Goal: Task Accomplishment & Management: Use online tool/utility

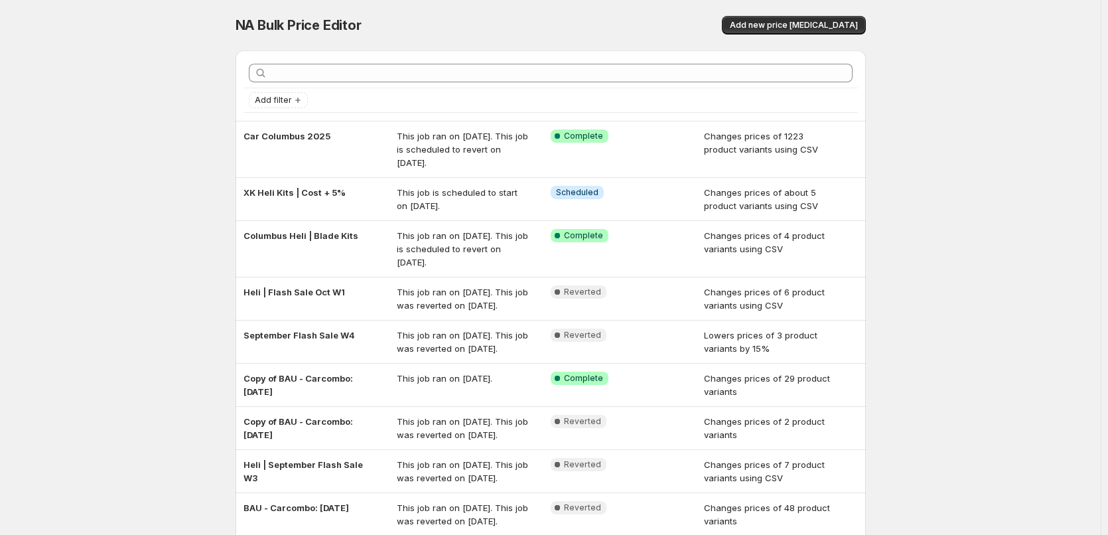
click at [791, 30] on span "Add new price [MEDICAL_DATA]" at bounding box center [794, 25] width 128 height 11
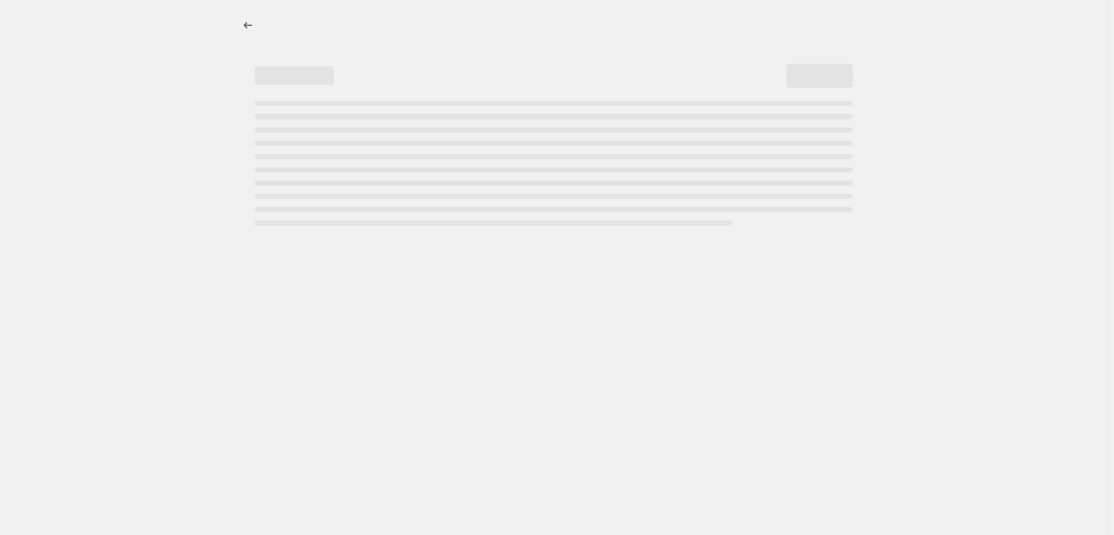
select select "percentage"
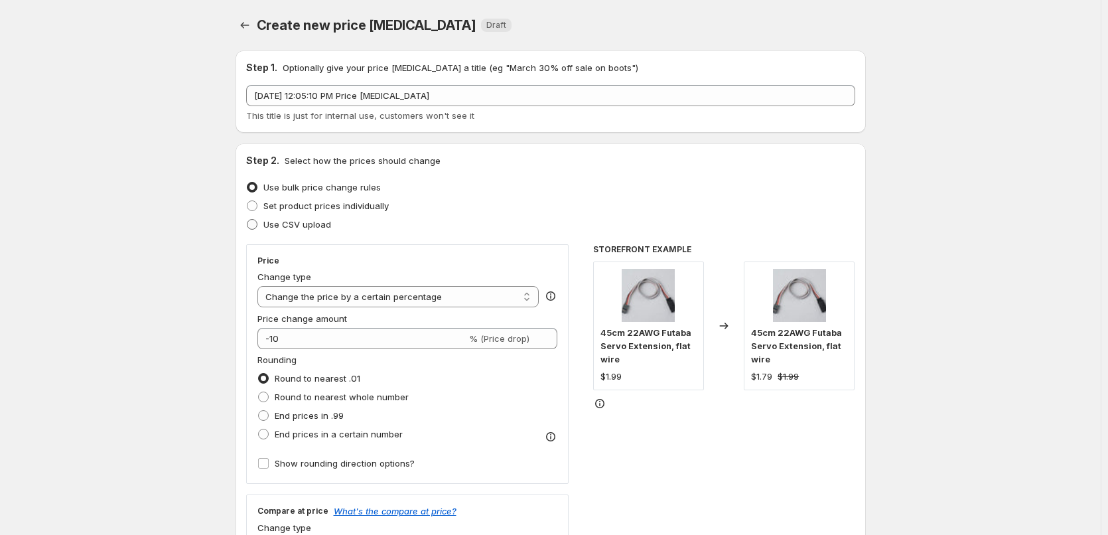
click at [300, 229] on span "Use CSV upload" at bounding box center [297, 224] width 68 height 13
click at [247, 220] on input "Use CSV upload" at bounding box center [247, 219] width 1 height 1
radio input "true"
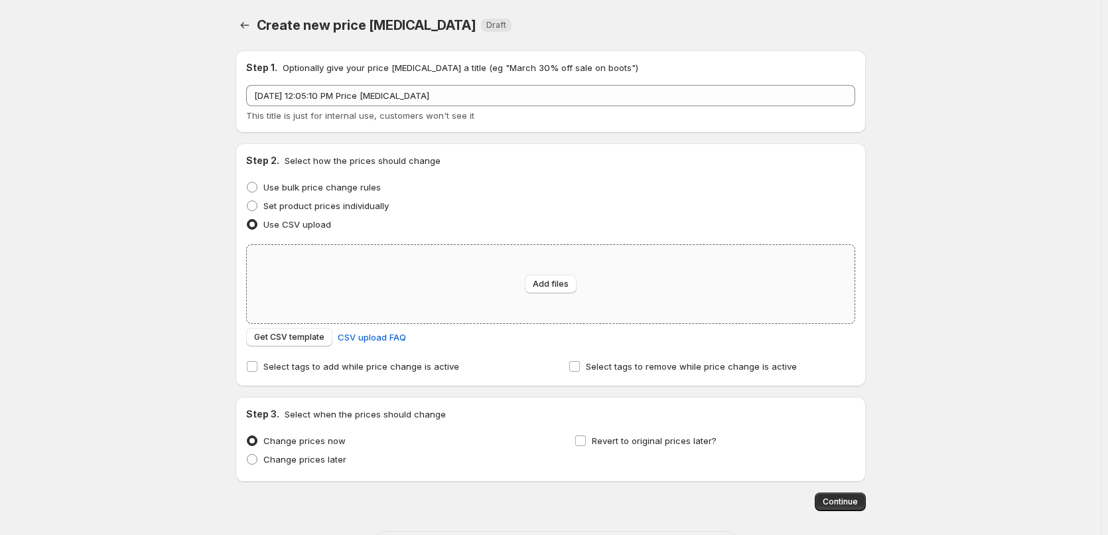
click at [517, 301] on div "Add files" at bounding box center [551, 284] width 608 height 78
type input "C:\fakepath\Accessories.csv"
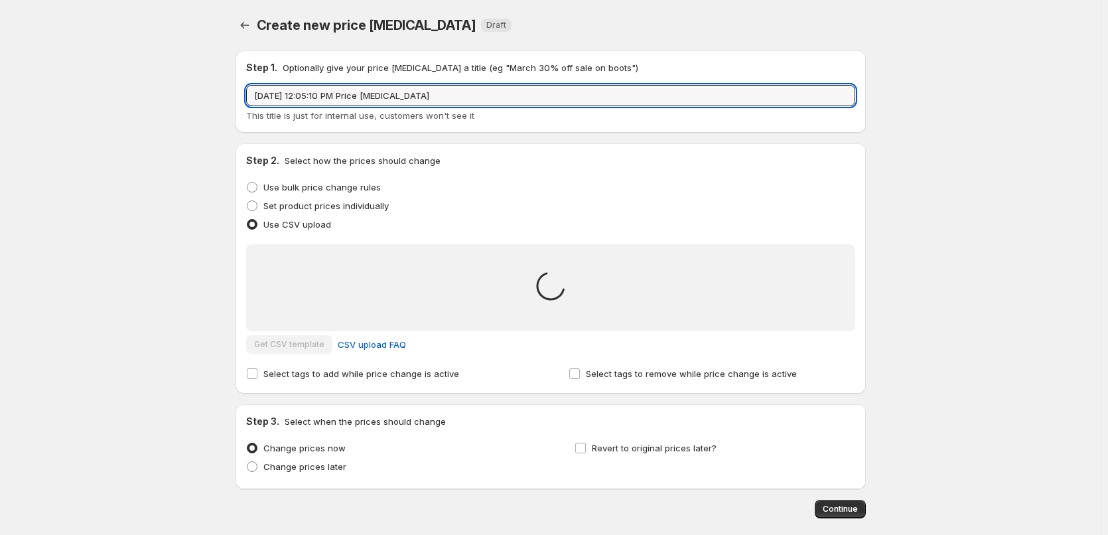
drag, startPoint x: 473, startPoint y: 102, endPoint x: 204, endPoint y: 107, distance: 269.3
click at [204, 107] on div "Create new price [MEDICAL_DATA]. This page is ready Create new price [MEDICAL_D…" at bounding box center [550, 299] width 1100 height 599
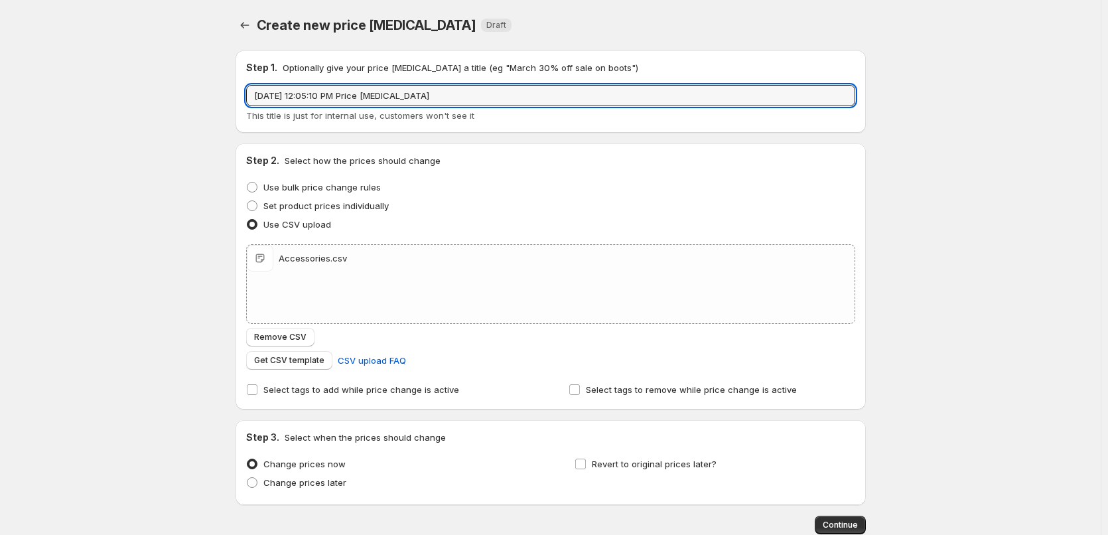
type input "A"
type input "CBL25 Accessories"
click at [615, 470] on span "Revert to original prices later?" at bounding box center [654, 463] width 125 height 13
click at [586, 469] on input "Revert to original prices later?" at bounding box center [580, 463] width 11 height 11
checkbox input "true"
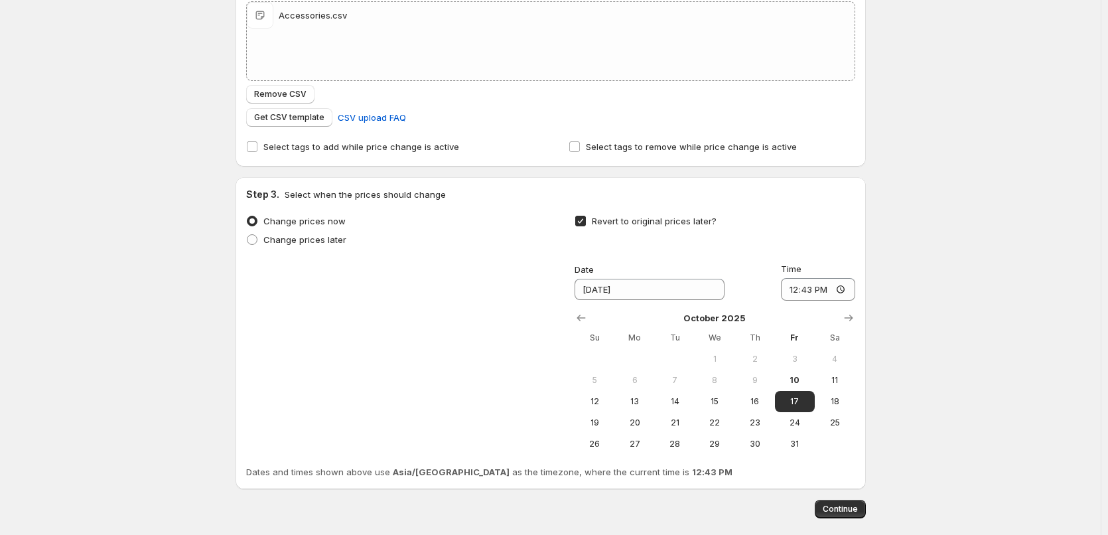
scroll to position [307, 0]
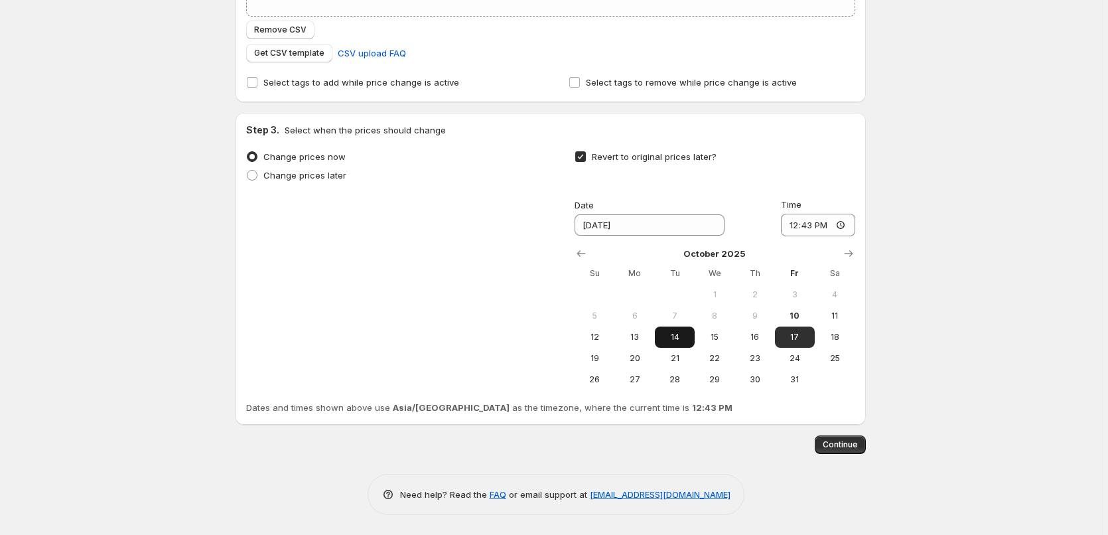
click at [687, 343] on button "14" at bounding box center [675, 336] width 40 height 21
type input "[DATE]"
click at [789, 226] on input "12:43" at bounding box center [818, 225] width 74 height 23
type input "11:00"
click at [908, 318] on div "Create new price [MEDICAL_DATA]. This page is ready Create new price [MEDICAL_D…" at bounding box center [550, 114] width 1100 height 842
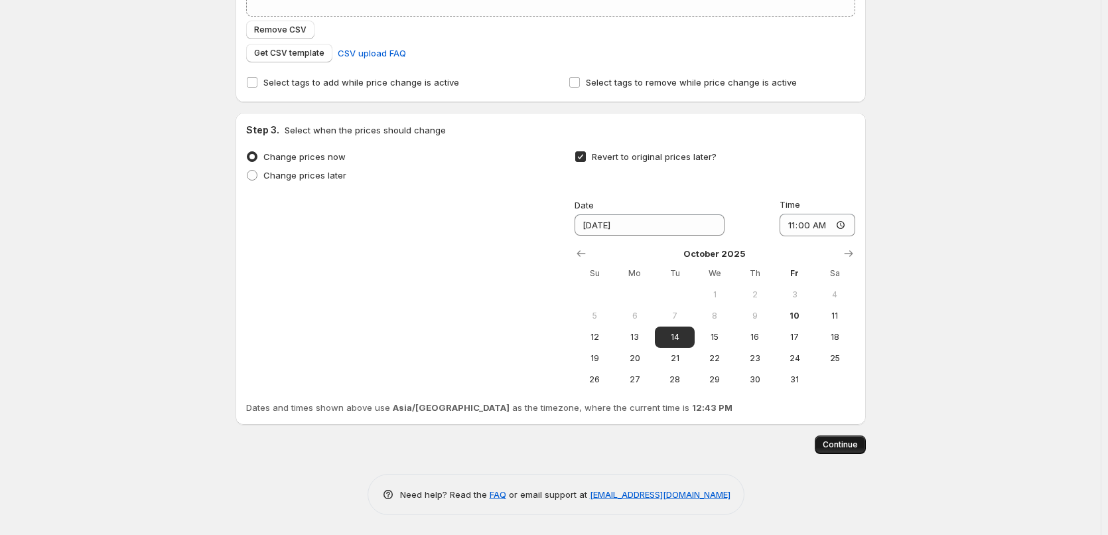
click at [856, 441] on span "Continue" at bounding box center [839, 444] width 35 height 11
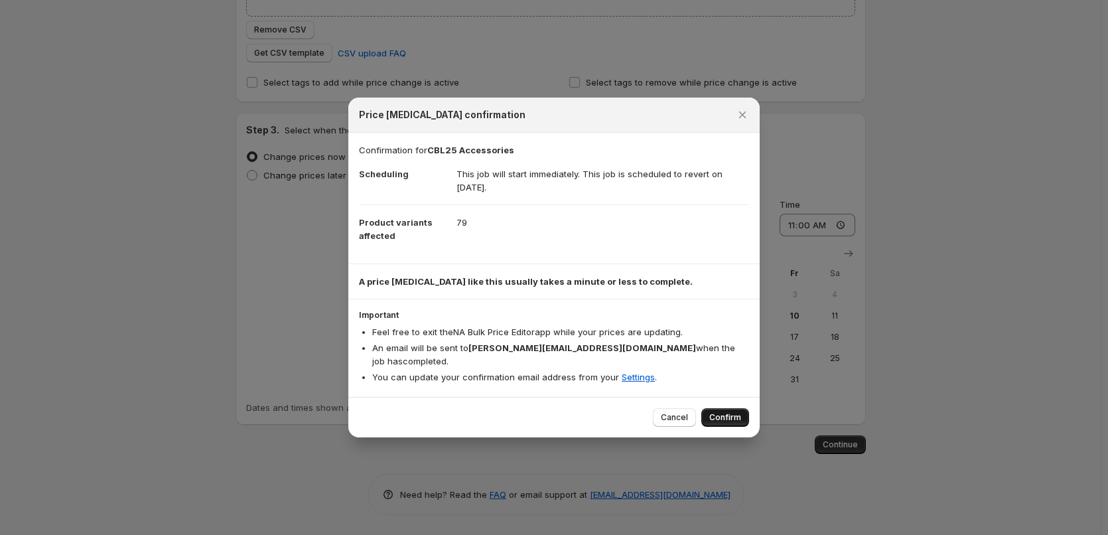
click at [732, 412] on span "Confirm" at bounding box center [725, 417] width 32 height 11
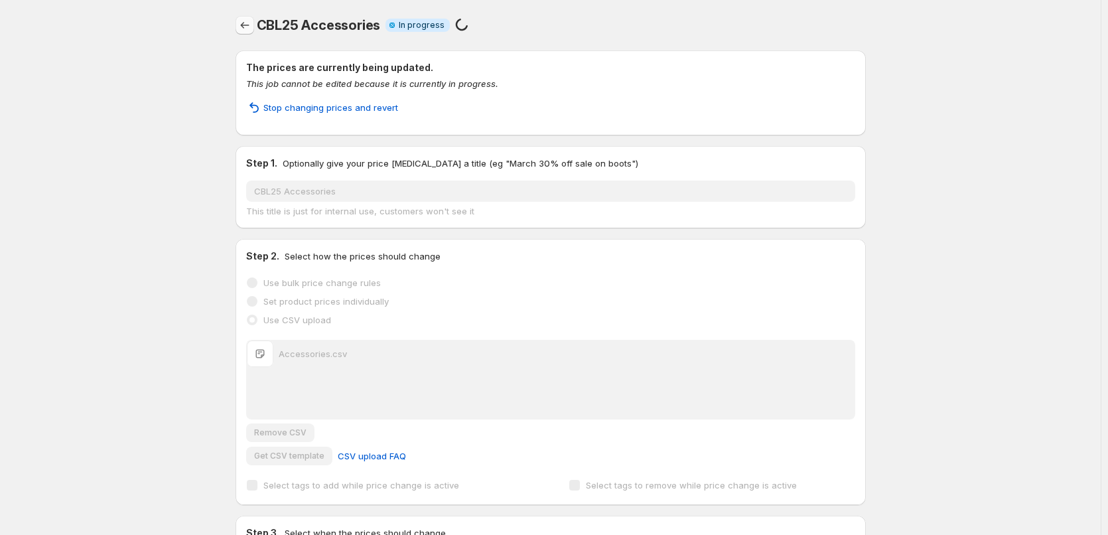
click at [244, 26] on icon "Price change jobs" at bounding box center [244, 25] width 9 height 7
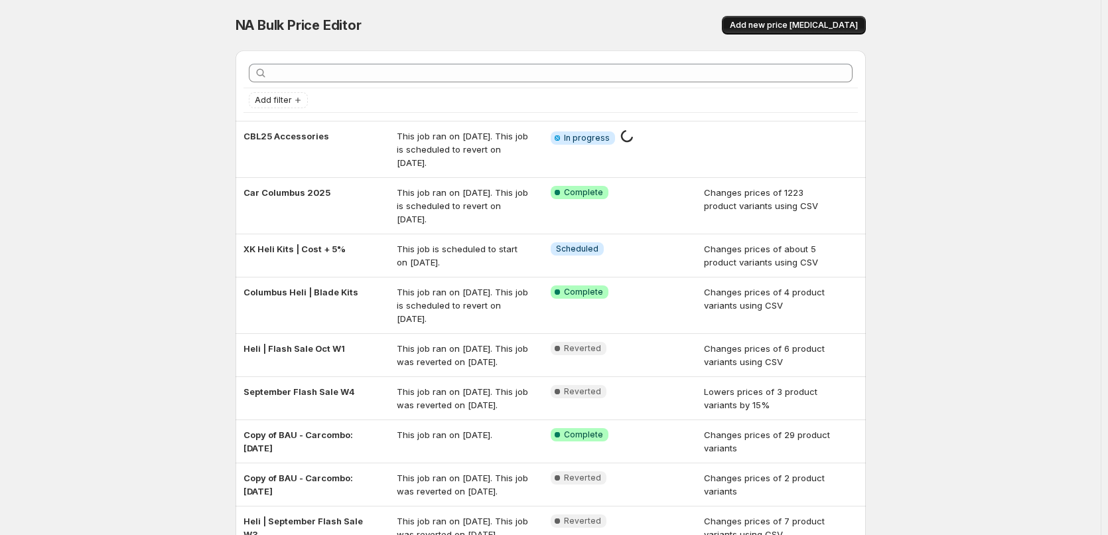
click at [777, 23] on span "Add new price [MEDICAL_DATA]" at bounding box center [794, 25] width 128 height 11
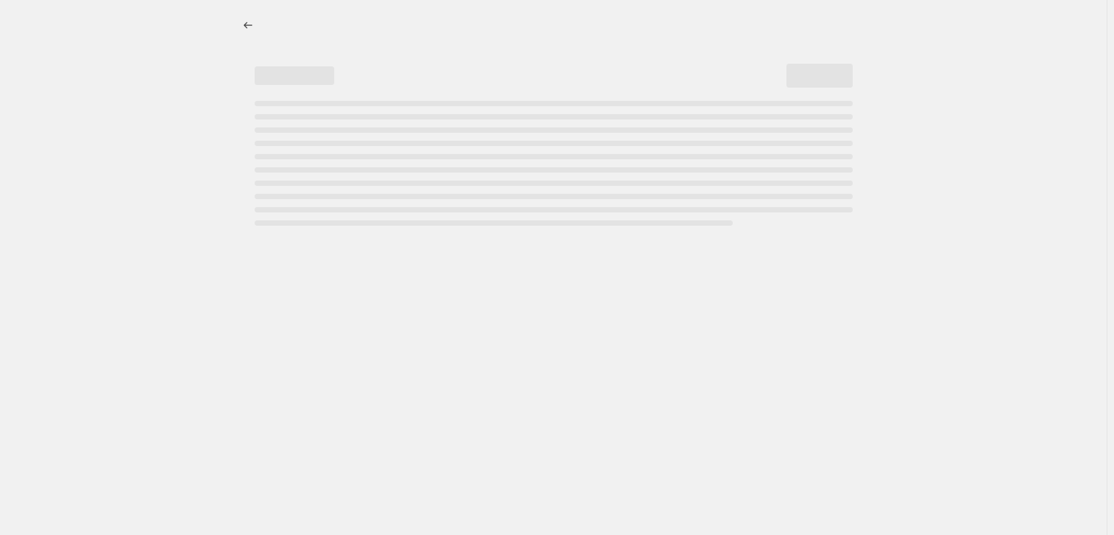
select select "percentage"
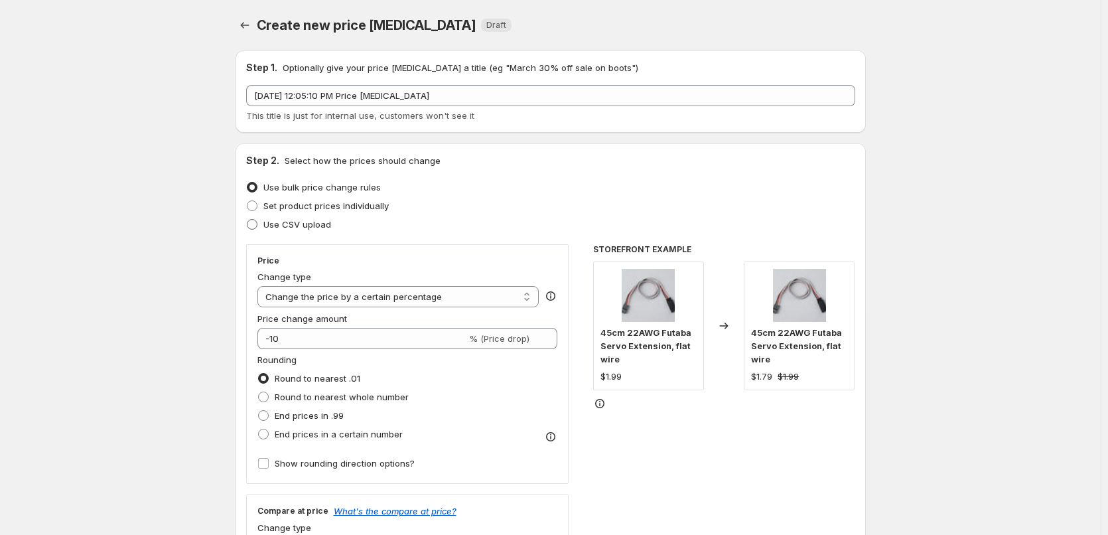
click at [288, 224] on span "Use CSV upload" at bounding box center [297, 224] width 68 height 11
click at [247, 220] on input "Use CSV upload" at bounding box center [247, 219] width 1 height 1
radio input "true"
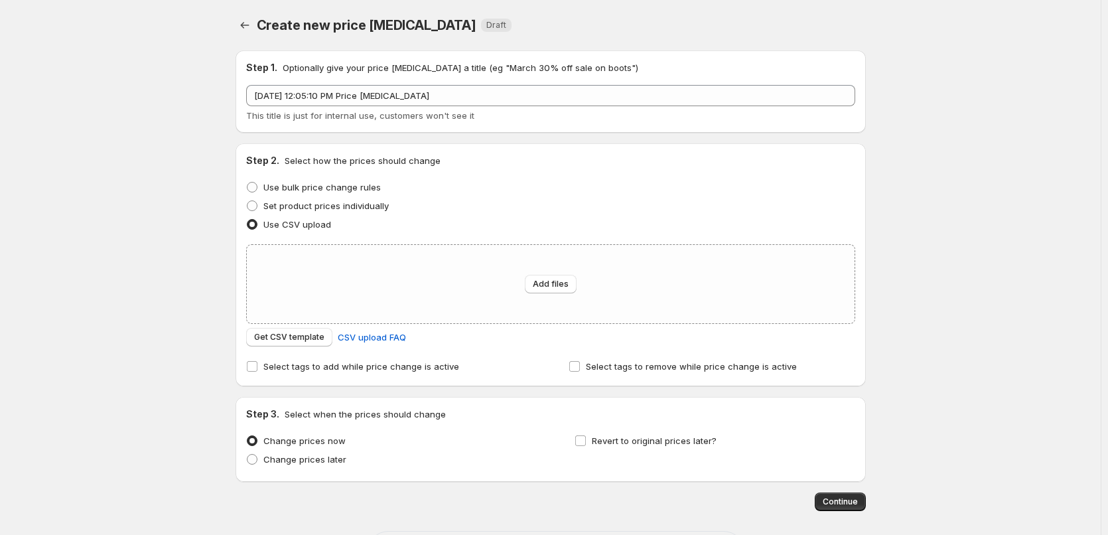
click at [423, 240] on div "Step 2. Select how the prices should change Use bulk price change rules Set pro…" at bounding box center [550, 265] width 609 height 222
click at [416, 265] on div "Add files" at bounding box center [551, 284] width 608 height 78
type input "C:\fakepath\Align kit.csv"
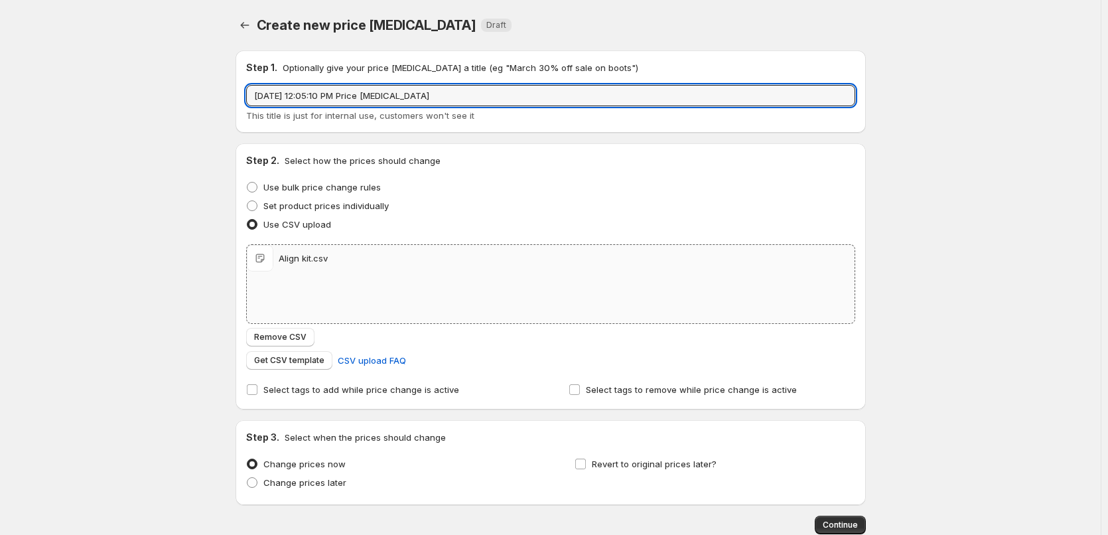
drag, startPoint x: 448, startPoint y: 101, endPoint x: 50, endPoint y: 101, distance: 397.3
click at [50, 101] on div "Create new price [MEDICAL_DATA]. This page is ready Create new price [MEDICAL_D…" at bounding box center [550, 307] width 1100 height 615
type input "CLB25 Align Kits"
click at [647, 467] on span "Revert to original prices later?" at bounding box center [654, 463] width 125 height 11
click at [586, 467] on input "Revert to original prices later?" at bounding box center [580, 463] width 11 height 11
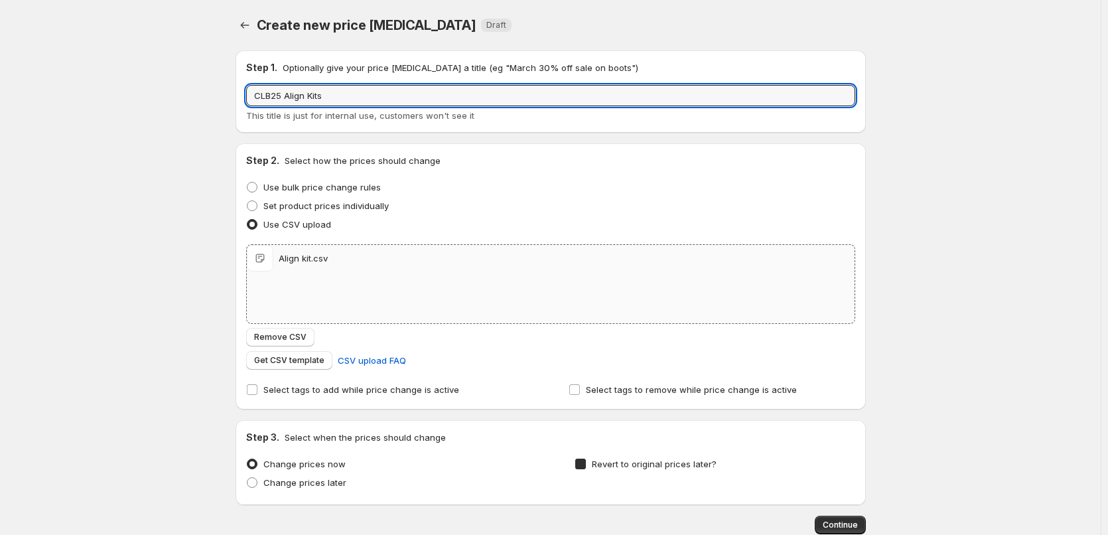
checkbox input "true"
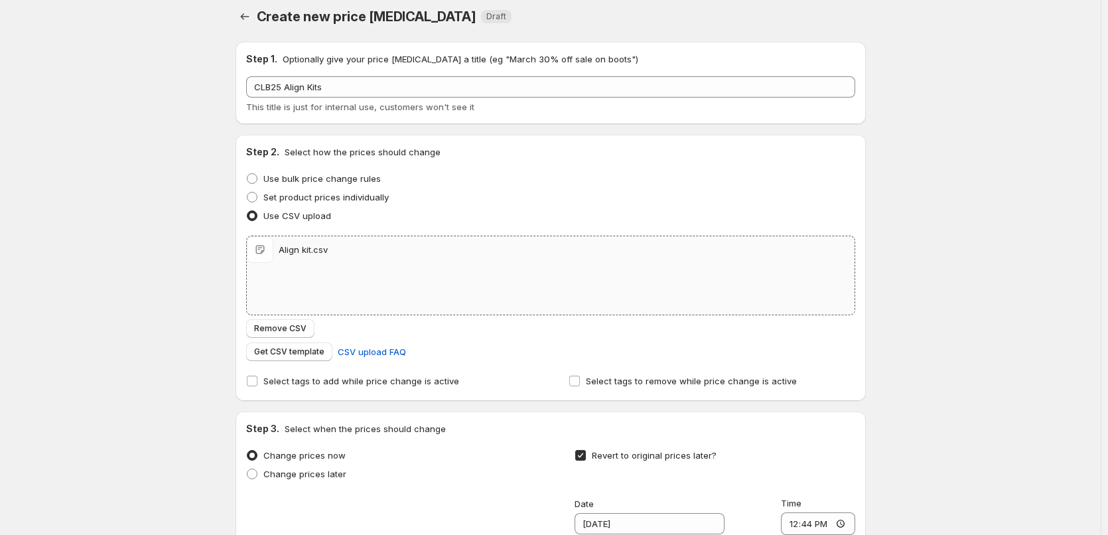
scroll to position [265, 0]
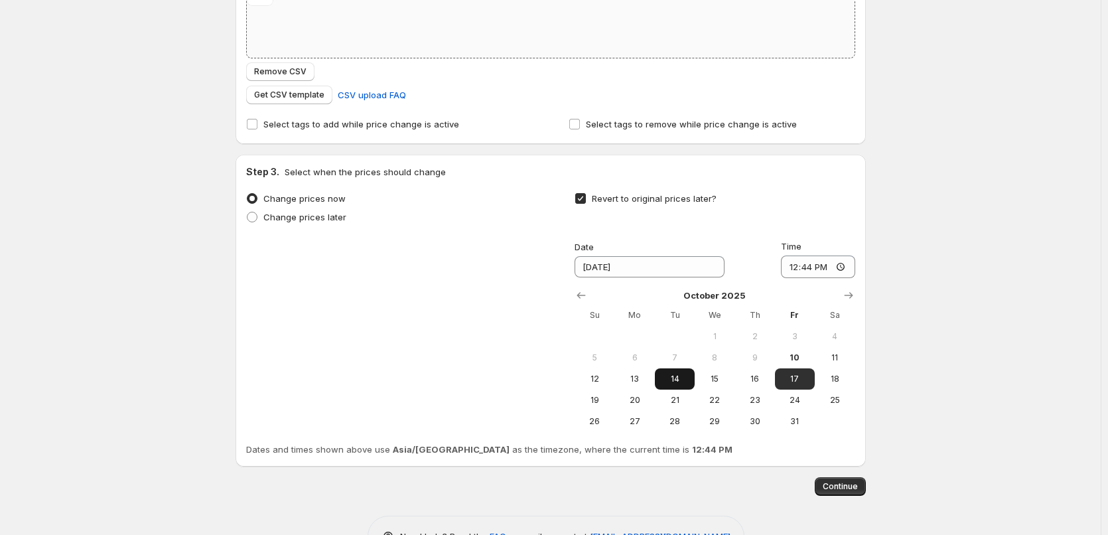
click at [676, 376] on span "14" at bounding box center [674, 378] width 29 height 11
type input "[DATE]"
click at [790, 271] on input "12:44" at bounding box center [818, 266] width 74 height 23
type input "11:00"
click at [911, 280] on div "Create new price [MEDICAL_DATA]. This page is ready Create new price [MEDICAL_D…" at bounding box center [550, 156] width 1100 height 842
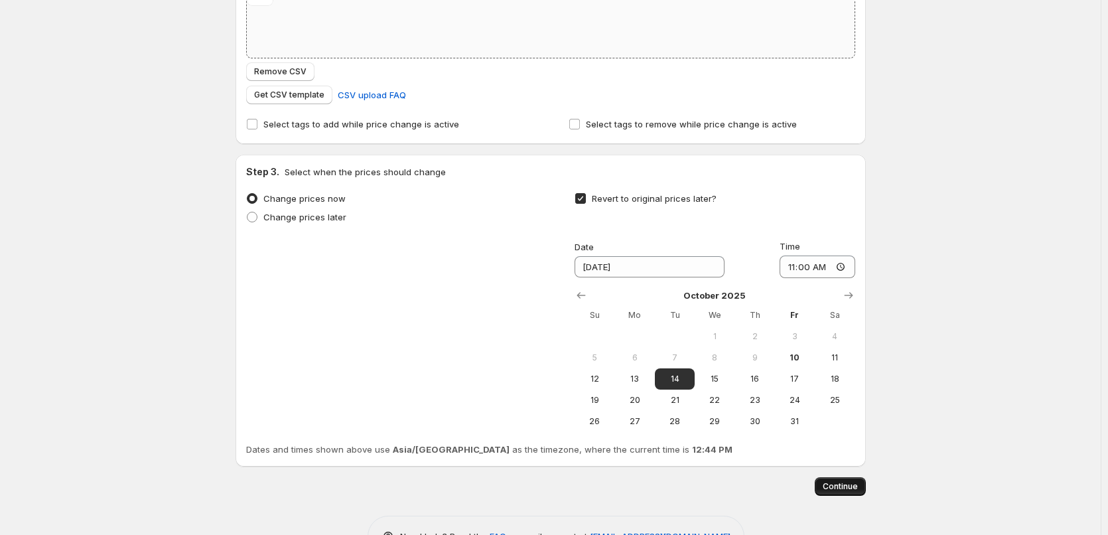
click at [838, 489] on span "Continue" at bounding box center [839, 486] width 35 height 11
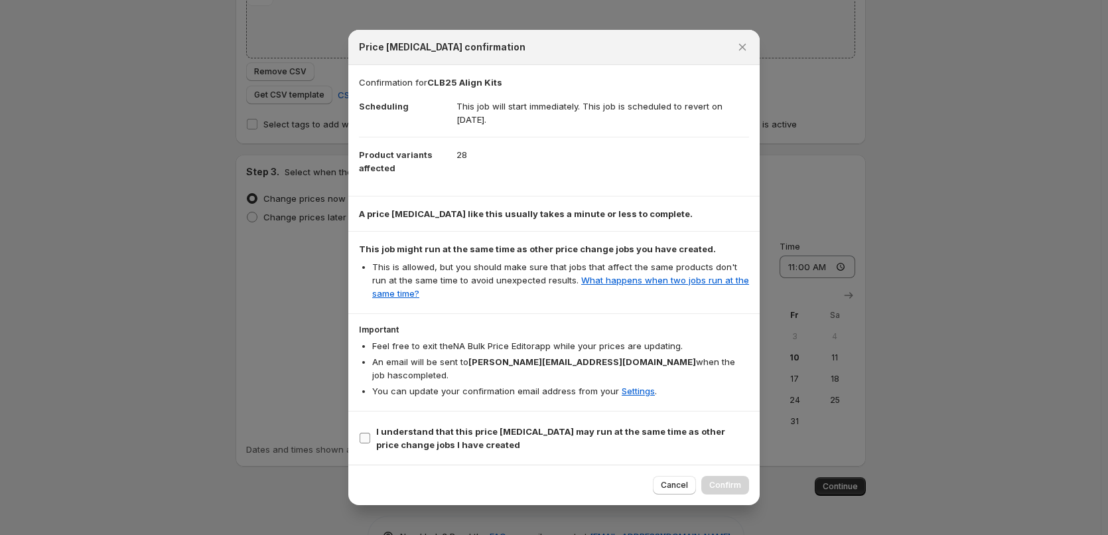
click at [516, 428] on b "I understand that this price [MEDICAL_DATA] may run at the same time as other p…" at bounding box center [550, 438] width 349 height 24
click at [370, 432] on input "I understand that this price [MEDICAL_DATA] may run at the same time as other p…" at bounding box center [364, 437] width 11 height 11
checkbox input "true"
click at [714, 480] on span "Confirm" at bounding box center [725, 485] width 32 height 11
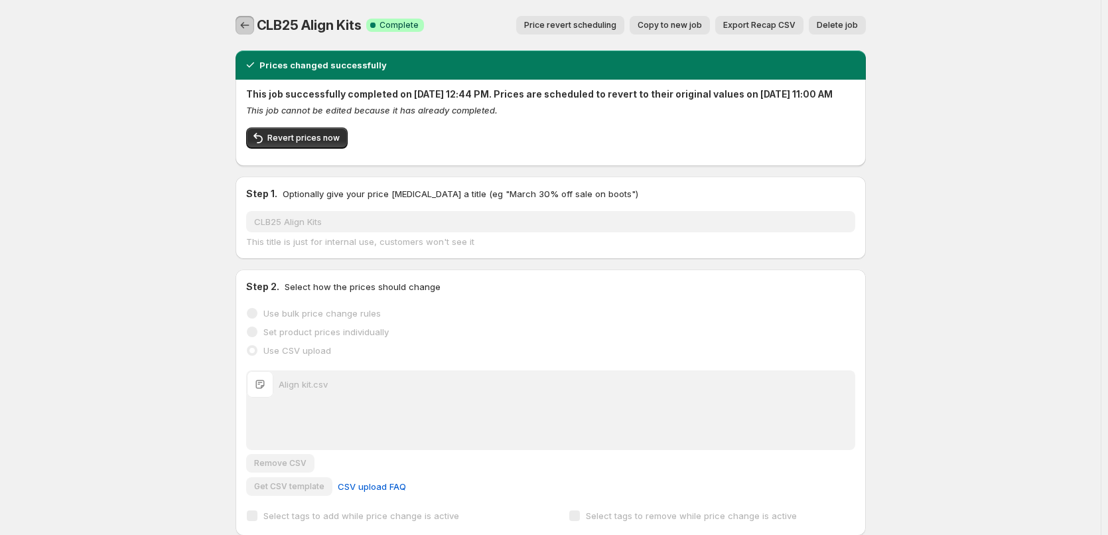
click at [251, 29] on icon "Price change jobs" at bounding box center [244, 25] width 13 height 13
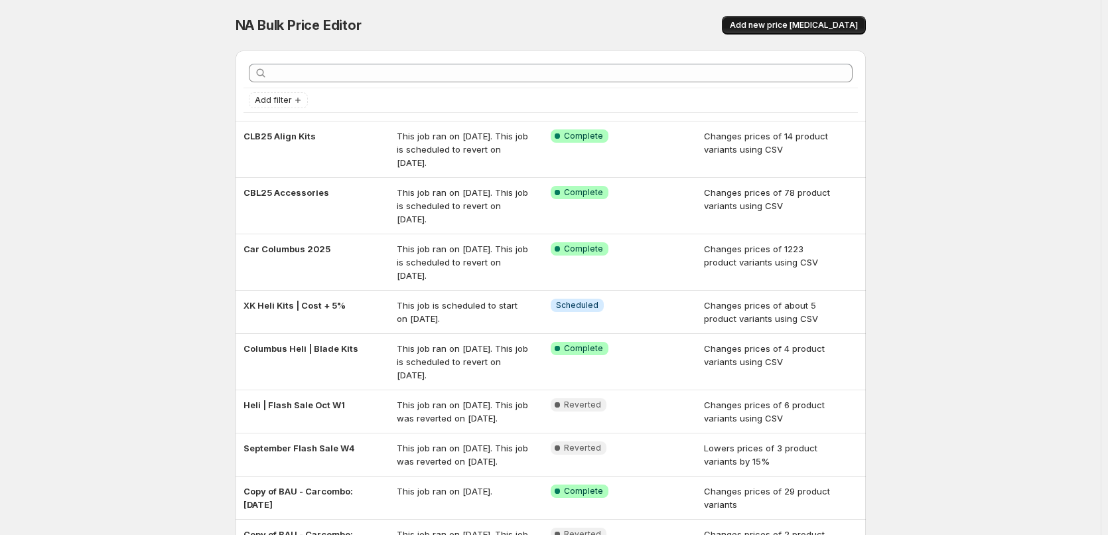
click at [795, 16] on button "Add new price [MEDICAL_DATA]" at bounding box center [794, 25] width 144 height 19
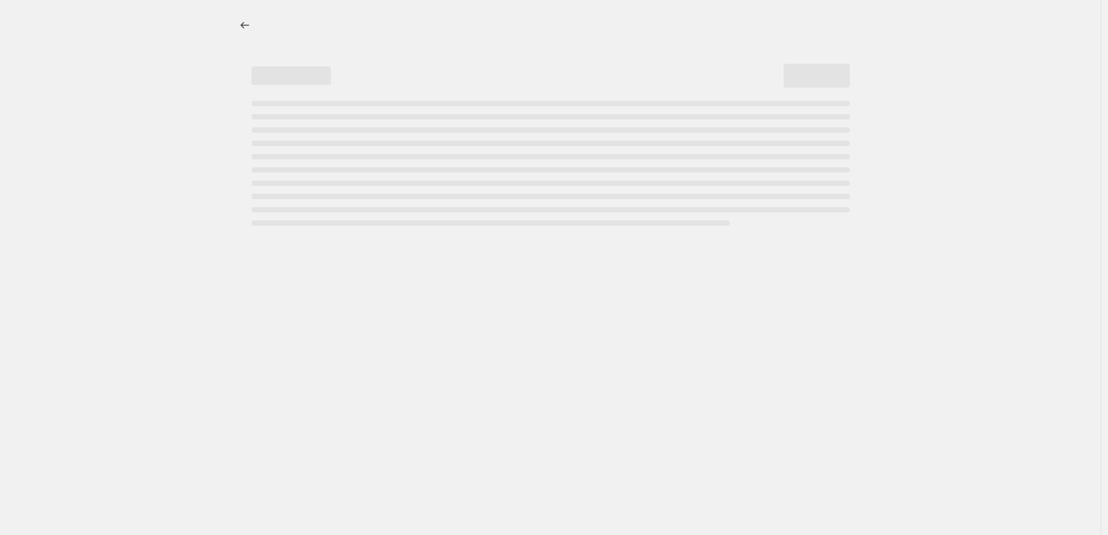
select select "percentage"
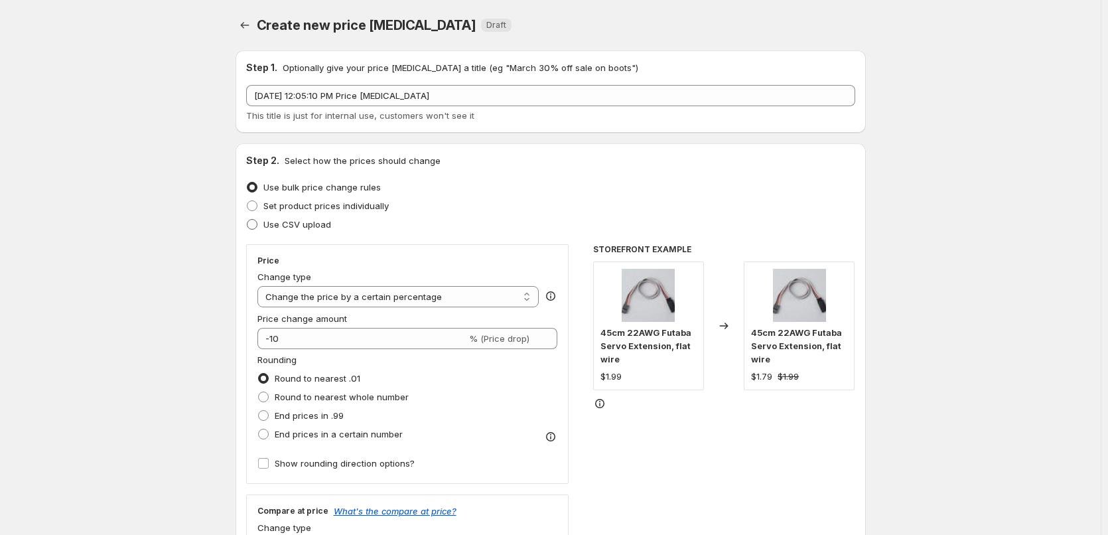
click at [296, 223] on span "Use CSV upload" at bounding box center [297, 224] width 68 height 11
click at [247, 220] on input "Use CSV upload" at bounding box center [247, 219] width 1 height 1
radio input "true"
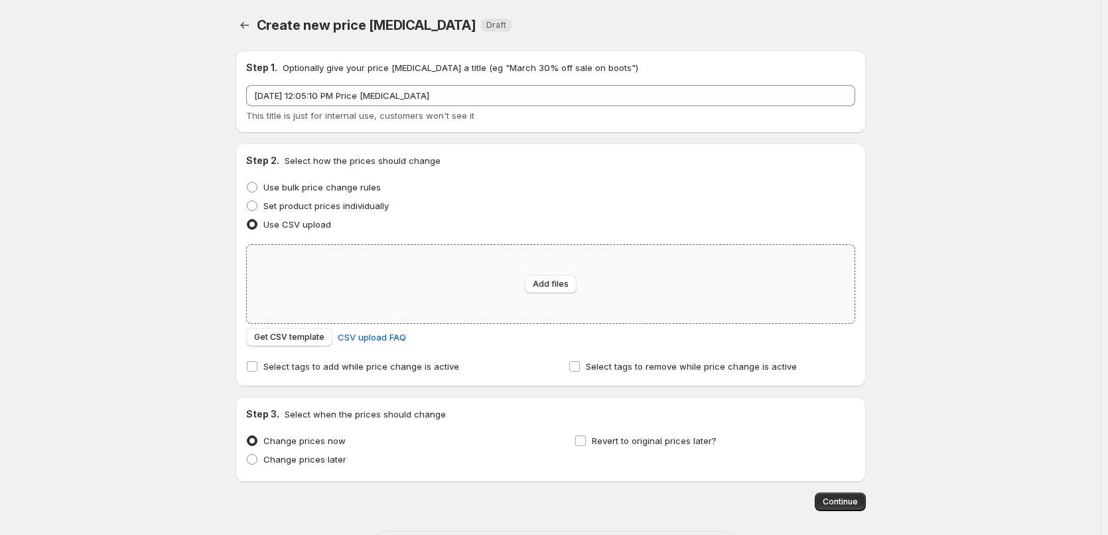
click at [498, 280] on div "Add files" at bounding box center [551, 284] width 608 height 78
type input "C:\fakepath\Batterry.csv"
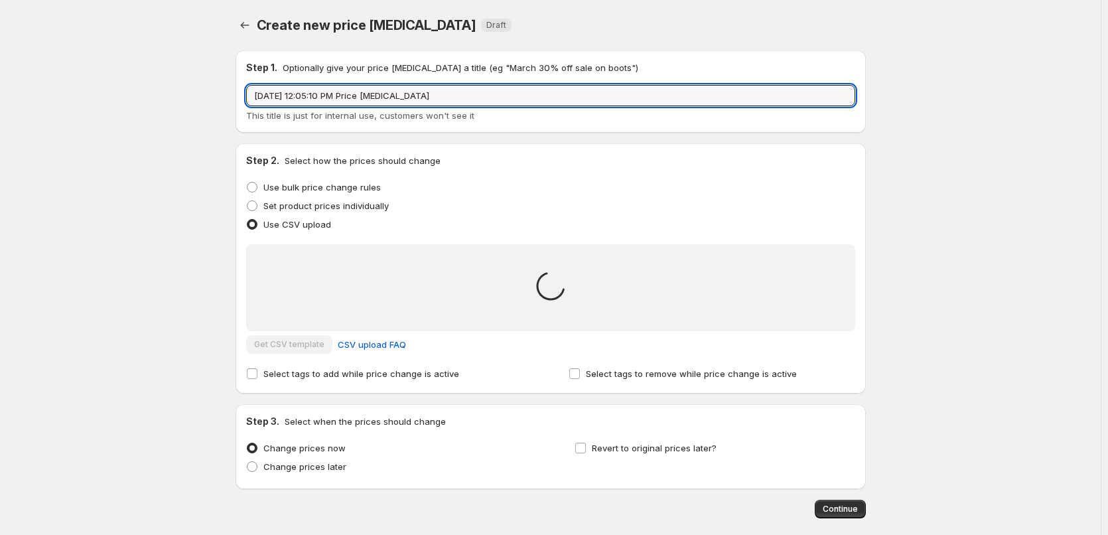
drag, startPoint x: 462, startPoint y: 95, endPoint x: 40, endPoint y: 98, distance: 421.2
click at [40, 98] on div "Create new price [MEDICAL_DATA]. This page is ready Create new price [MEDICAL_D…" at bounding box center [550, 299] width 1100 height 599
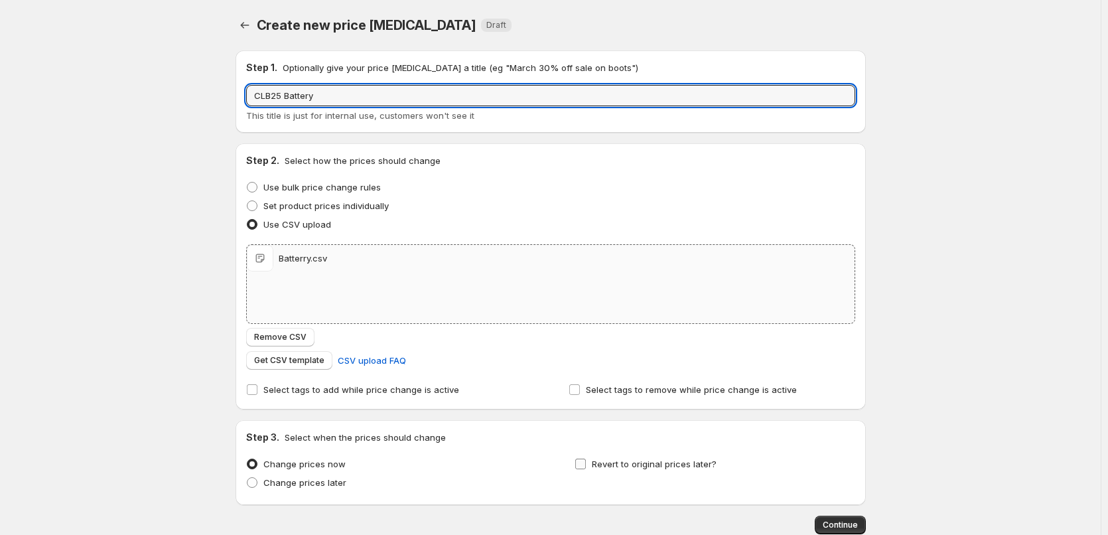
type input "CLB25 Battery"
click at [661, 470] on span "Revert to original prices later?" at bounding box center [654, 463] width 125 height 13
click at [586, 469] on input "Revert to original prices later?" at bounding box center [580, 463] width 11 height 11
checkbox input "true"
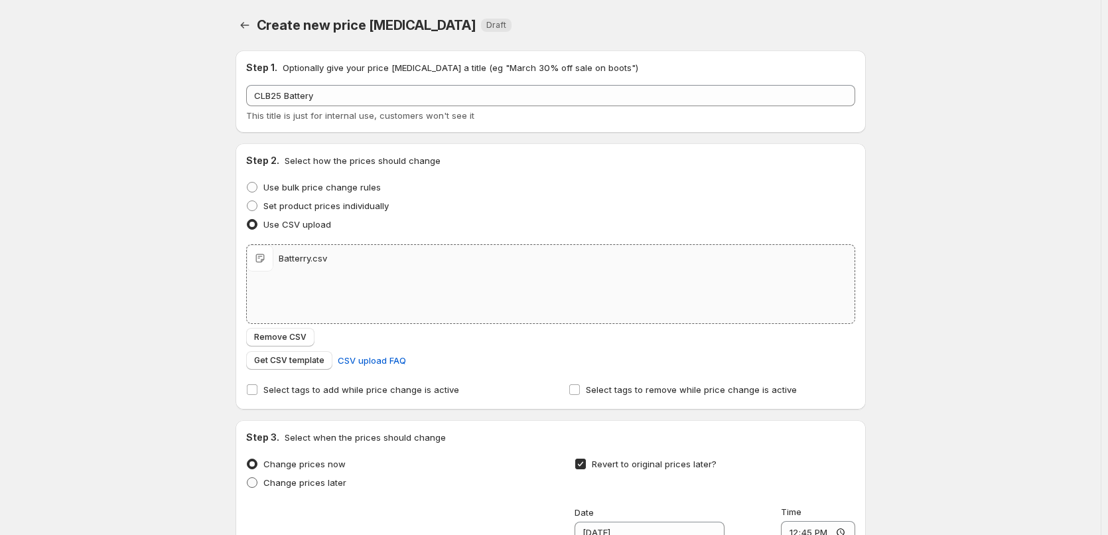
click at [338, 484] on span "Change prices later" at bounding box center [304, 482] width 83 height 11
click at [247, 478] on input "Change prices later" at bounding box center [247, 477] width 1 height 1
radio input "true"
click at [335, 461] on span "Change prices now" at bounding box center [304, 463] width 82 height 11
click at [247, 459] on input "Change prices now" at bounding box center [247, 458] width 1 height 1
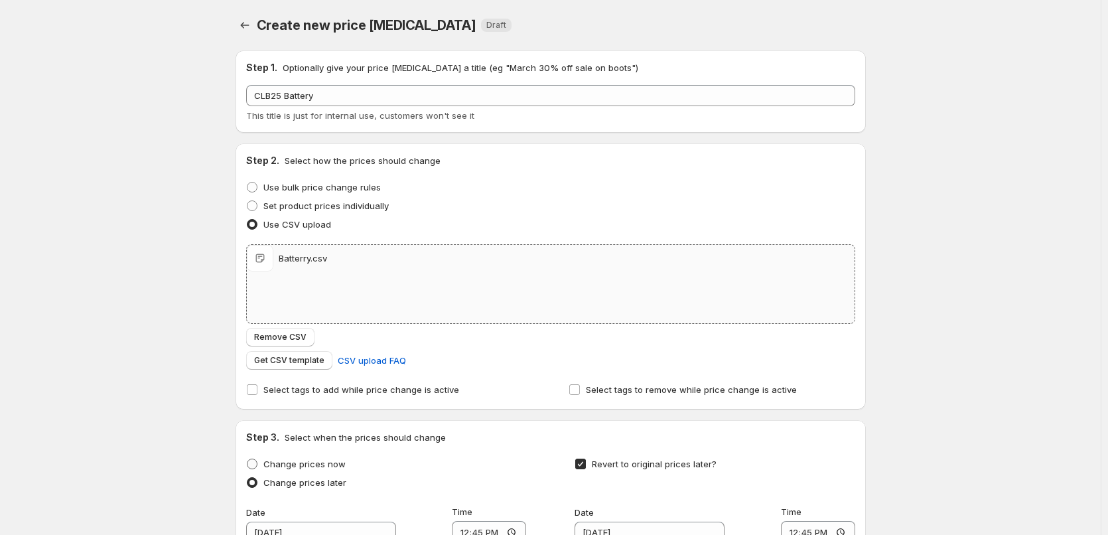
radio input "true"
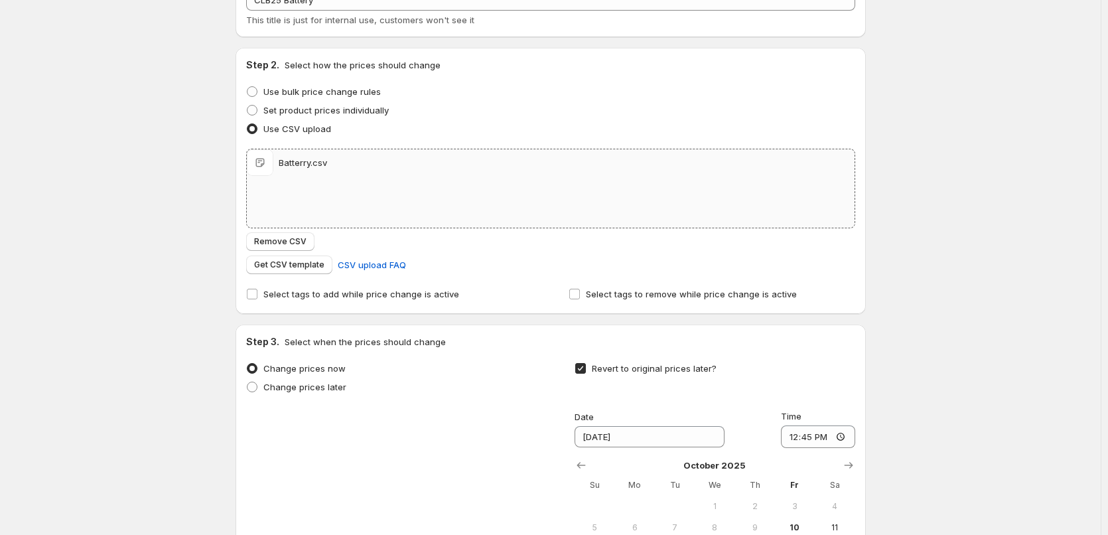
scroll to position [307, 0]
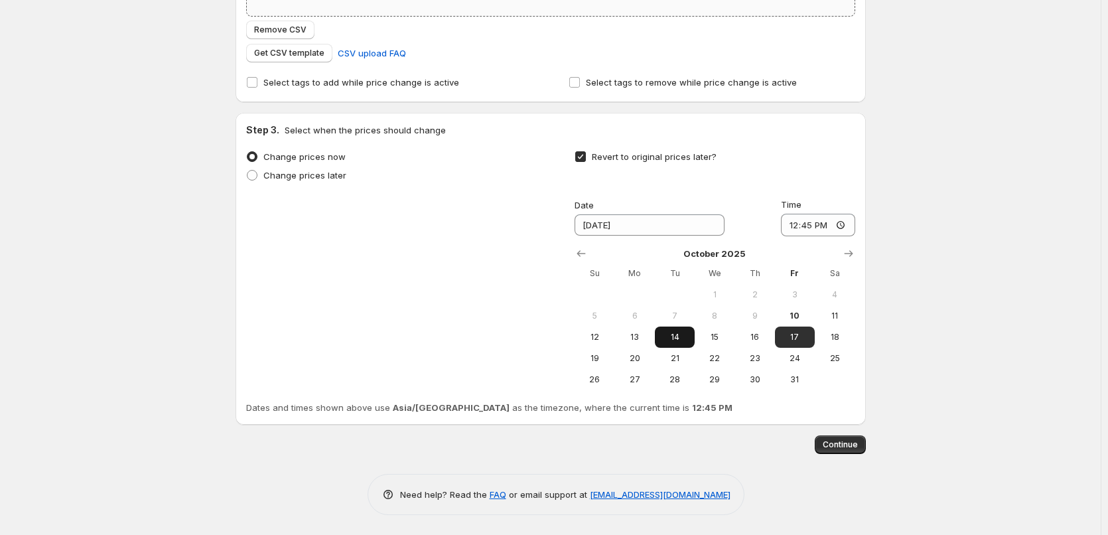
click at [677, 339] on span "14" at bounding box center [674, 337] width 29 height 11
type input "[DATE]"
click at [797, 231] on input "12:45" at bounding box center [818, 225] width 74 height 23
type input "11:00"
click at [943, 219] on div "Create new price [MEDICAL_DATA]. This page is ready Create new price [MEDICAL_D…" at bounding box center [550, 114] width 1100 height 842
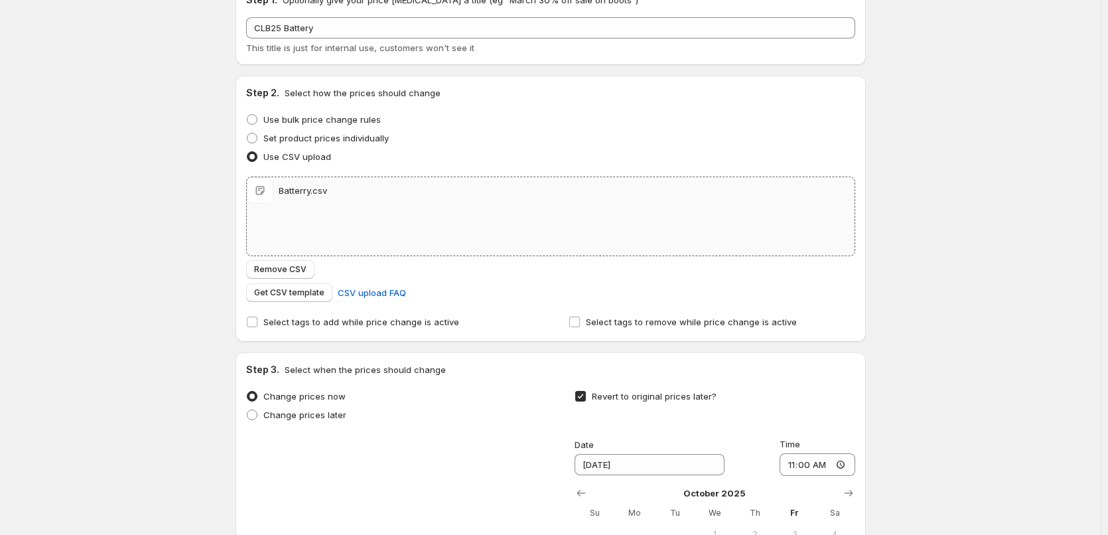
scroll to position [0, 0]
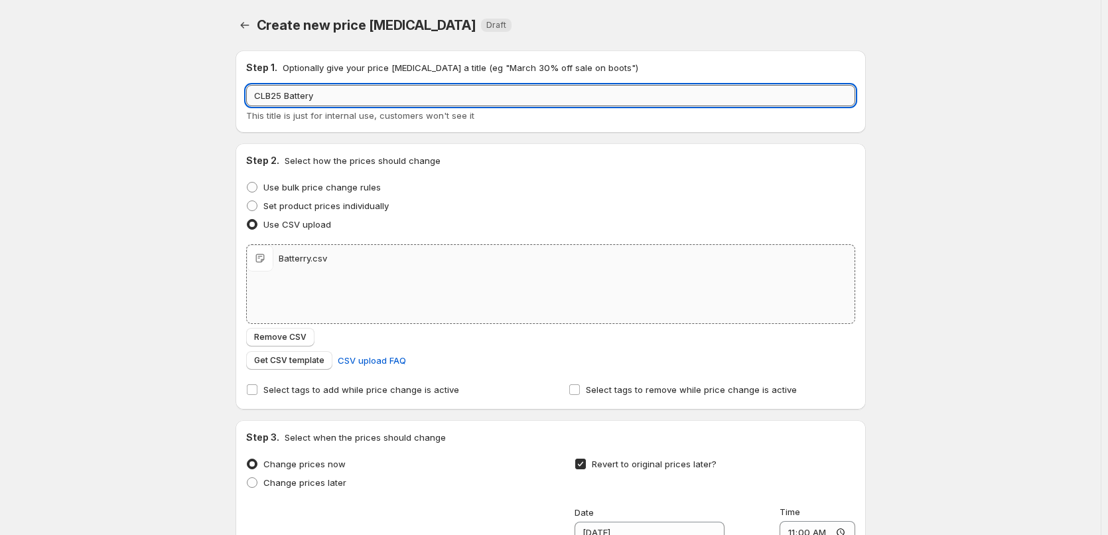
click at [370, 88] on input "CLB25 Battery" at bounding box center [550, 95] width 609 height 21
click at [370, 88] on input "CLB25 Batteries" at bounding box center [550, 95] width 609 height 21
type input "CLB25 Batteries"
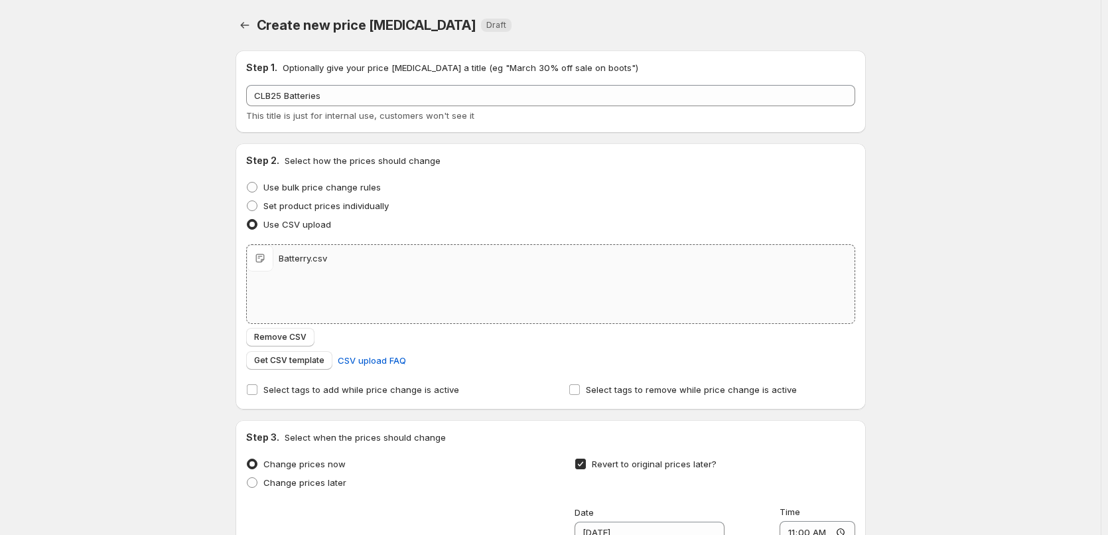
click at [1053, 231] on div "Create new price [MEDICAL_DATA]. This page is ready Create new price [MEDICAL_D…" at bounding box center [550, 421] width 1100 height 842
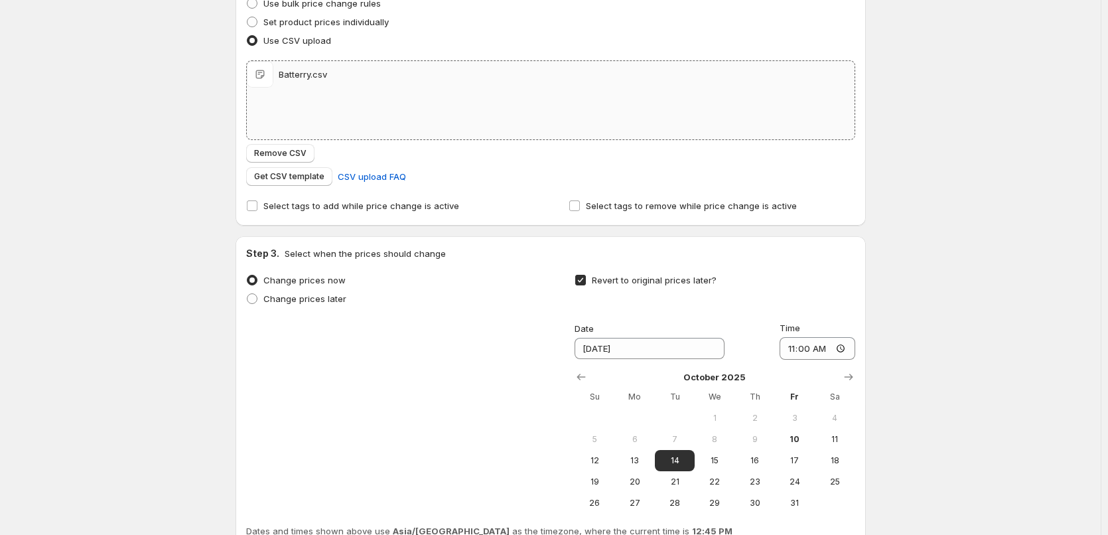
scroll to position [307, 0]
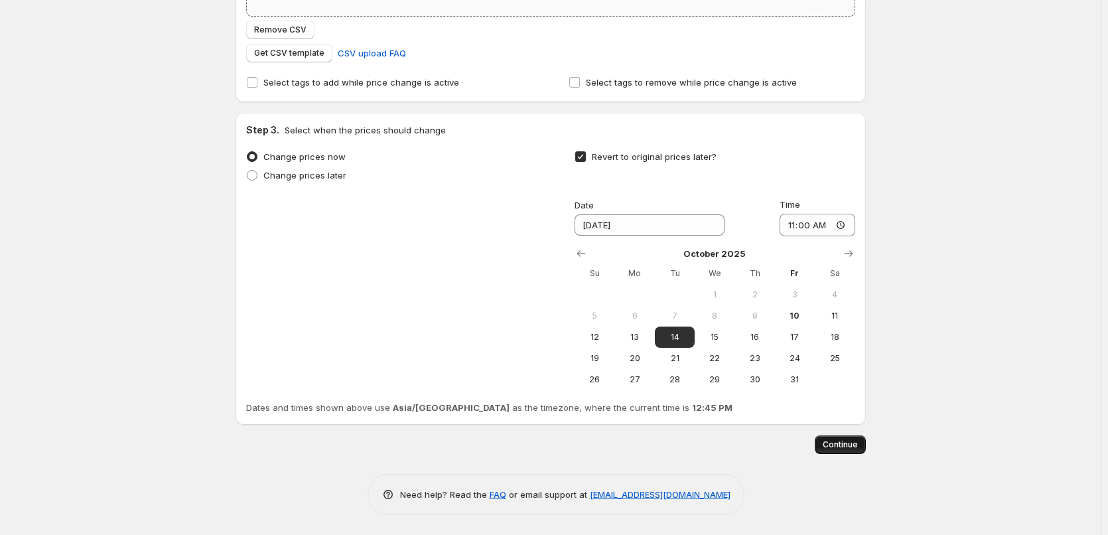
click at [851, 445] on span "Continue" at bounding box center [839, 444] width 35 height 11
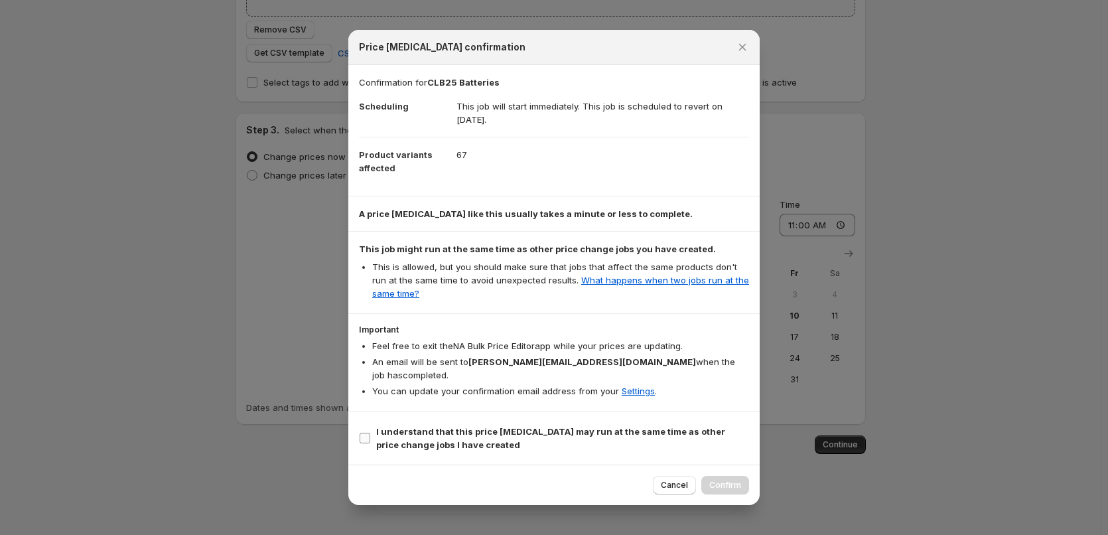
click at [502, 432] on span "I understand that this price [MEDICAL_DATA] may run at the same time as other p…" at bounding box center [562, 437] width 373 height 27
click at [370, 432] on input "I understand that this price [MEDICAL_DATA] may run at the same time as other p…" at bounding box center [364, 437] width 11 height 11
checkbox input "true"
click at [720, 480] on span "Confirm" at bounding box center [725, 485] width 32 height 11
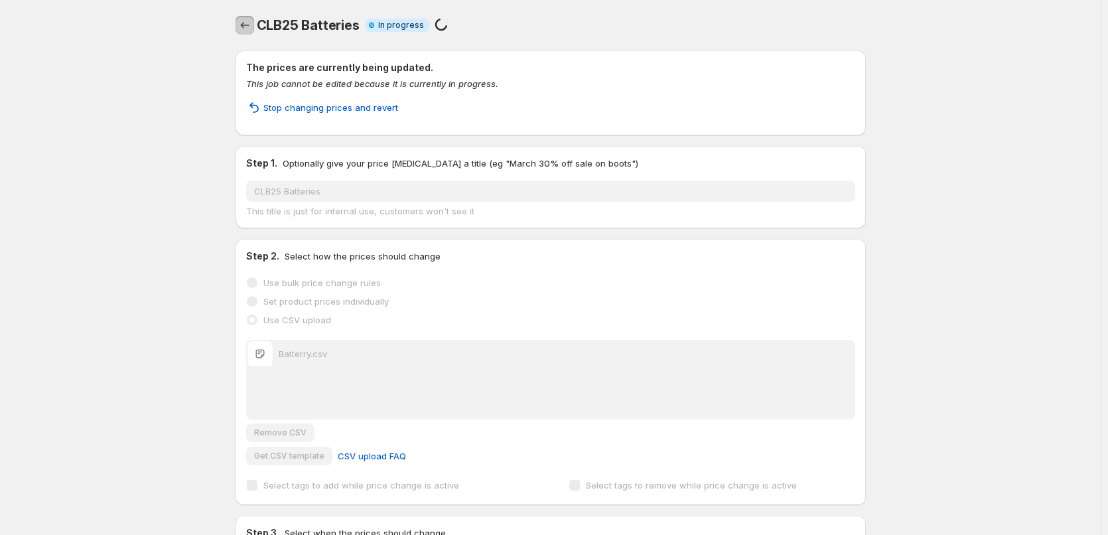
click at [246, 29] on icon "Price change jobs" at bounding box center [244, 25] width 13 height 13
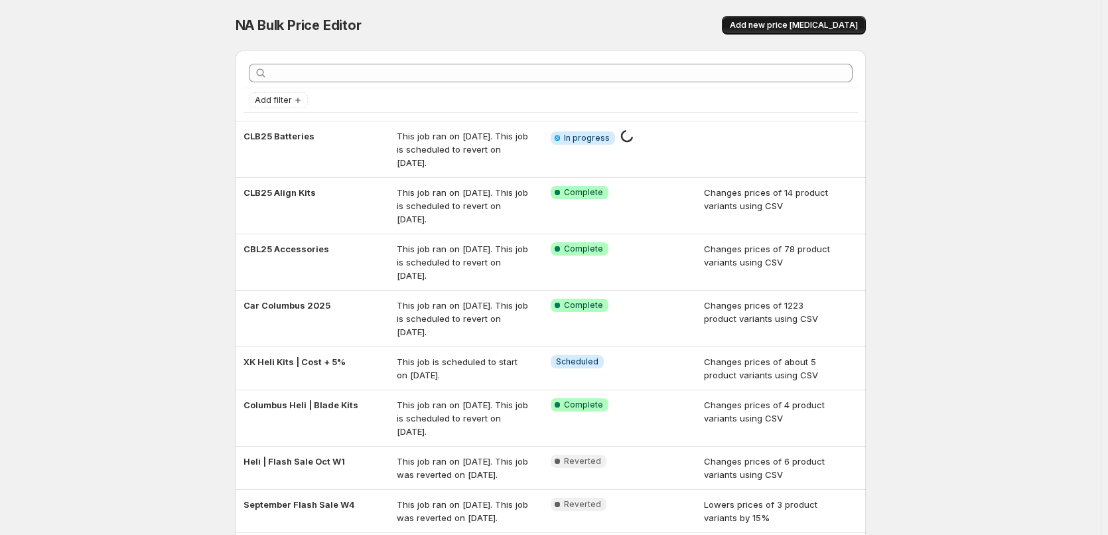
click at [815, 24] on span "Add new price [MEDICAL_DATA]" at bounding box center [794, 25] width 128 height 11
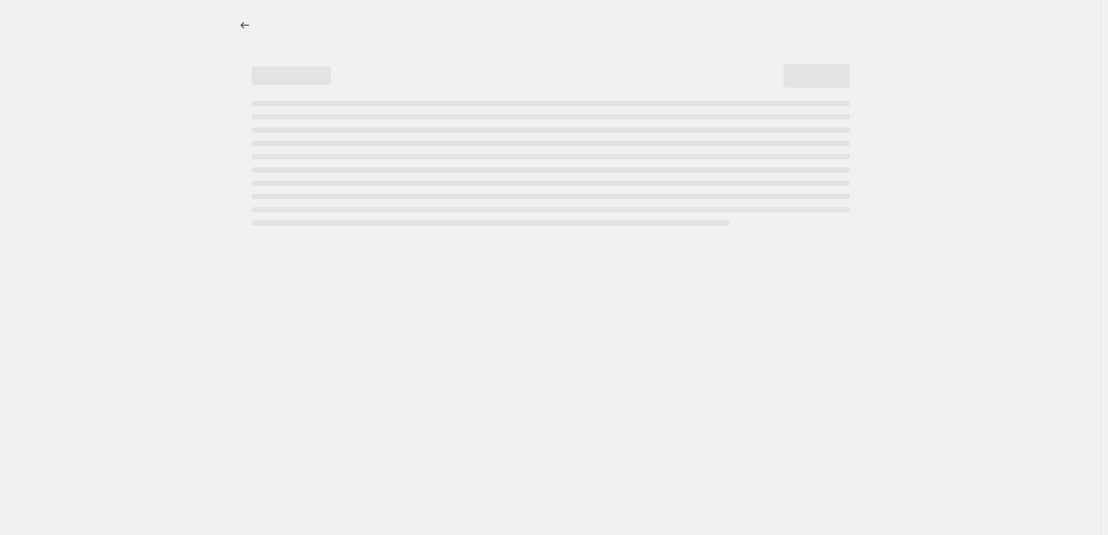
select select "percentage"
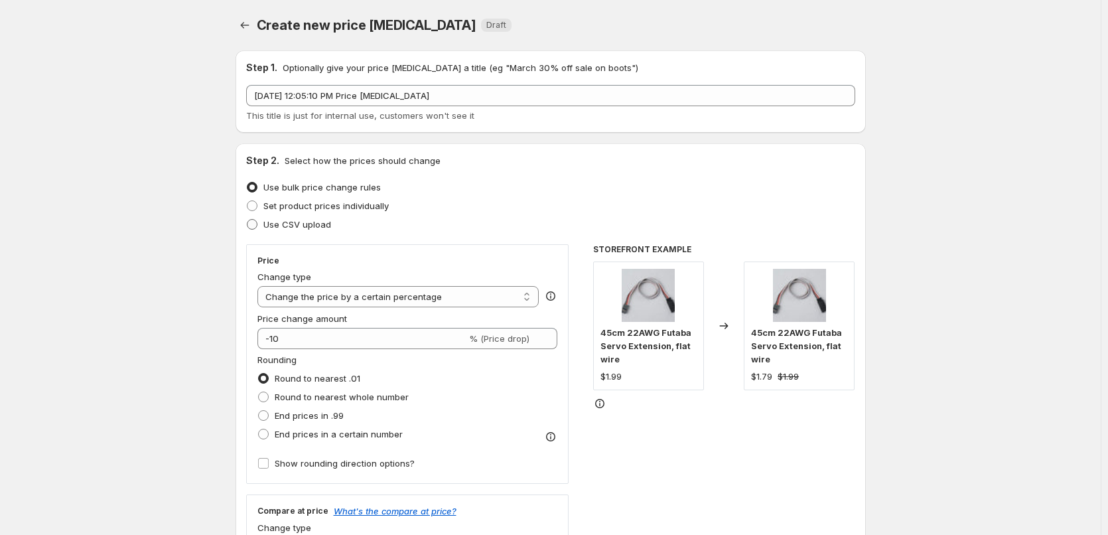
click at [304, 228] on span "Use CSV upload" at bounding box center [297, 224] width 68 height 11
click at [247, 220] on input "Use CSV upload" at bounding box center [247, 219] width 1 height 1
radio input "true"
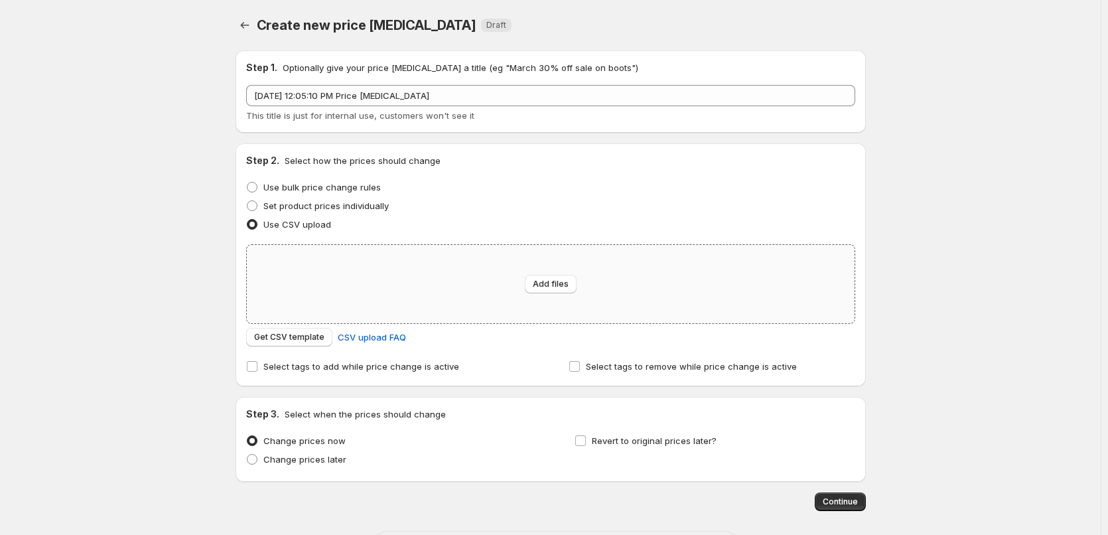
click at [481, 295] on div "Add files" at bounding box center [551, 284] width 608 height 78
type input "C:\fakepath\Blade.csv"
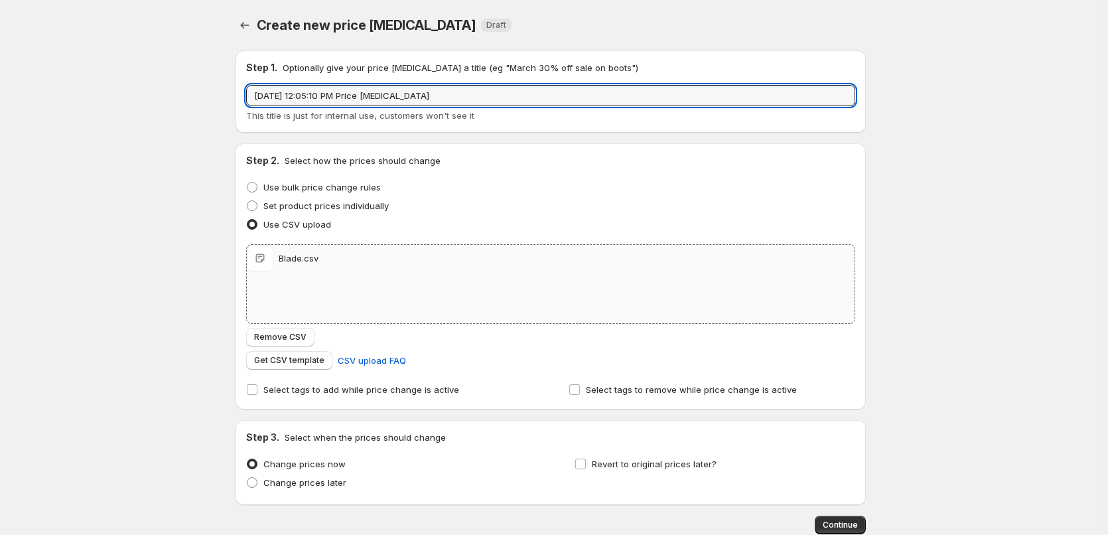
drag, startPoint x: 472, startPoint y: 90, endPoint x: 57, endPoint y: 105, distance: 414.8
click at [57, 105] on div "Create new price [MEDICAL_DATA]. This page is ready Create new price [MEDICAL_D…" at bounding box center [550, 307] width 1100 height 615
type input "CLB25 Heli Blades"
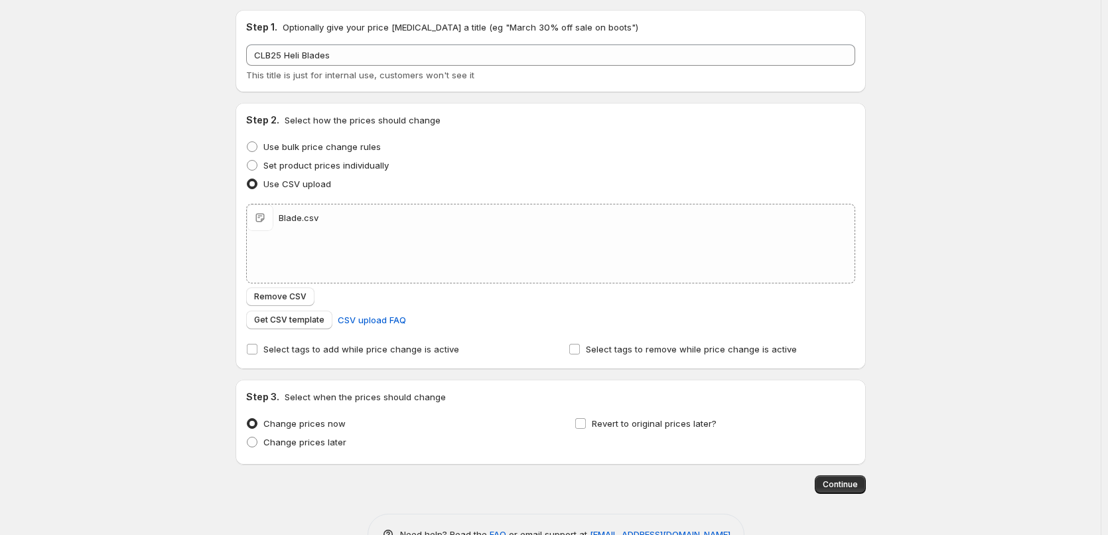
scroll to position [80, 0]
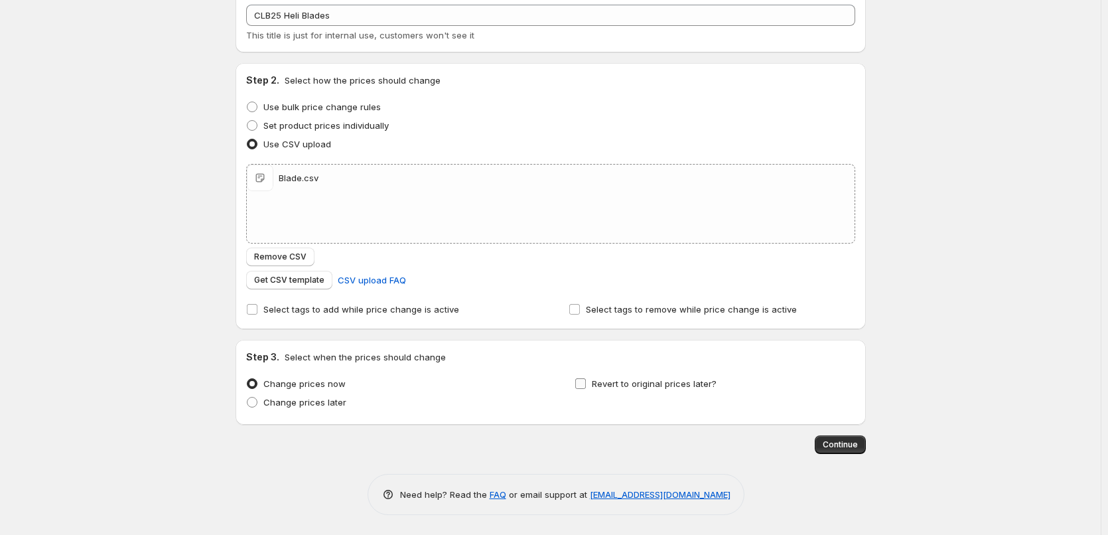
drag, startPoint x: 707, startPoint y: 396, endPoint x: 699, endPoint y: 391, distance: 9.2
click at [707, 396] on div "Revert to original prices later?" at bounding box center [714, 394] width 280 height 40
click at [683, 381] on span "Revert to original prices later?" at bounding box center [654, 383] width 125 height 11
click at [586, 381] on input "Revert to original prices later?" at bounding box center [580, 383] width 11 height 11
checkbox input "true"
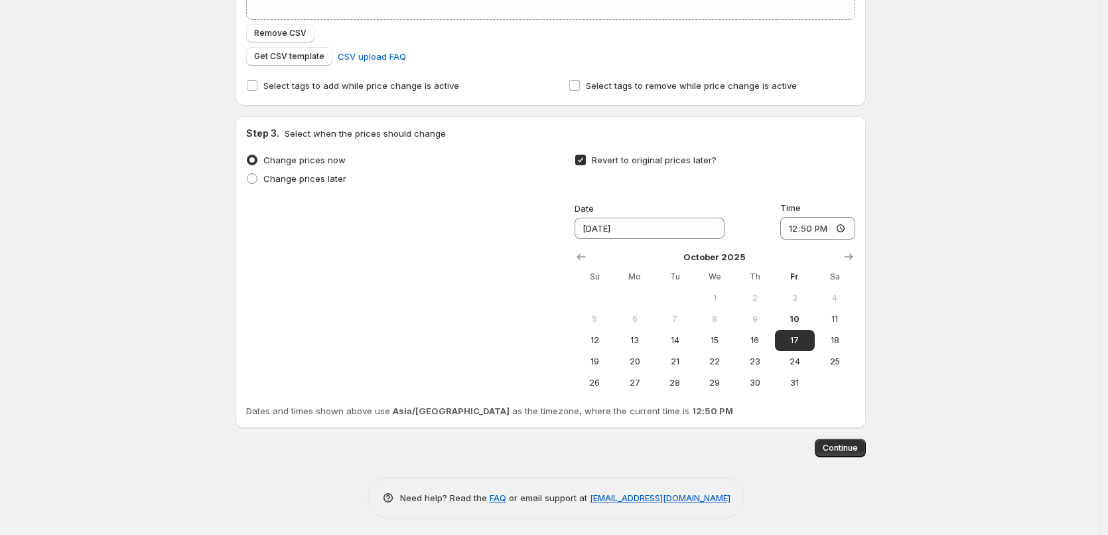
scroll to position [307, 0]
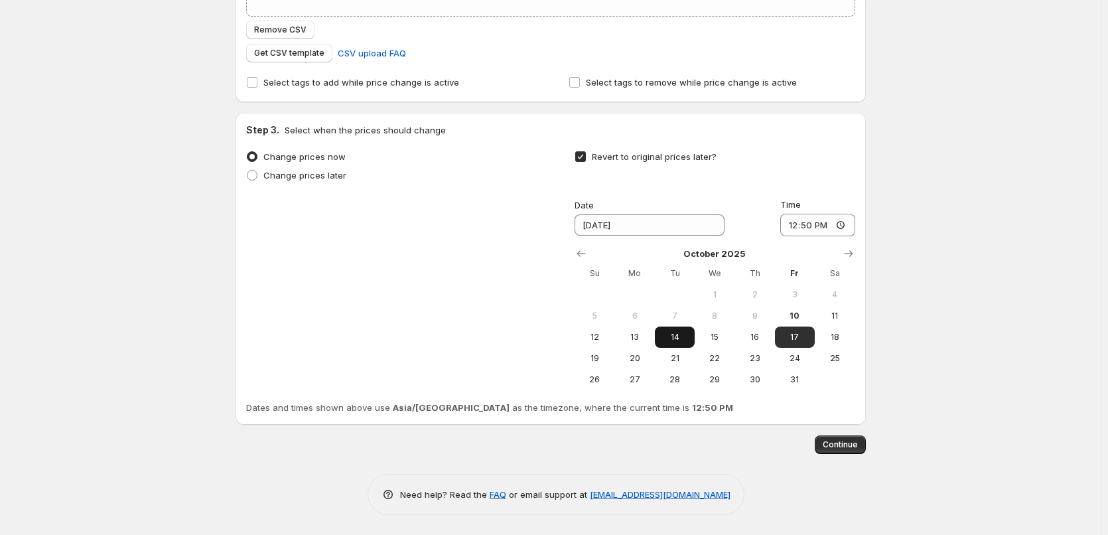
click at [678, 338] on span "14" at bounding box center [674, 337] width 29 height 11
type input "[DATE]"
click at [795, 222] on input "12:50" at bounding box center [817, 225] width 75 height 23
type input "11:00"
click at [937, 241] on div "Create new price [MEDICAL_DATA]. This page is ready Create new price [MEDICAL_D…" at bounding box center [550, 114] width 1100 height 842
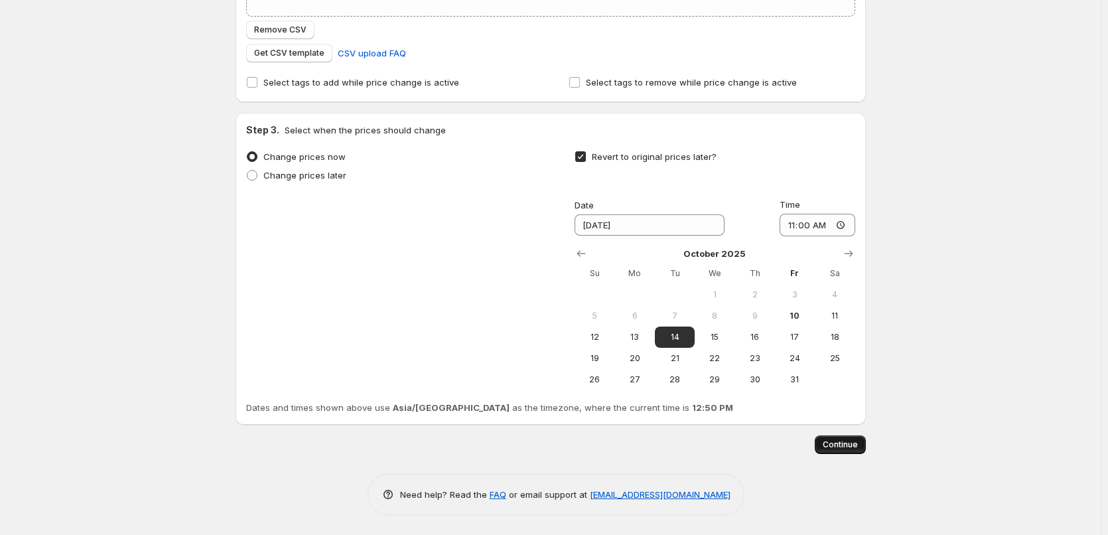
click at [840, 436] on button "Continue" at bounding box center [839, 444] width 51 height 19
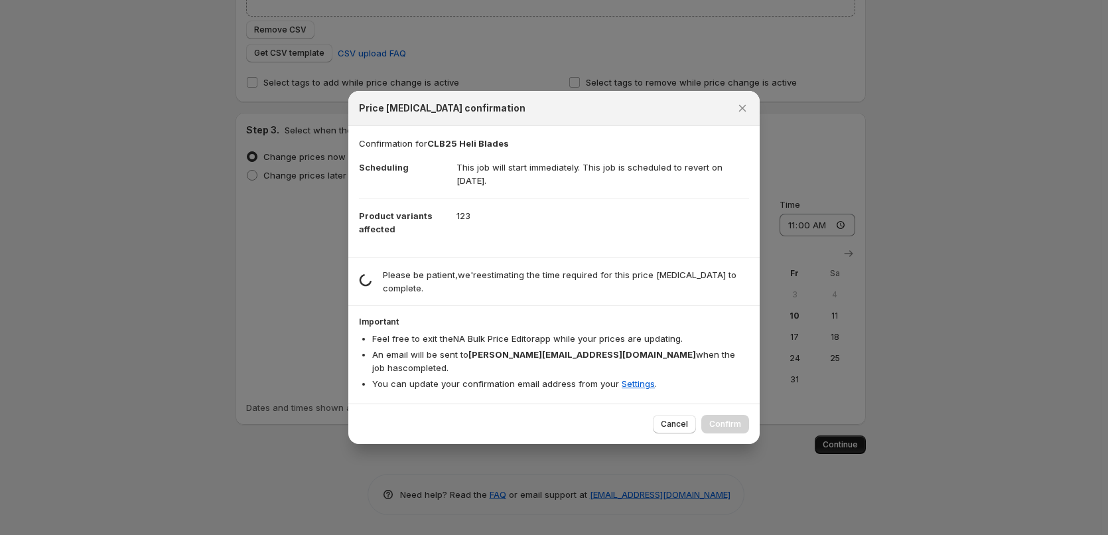
scroll to position [0, 0]
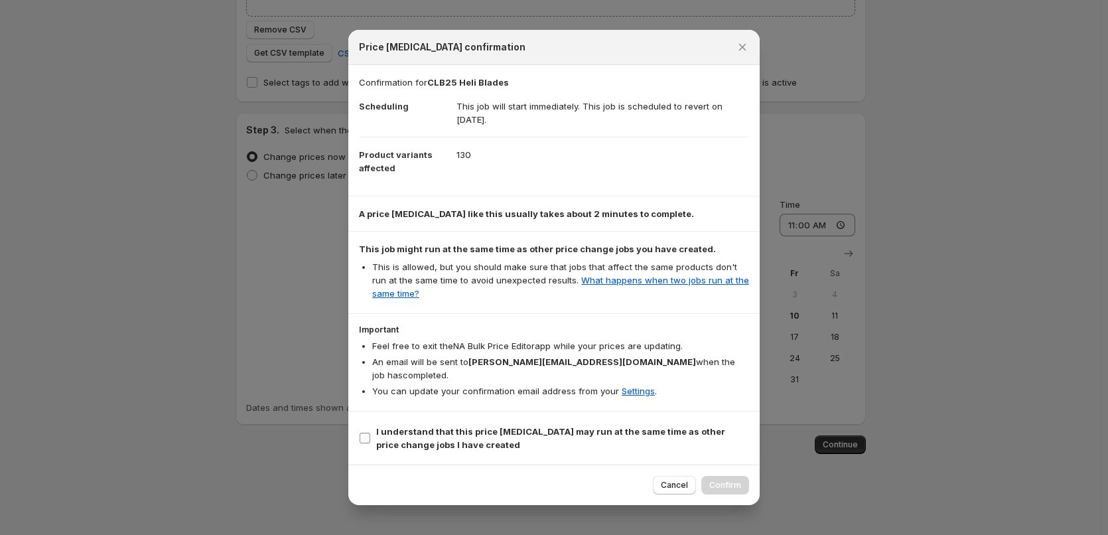
click at [395, 431] on span "I understand that this price [MEDICAL_DATA] may run at the same time as other p…" at bounding box center [562, 437] width 373 height 27
click at [370, 432] on input "I understand that this price [MEDICAL_DATA] may run at the same time as other p…" at bounding box center [364, 437] width 11 height 11
checkbox input "true"
click at [726, 480] on span "Confirm" at bounding box center [725, 485] width 32 height 11
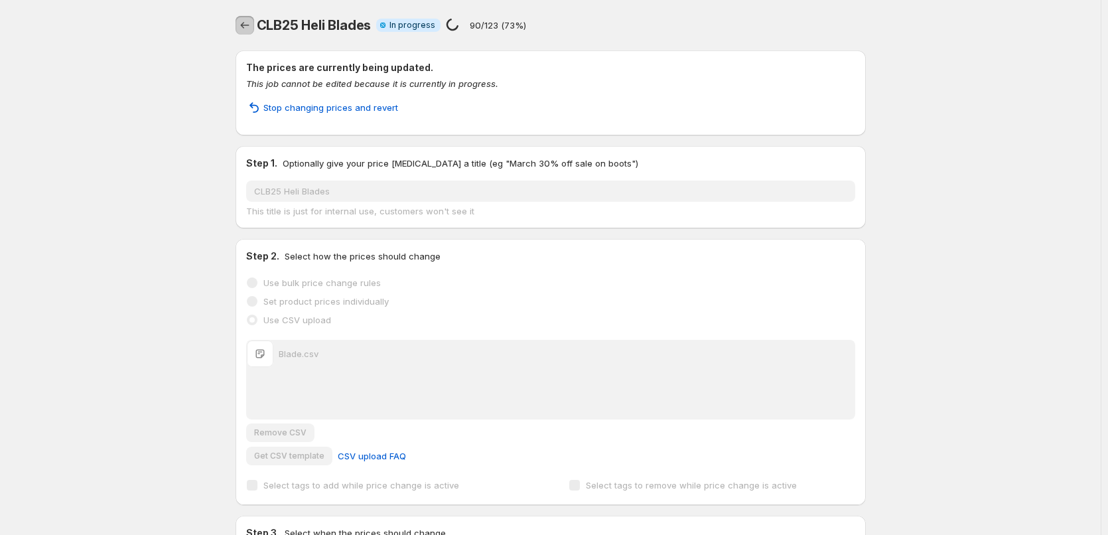
click at [241, 32] on button "Price change jobs" at bounding box center [244, 25] width 19 height 19
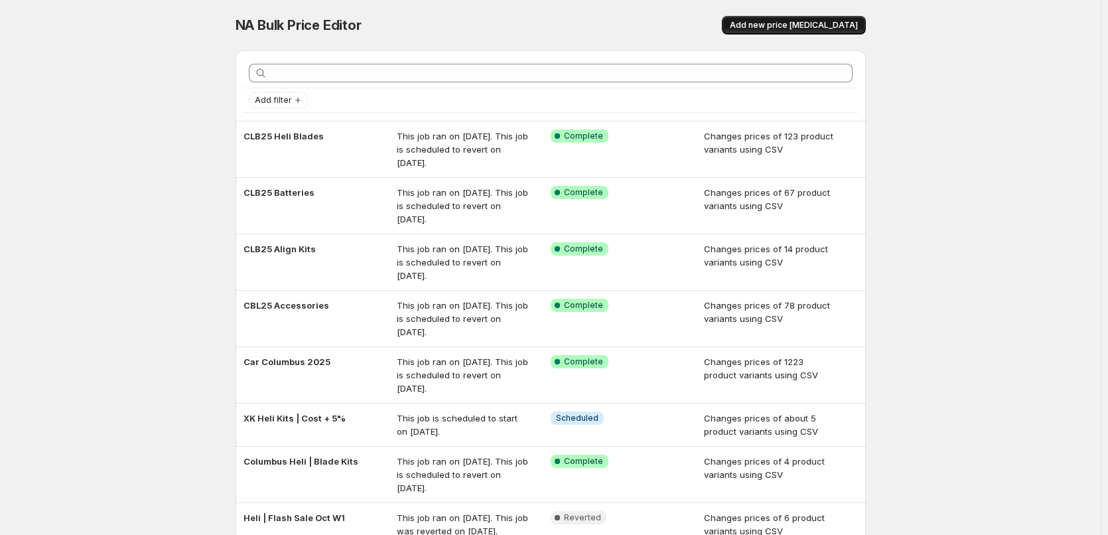
click at [842, 26] on span "Add new price [MEDICAL_DATA]" at bounding box center [794, 25] width 128 height 11
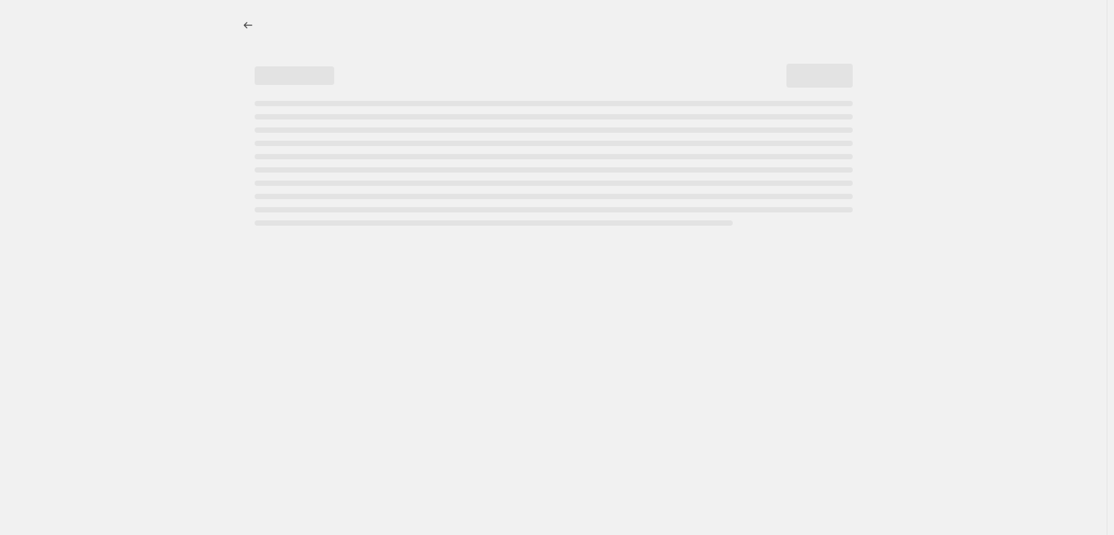
select select "percentage"
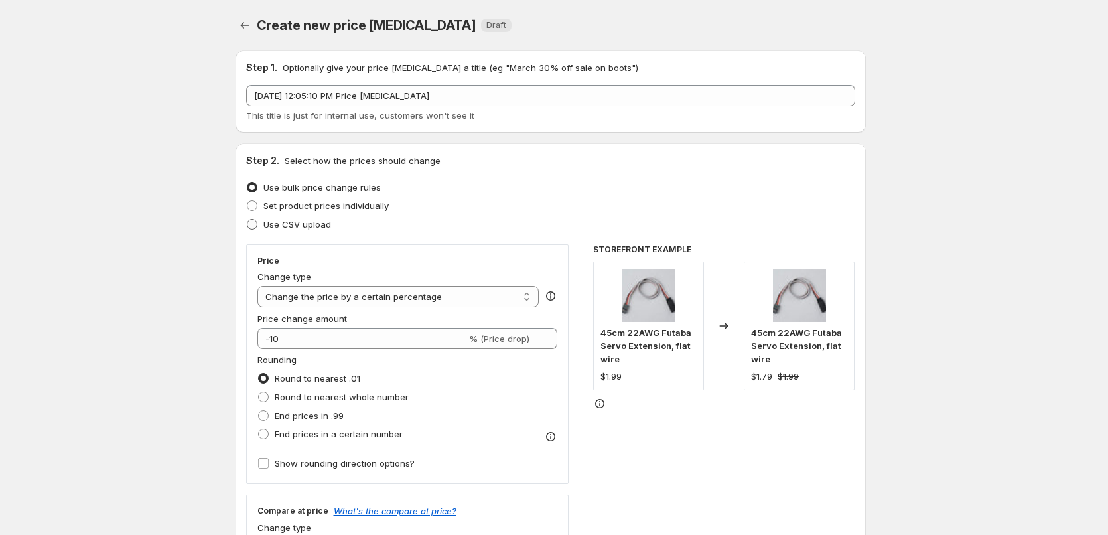
click at [306, 220] on span "Use CSV upload" at bounding box center [297, 224] width 68 height 11
click at [247, 220] on input "Use CSV upload" at bounding box center [247, 219] width 1 height 1
radio input "true"
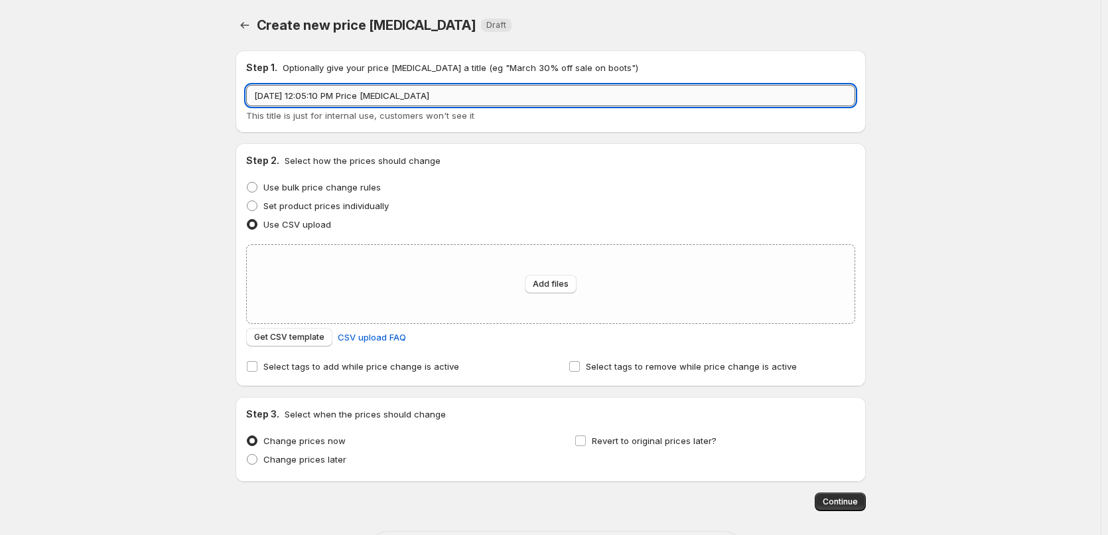
click at [344, 87] on input "[DATE] 12:05:10 PM Price [MEDICAL_DATA]" at bounding box center [550, 95] width 609 height 21
click at [325, 257] on div "Add files" at bounding box center [551, 284] width 608 height 78
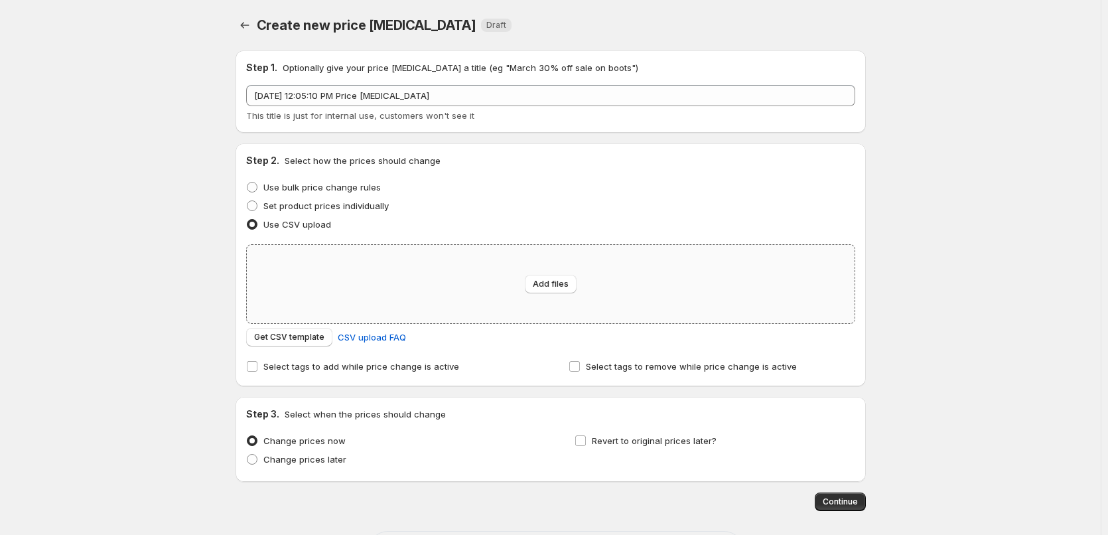
type input "C:\fakepath\Charger.csv"
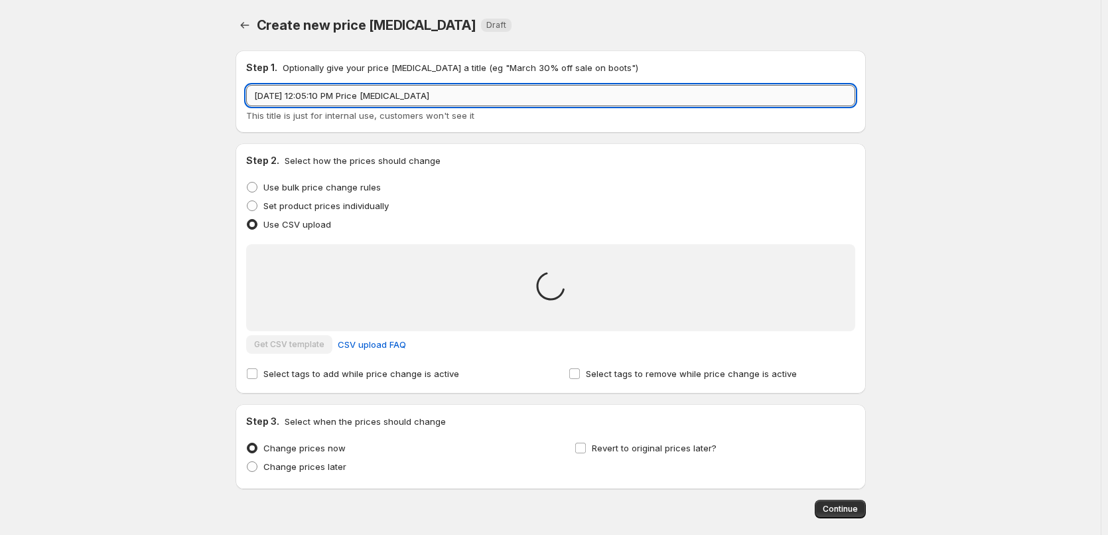
click at [379, 93] on input "[DATE] 12:05:10 PM Price [MEDICAL_DATA]" at bounding box center [550, 95] width 609 height 21
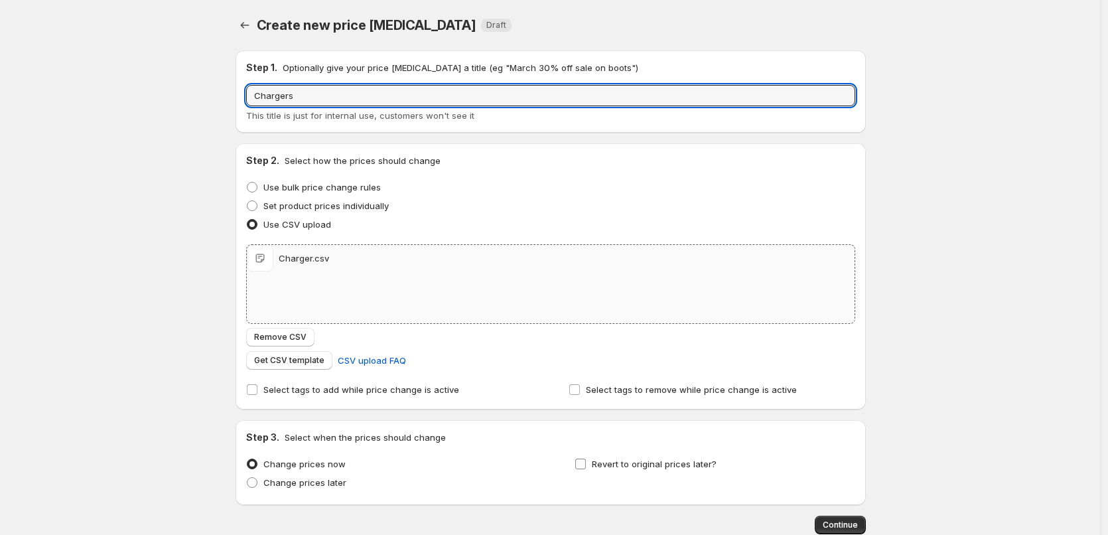
type input "Chargers"
click at [602, 465] on span "Revert to original prices later?" at bounding box center [654, 463] width 125 height 11
click at [586, 465] on input "Revert to original prices later?" at bounding box center [580, 463] width 11 height 11
checkbox input "true"
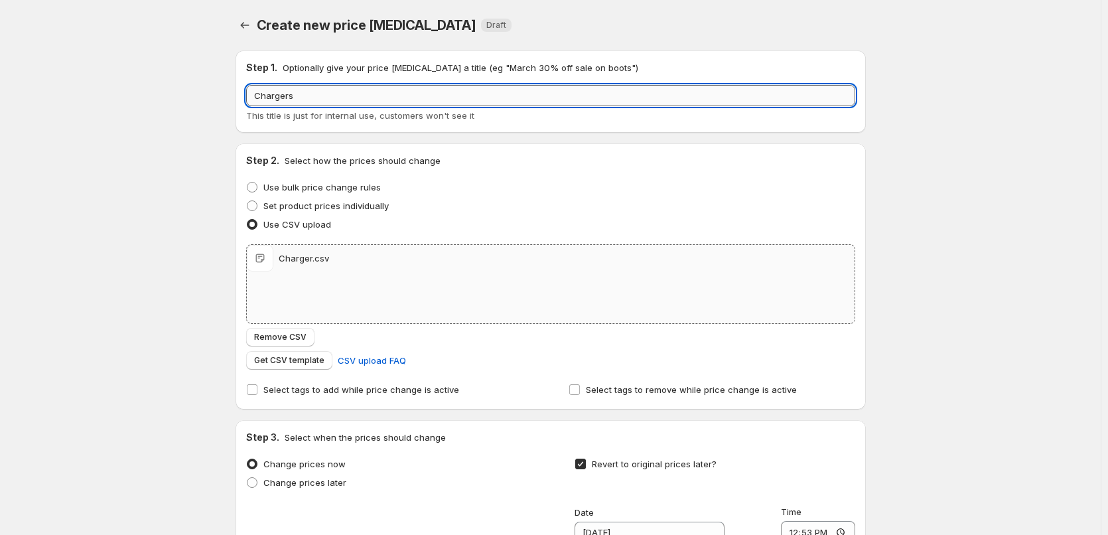
click at [259, 96] on input "Chargers" at bounding box center [550, 95] width 609 height 21
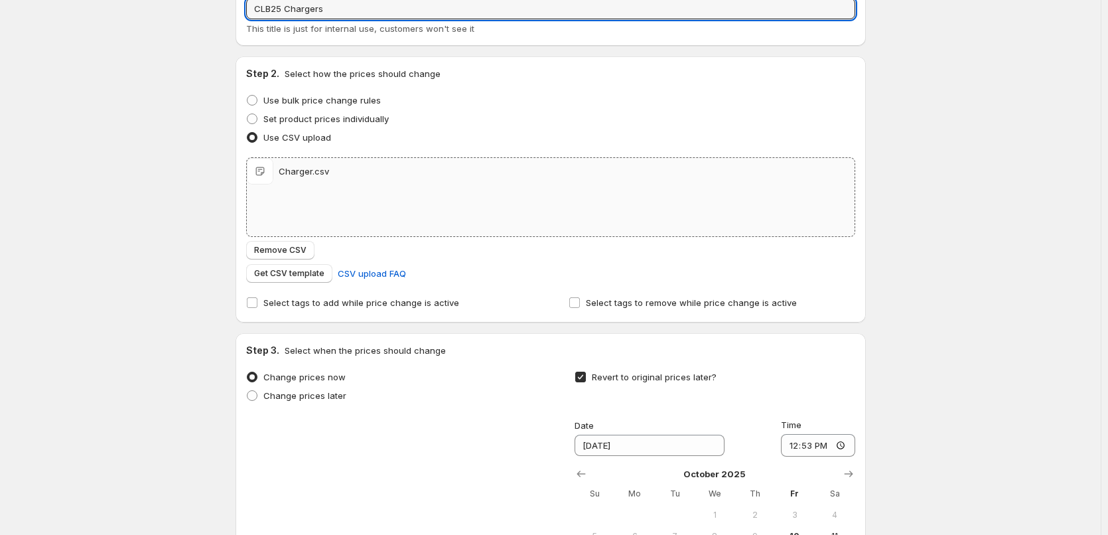
scroll to position [265, 0]
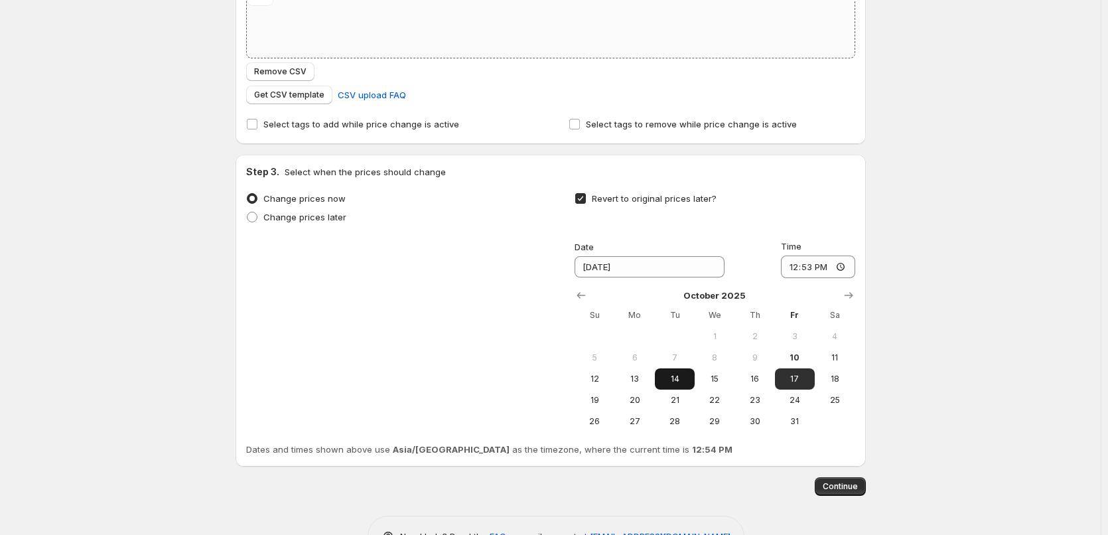
type input "CLB25 Chargers"
click at [675, 373] on span "14" at bounding box center [674, 378] width 29 height 11
type input "[DATE]"
click at [788, 274] on input "12:53" at bounding box center [818, 266] width 74 height 23
type input "11:00"
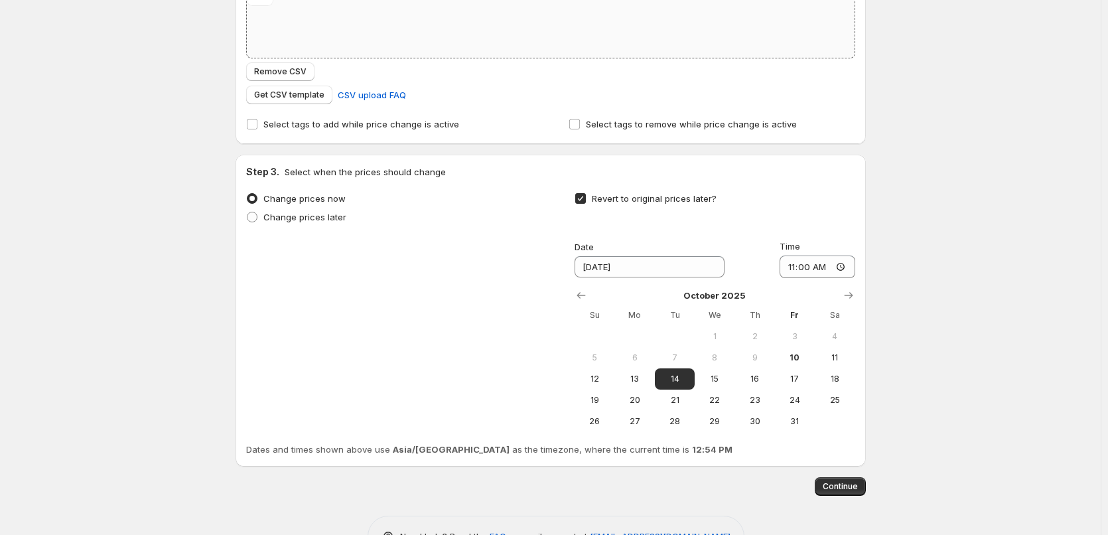
click at [924, 202] on div "Create new price [MEDICAL_DATA]. This page is ready Create new price [MEDICAL_D…" at bounding box center [550, 156] width 1100 height 842
click at [830, 479] on button "Continue" at bounding box center [839, 486] width 51 height 19
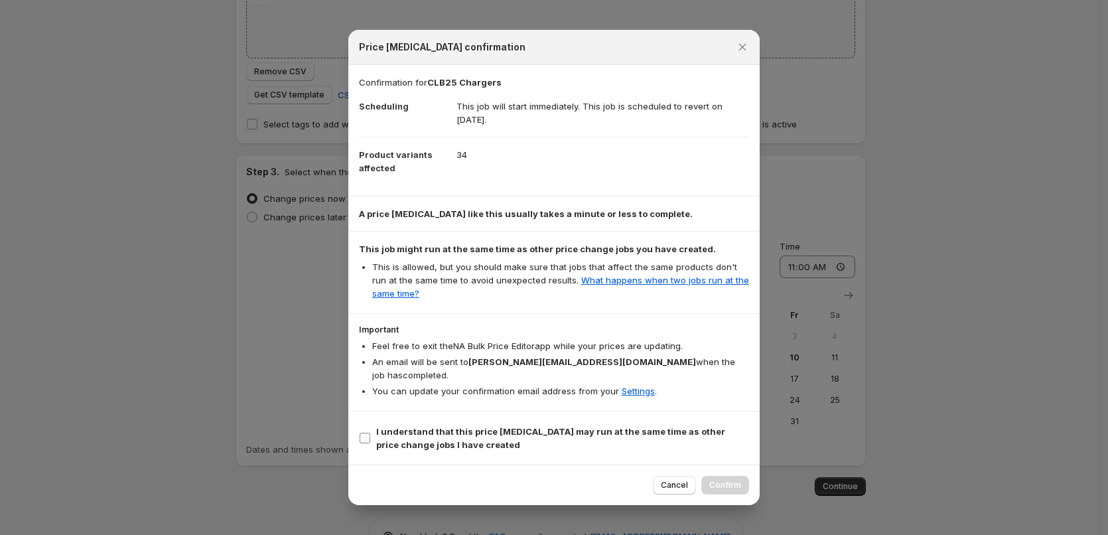
click at [477, 426] on b "I understand that this price [MEDICAL_DATA] may run at the same time as other p…" at bounding box center [550, 438] width 349 height 24
click at [370, 432] on input "I understand that this price [MEDICAL_DATA] may run at the same time as other p…" at bounding box center [364, 437] width 11 height 11
checkbox input "true"
click at [707, 476] on button "Confirm" at bounding box center [725, 485] width 48 height 19
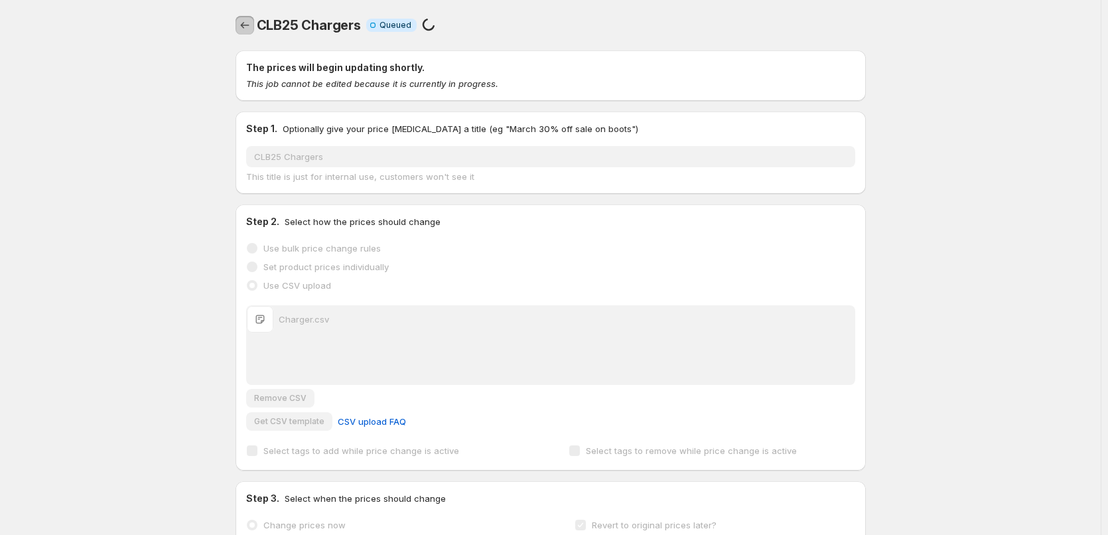
click at [243, 28] on icon "Price change jobs" at bounding box center [244, 25] width 13 height 13
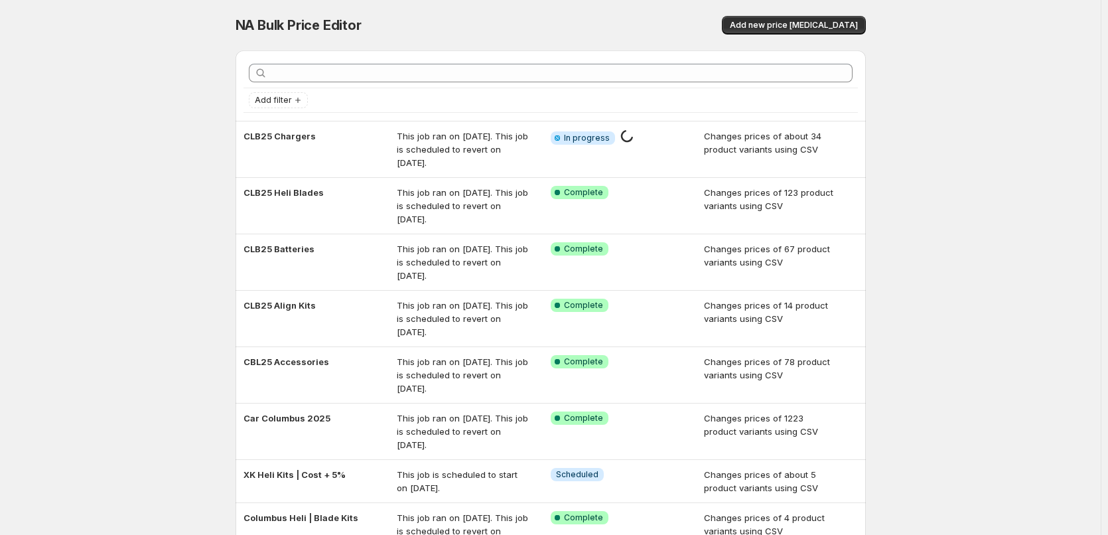
click at [813, 44] on div "NA Bulk Price Editor. This page is ready NA Bulk Price Editor Add new price [ME…" at bounding box center [550, 25] width 630 height 50
click at [811, 29] on span "Add new price [MEDICAL_DATA]" at bounding box center [794, 25] width 128 height 11
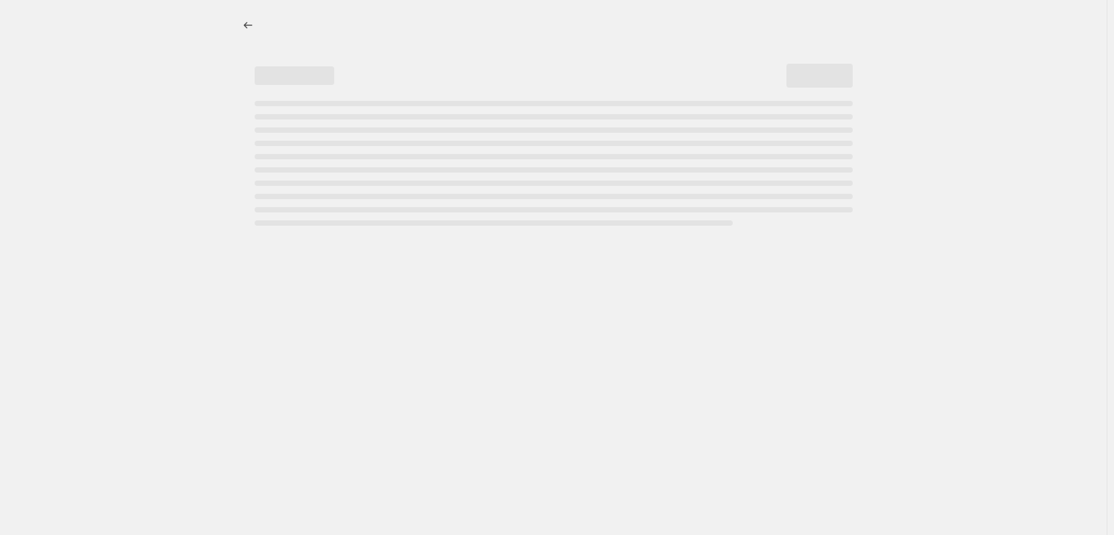
select select "percentage"
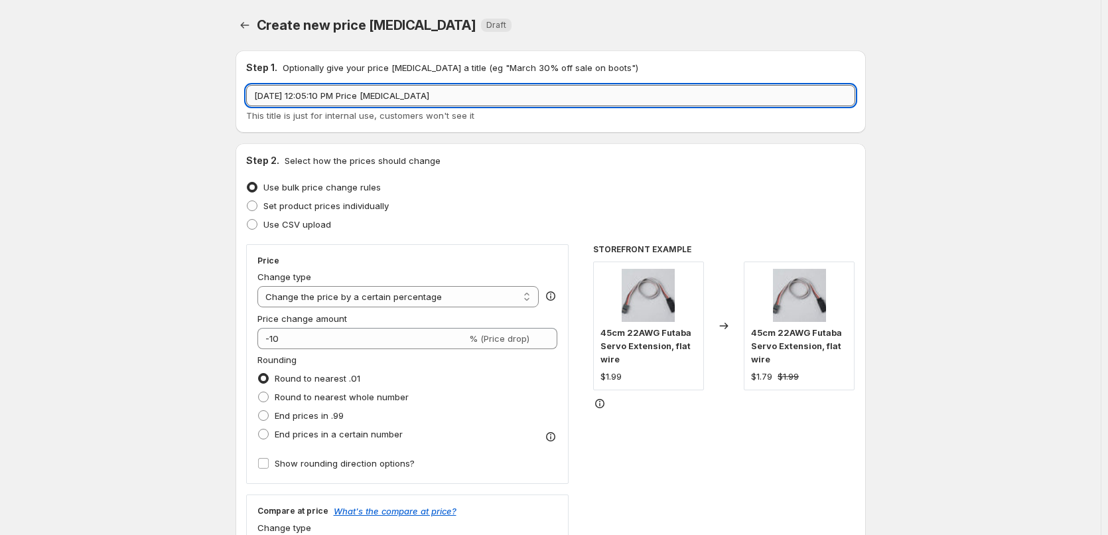
click at [395, 102] on input "[DATE] 12:05:10 PM Price [MEDICAL_DATA]" at bounding box center [550, 95] width 609 height 21
type input "CLB25"
click at [308, 229] on span "Use CSV upload" at bounding box center [297, 224] width 68 height 13
click at [247, 220] on input "Use CSV upload" at bounding box center [247, 219] width 1 height 1
radio input "true"
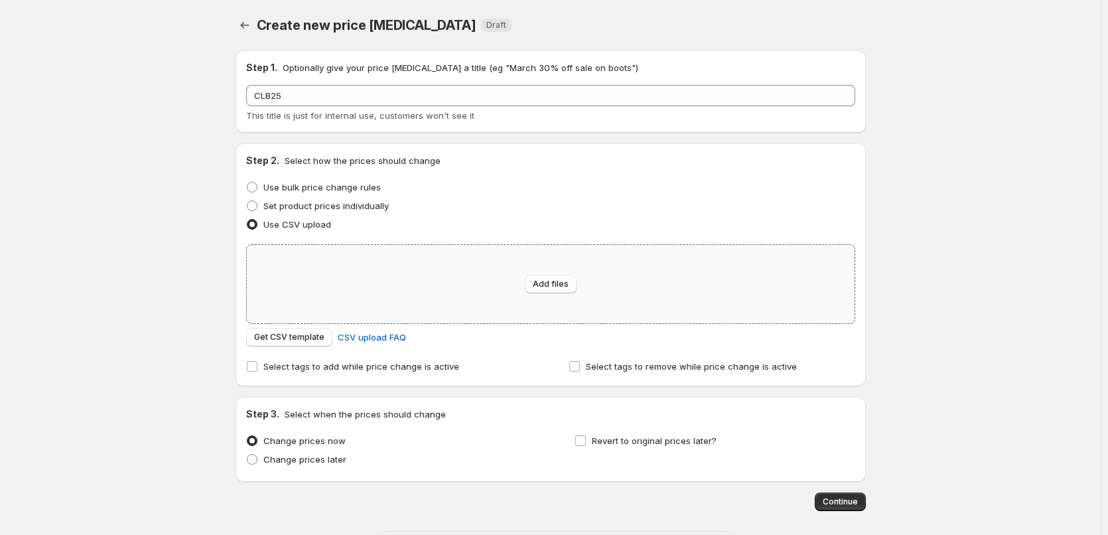
click at [485, 304] on div "Add files" at bounding box center [551, 284] width 608 height 78
type input "C:\fakepath\ESC.csv"
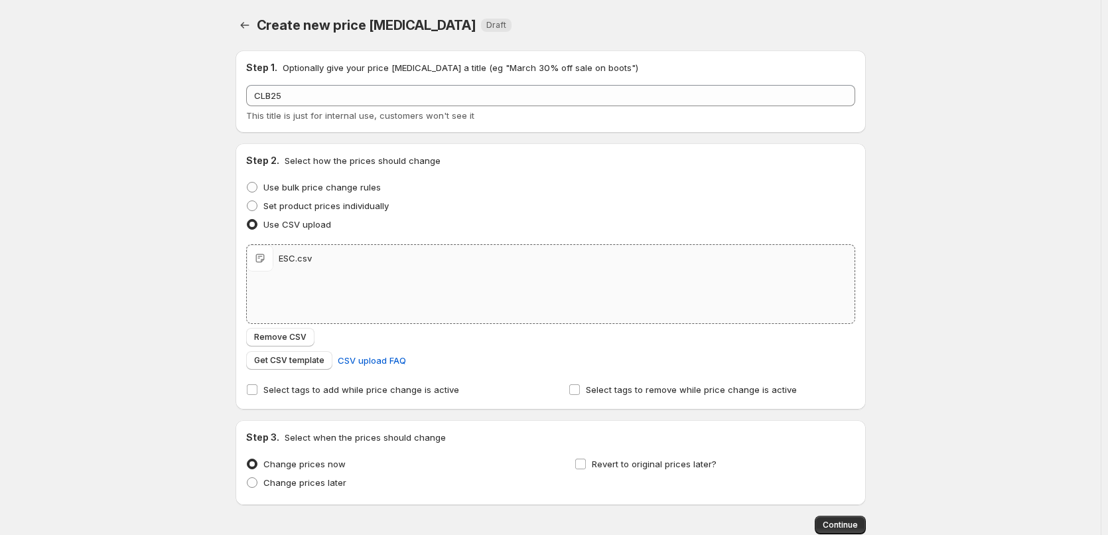
click at [384, 107] on div "CLB25 This title is just for internal use, customers won't see it" at bounding box center [550, 103] width 609 height 37
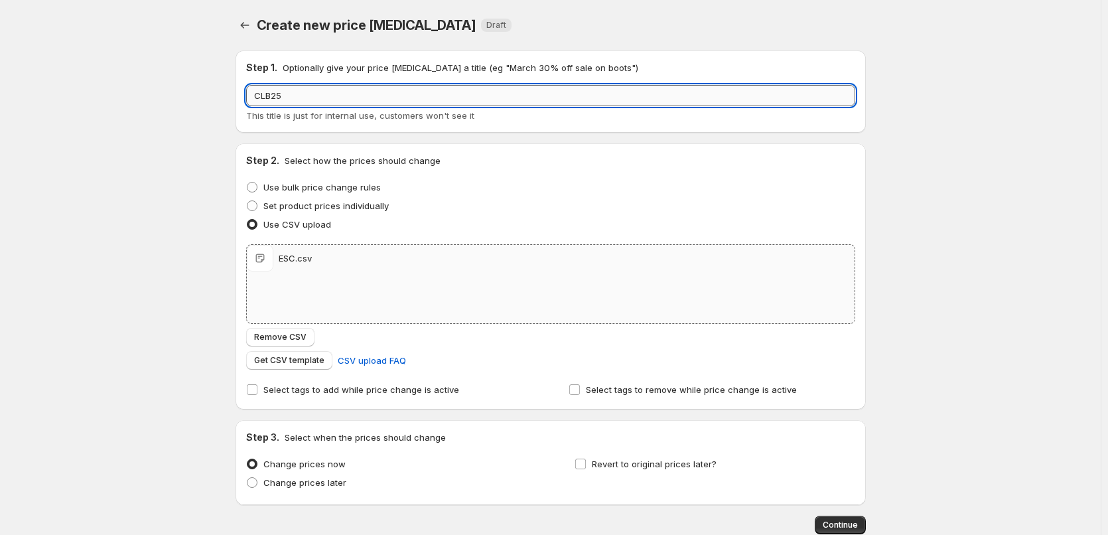
click at [384, 101] on input "CLB25" at bounding box center [550, 95] width 609 height 21
type input "CLB25 Heli ESC"
click at [705, 468] on span "Revert to original prices later?" at bounding box center [654, 463] width 125 height 11
click at [586, 468] on input "Revert to original prices later?" at bounding box center [580, 463] width 11 height 11
checkbox input "true"
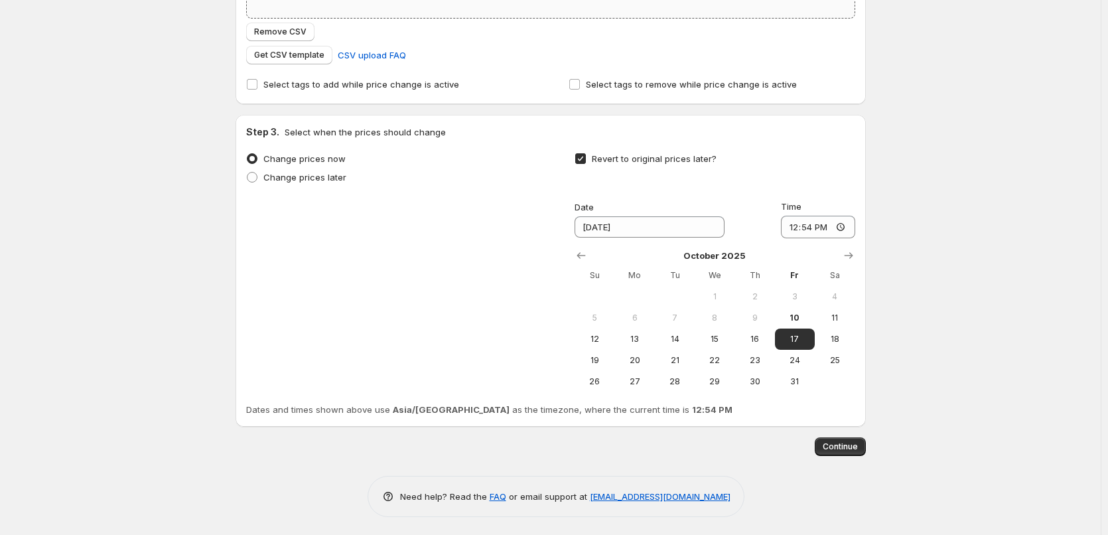
scroll to position [307, 0]
click at [672, 335] on span "14" at bounding box center [674, 337] width 29 height 11
type input "[DATE]"
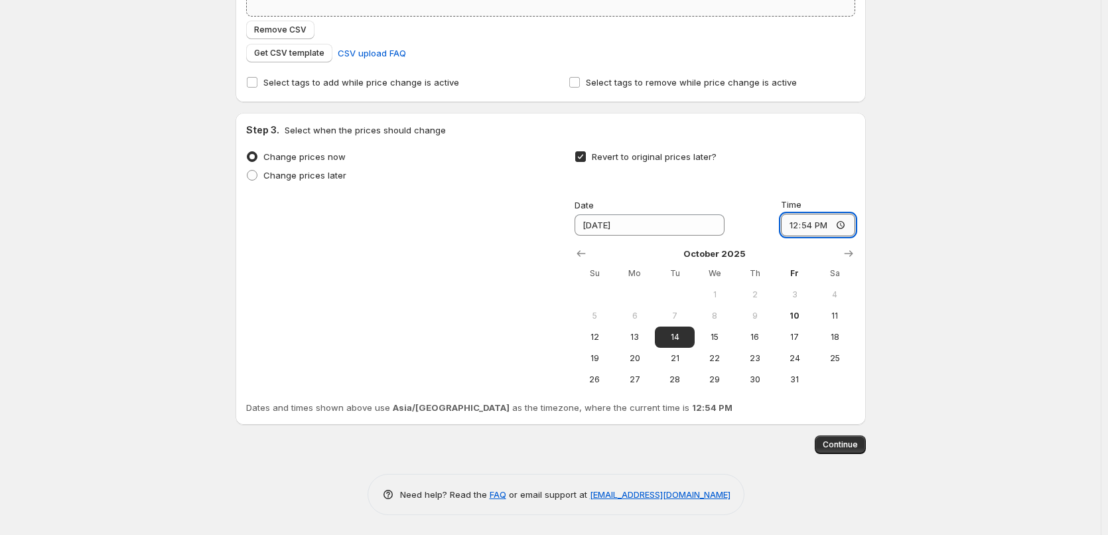
click at [797, 224] on input "12:54" at bounding box center [818, 225] width 74 height 23
type input "11:00"
click at [852, 440] on span "Continue" at bounding box center [839, 444] width 35 height 11
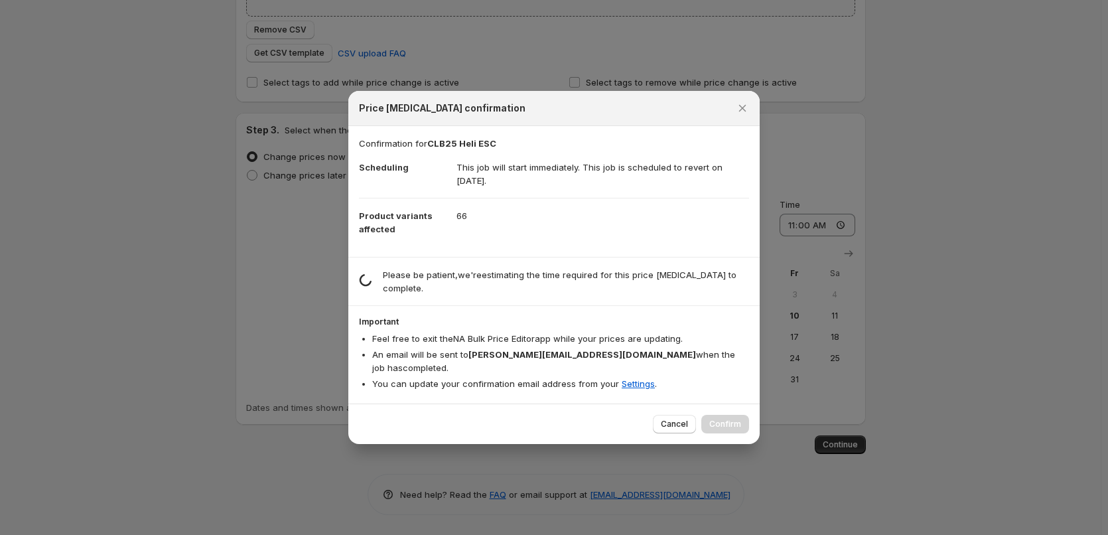
scroll to position [0, 0]
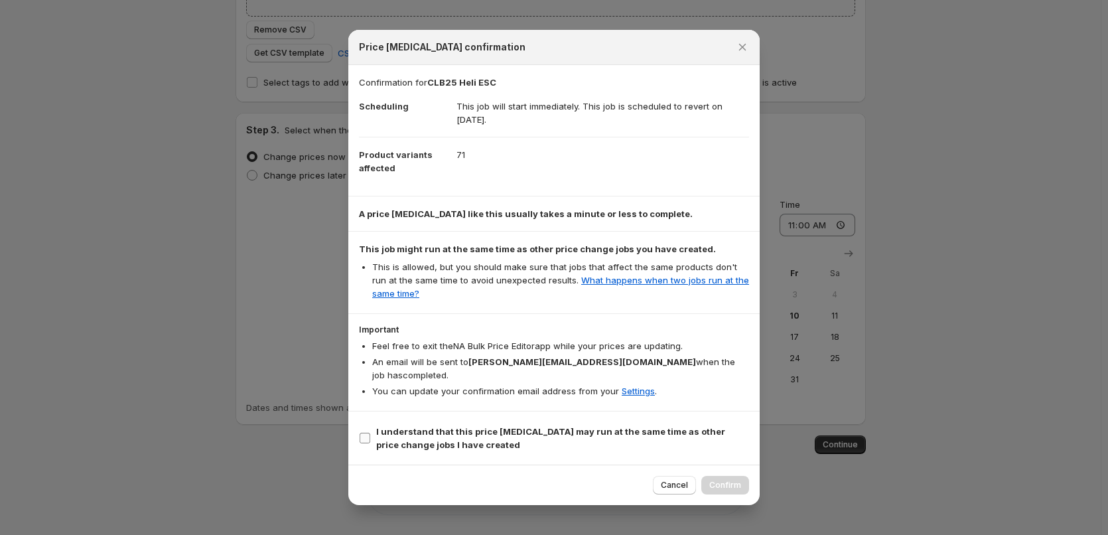
click at [567, 430] on span "I understand that this price [MEDICAL_DATA] may run at the same time as other p…" at bounding box center [562, 437] width 373 height 27
click at [370, 432] on input "I understand that this price [MEDICAL_DATA] may run at the same time as other p…" at bounding box center [364, 437] width 11 height 11
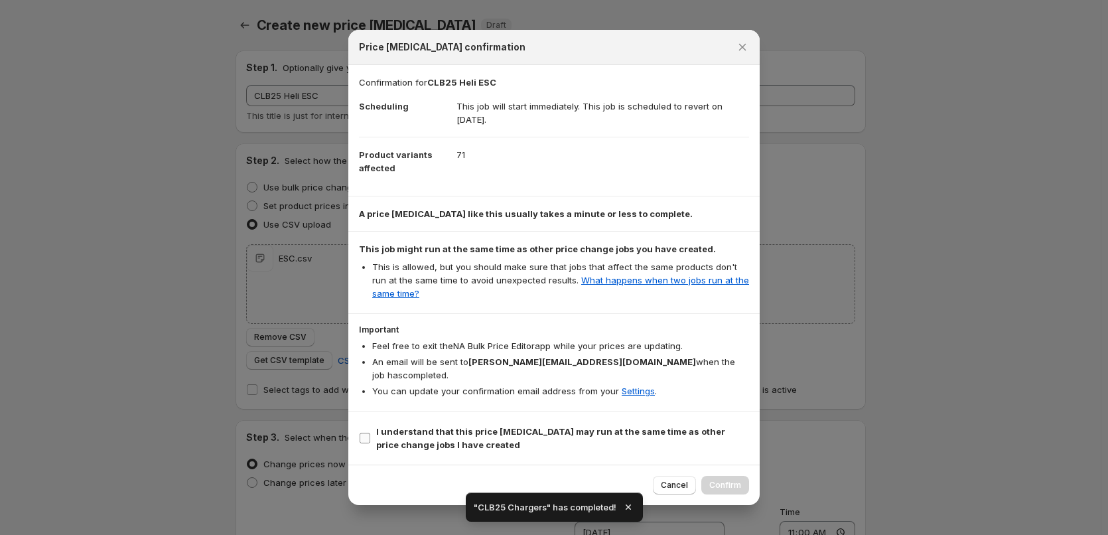
click at [566, 433] on span "I understand that this price [MEDICAL_DATA] may run at the same time as other p…" at bounding box center [562, 437] width 373 height 27
click at [370, 433] on input "I understand that this price [MEDICAL_DATA] may run at the same time as other p…" at bounding box center [364, 437] width 11 height 11
checkbox input "true"
click at [729, 480] on span "Confirm" at bounding box center [725, 485] width 32 height 11
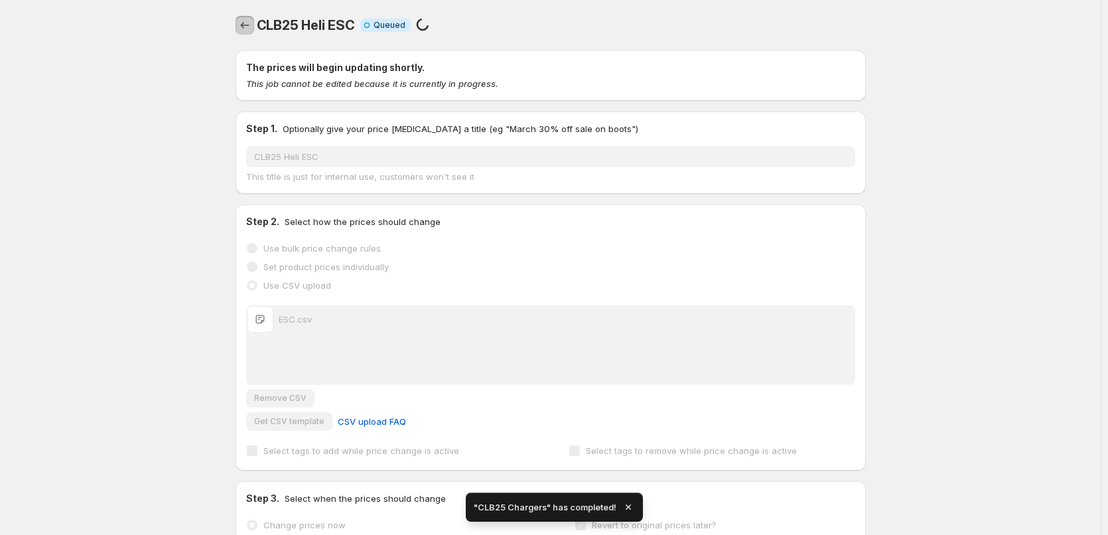
click at [244, 26] on icon "Price change jobs" at bounding box center [244, 25] width 9 height 7
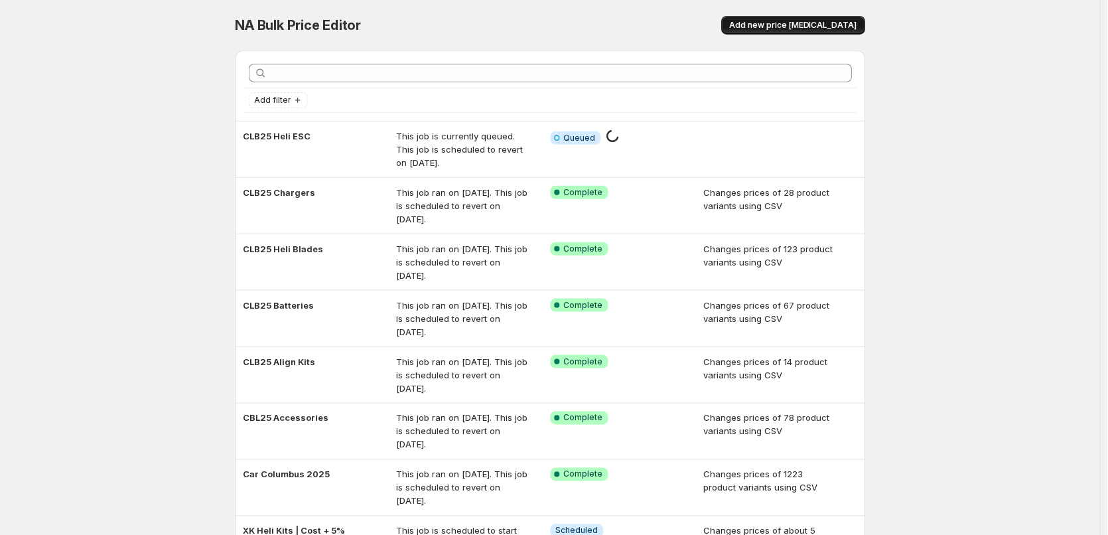
click at [796, 23] on span "Add new price [MEDICAL_DATA]" at bounding box center [794, 25] width 128 height 11
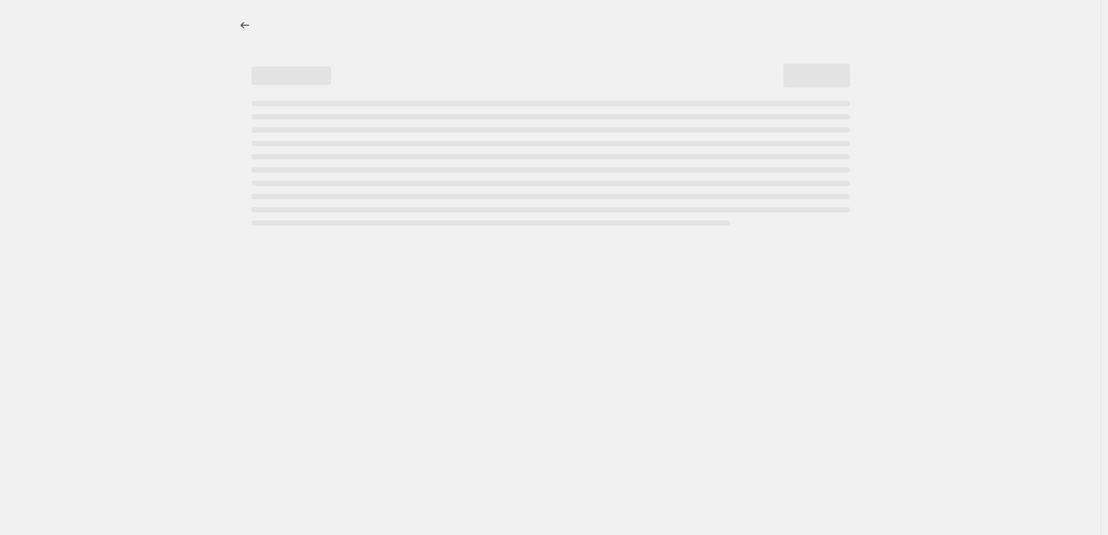
select select "percentage"
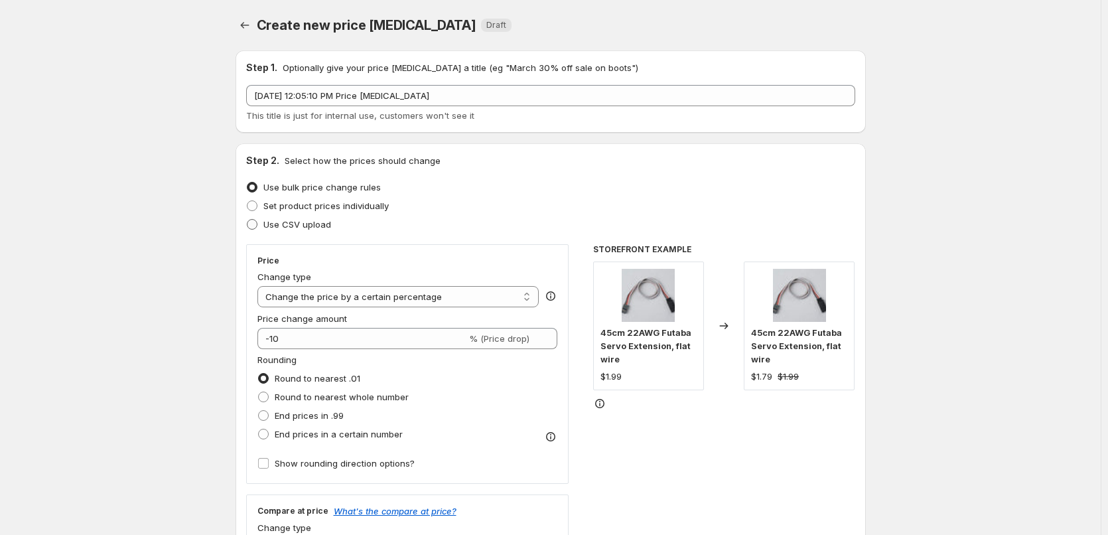
click at [308, 231] on label "Use CSV upload" at bounding box center [288, 224] width 85 height 19
click at [247, 220] on input "Use CSV upload" at bounding box center [247, 219] width 1 height 1
radio input "true"
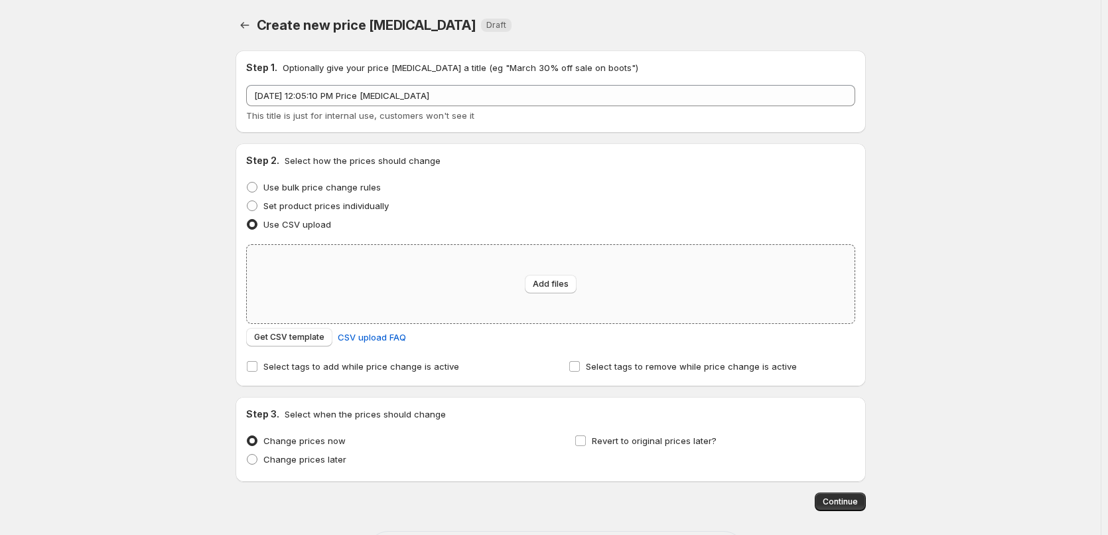
click at [417, 298] on div "Add files" at bounding box center [551, 284] width 608 height 78
type input "C:\fakepath\FBL.csv"
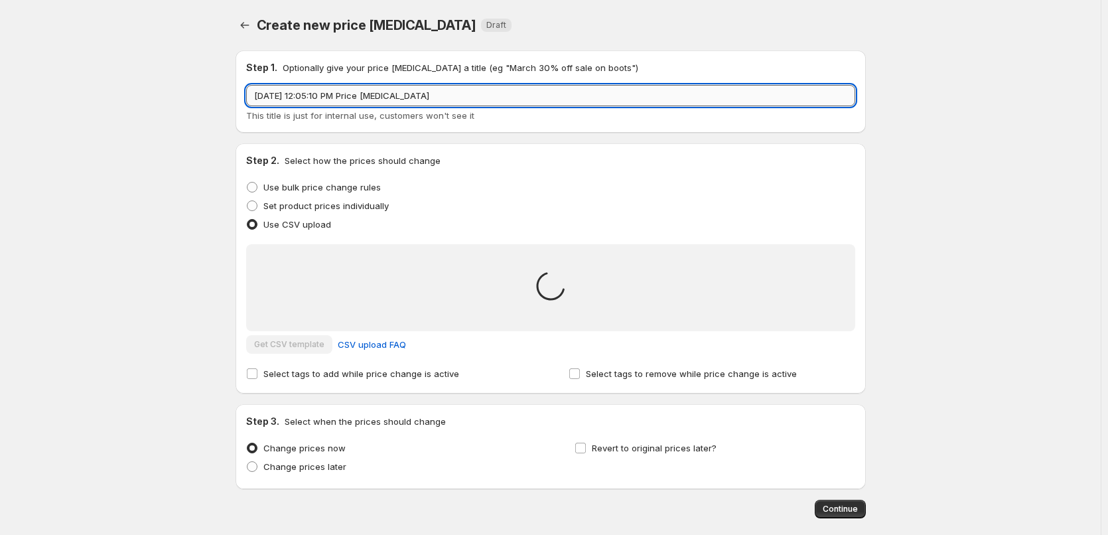
click at [378, 104] on input "[DATE] 12:05:10 PM Price [MEDICAL_DATA]" at bounding box center [550, 95] width 609 height 21
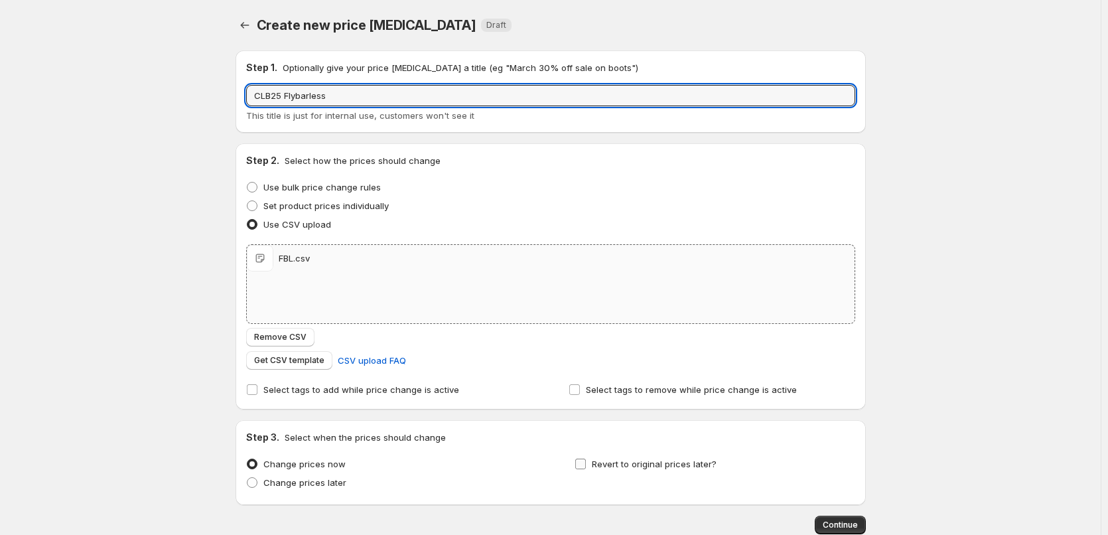
type input "CLB25 Flybarless"
click at [658, 469] on span "Revert to original prices later?" at bounding box center [654, 463] width 125 height 13
click at [586, 469] on input "Revert to original prices later?" at bounding box center [580, 463] width 11 height 11
checkbox input "true"
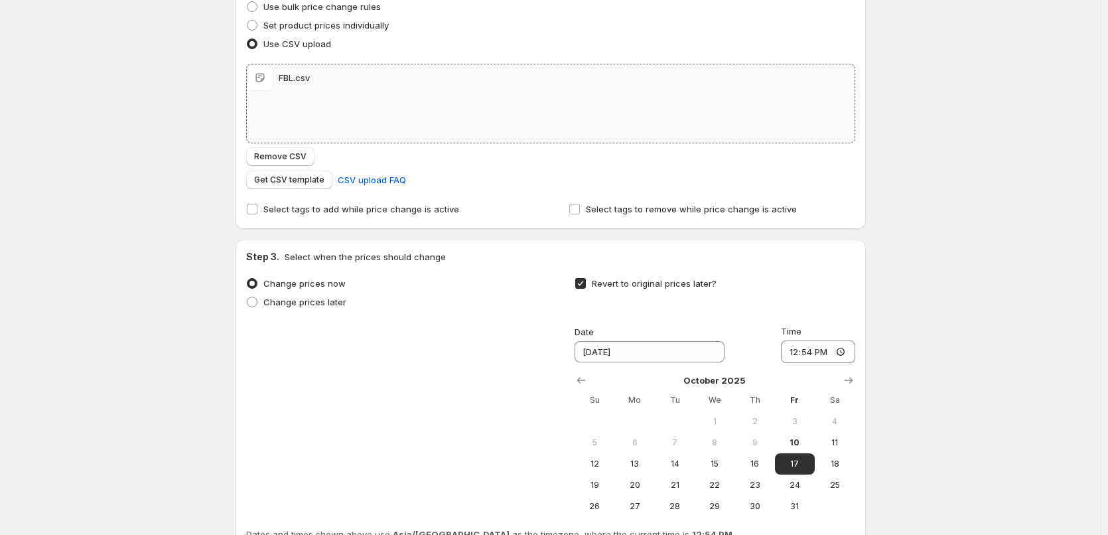
scroll to position [199, 0]
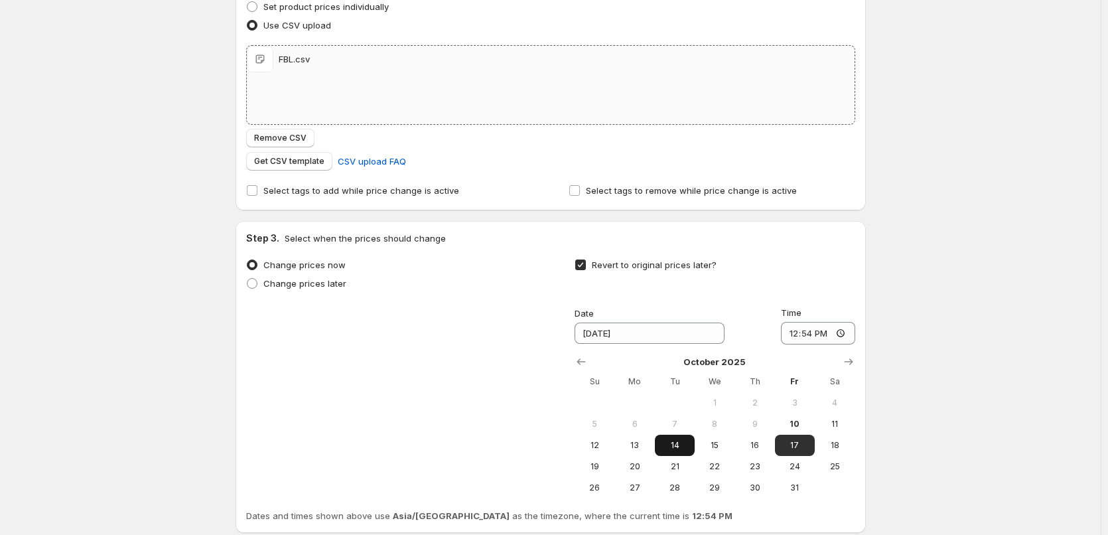
click at [675, 442] on span "14" at bounding box center [674, 445] width 29 height 11
type input "[DATE]"
click at [795, 335] on input "12:54" at bounding box center [818, 333] width 74 height 23
type input "11:00"
click at [903, 405] on div "Create new price [MEDICAL_DATA]. This page is ready Create new price [MEDICAL_D…" at bounding box center [550, 222] width 1100 height 842
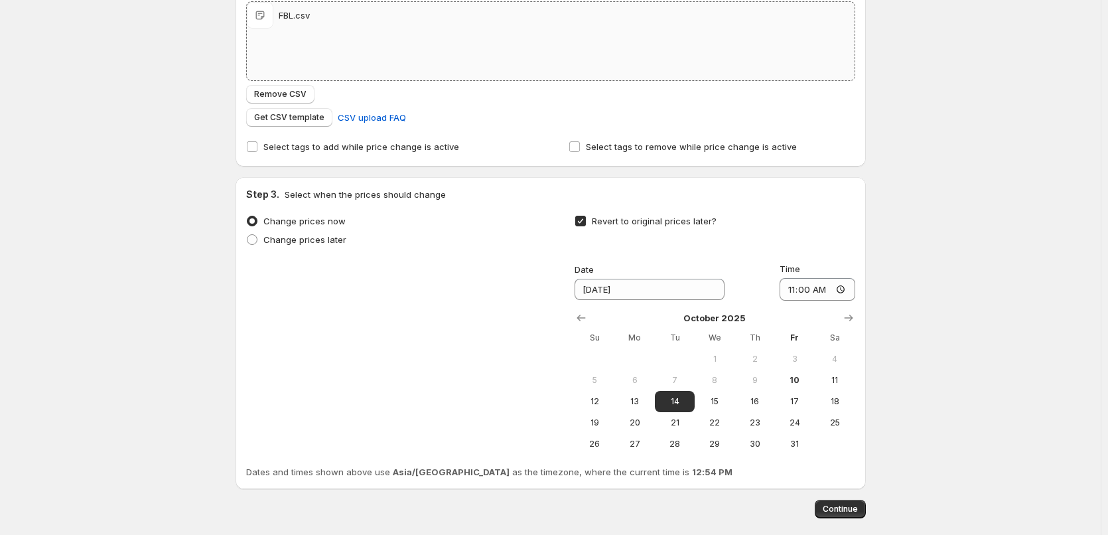
scroll to position [307, 0]
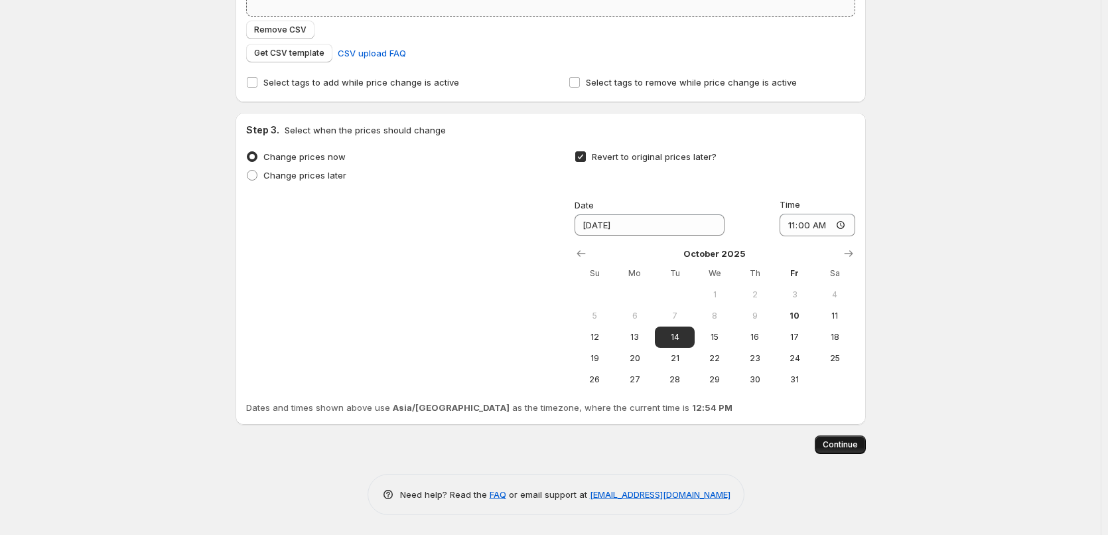
click at [844, 438] on button "Continue" at bounding box center [839, 444] width 51 height 19
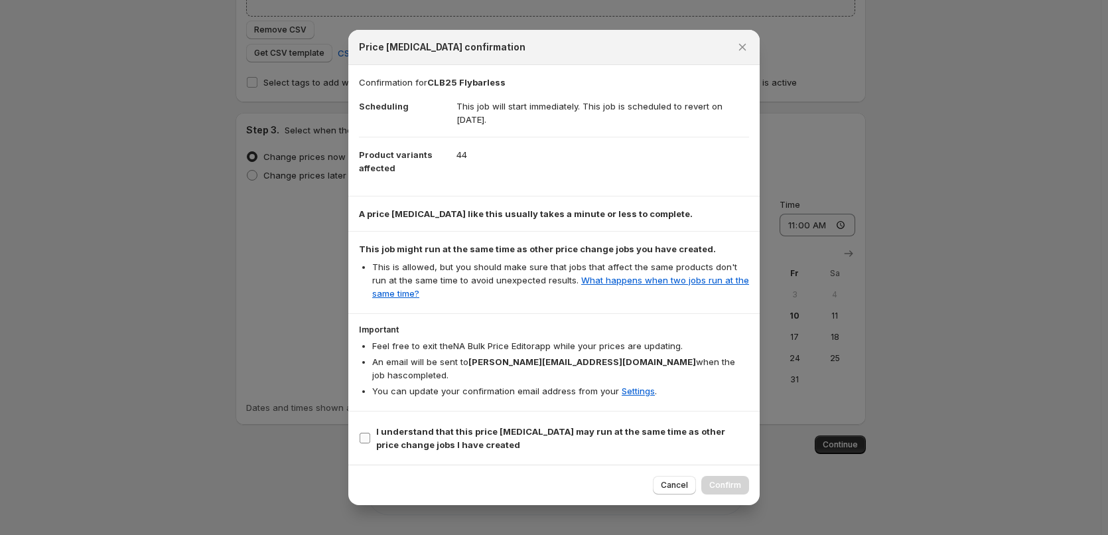
click at [594, 430] on span "I understand that this price [MEDICAL_DATA] may run at the same time as other p…" at bounding box center [562, 437] width 373 height 27
click at [370, 432] on input "I understand that this price [MEDICAL_DATA] may run at the same time as other p…" at bounding box center [364, 437] width 11 height 11
checkbox input "true"
click at [732, 480] on span "Confirm" at bounding box center [725, 485] width 32 height 11
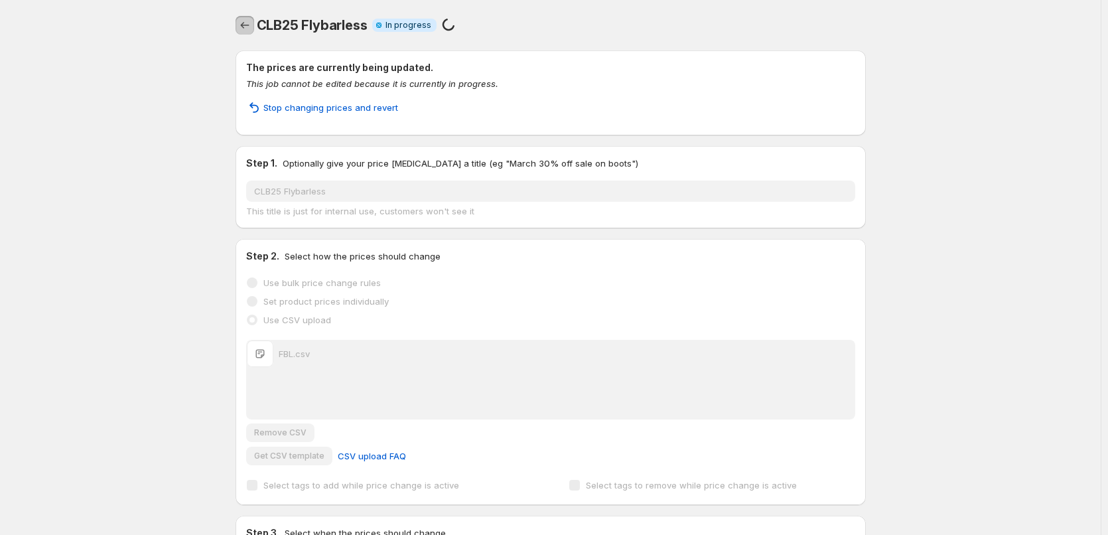
click at [245, 20] on icon "Price change jobs" at bounding box center [244, 25] width 13 height 13
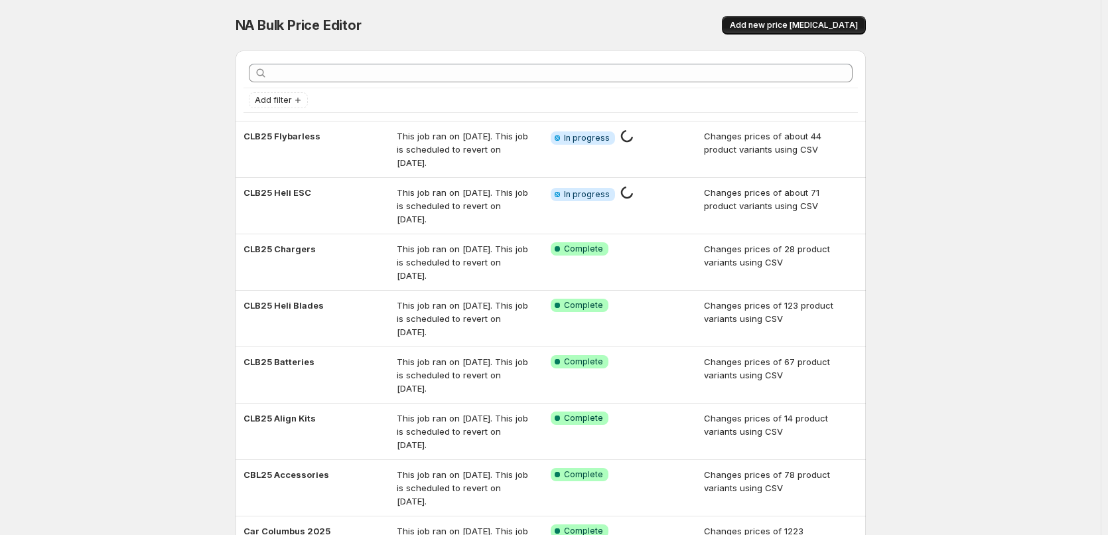
click at [836, 26] on span "Add new price [MEDICAL_DATA]" at bounding box center [794, 25] width 128 height 11
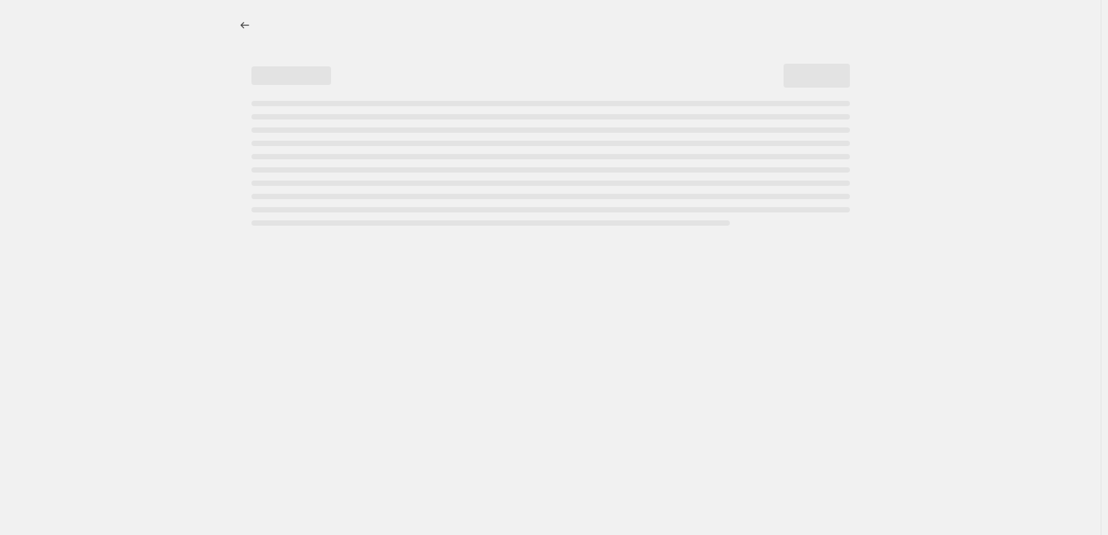
select select "percentage"
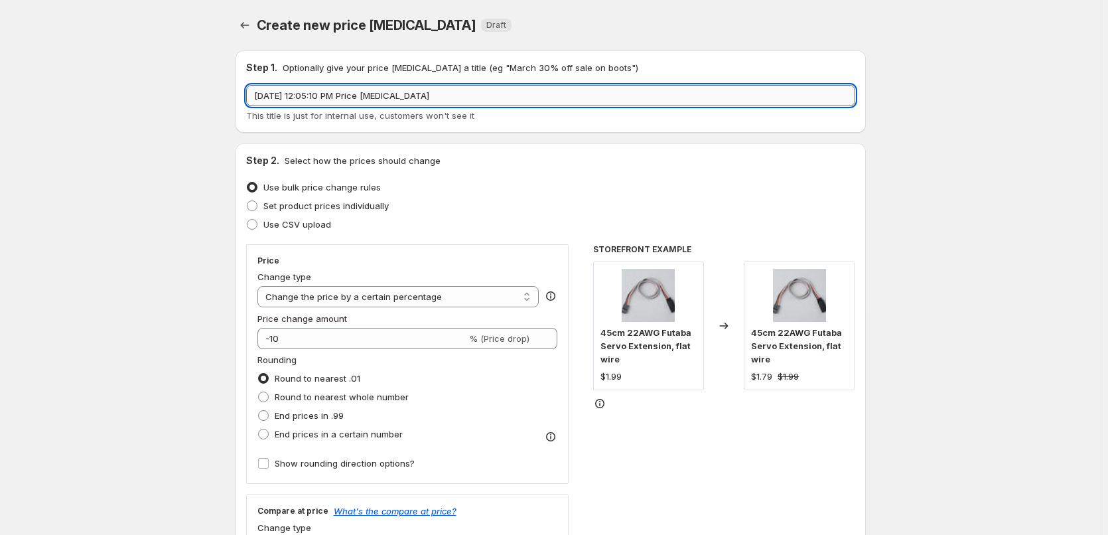
click at [388, 98] on input "[DATE] 12:05:10 PM Price [MEDICAL_DATA]" at bounding box center [550, 95] width 609 height 21
type input "CLB25"
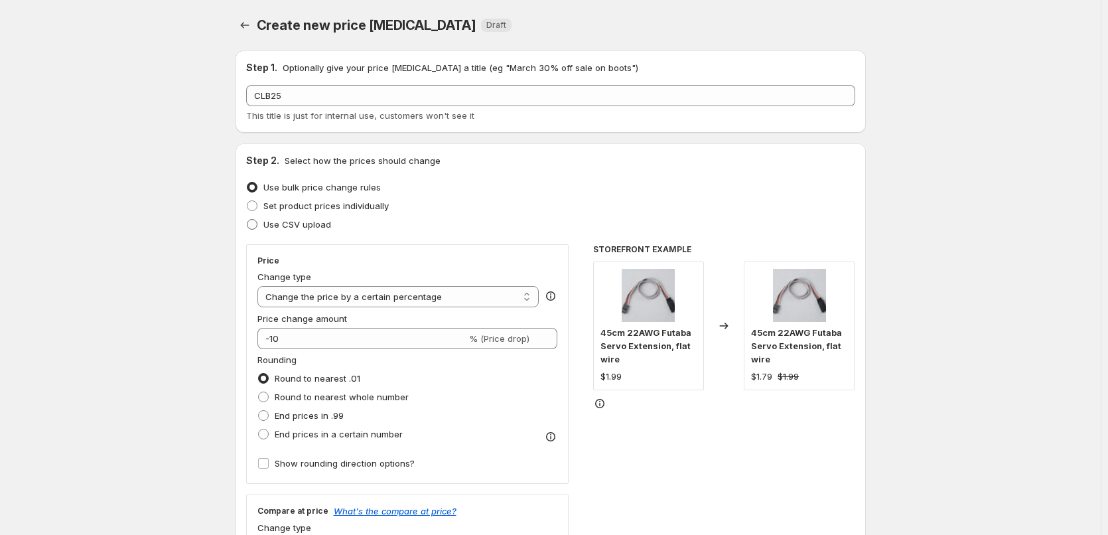
click at [291, 216] on label "Use CSV upload" at bounding box center [288, 224] width 85 height 19
click at [247, 219] on input "Use CSV upload" at bounding box center [247, 219] width 1 height 1
radio input "true"
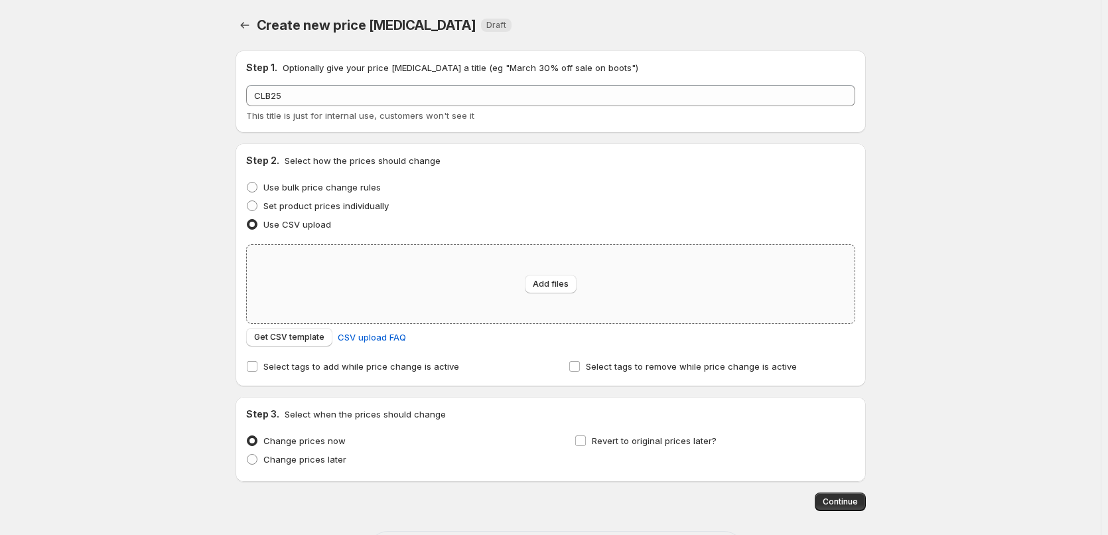
click at [468, 268] on div "Add files" at bounding box center [551, 284] width 608 height 78
type input "C:\fakepath\Goosky kit.csv"
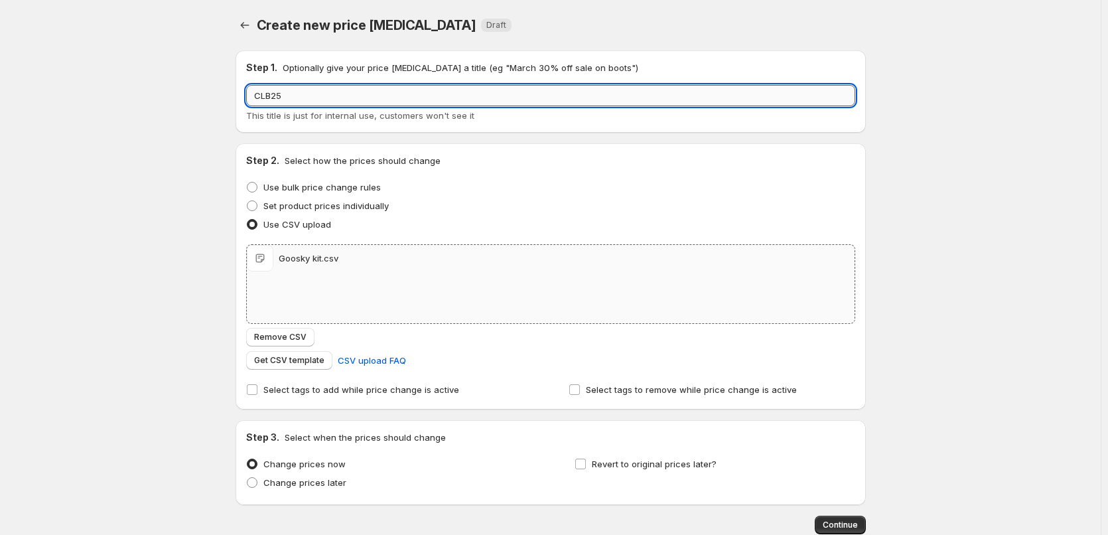
click at [345, 97] on input "CLB25" at bounding box center [550, 95] width 609 height 21
type input "CLB25 Gô"
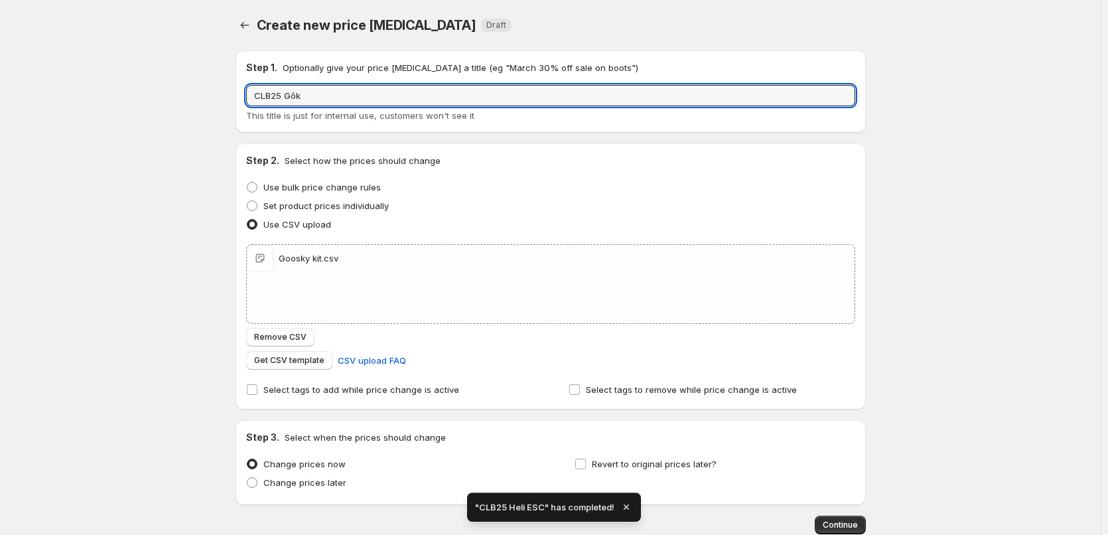
click at [345, 97] on input "CLB25 Gôk" at bounding box center [550, 95] width 609 height 21
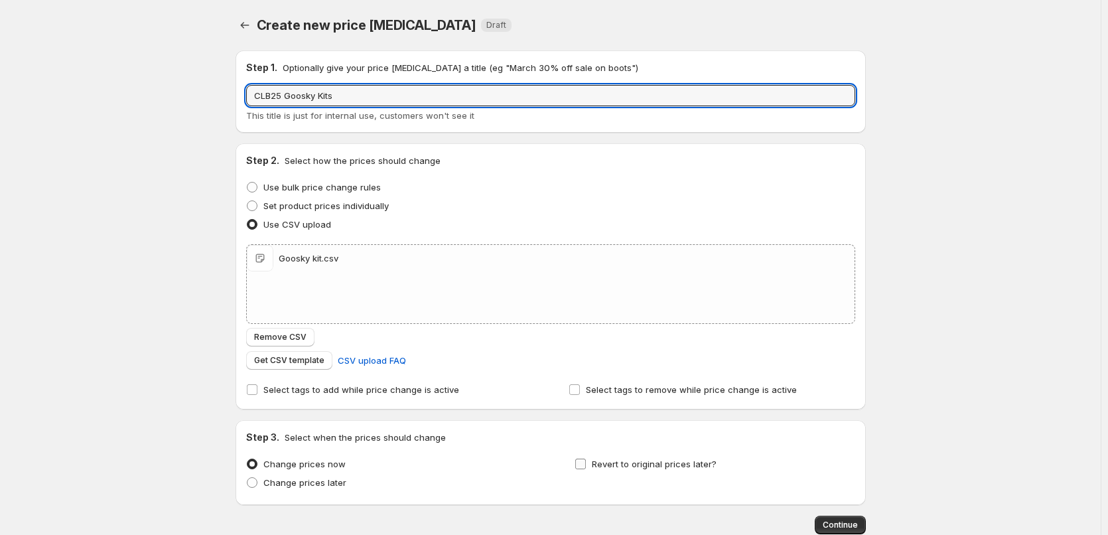
type input "CLB25 Goosky Kits"
click at [624, 465] on span "Revert to original prices later?" at bounding box center [654, 463] width 125 height 11
click at [586, 465] on input "Revert to original prices later?" at bounding box center [580, 463] width 11 height 11
checkbox input "true"
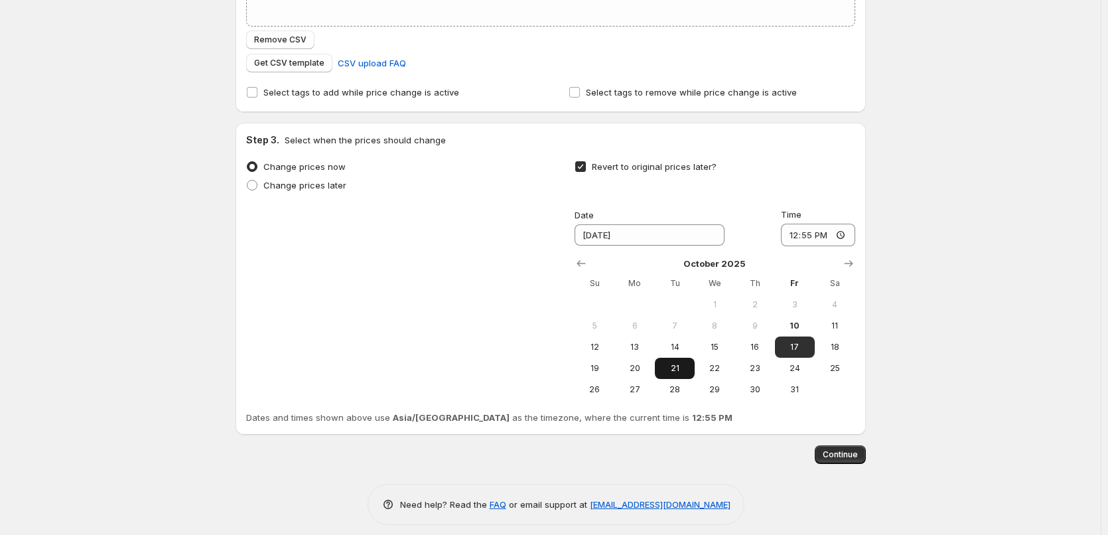
scroll to position [307, 0]
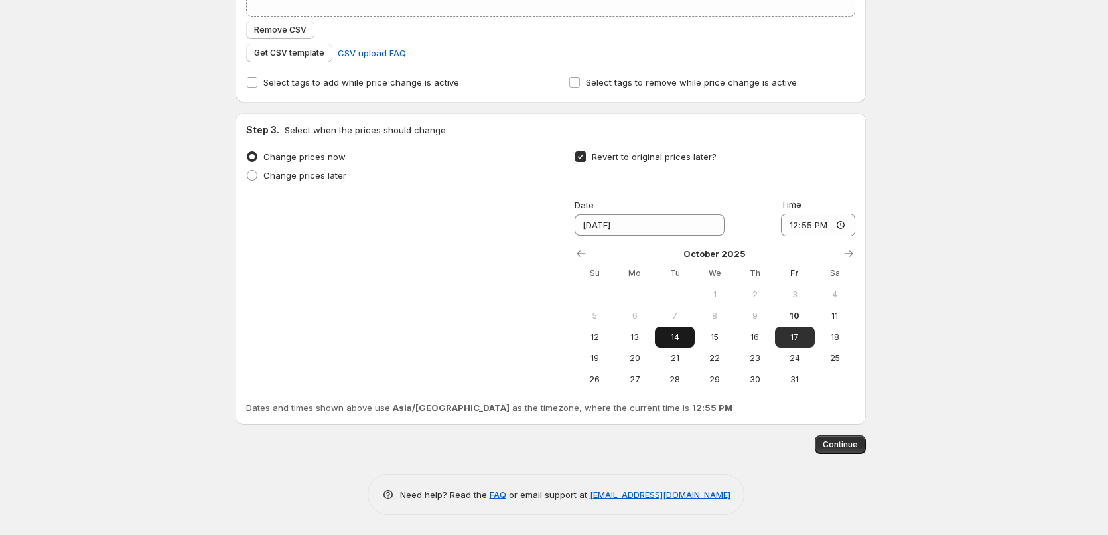
click at [682, 337] on span "14" at bounding box center [674, 337] width 29 height 11
type input "[DATE]"
click at [792, 228] on input "12:55" at bounding box center [818, 225] width 74 height 23
type input "23:00"
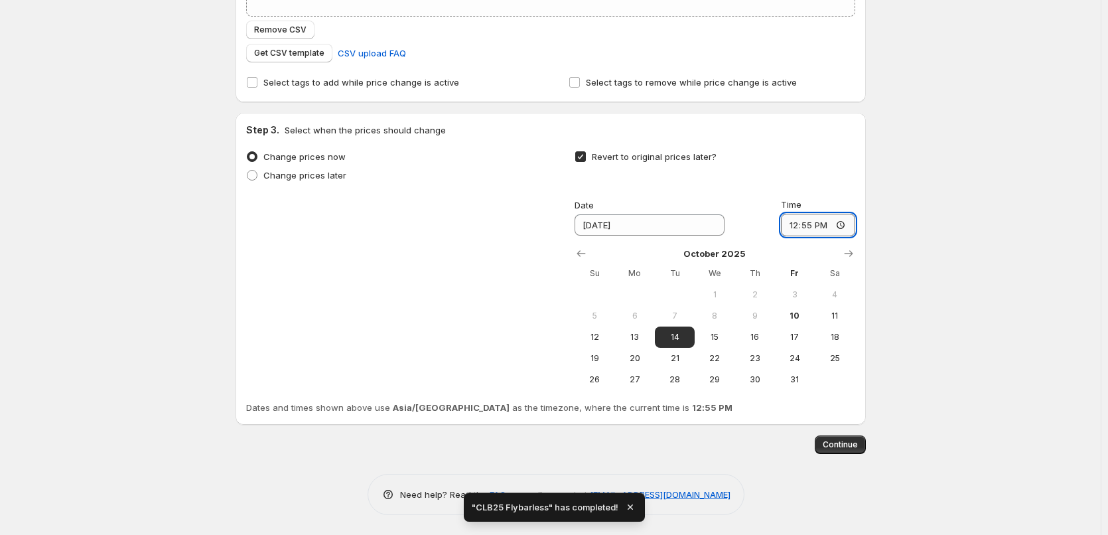
click at [791, 222] on input "12:55" at bounding box center [818, 225] width 74 height 23
type input "11:00"
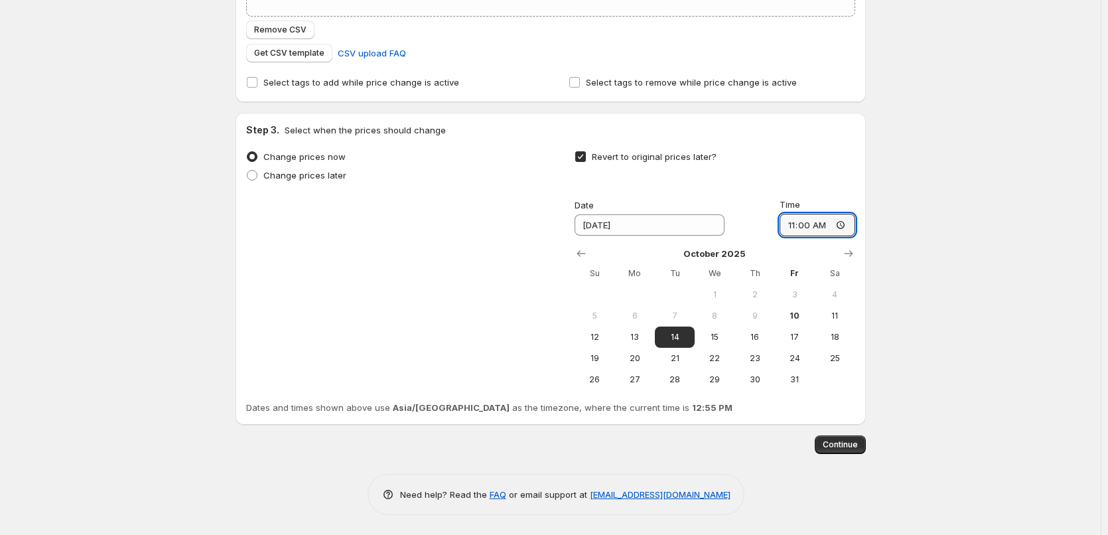
click at [866, 223] on div "Step 3. Select when the prices should change Change prices now Change prices la…" at bounding box center [550, 269] width 630 height 312
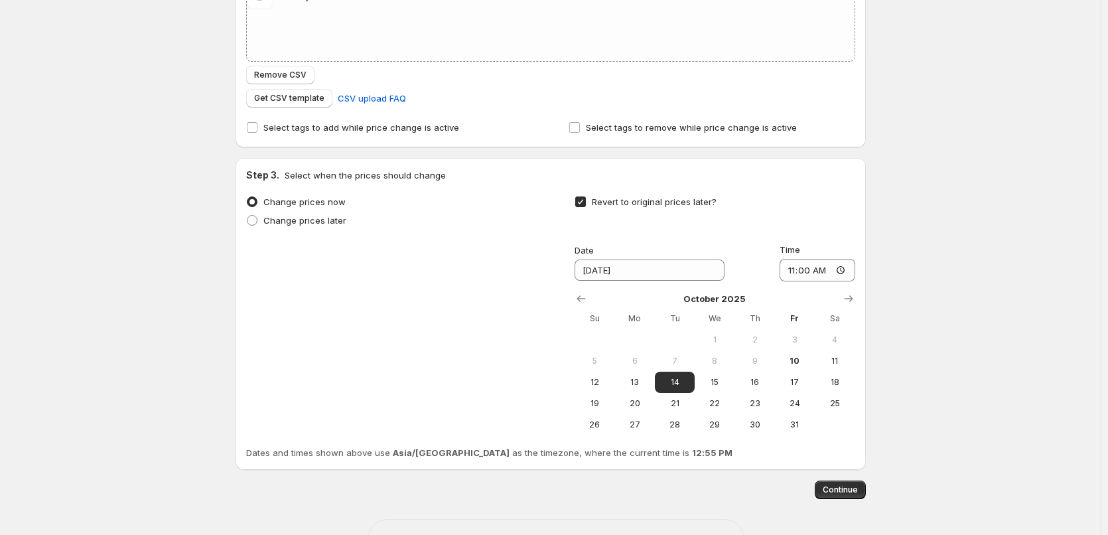
scroll to position [265, 0]
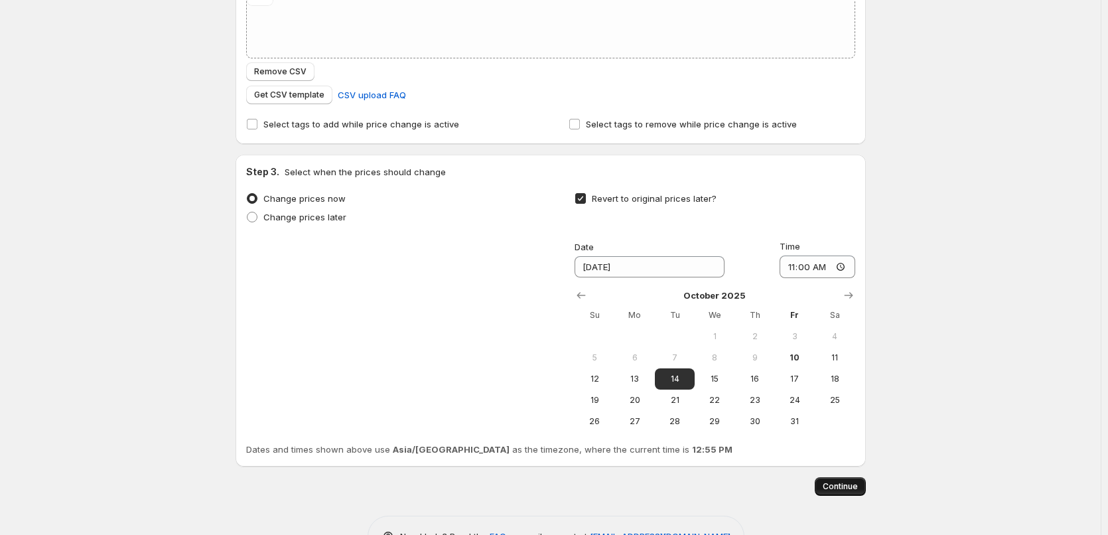
click at [836, 486] on span "Continue" at bounding box center [839, 486] width 35 height 11
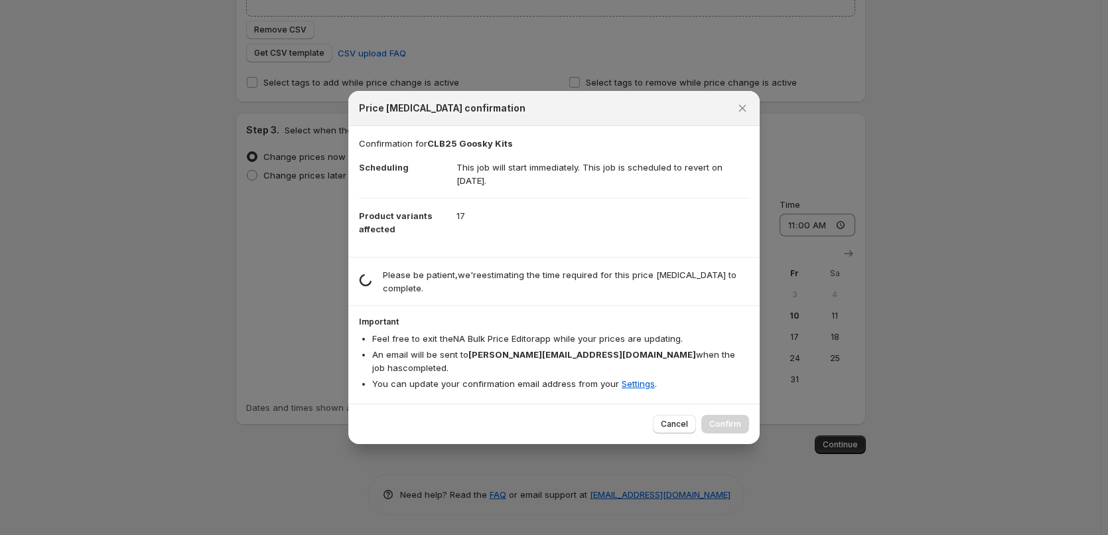
scroll to position [0, 0]
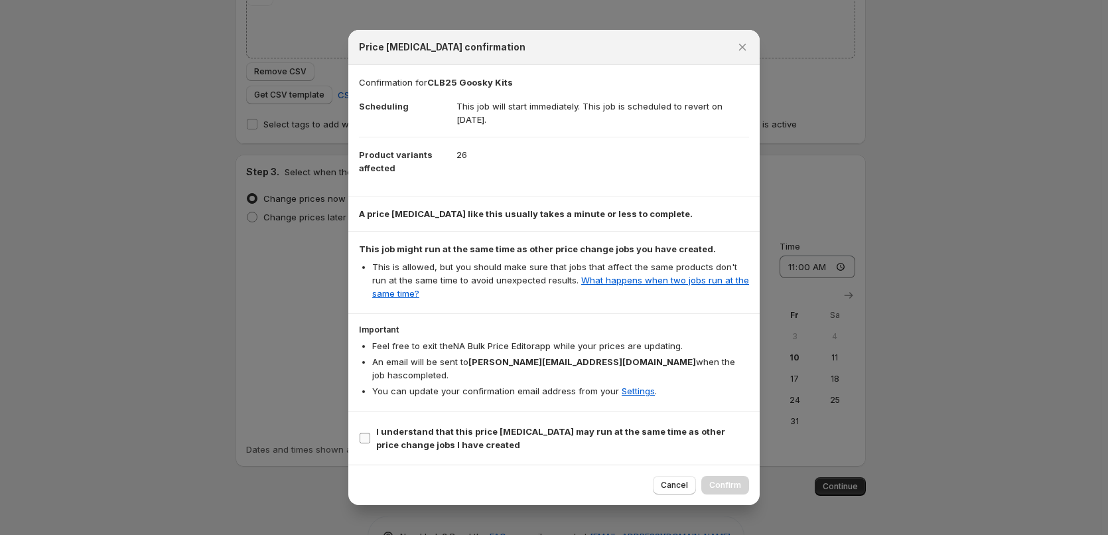
click at [476, 430] on span "I understand that this price [MEDICAL_DATA] may run at the same time as other p…" at bounding box center [562, 437] width 373 height 27
click at [370, 432] on input "I understand that this price [MEDICAL_DATA] may run at the same time as other p…" at bounding box center [364, 437] width 11 height 11
checkbox input "true"
click at [737, 480] on span "Confirm" at bounding box center [725, 485] width 32 height 11
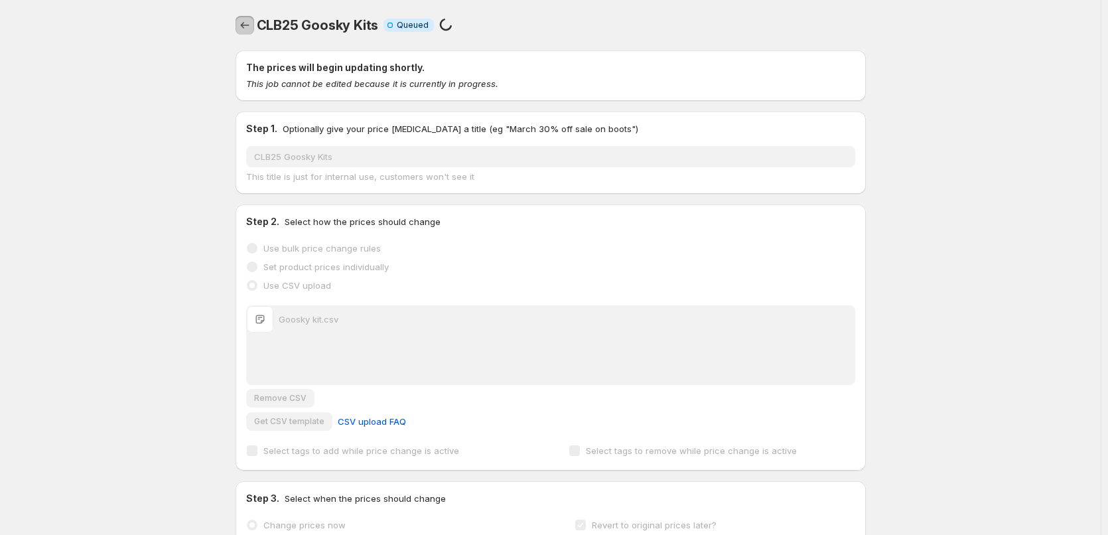
click at [246, 28] on icon "Price change jobs" at bounding box center [244, 25] width 9 height 7
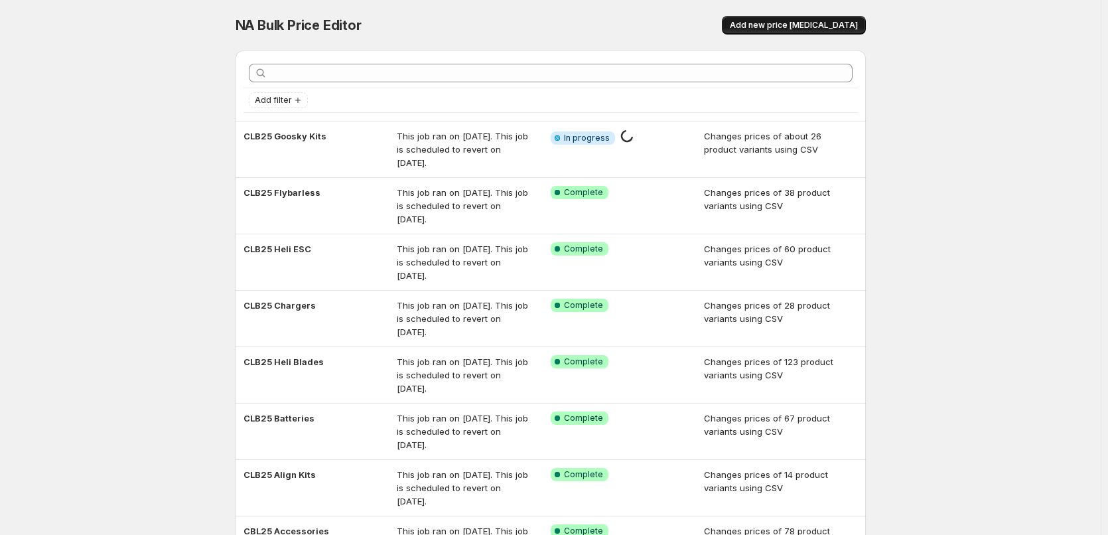
click at [777, 22] on span "Add new price [MEDICAL_DATA]" at bounding box center [794, 25] width 128 height 11
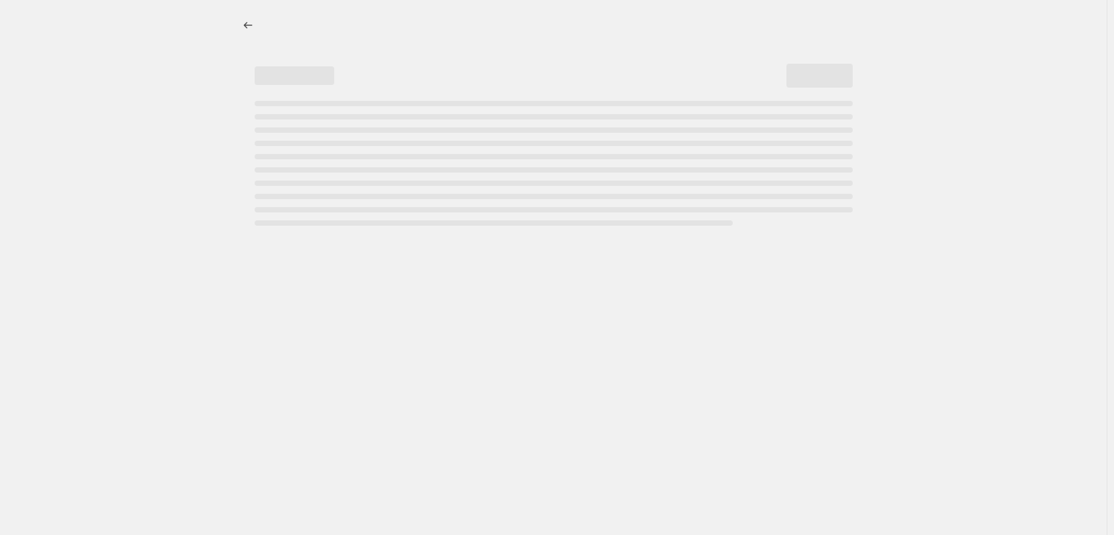
select select "percentage"
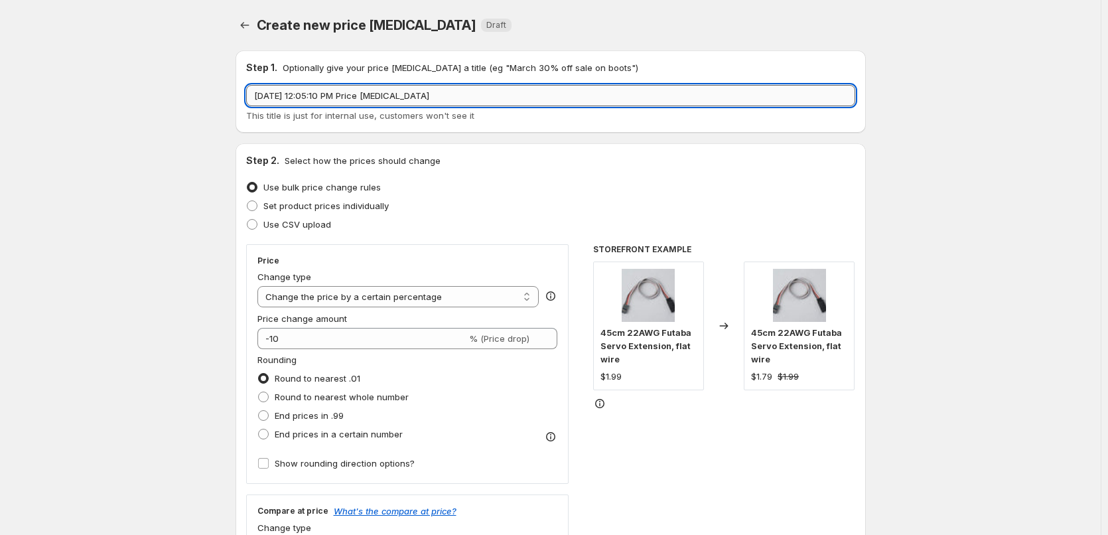
click at [348, 99] on input "[DATE] 12:05:10 PM Price [MEDICAL_DATA]" at bounding box center [550, 95] width 609 height 21
click at [302, 224] on span "Use CSV upload" at bounding box center [297, 224] width 68 height 11
click at [247, 220] on input "Use CSV upload" at bounding box center [247, 219] width 1 height 1
radio input "true"
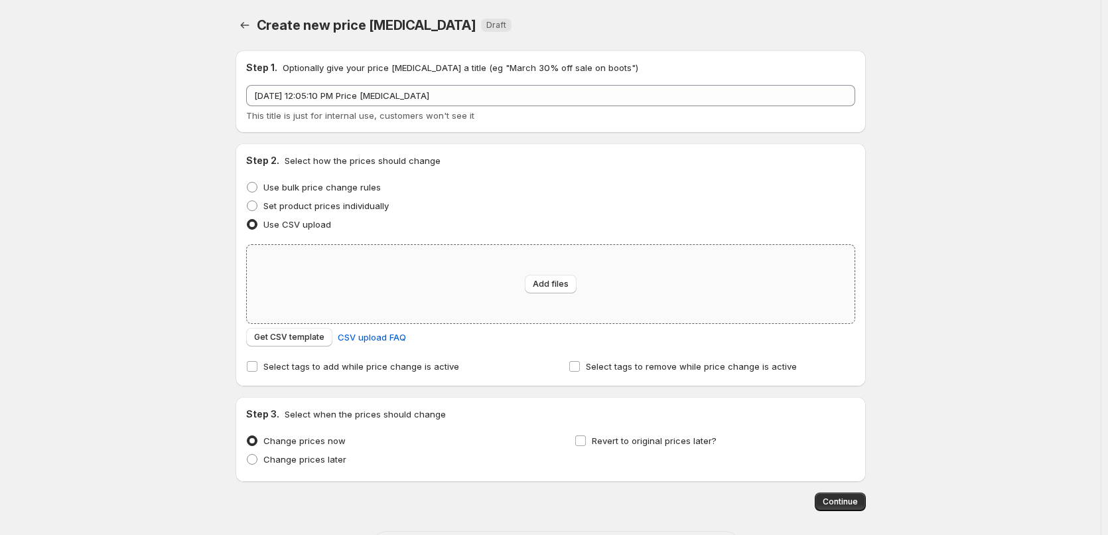
click at [500, 269] on div "Add files" at bounding box center [551, 284] width 608 height 78
type input "C:\fakepath\MA & steam.csv"
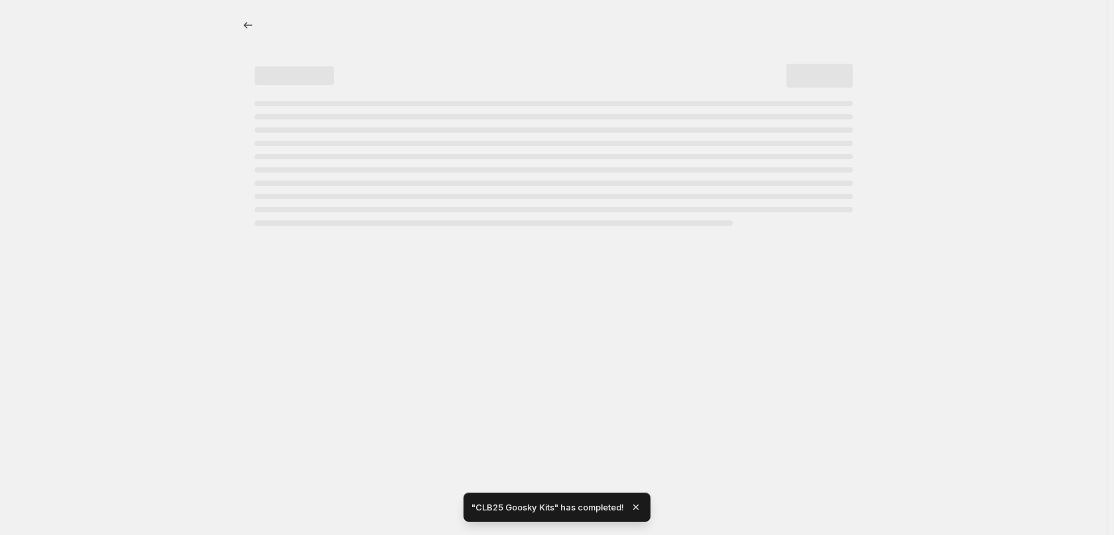
click at [0, 90] on html "Home Settings Plans Skip to content "CLB25 Goosky Kits" has completed!" at bounding box center [557, 267] width 1114 height 535
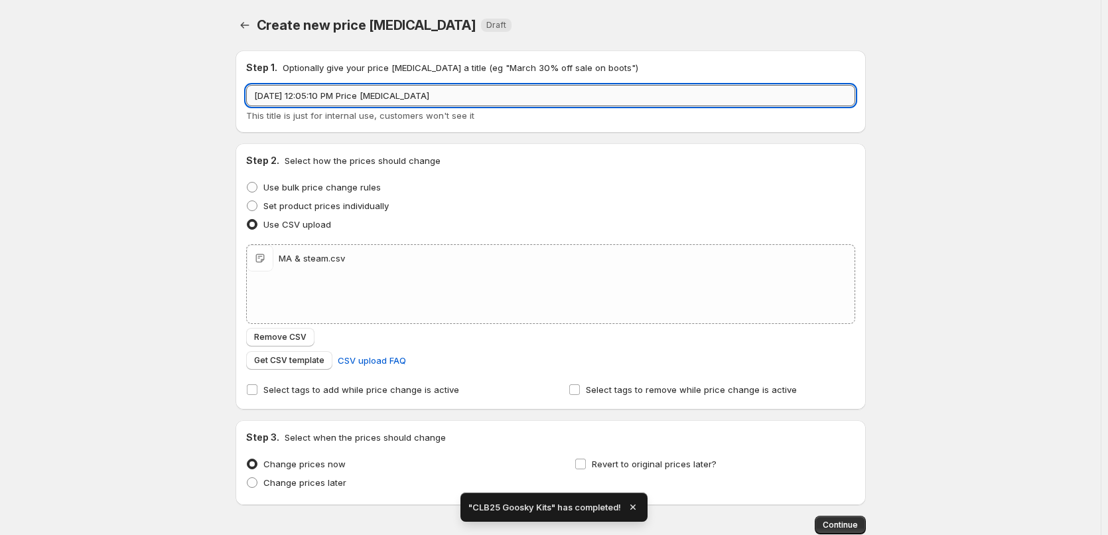
click at [429, 98] on input "[DATE] 12:05:10 PM Price [MEDICAL_DATA]" at bounding box center [550, 95] width 609 height 21
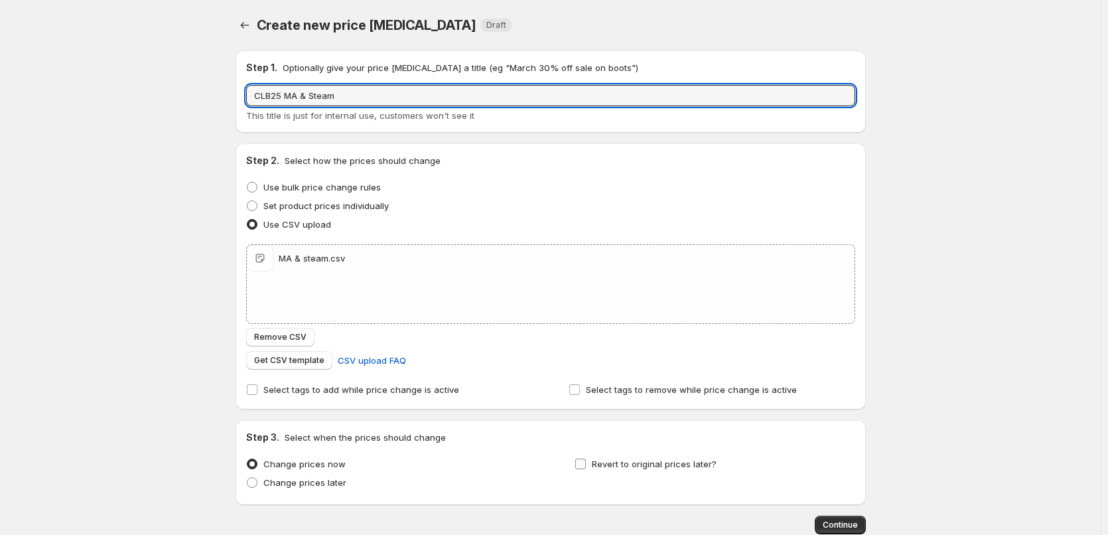
type input "CLB25 MA & Steam"
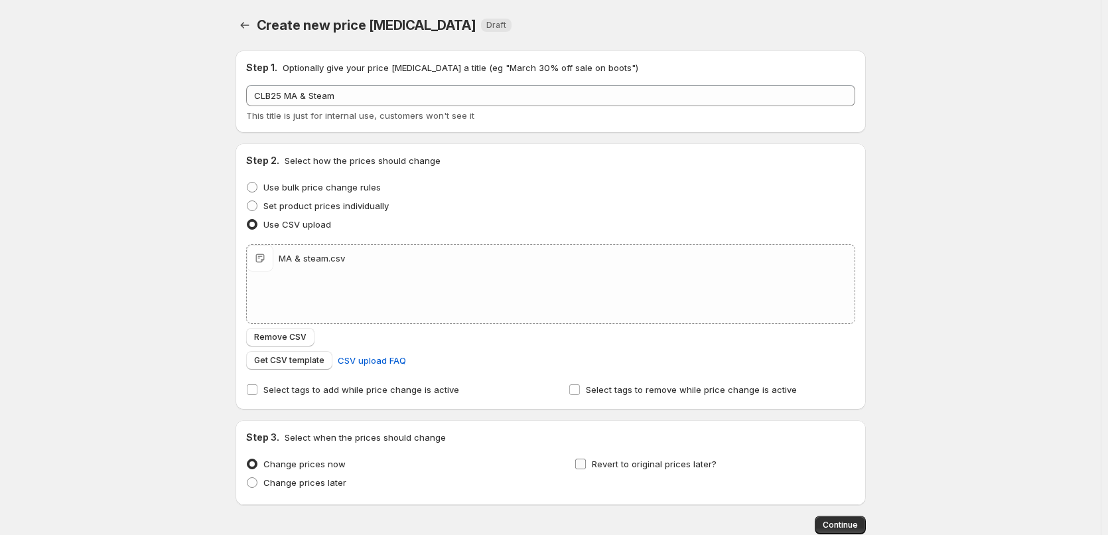
click at [648, 457] on span "Revert to original prices later?" at bounding box center [654, 463] width 125 height 13
click at [586, 458] on input "Revert to original prices later?" at bounding box center [580, 463] width 11 height 11
checkbox input "true"
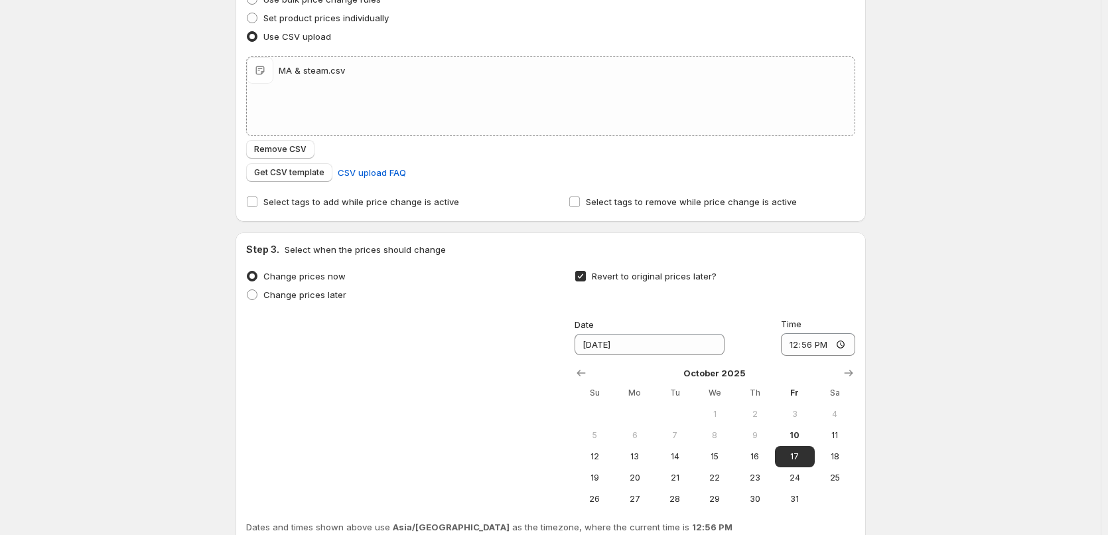
scroll to position [307, 0]
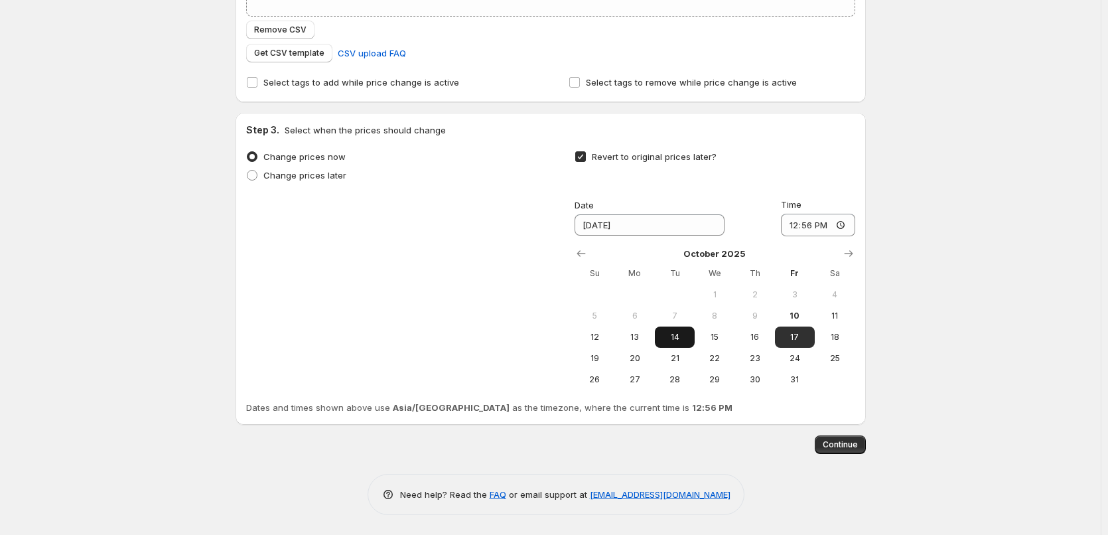
click at [665, 344] on button "14" at bounding box center [675, 336] width 40 height 21
type input "[DATE]"
click at [795, 231] on input "12:56" at bounding box center [818, 225] width 74 height 23
type input "11:00"
click at [909, 245] on div "Create new price [MEDICAL_DATA]. This page is ready Create new price [MEDICAL_D…" at bounding box center [550, 114] width 1100 height 842
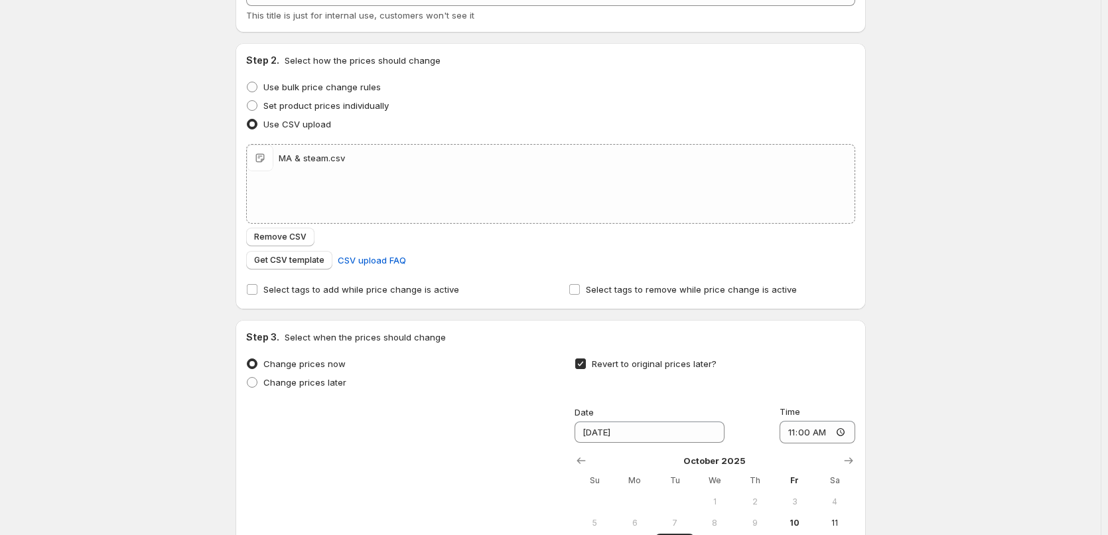
scroll to position [0, 0]
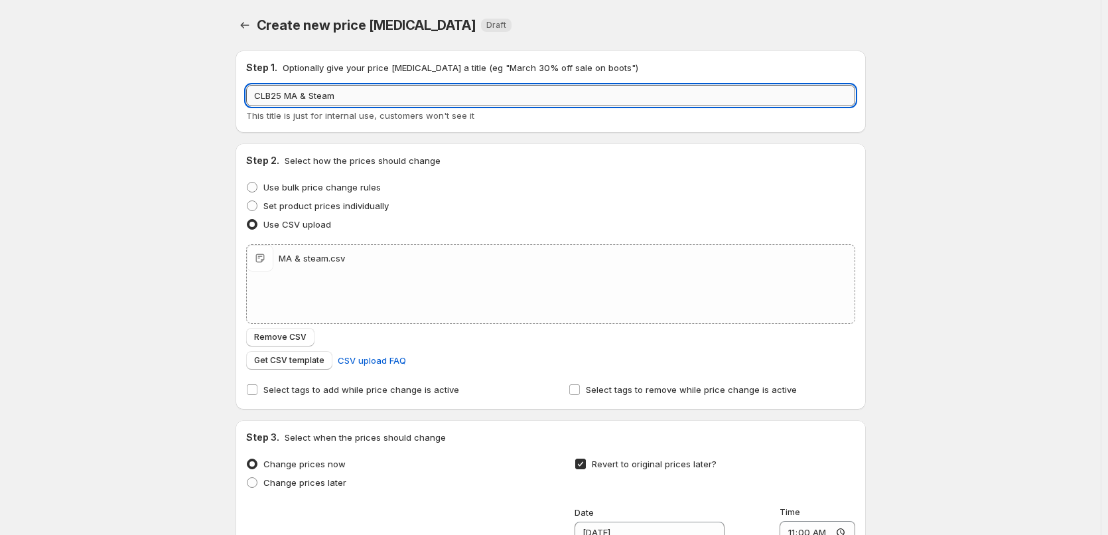
click at [362, 96] on input "CLB25 MA & Steam" at bounding box center [550, 95] width 609 height 21
click at [911, 189] on div "Create new price [MEDICAL_DATA]. This page is ready Create new price [MEDICAL_D…" at bounding box center [550, 421] width 1100 height 842
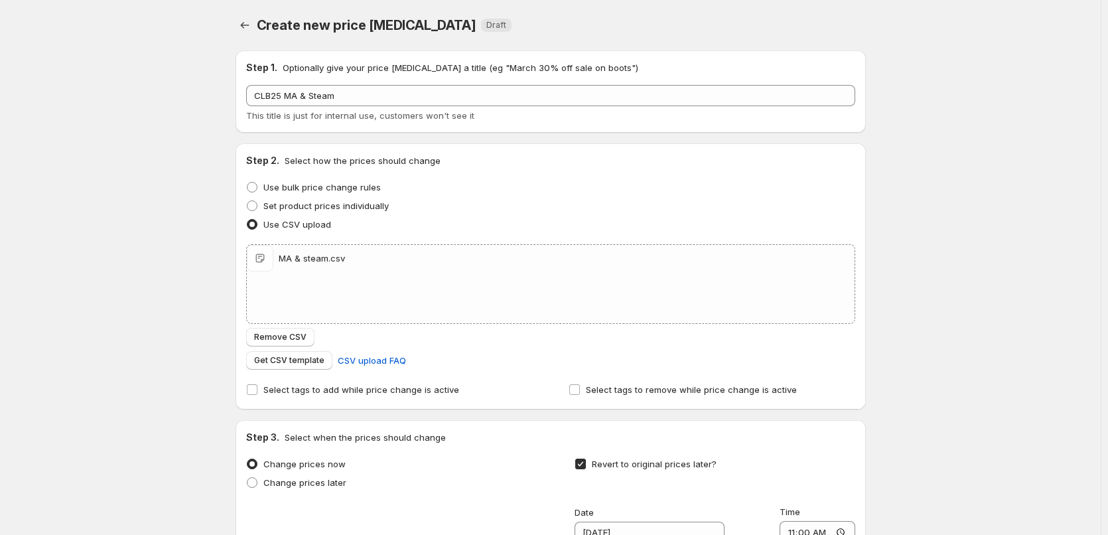
click at [929, 344] on div "Create new price [MEDICAL_DATA]. This page is ready Create new price [MEDICAL_D…" at bounding box center [550, 421] width 1100 height 842
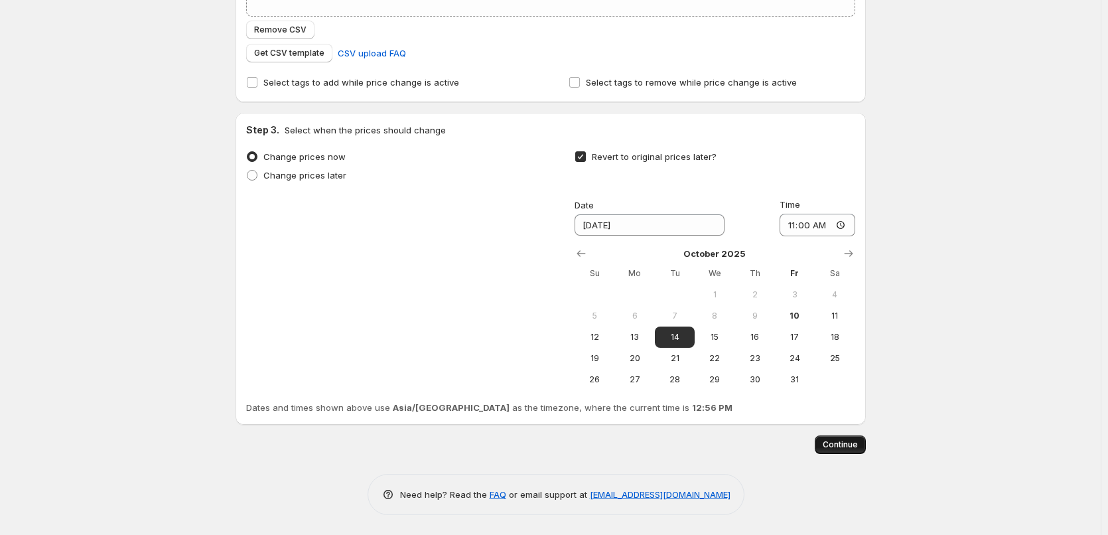
click at [850, 447] on span "Continue" at bounding box center [839, 444] width 35 height 11
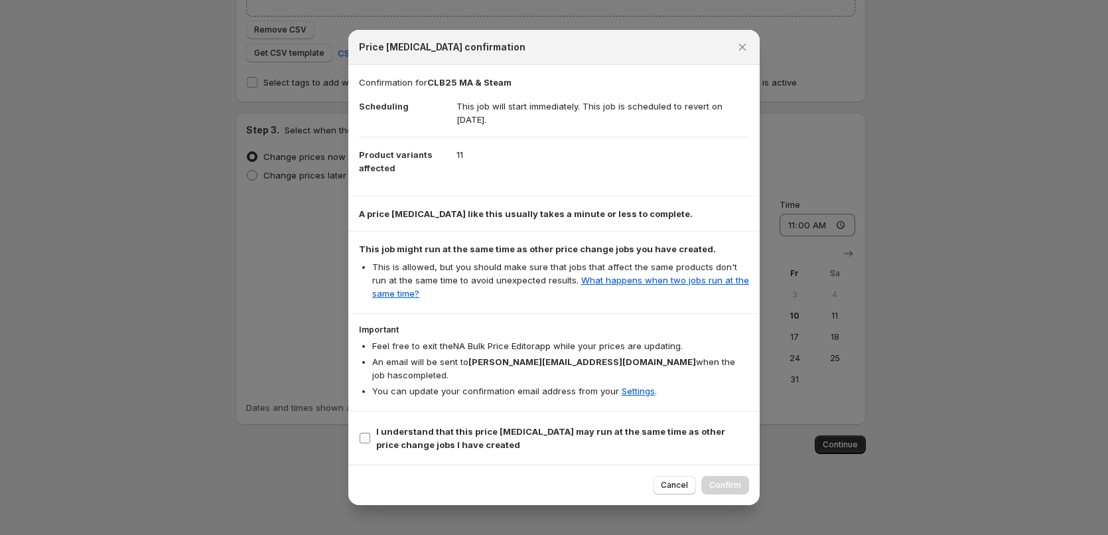
click at [534, 426] on b "I understand that this price [MEDICAL_DATA] may run at the same time as other p…" at bounding box center [550, 438] width 349 height 24
click at [370, 432] on input "I understand that this price [MEDICAL_DATA] may run at the same time as other p…" at bounding box center [364, 437] width 11 height 11
checkbox input "true"
click at [710, 480] on span "Confirm" at bounding box center [725, 485] width 32 height 11
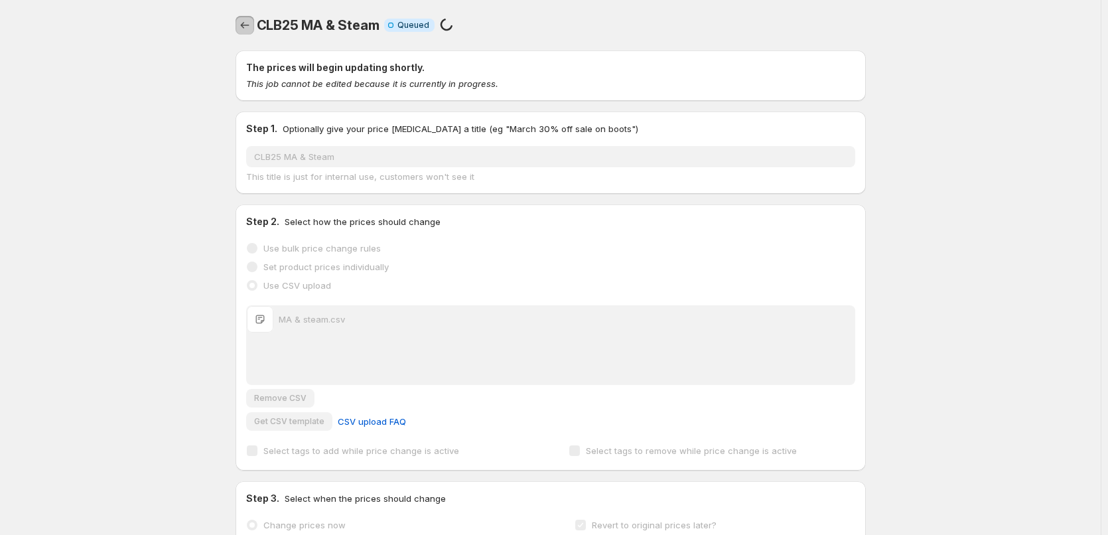
click at [248, 28] on icon "Price change jobs" at bounding box center [244, 25] width 13 height 13
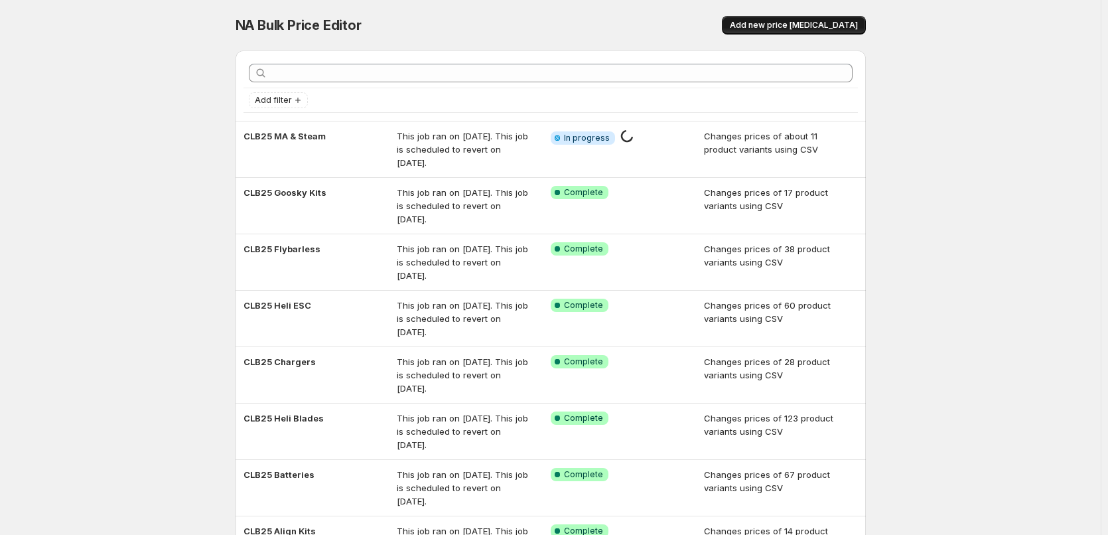
click at [784, 27] on span "Add new price [MEDICAL_DATA]" at bounding box center [794, 25] width 128 height 11
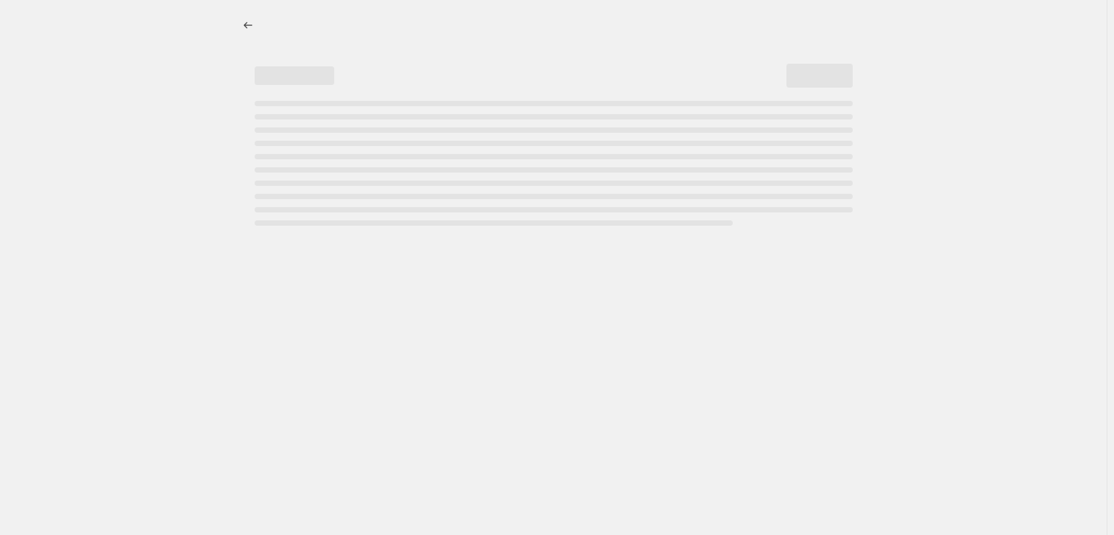
select select "percentage"
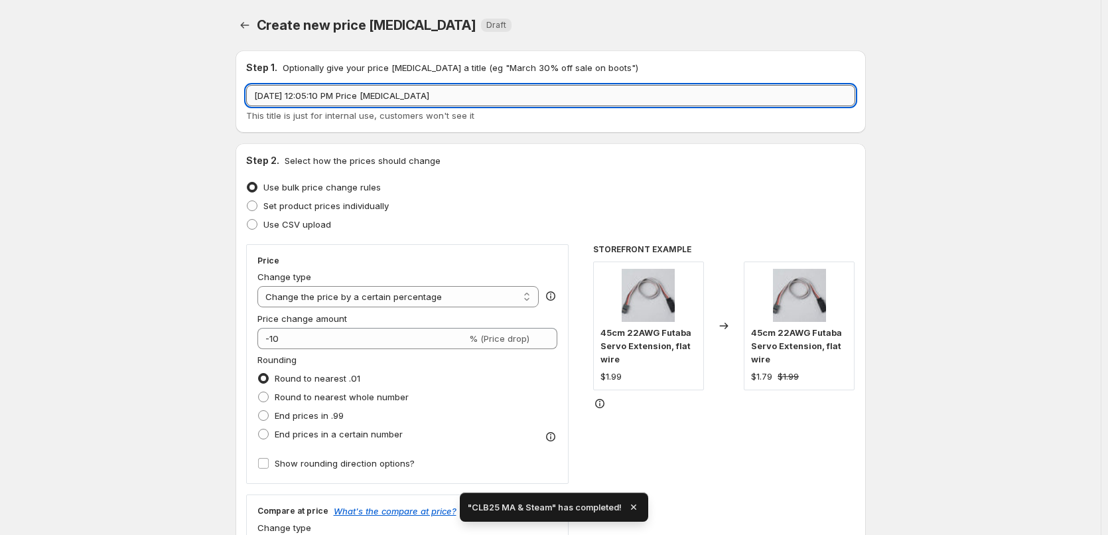
click at [446, 96] on input "[DATE] 12:05:10 PM Price [MEDICAL_DATA]" at bounding box center [550, 95] width 609 height 21
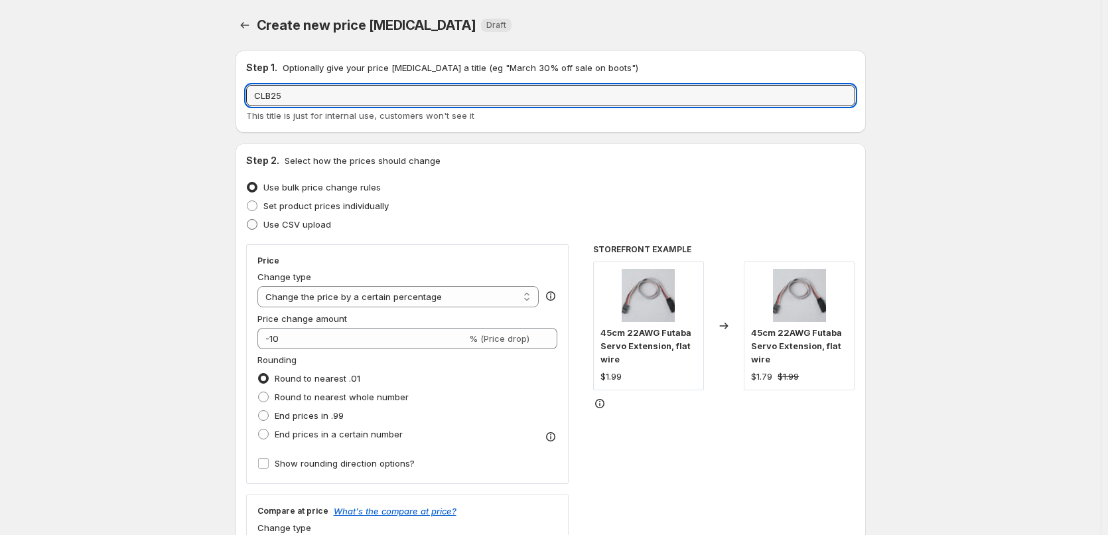
type input "CLB25"
click at [318, 221] on span "Use CSV upload" at bounding box center [297, 224] width 68 height 11
click at [247, 220] on input "Use CSV upload" at bounding box center [247, 219] width 1 height 1
radio input "true"
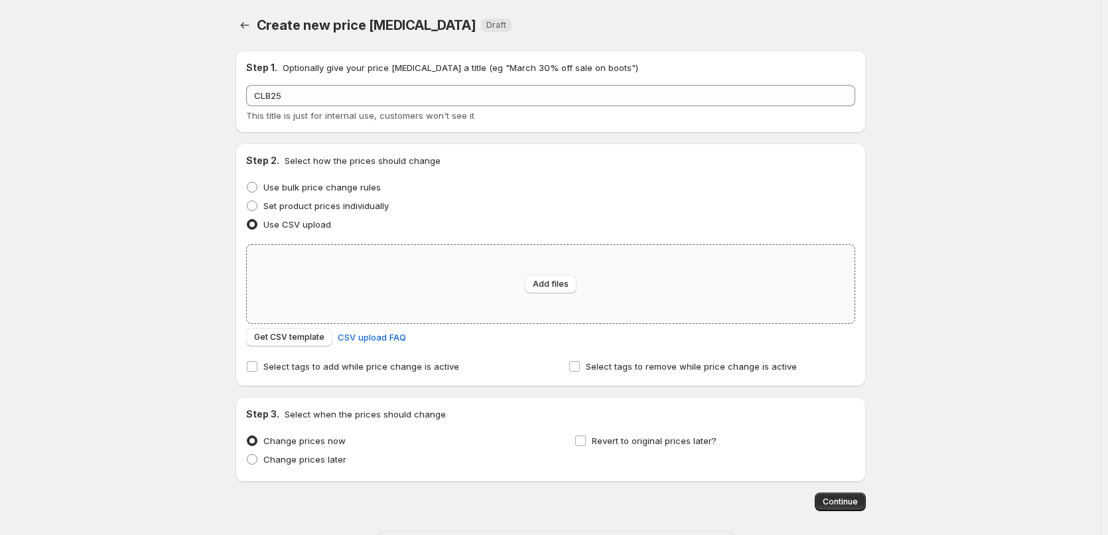
click at [468, 267] on div "Add files" at bounding box center [551, 284] width 608 height 78
type input "C:\fakepath\Motor.csv"
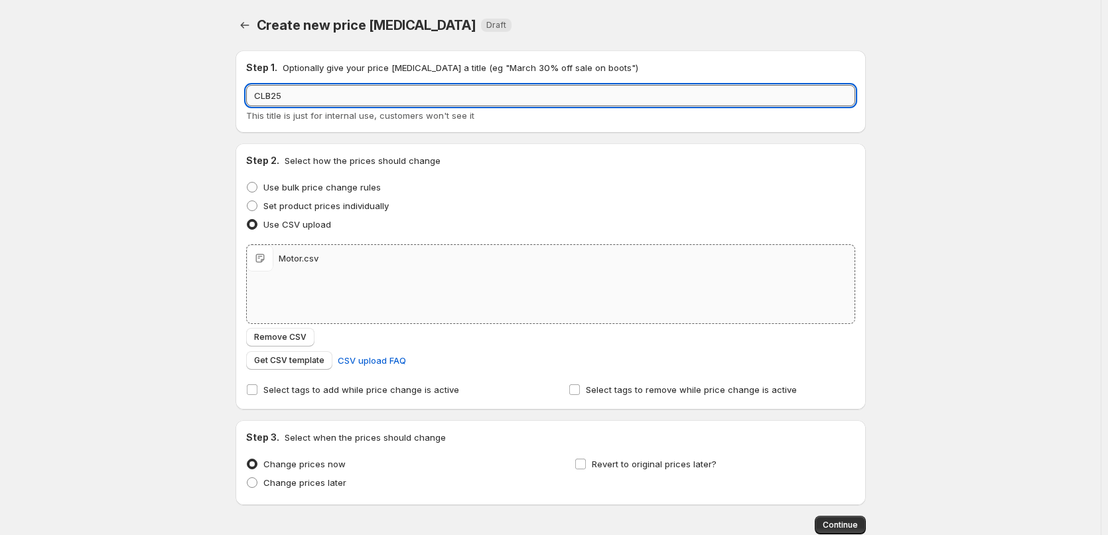
click at [334, 97] on input "CLB25" at bounding box center [550, 95] width 609 height 21
type input "CLB25 Heli Motors"
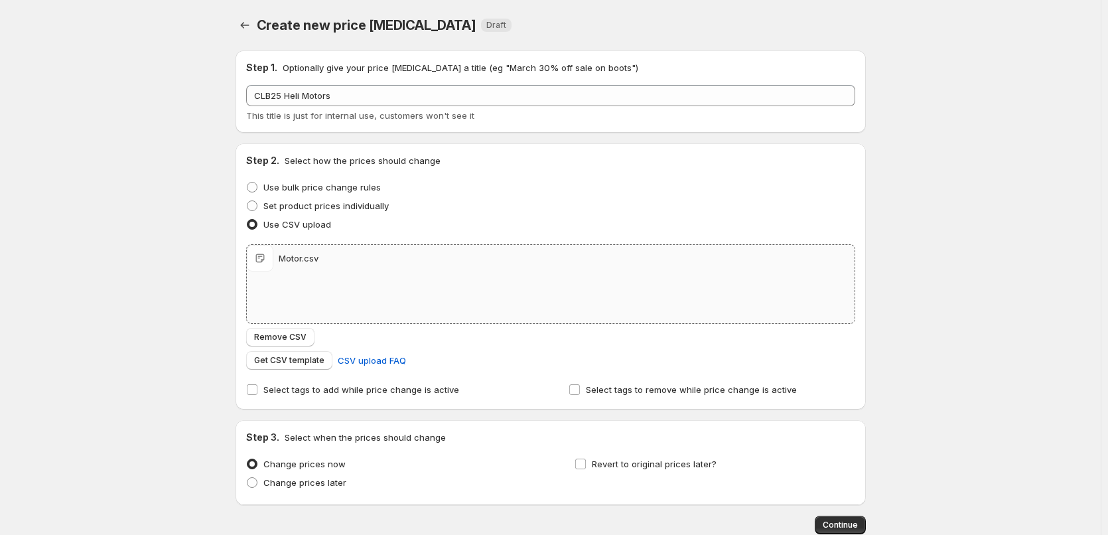
click at [970, 231] on div "Create new price [MEDICAL_DATA]. This page is ready Create new price [MEDICAL_D…" at bounding box center [550, 307] width 1100 height 615
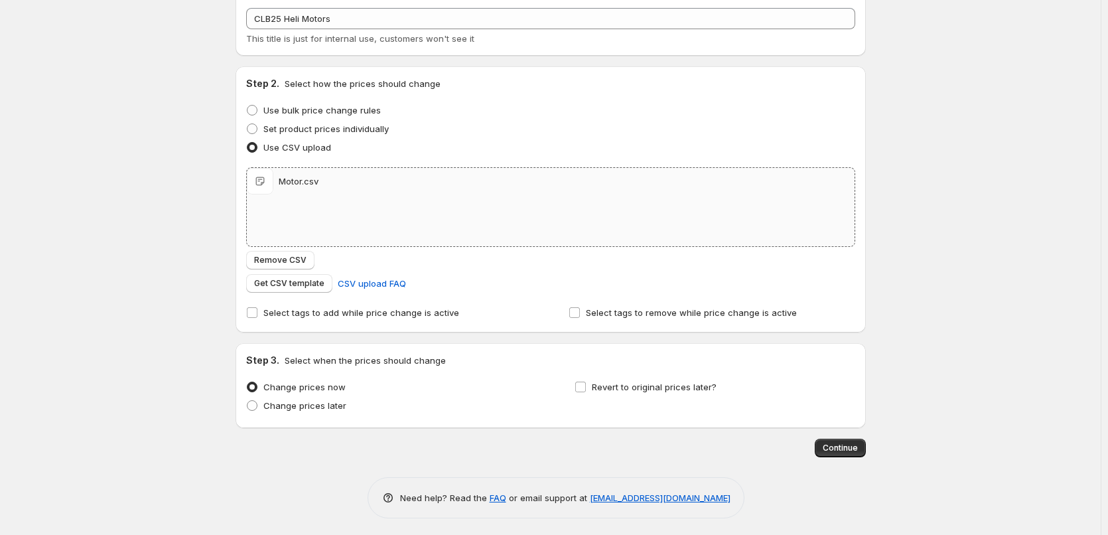
scroll to position [80, 0]
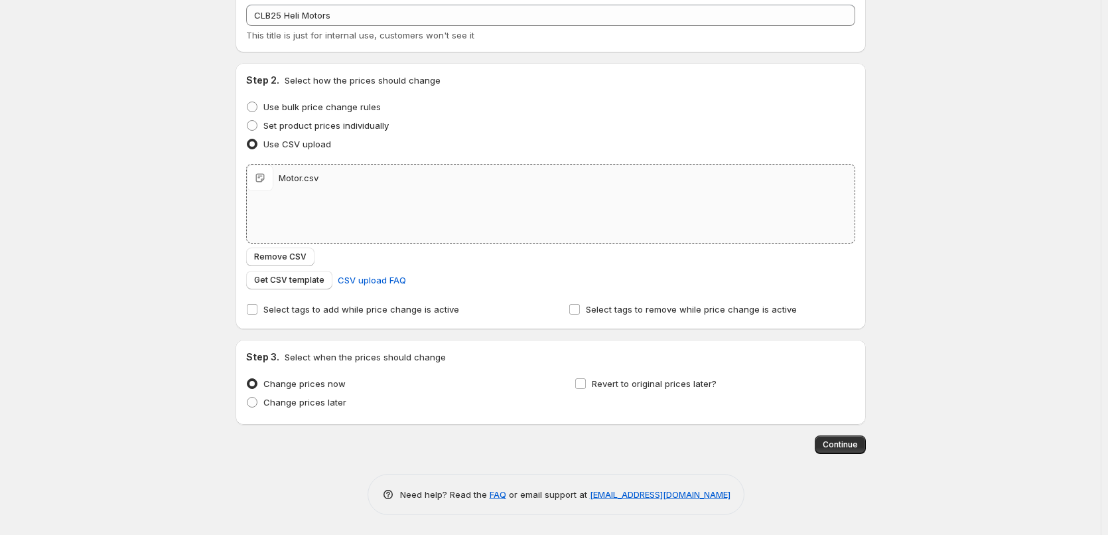
click at [648, 395] on div "Revert to original prices later?" at bounding box center [714, 394] width 280 height 40
click at [659, 385] on span "Revert to original prices later?" at bounding box center [654, 383] width 125 height 11
click at [586, 385] on input "Revert to original prices later?" at bounding box center [580, 383] width 11 height 11
checkbox input "true"
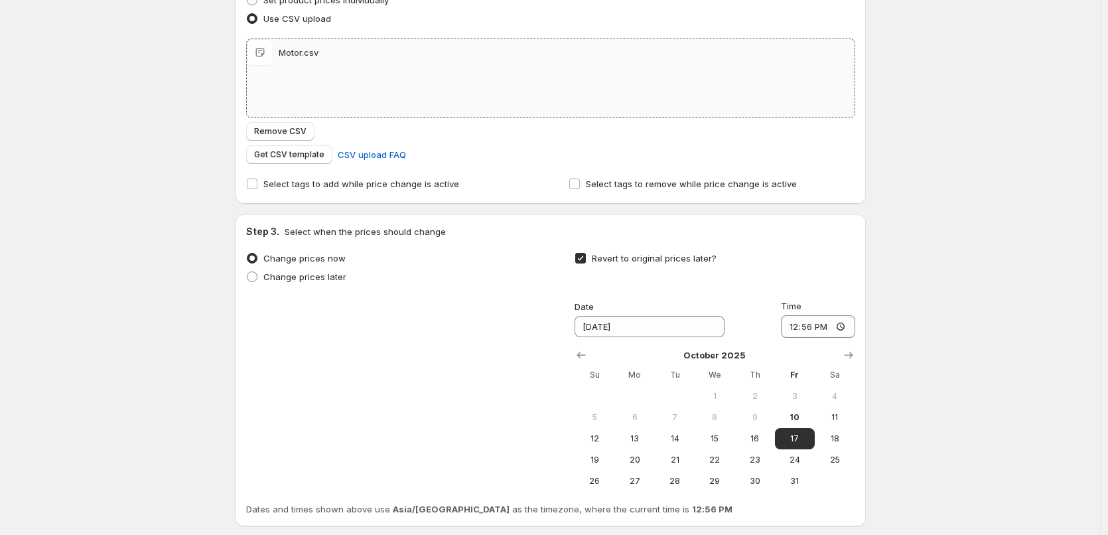
scroll to position [307, 0]
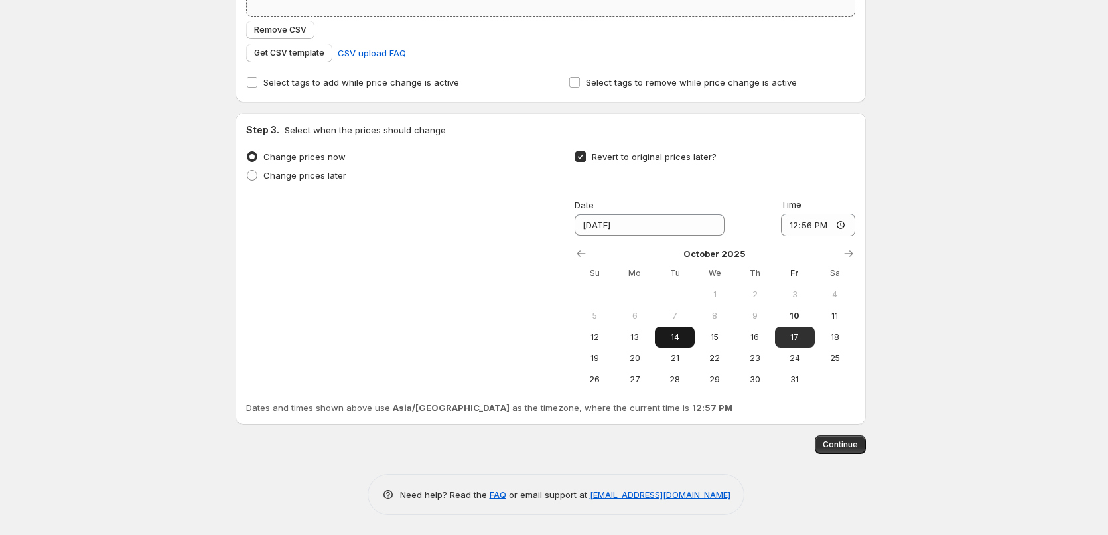
click at [683, 340] on span "14" at bounding box center [674, 337] width 29 height 11
type input "[DATE]"
click at [797, 229] on input "12:56" at bounding box center [818, 225] width 74 height 23
type input "11:00"
click at [932, 299] on div "Create new price [MEDICAL_DATA]. This page is ready Create new price [MEDICAL_D…" at bounding box center [550, 114] width 1100 height 842
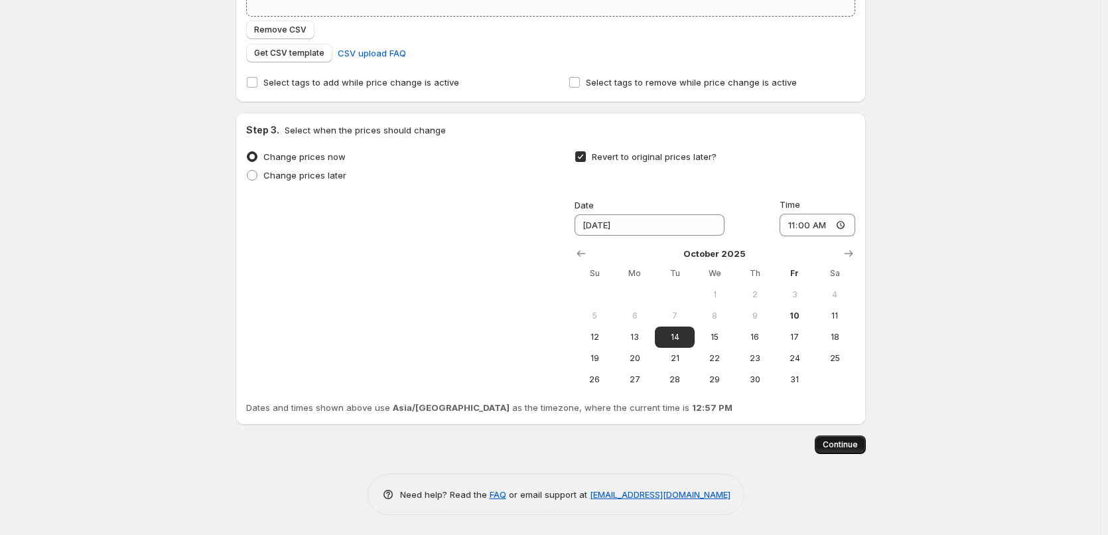
click at [850, 444] on span "Continue" at bounding box center [839, 444] width 35 height 11
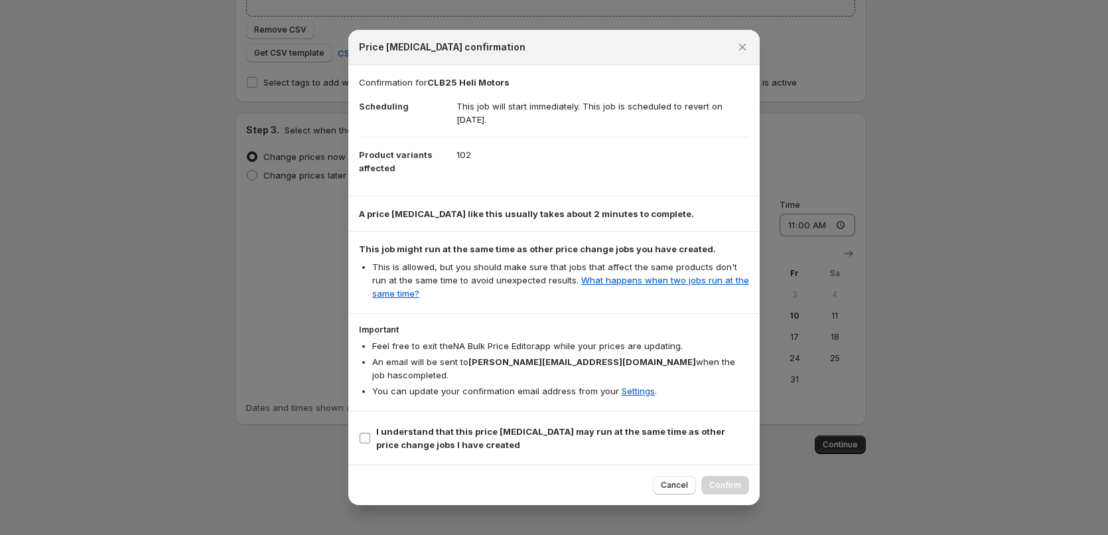
click at [466, 426] on b "I understand that this price [MEDICAL_DATA] may run at the same time as other p…" at bounding box center [550, 438] width 349 height 24
click at [370, 432] on input "I understand that this price [MEDICAL_DATA] may run at the same time as other p…" at bounding box center [364, 437] width 11 height 11
checkbox input "true"
click at [712, 476] on button "Confirm" at bounding box center [725, 485] width 48 height 19
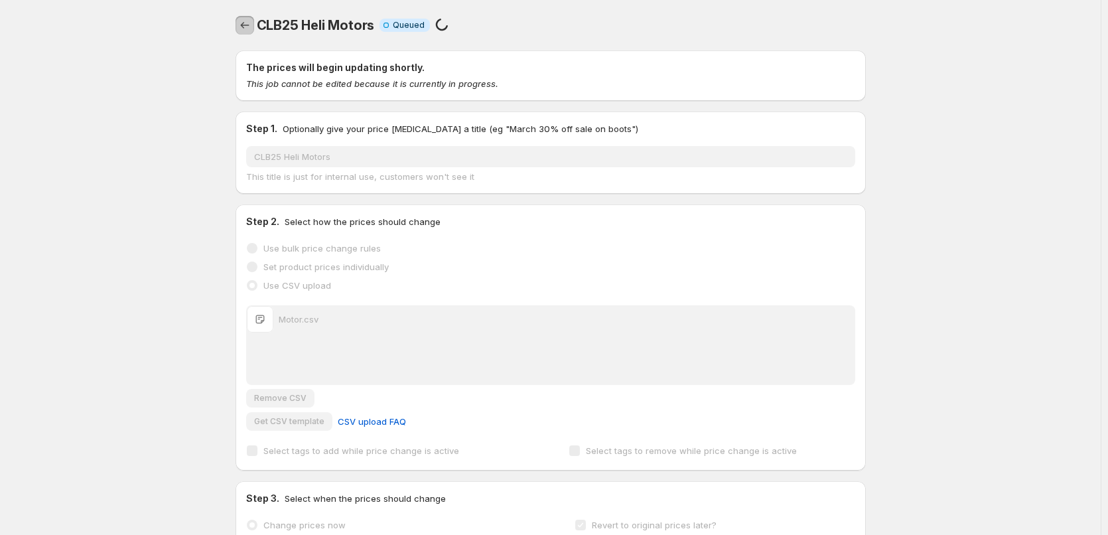
click at [250, 24] on icon "Price change jobs" at bounding box center [244, 25] width 13 height 13
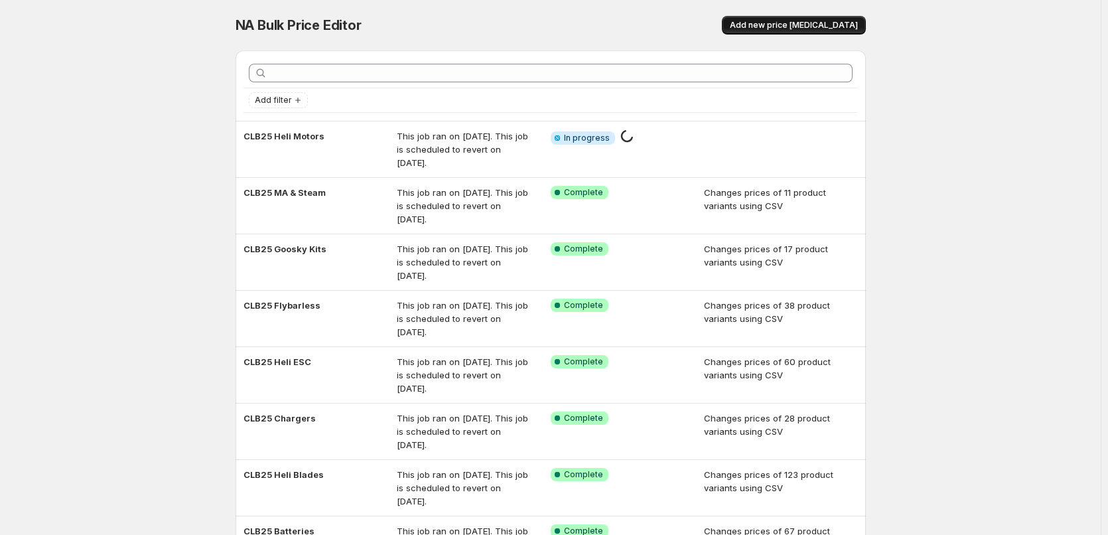
click at [827, 23] on span "Add new price [MEDICAL_DATA]" at bounding box center [794, 25] width 128 height 11
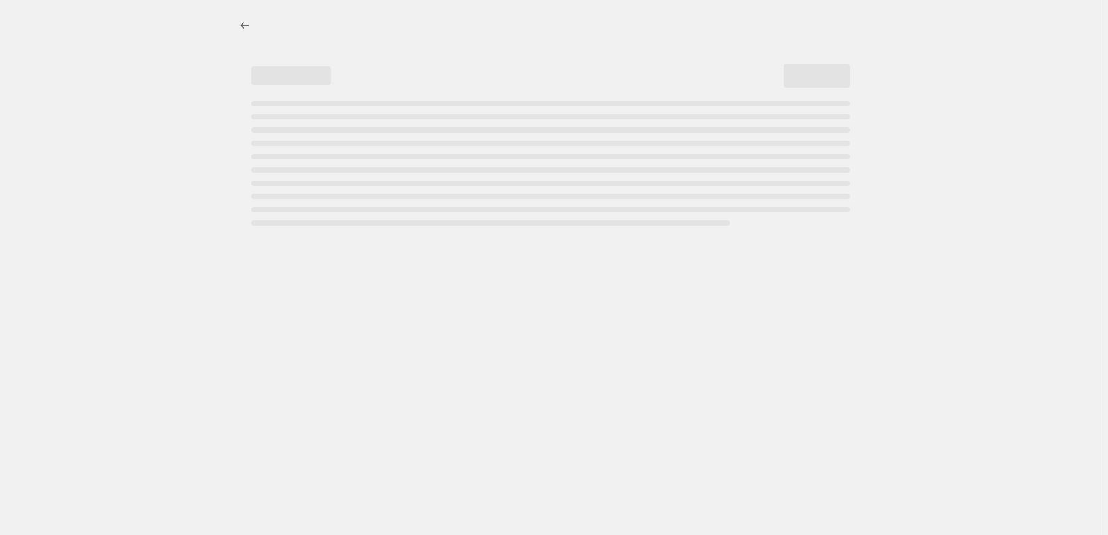
select select "percentage"
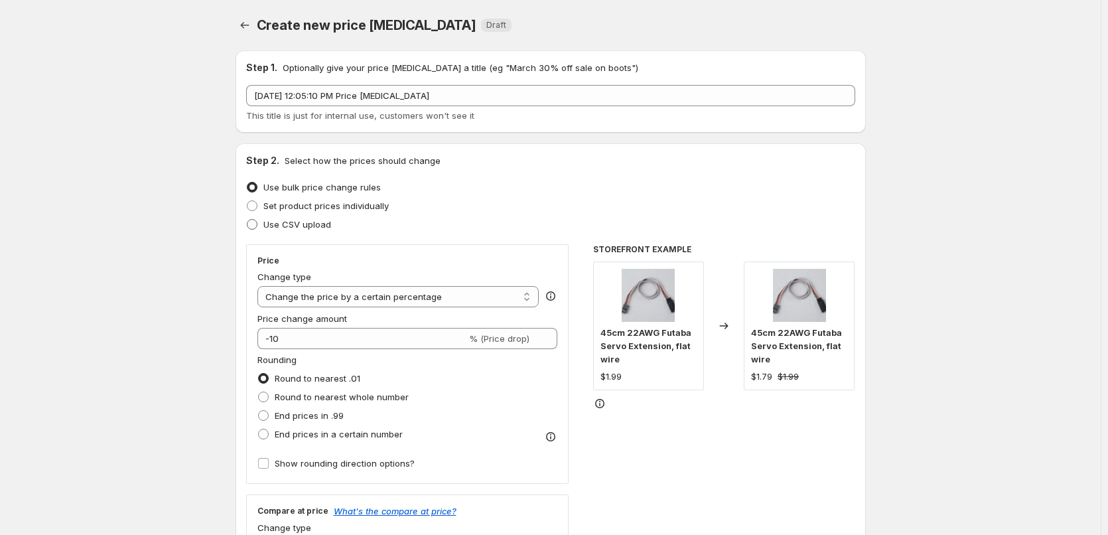
click at [296, 226] on span "Use CSV upload" at bounding box center [297, 224] width 68 height 11
click at [247, 220] on input "Use CSV upload" at bounding box center [247, 219] width 1 height 1
radio input "true"
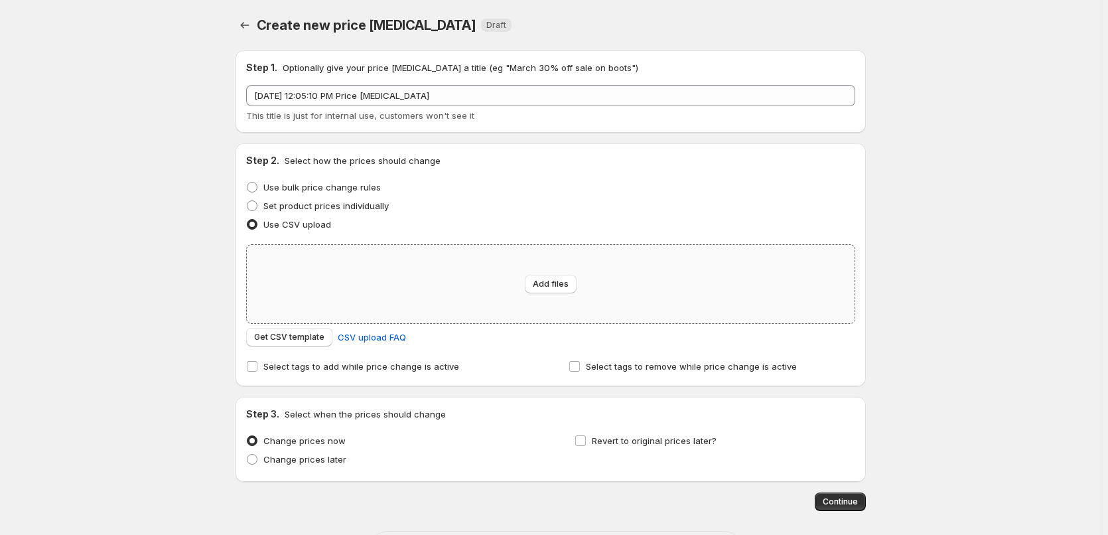
click at [391, 286] on div "Add files" at bounding box center [551, 284] width 608 height 78
type input "C:\fakepath\Nitro.csv"
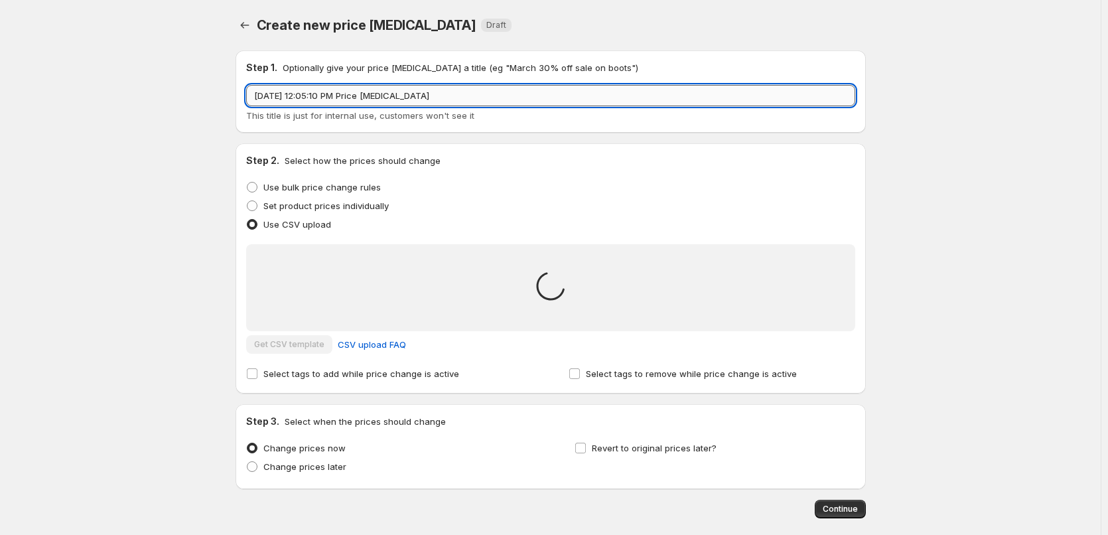
click at [346, 103] on input "[DATE] 12:05:10 PM Price [MEDICAL_DATA]" at bounding box center [550, 95] width 609 height 21
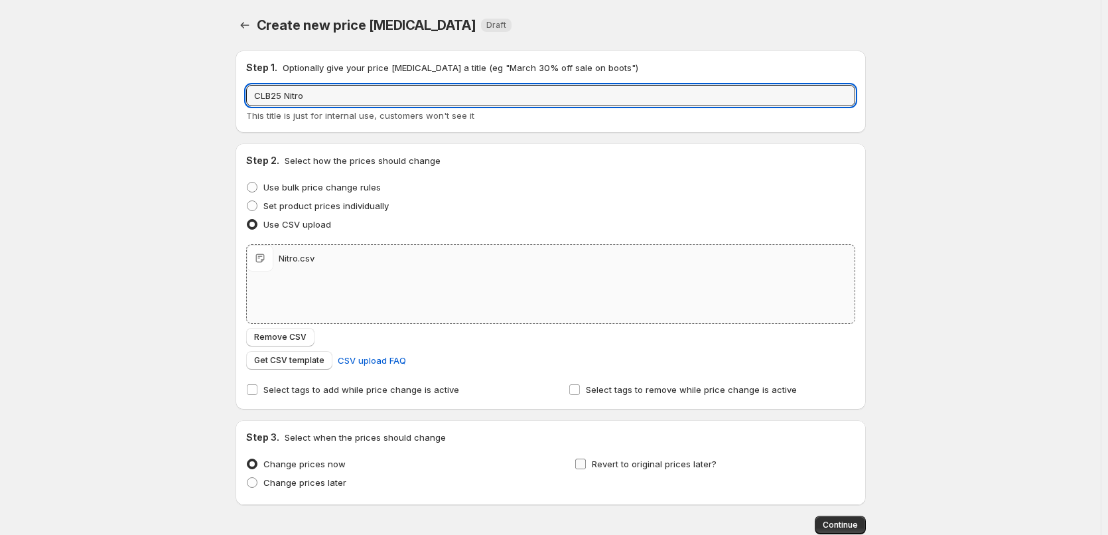
type input "CLB25 Nitro"
click at [612, 462] on span "Revert to original prices later?" at bounding box center [654, 463] width 125 height 11
click at [586, 462] on input "Revert to original prices later?" at bounding box center [580, 463] width 11 height 11
checkbox input "true"
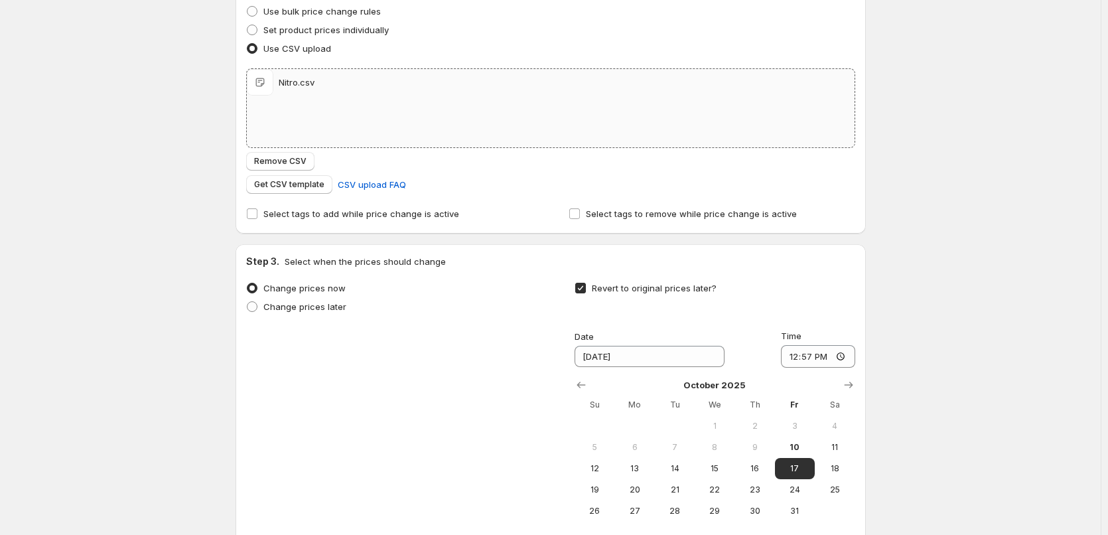
scroll to position [199, 0]
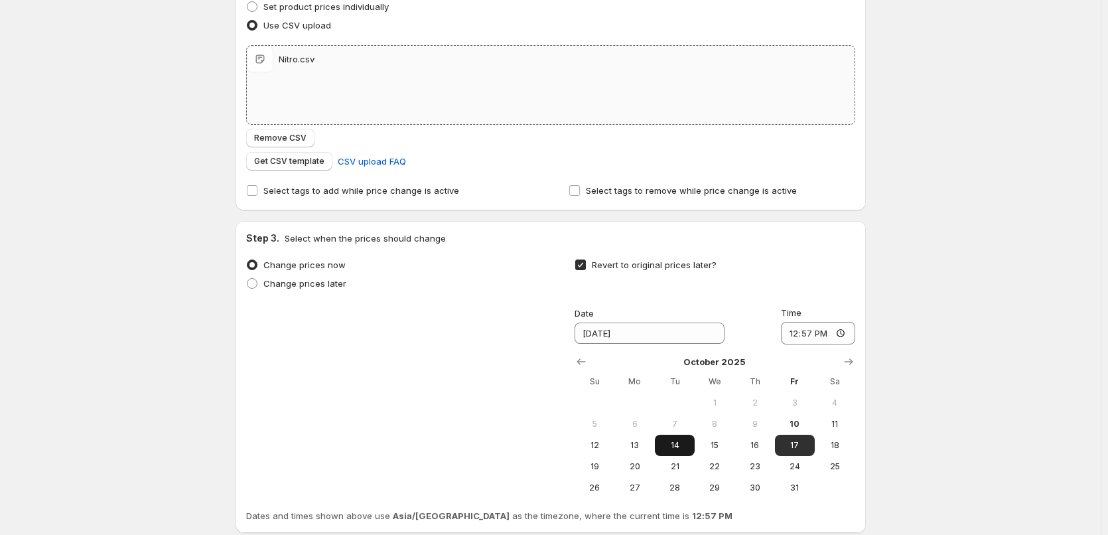
click at [686, 450] on button "14" at bounding box center [675, 444] width 40 height 21
type input "[DATE]"
click at [791, 333] on input "12:57" at bounding box center [818, 333] width 74 height 23
type input "11:00"
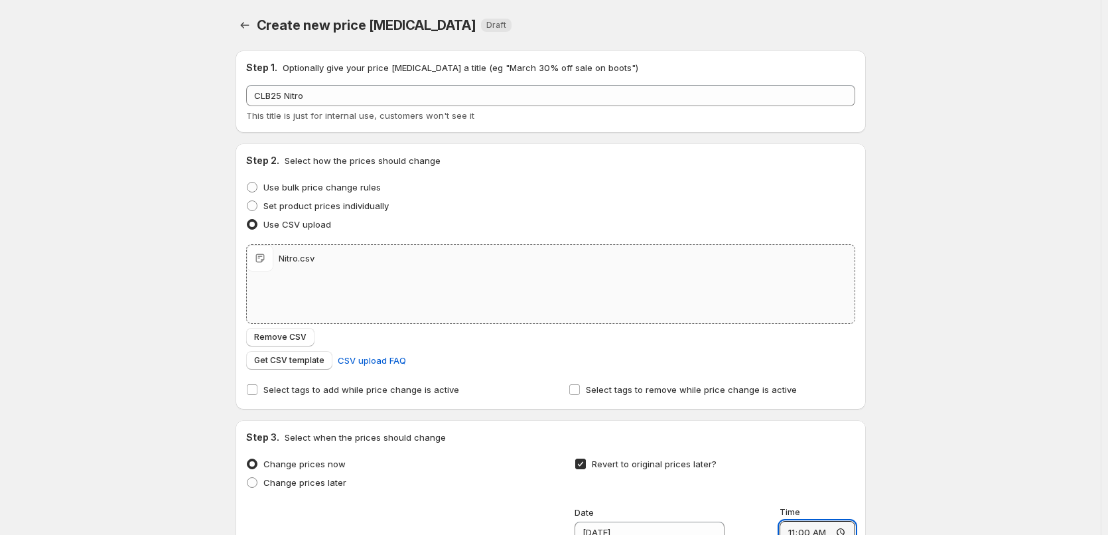
click at [155, 269] on div "Create new price [MEDICAL_DATA]. This page is ready Create new price [MEDICAL_D…" at bounding box center [550, 421] width 1100 height 842
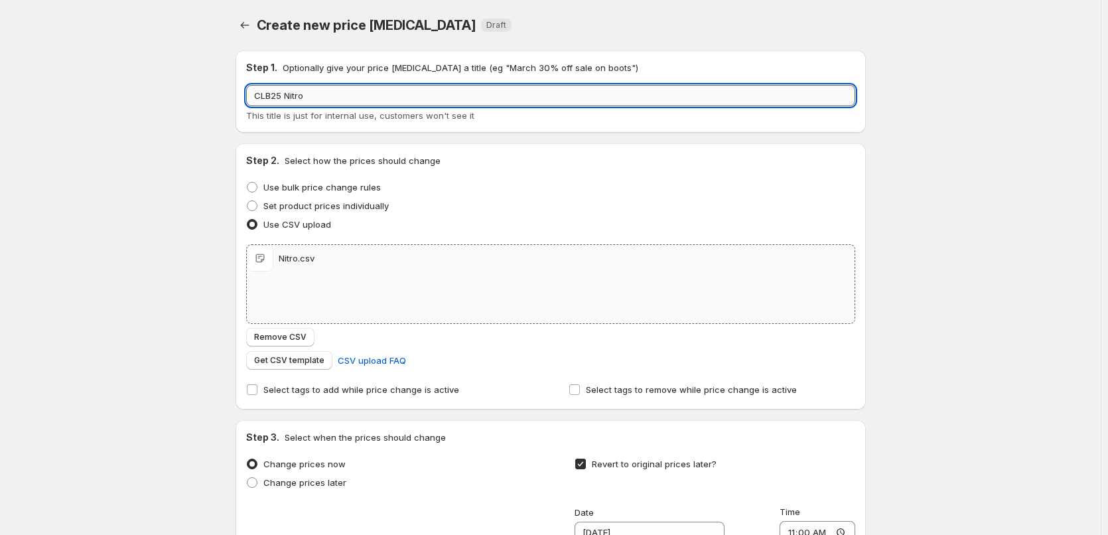
click at [342, 105] on input "CLB25 Nitro" at bounding box center [550, 95] width 609 height 21
click at [336, 99] on input "CLB25 Nitro Equippment" at bounding box center [550, 95] width 609 height 21
click at [352, 98] on input "CLB25 Nitro Equipptment" at bounding box center [550, 95] width 609 height 21
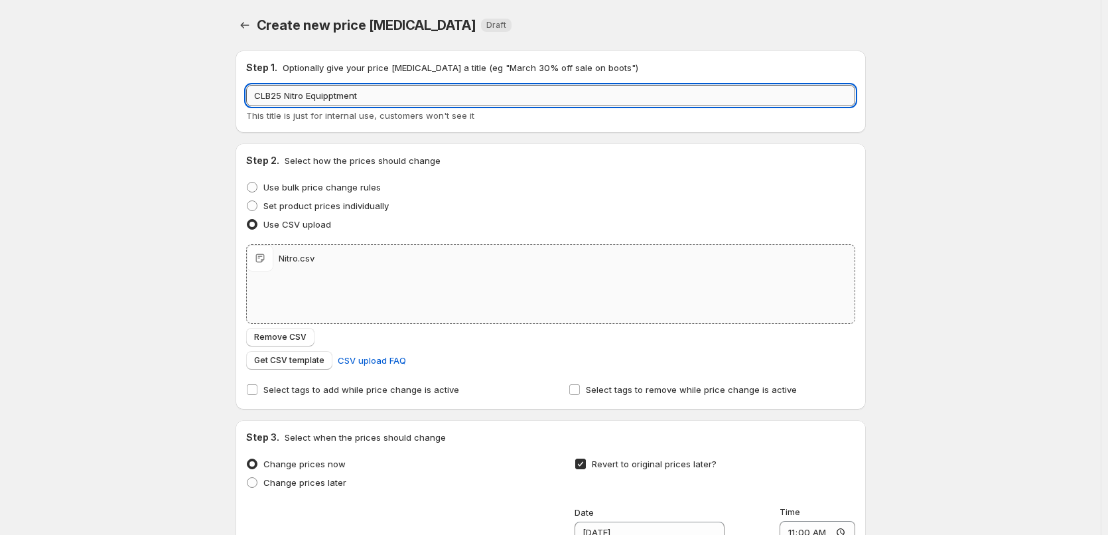
click at [331, 98] on input "CLB25 Nitro Equipptment" at bounding box center [550, 95] width 609 height 21
click at [378, 95] on input "CLB25 Nitro Equiptment" at bounding box center [550, 95] width 609 height 21
click at [328, 101] on input "CLB25 Nitro Equiptment" at bounding box center [550, 95] width 609 height 21
click at [316, 98] on input "CLB25 Nitro Equiptment" at bounding box center [550, 95] width 609 height 21
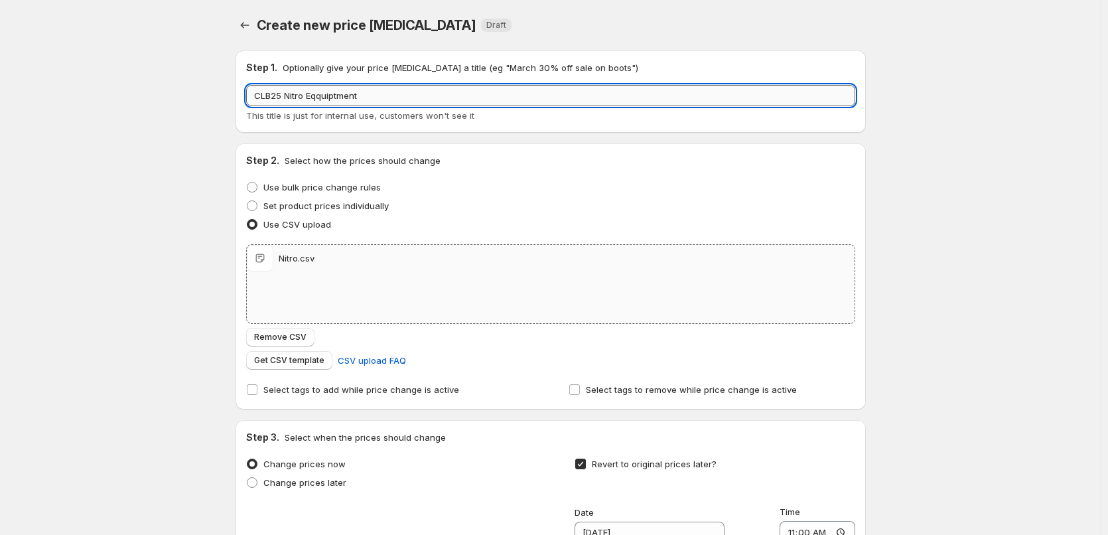
click at [409, 94] on input "CLB25 Nitro Eqquiptment" at bounding box center [550, 95] width 609 height 21
click at [339, 98] on input "CLB25 Nitro Eqquiptment" at bounding box center [550, 95] width 609 height 21
click at [380, 92] on input "CLB25 Nitro Eqquiptment" at bounding box center [550, 95] width 609 height 21
drag, startPoint x: 380, startPoint y: 92, endPoint x: 311, endPoint y: 98, distance: 69.3
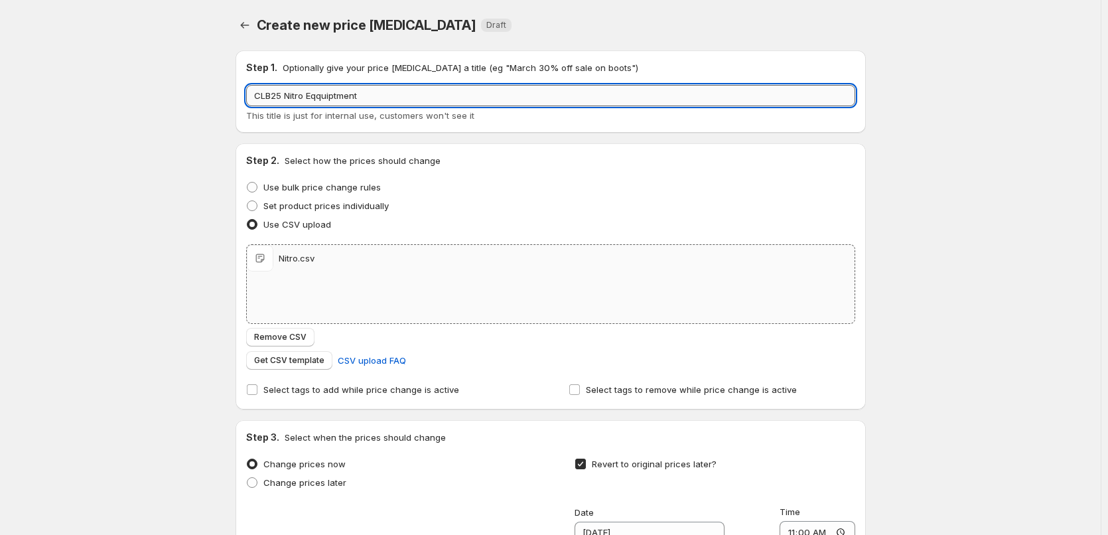
click at [311, 98] on input "CLB25 Nitro Eqquiptment" at bounding box center [550, 95] width 609 height 21
type input "CLB25 Nitro"
click at [918, 174] on div "Create new price [MEDICAL_DATA]. This page is ready Create new price [MEDICAL_D…" at bounding box center [550, 421] width 1100 height 842
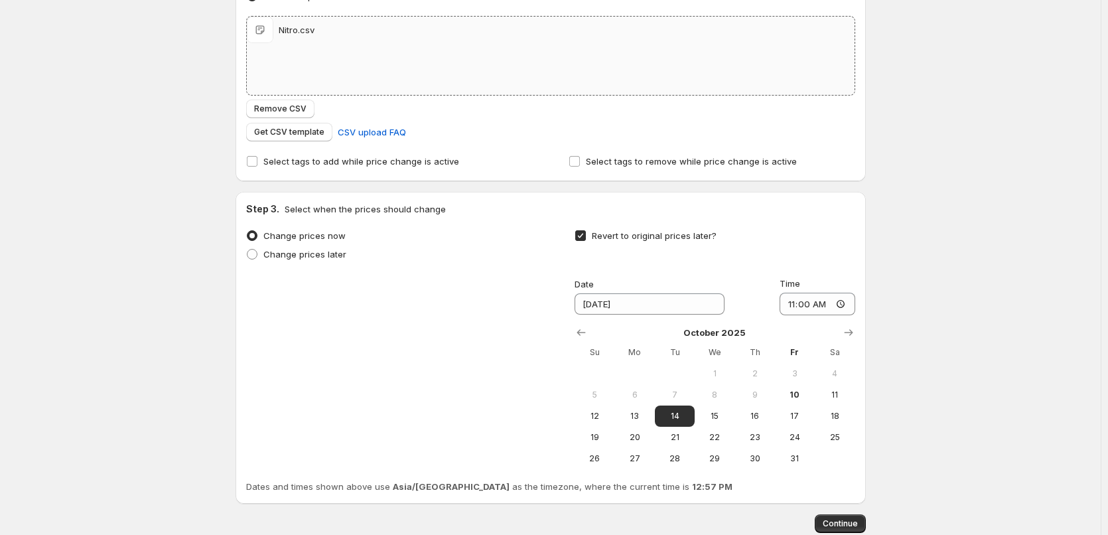
scroll to position [307, 0]
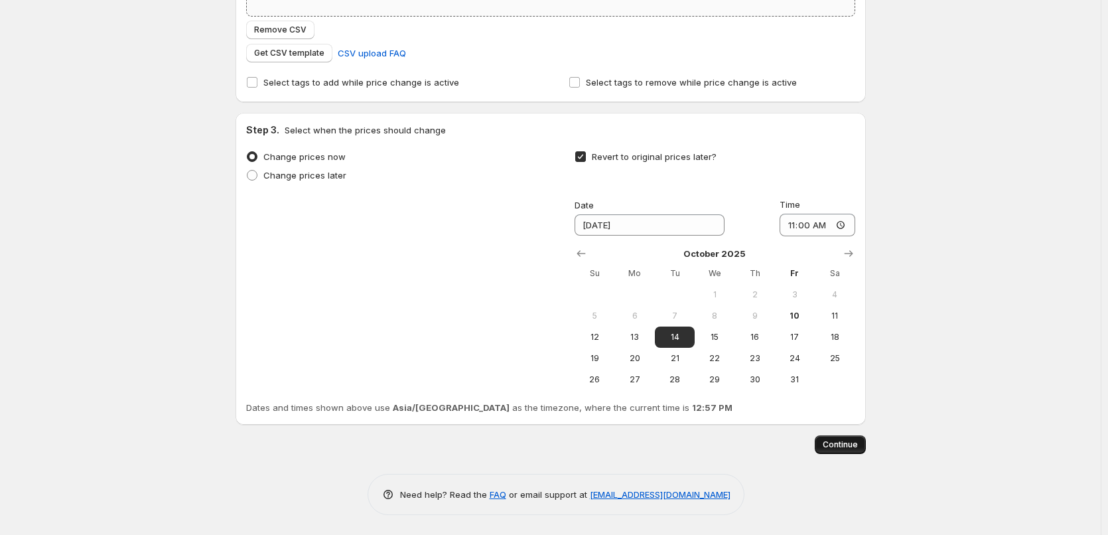
click at [836, 440] on span "Continue" at bounding box center [839, 444] width 35 height 11
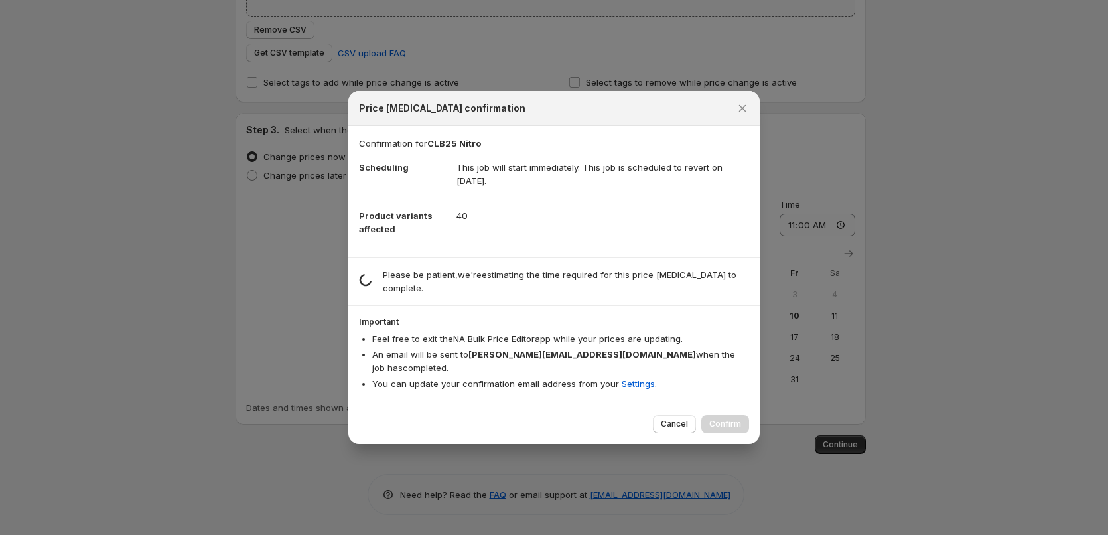
scroll to position [0, 0]
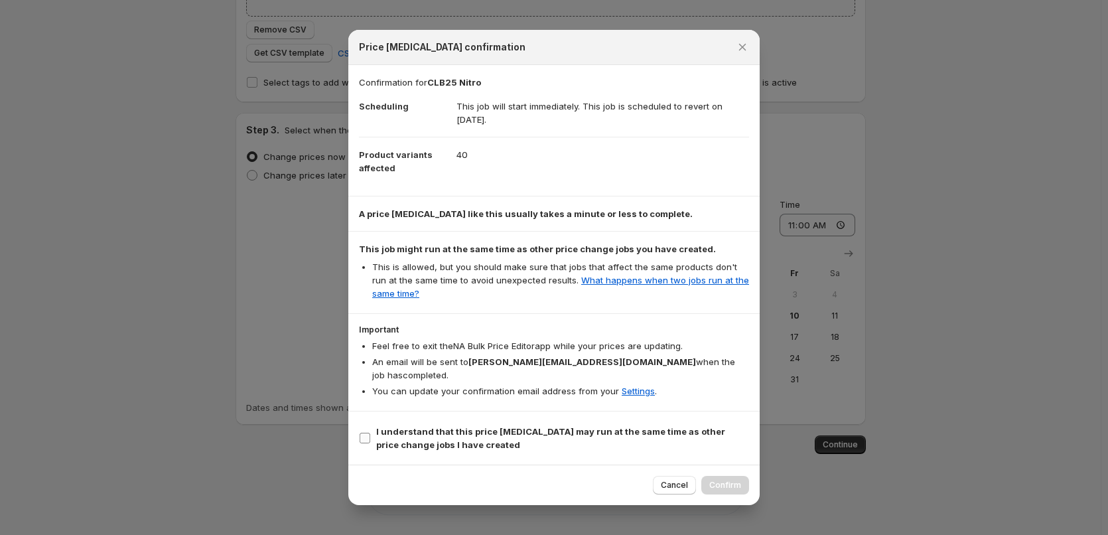
click at [470, 434] on span "I understand that this price [MEDICAL_DATA] may run at the same time as other p…" at bounding box center [562, 437] width 373 height 27
click at [370, 434] on input "I understand that this price [MEDICAL_DATA] may run at the same time as other p…" at bounding box center [364, 437] width 11 height 11
checkbox input "true"
click at [715, 480] on span "Confirm" at bounding box center [725, 485] width 32 height 11
type input "CLB25 Nitro"
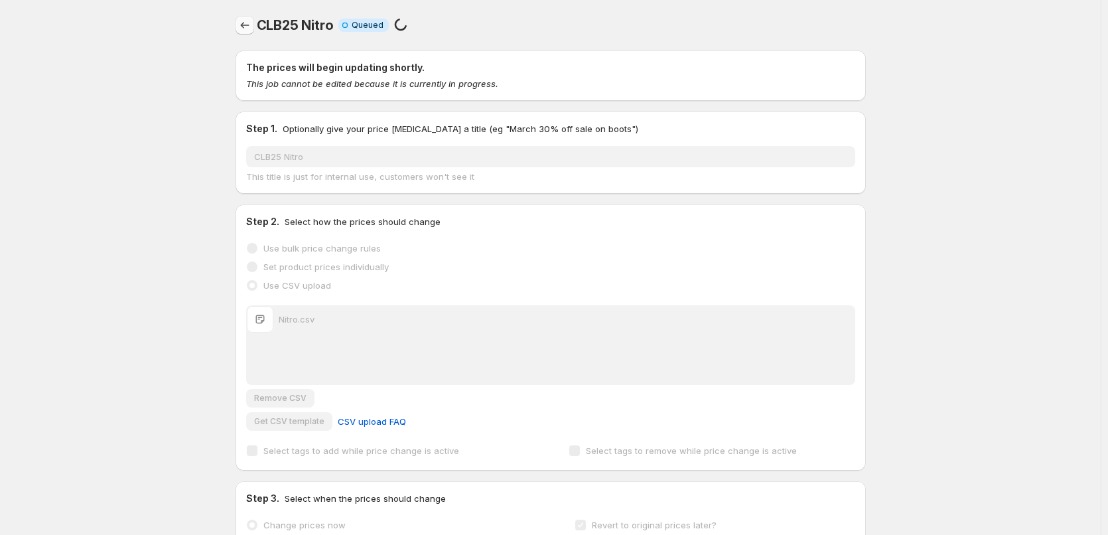
click at [245, 30] on icon "Price change jobs" at bounding box center [244, 25] width 13 height 13
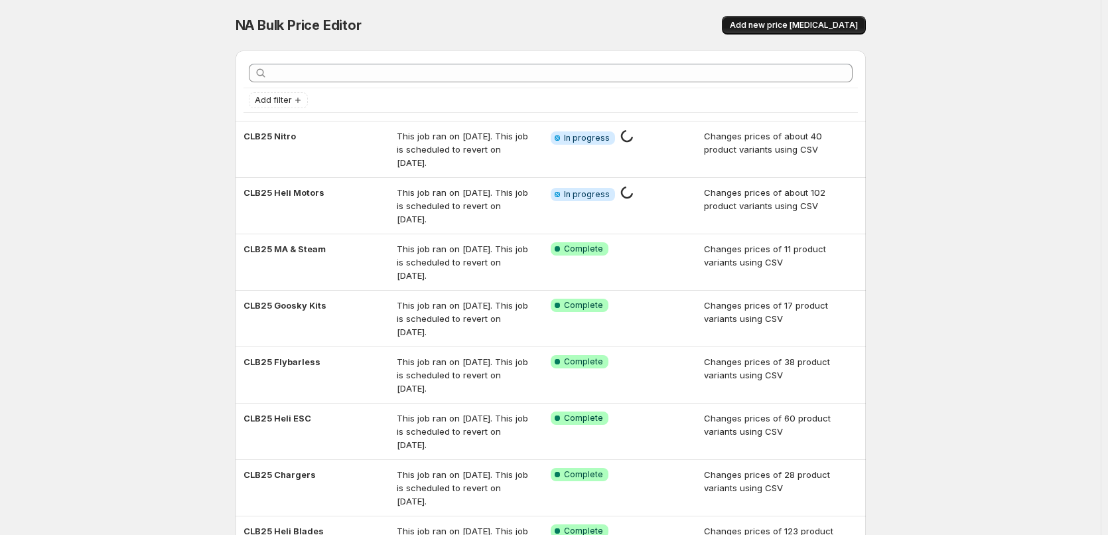
click at [795, 29] on span "Add new price [MEDICAL_DATA]" at bounding box center [794, 25] width 128 height 11
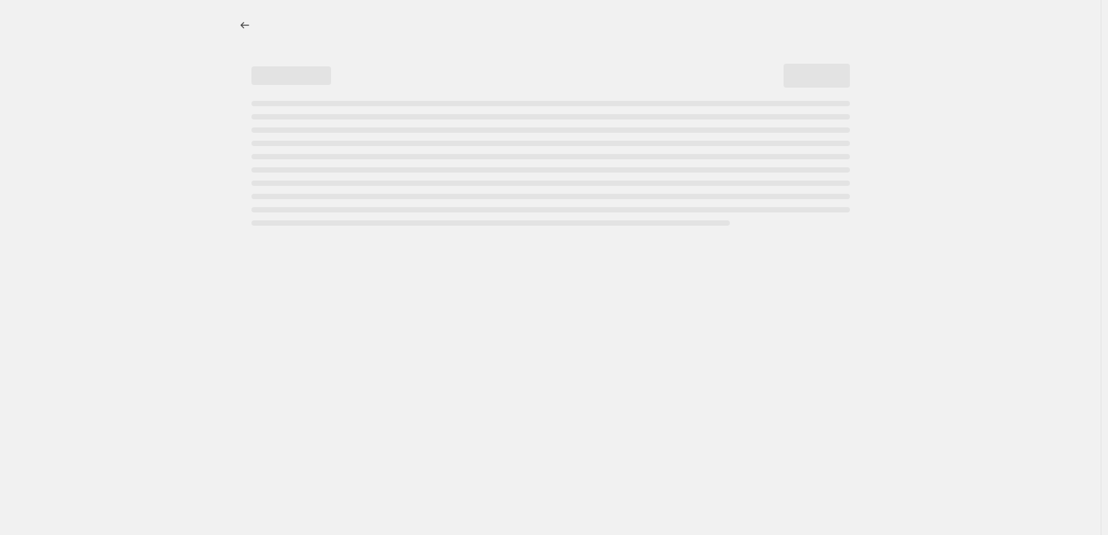
select select "percentage"
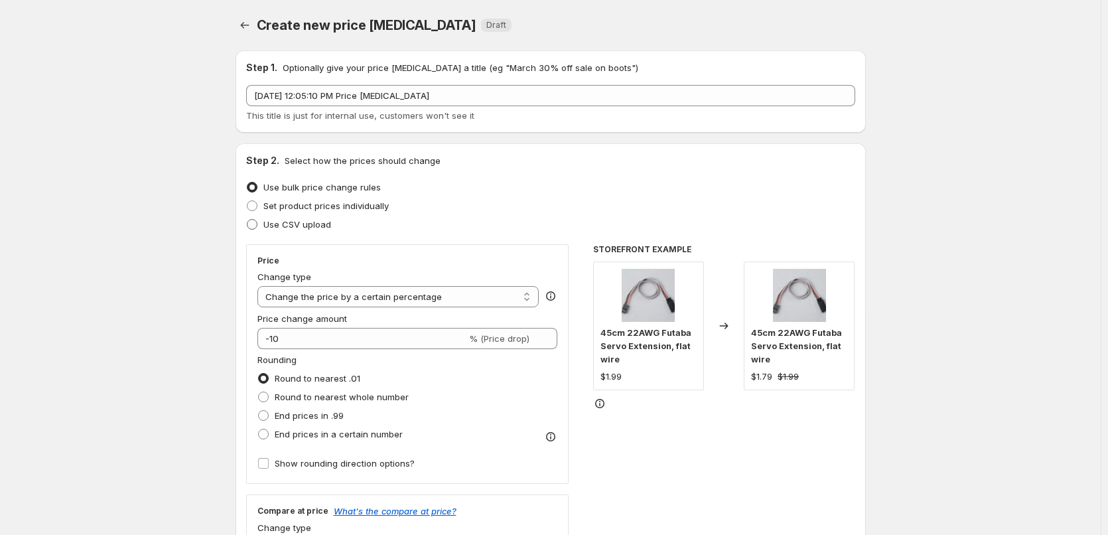
click at [283, 224] on span "Use CSV upload" at bounding box center [297, 224] width 68 height 11
click at [247, 220] on input "Use CSV upload" at bounding box center [247, 219] width 1 height 1
radio input "true"
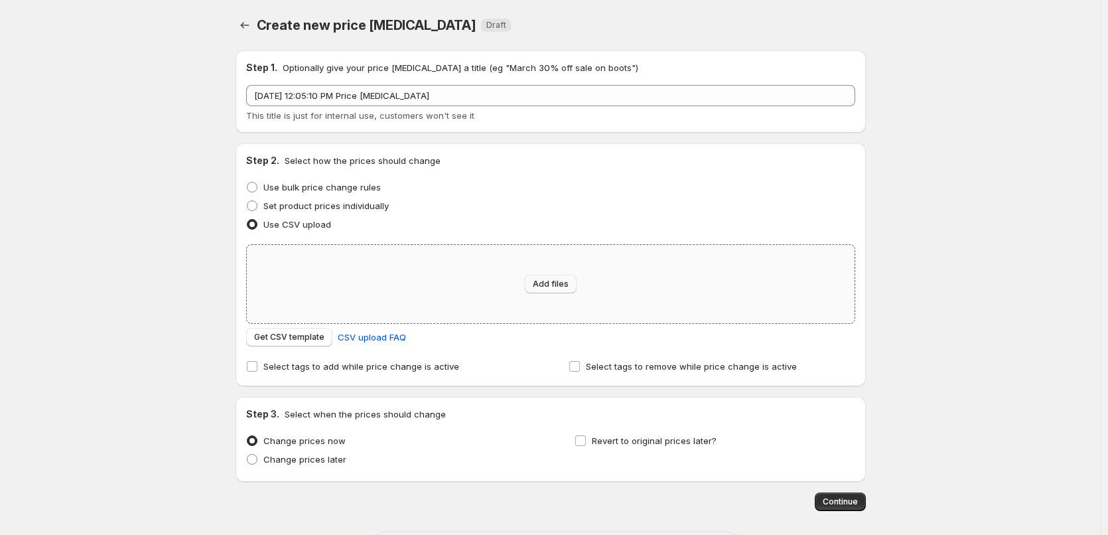
click at [537, 284] on span "Add files" at bounding box center [551, 284] width 36 height 11
type input "C:\fakepath\Radio.csv"
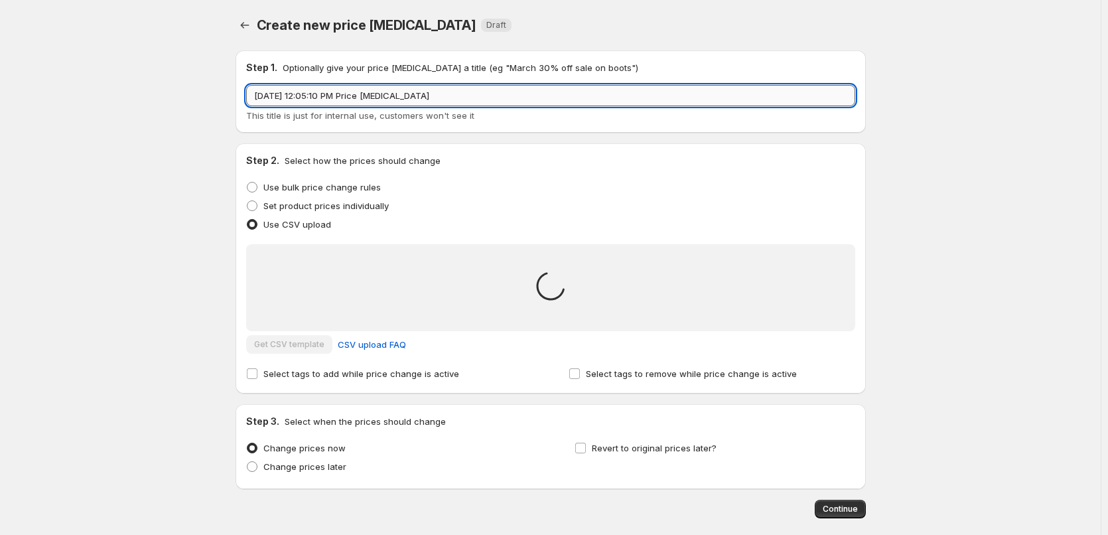
click at [405, 92] on input "[DATE] 12:05:10 PM Price [MEDICAL_DATA]" at bounding box center [550, 95] width 609 height 21
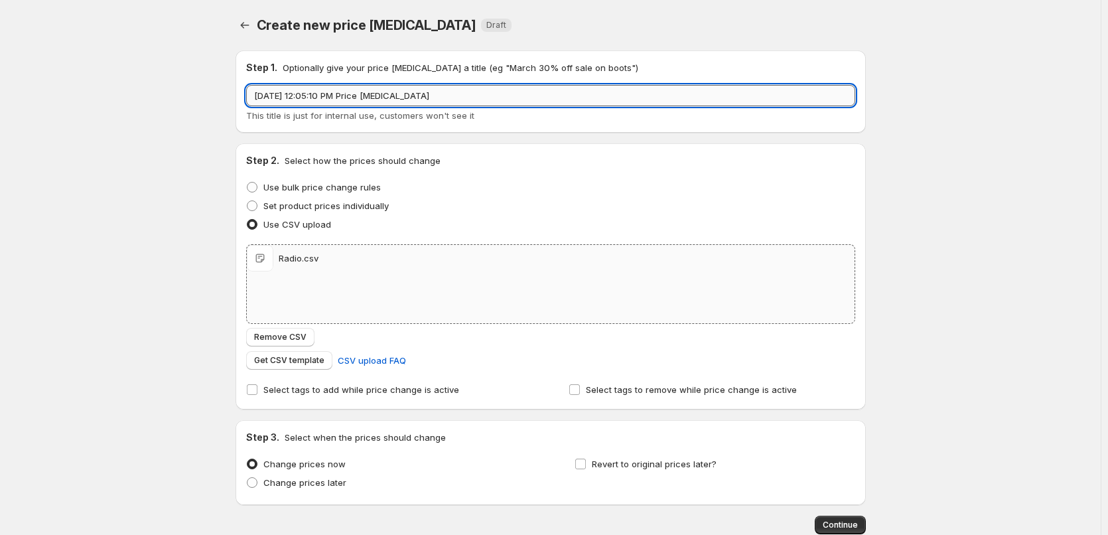
click at [499, 101] on input "[DATE] 12:05:10 PM Price [MEDICAL_DATA]" at bounding box center [550, 95] width 609 height 21
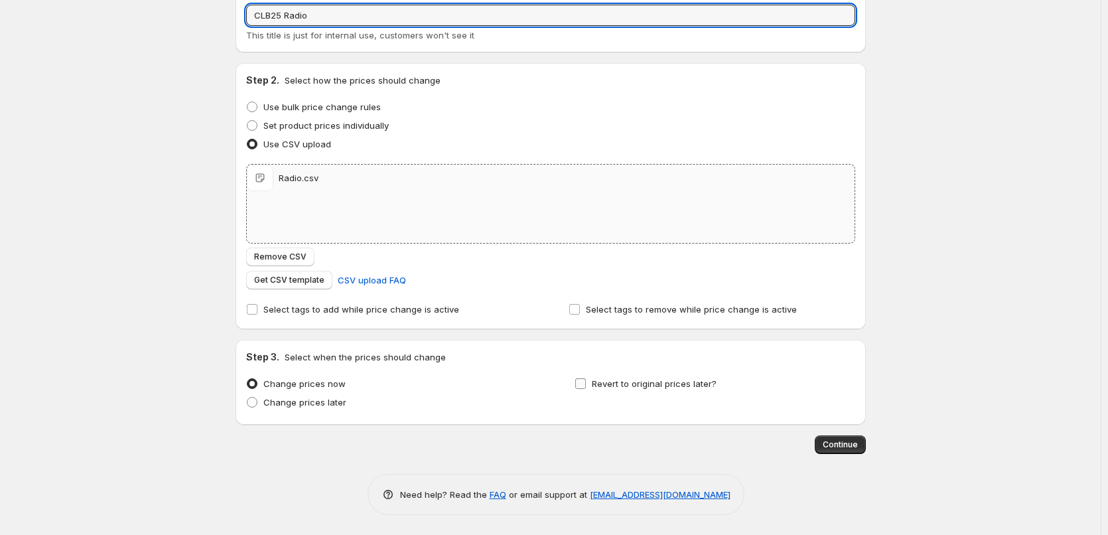
type input "CLB25 Radio"
click at [655, 391] on label "Revert to original prices later?" at bounding box center [645, 383] width 142 height 19
click at [586, 389] on input "Revert to original prices later?" at bounding box center [580, 383] width 11 height 11
checkbox input "true"
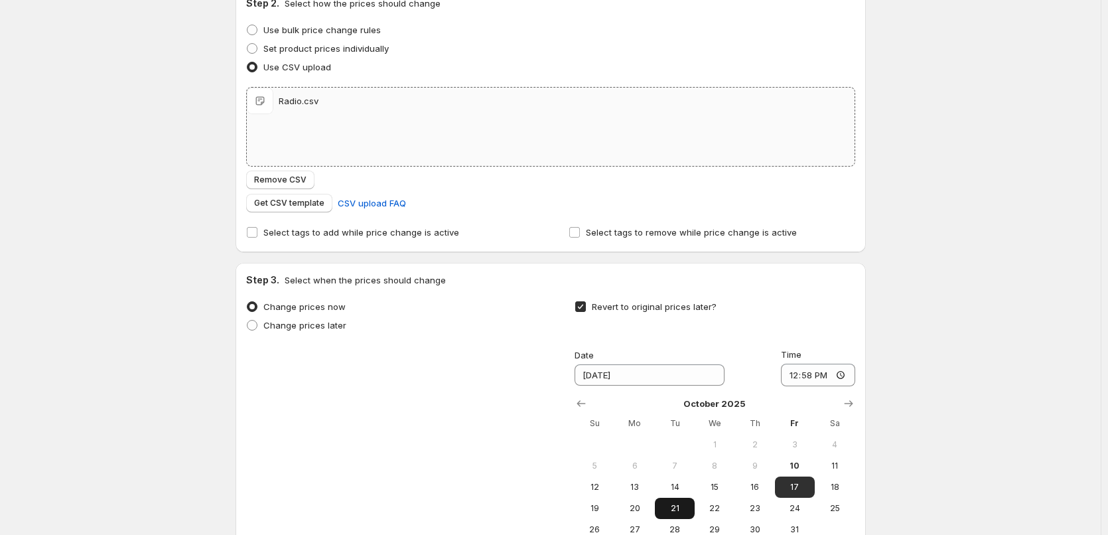
scroll to position [307, 0]
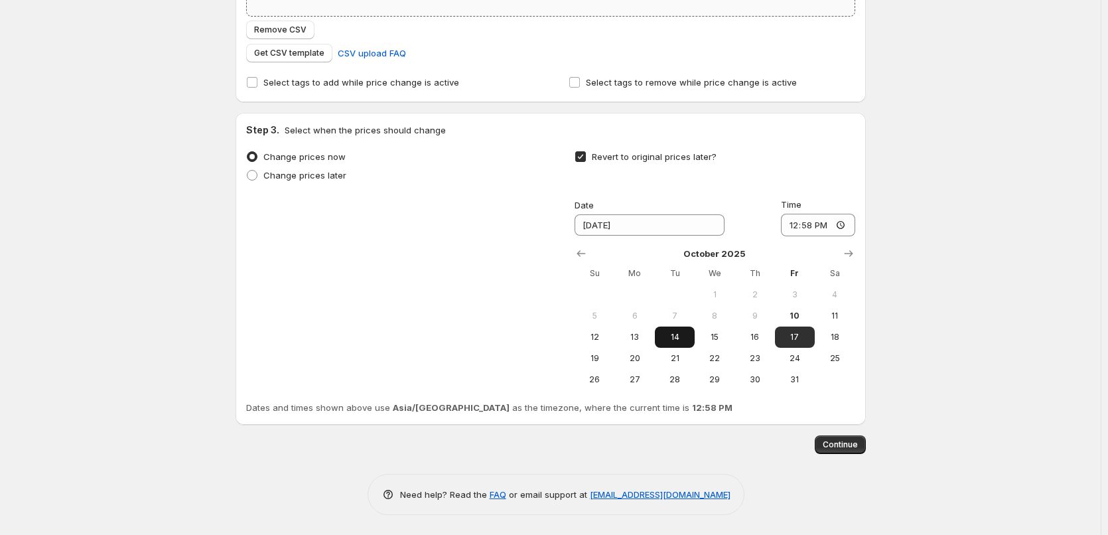
click at [670, 332] on span "14" at bounding box center [674, 337] width 29 height 11
type input "[DATE]"
click at [791, 224] on input "12:58" at bounding box center [818, 225] width 74 height 23
type input "11:00"
click at [889, 225] on div "Create new price [MEDICAL_DATA]. This page is ready Create new price [MEDICAL_D…" at bounding box center [550, 114] width 1100 height 842
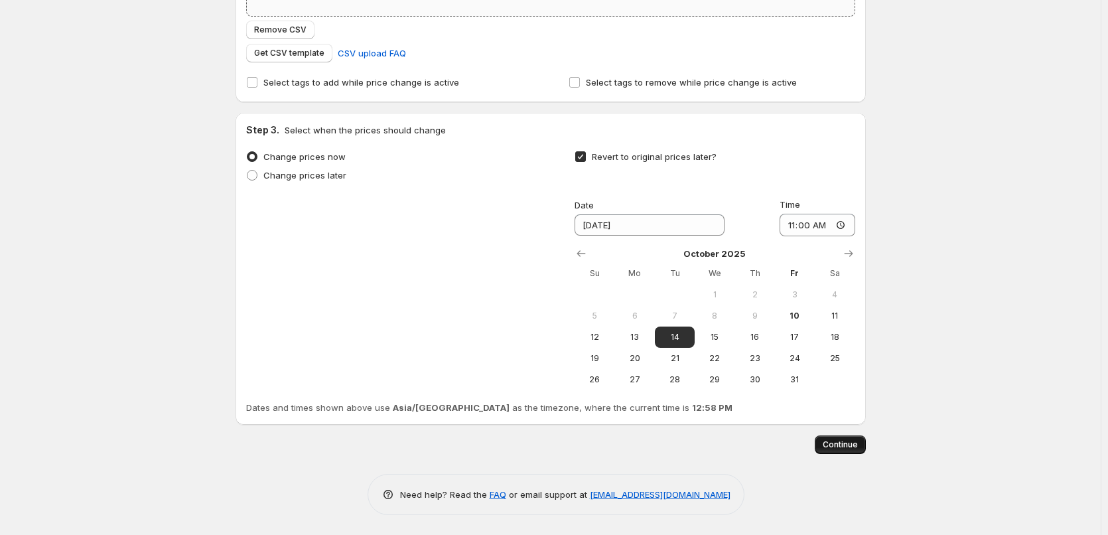
click at [852, 438] on button "Continue" at bounding box center [839, 444] width 51 height 19
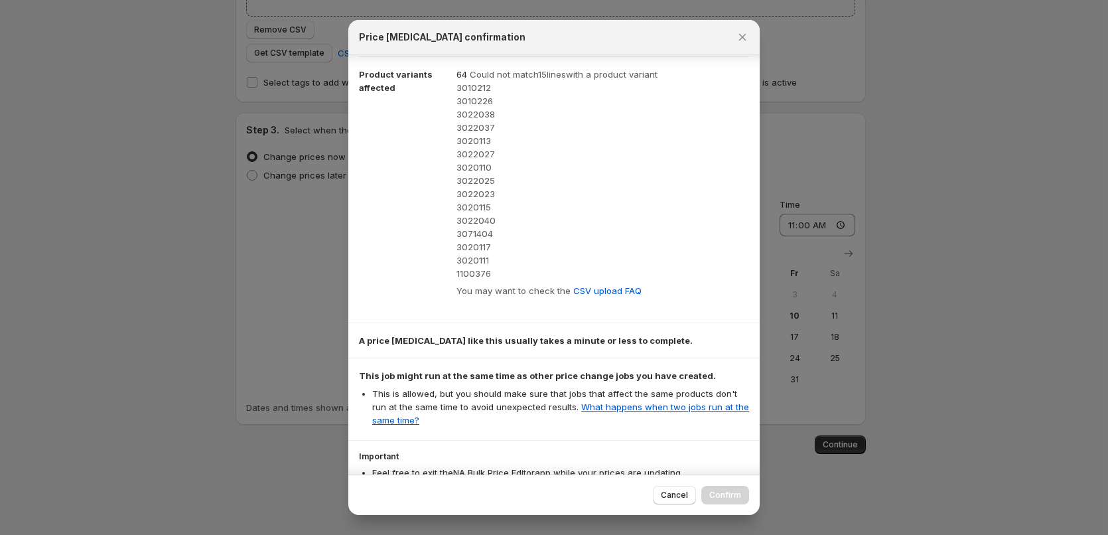
scroll to position [0, 0]
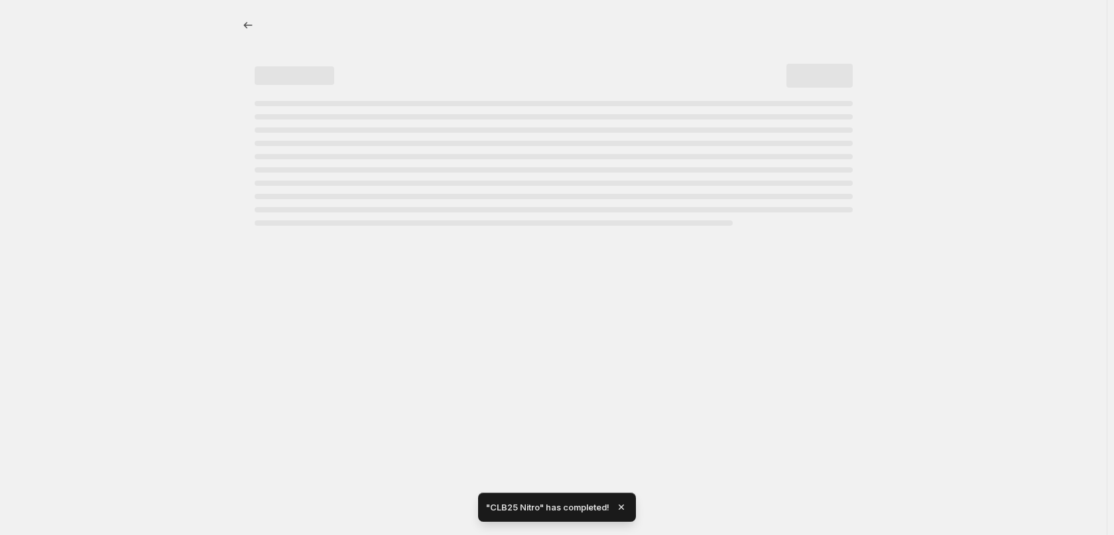
click at [675, 495] on div at bounding box center [553, 267] width 1107 height 535
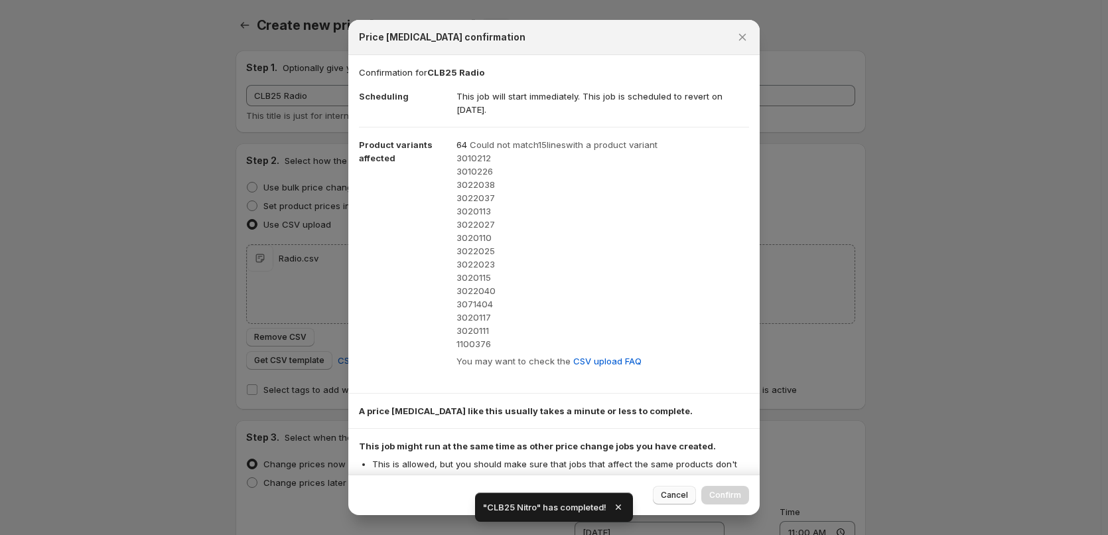
click at [677, 502] on button "Cancel" at bounding box center [674, 495] width 43 height 19
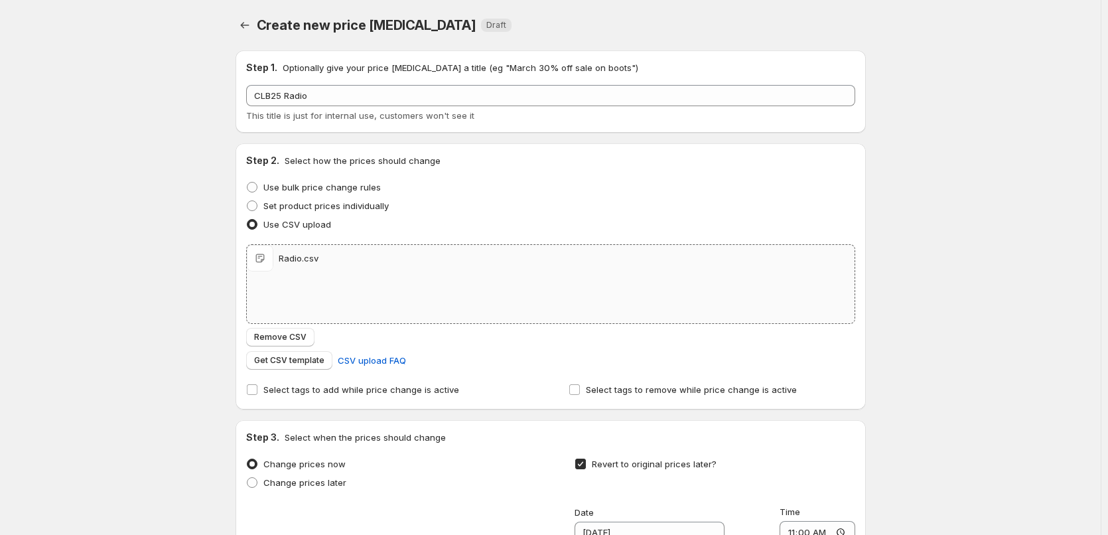
click at [415, 291] on div "Radio.csv Radio.csv" at bounding box center [551, 284] width 608 height 78
type input "C:\fakepath\SAB.csv"
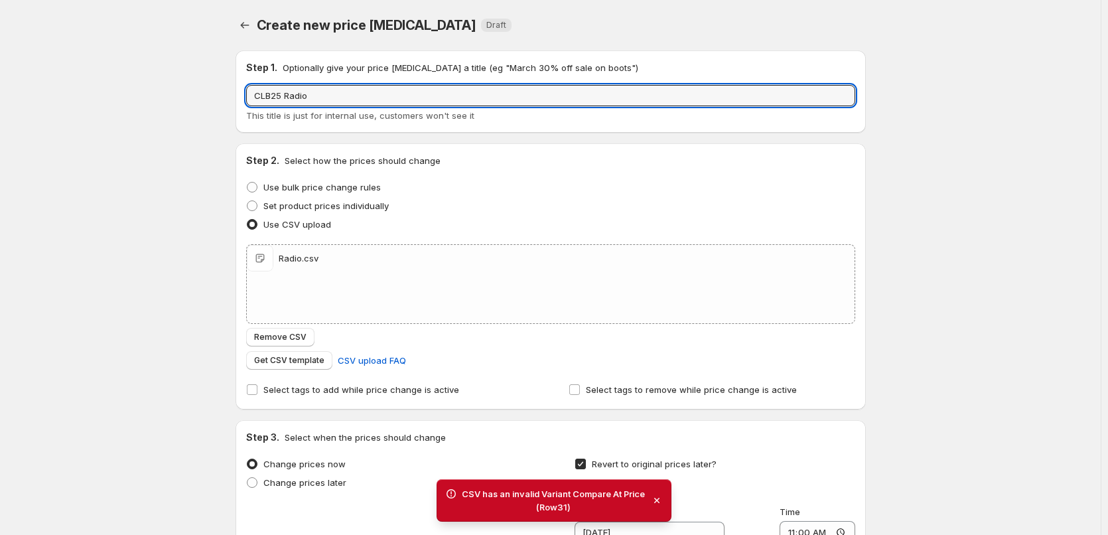
drag, startPoint x: 349, startPoint y: 97, endPoint x: 85, endPoint y: 113, distance: 264.5
click at [85, 113] on div "Create new price [MEDICAL_DATA]. This page is ready Create new price [MEDICAL_D…" at bounding box center [550, 421] width 1100 height 842
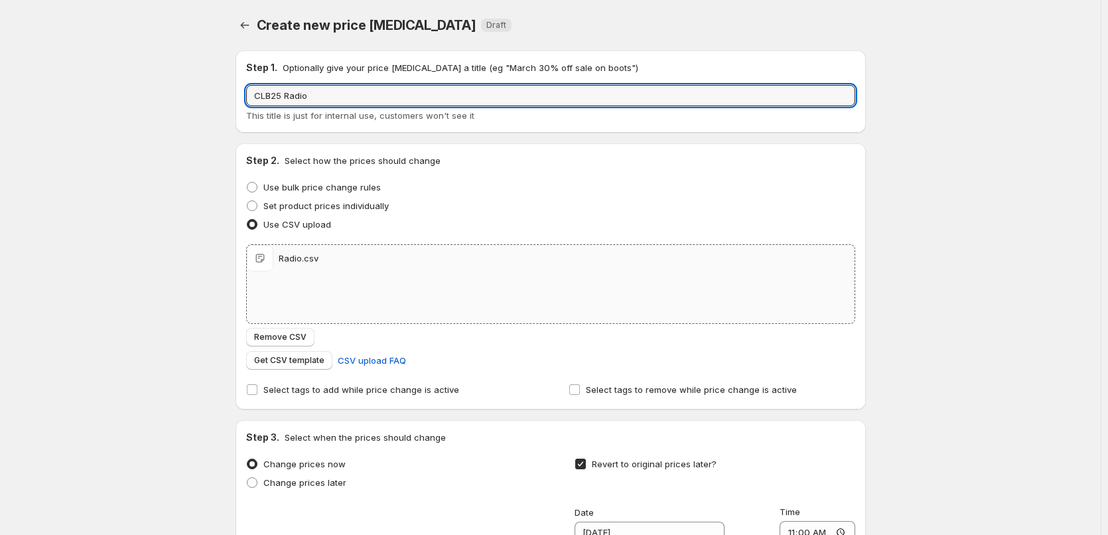
click at [395, 296] on div "Radio.csv Radio.csv" at bounding box center [551, 284] width 608 height 78
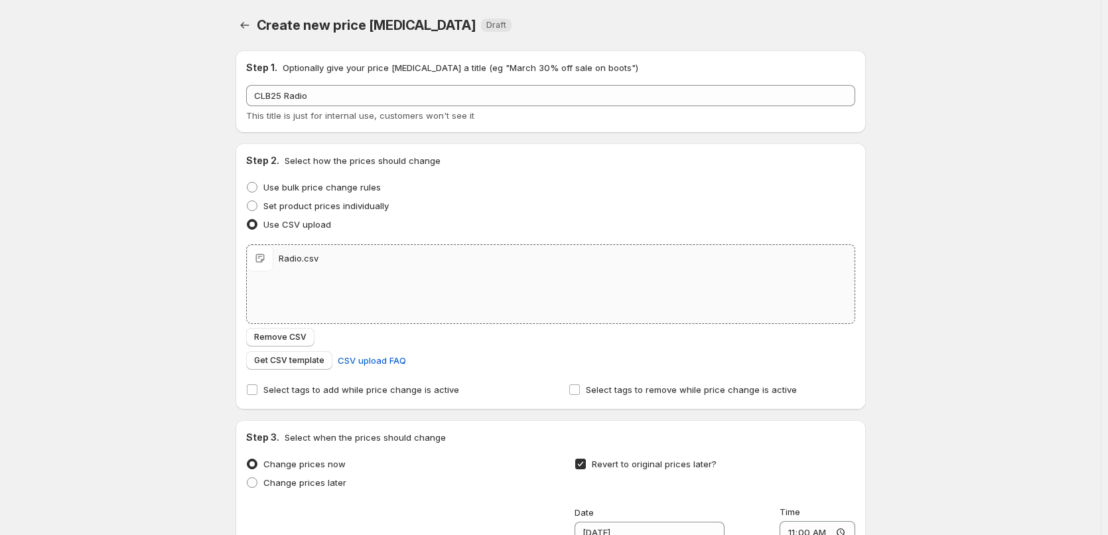
type input "C:\fakepath\SAB.csv"
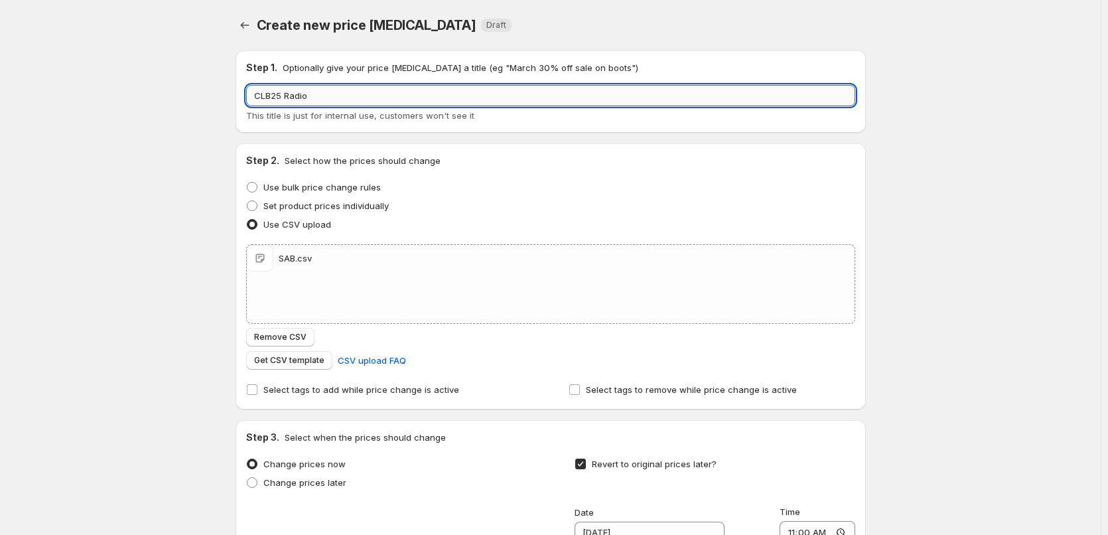
drag, startPoint x: 344, startPoint y: 97, endPoint x: 285, endPoint y: 101, distance: 59.2
click at [285, 101] on input "CLB25 Radio" at bounding box center [550, 95] width 609 height 21
type input "CLB25 SAB"
click at [193, 225] on div "Create new price [MEDICAL_DATA]. This page is ready Create new price [MEDICAL_D…" at bounding box center [550, 421] width 1100 height 842
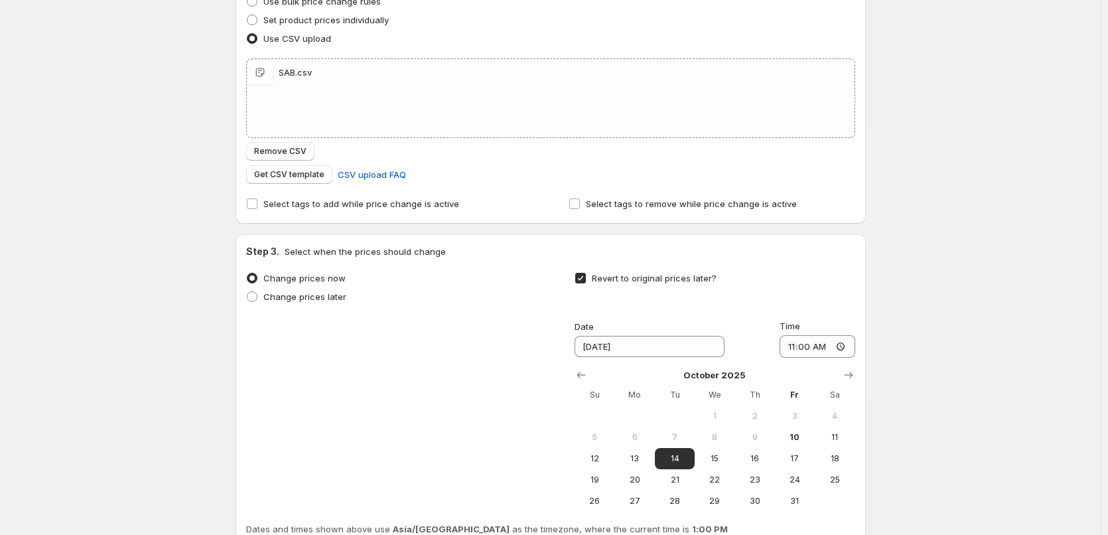
scroll to position [307, 0]
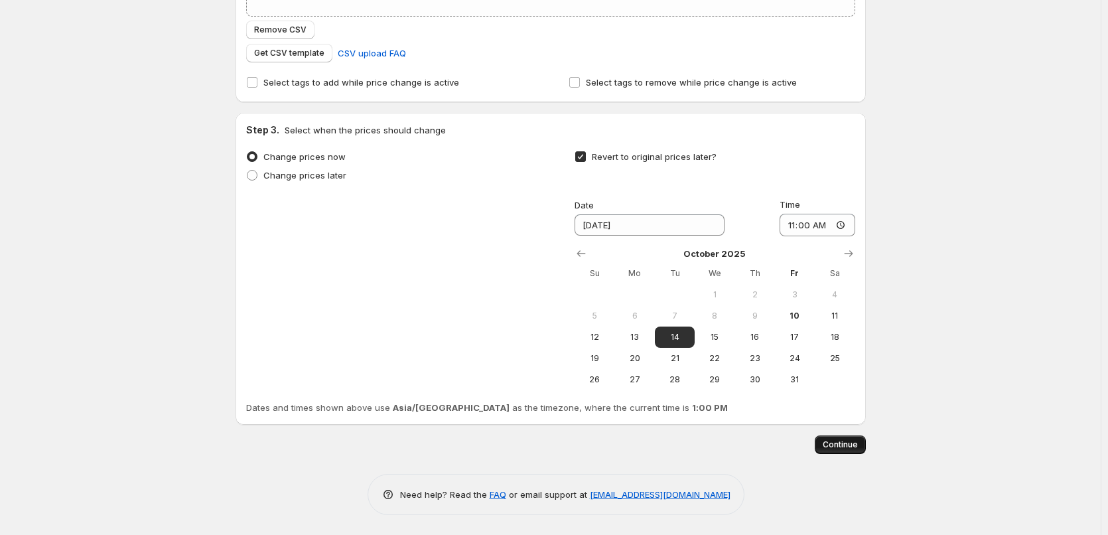
click at [850, 443] on span "Continue" at bounding box center [839, 444] width 35 height 11
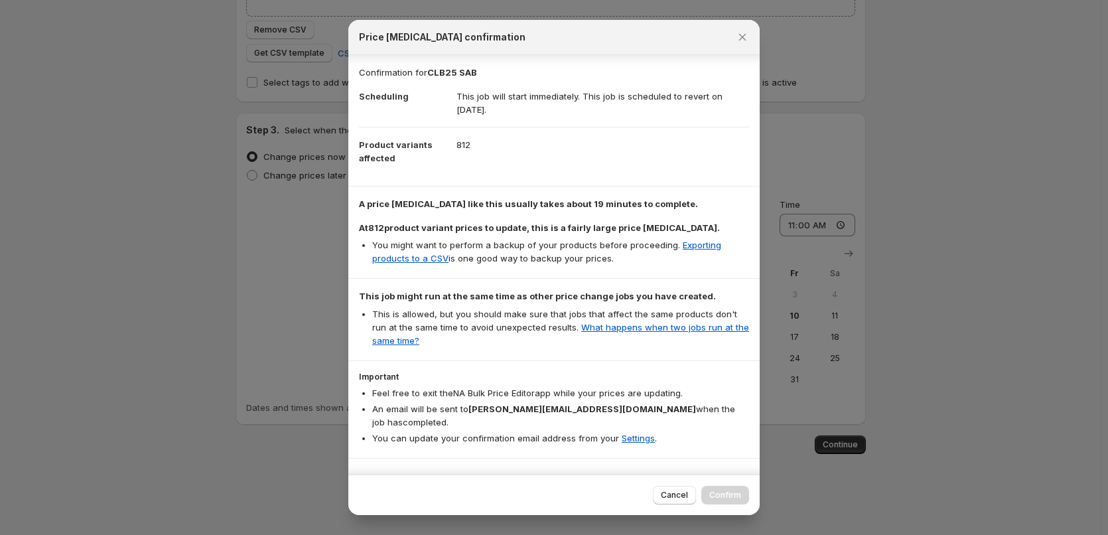
scroll to position [24, 0]
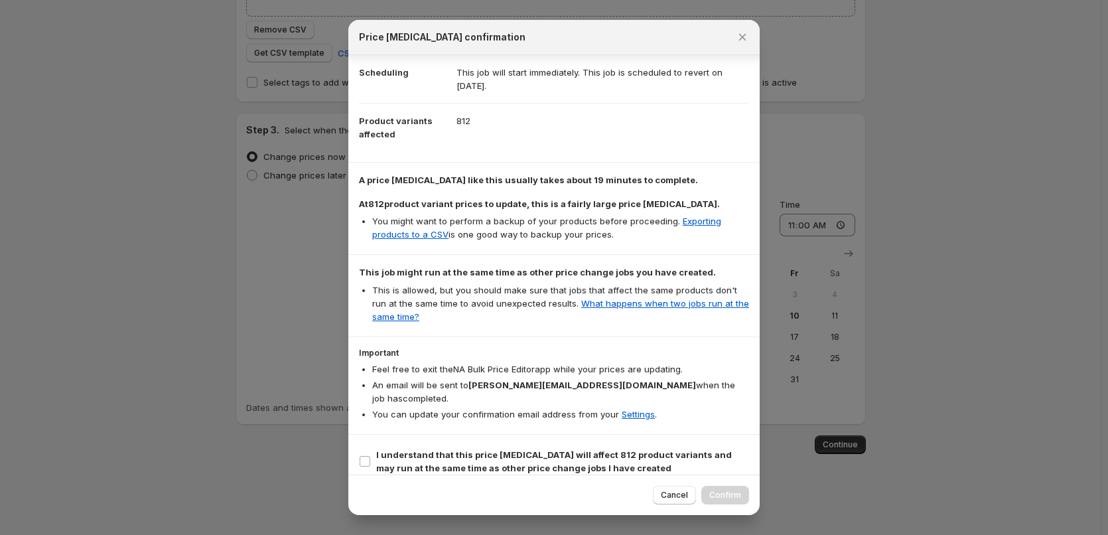
click at [528, 419] on section "Important Feel free to exit the NA Bulk Price Editor app while your prices are …" at bounding box center [553, 385] width 411 height 97
click at [513, 451] on b "I understand that this price [MEDICAL_DATA] will affect 812 product variants an…" at bounding box center [554, 461] width 356 height 24
click at [370, 456] on input "I understand that this price [MEDICAL_DATA] will affect 812 product variants an…" at bounding box center [364, 461] width 11 height 11
checkbox input "true"
click at [720, 493] on span "Confirm" at bounding box center [725, 494] width 32 height 11
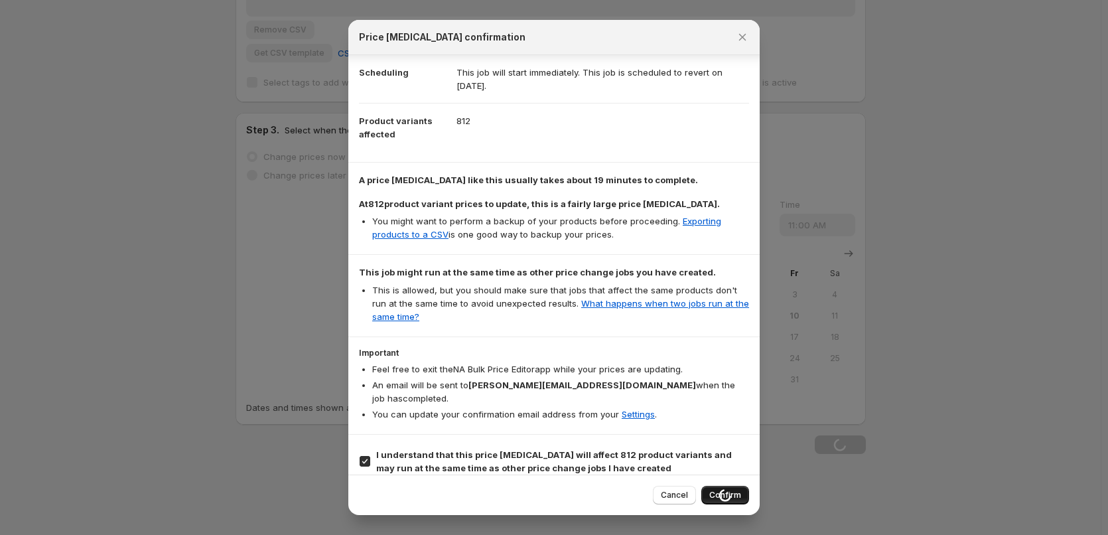
type input "CLB25 SAB"
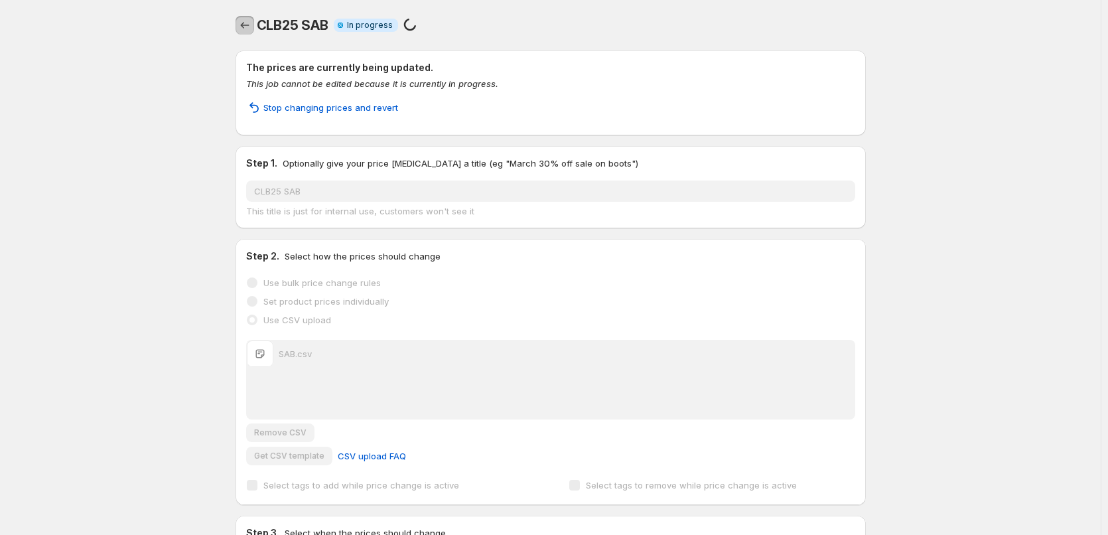
click at [251, 25] on icon "Price change jobs" at bounding box center [244, 25] width 13 height 13
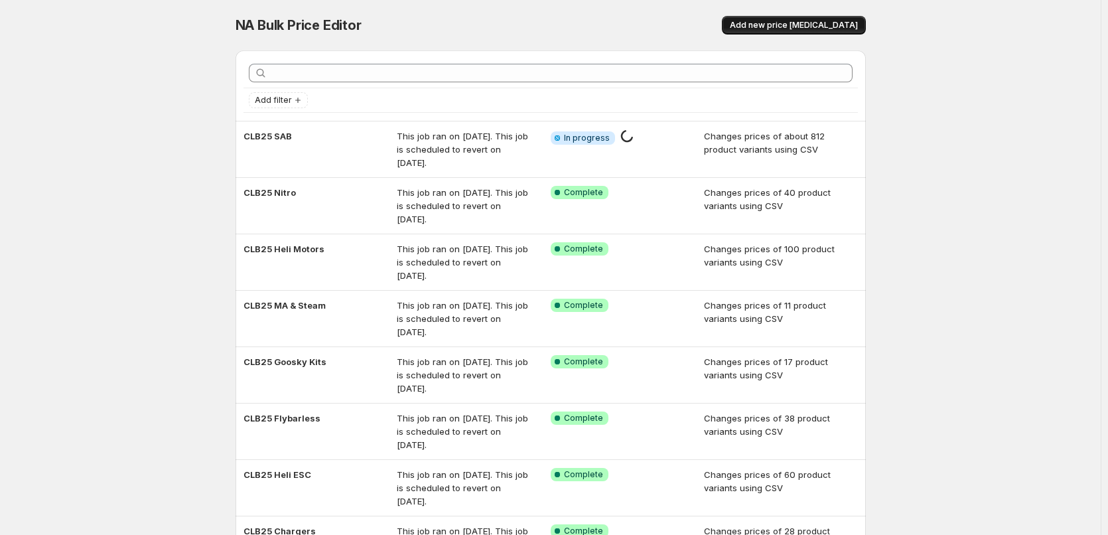
click at [811, 26] on span "Add new price [MEDICAL_DATA]" at bounding box center [794, 25] width 128 height 11
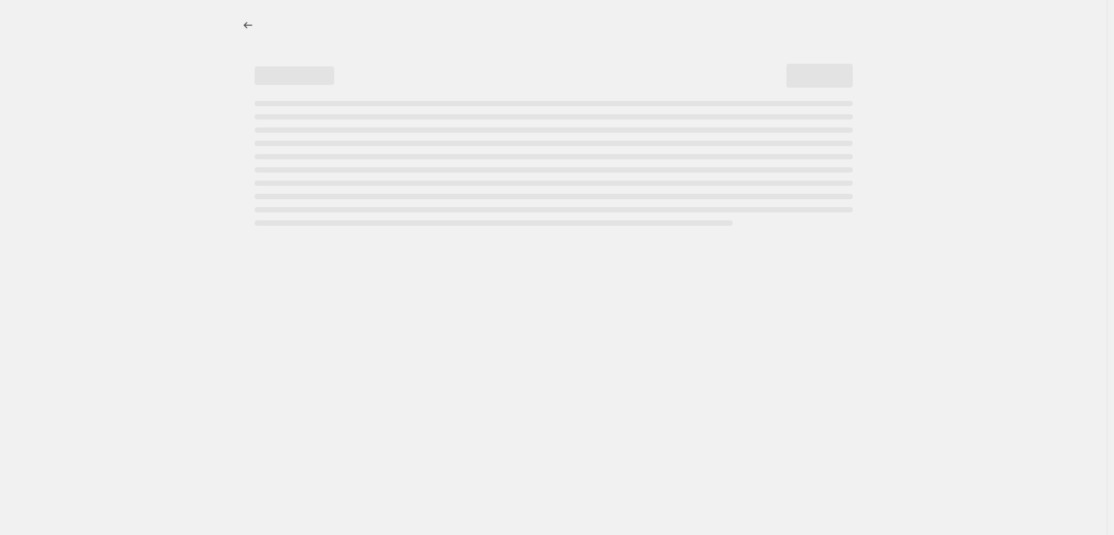
select select "percentage"
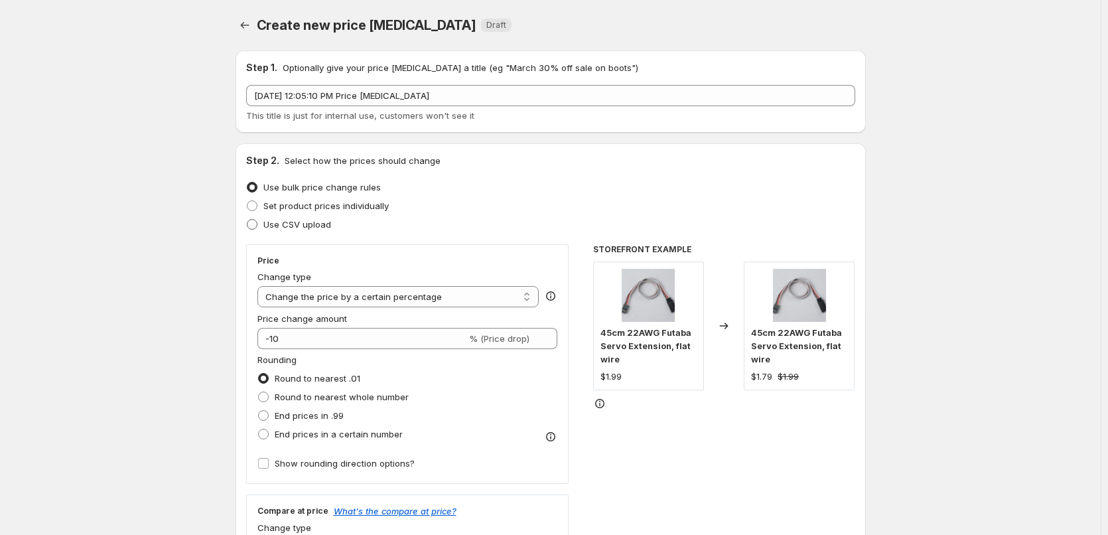
click at [291, 223] on span "Use CSV upload" at bounding box center [297, 224] width 68 height 11
click at [247, 220] on input "Use CSV upload" at bounding box center [247, 219] width 1 height 1
radio input "true"
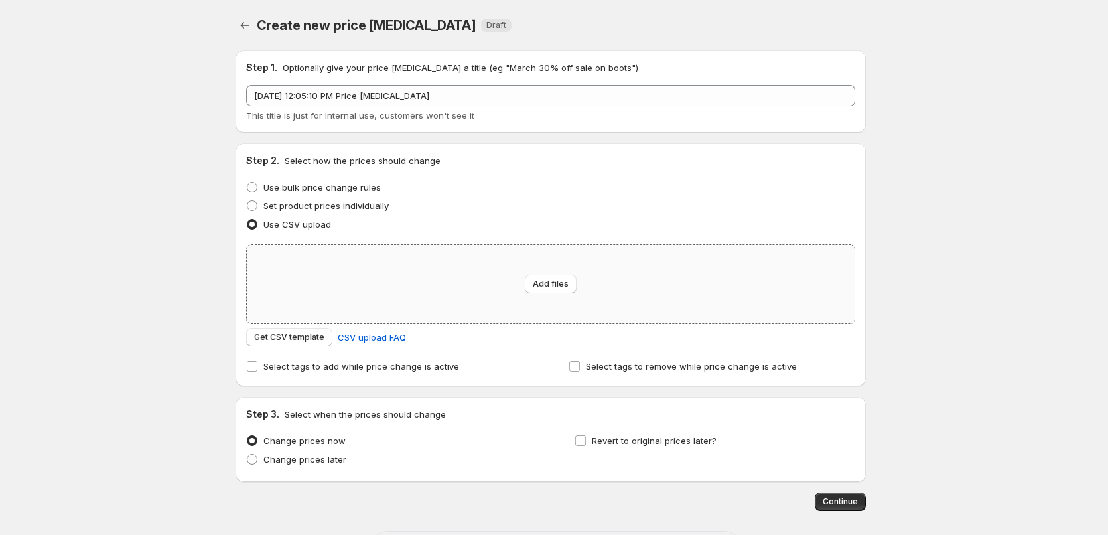
click at [399, 260] on div "Add files" at bounding box center [551, 284] width 608 height 78
type input "C:\fakepath\Scale Heli.csv"
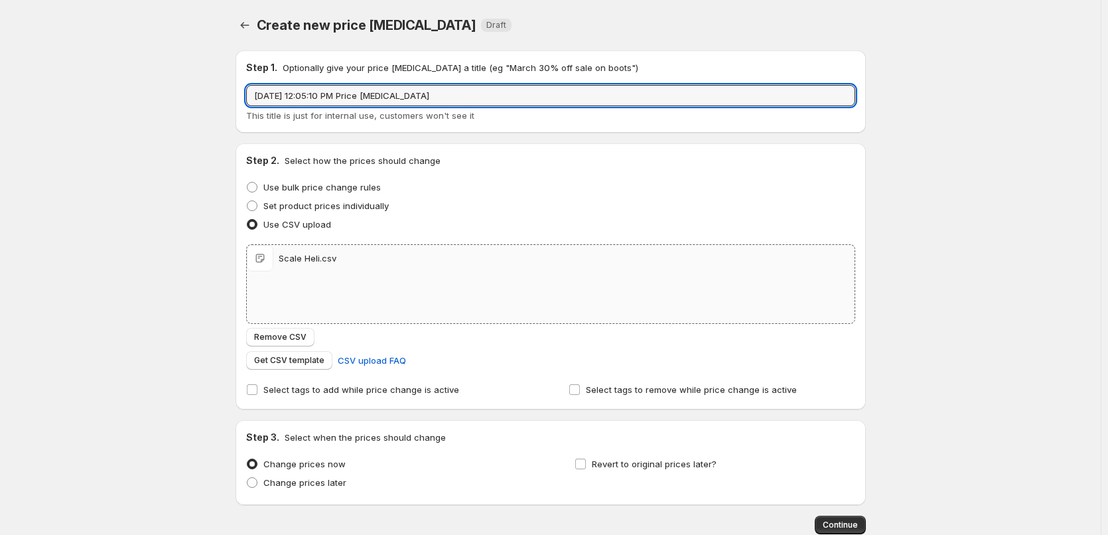
drag, startPoint x: 451, startPoint y: 94, endPoint x: 149, endPoint y: 99, distance: 301.8
click at [149, 99] on div "Create new price [MEDICAL_DATA]. This page is ready Create new price [MEDICAL_D…" at bounding box center [550, 307] width 1100 height 615
type input "CLB25 Scale Heli"
click at [604, 466] on span "Revert to original prices later?" at bounding box center [654, 463] width 125 height 11
click at [586, 466] on input "Revert to original prices later?" at bounding box center [580, 463] width 11 height 11
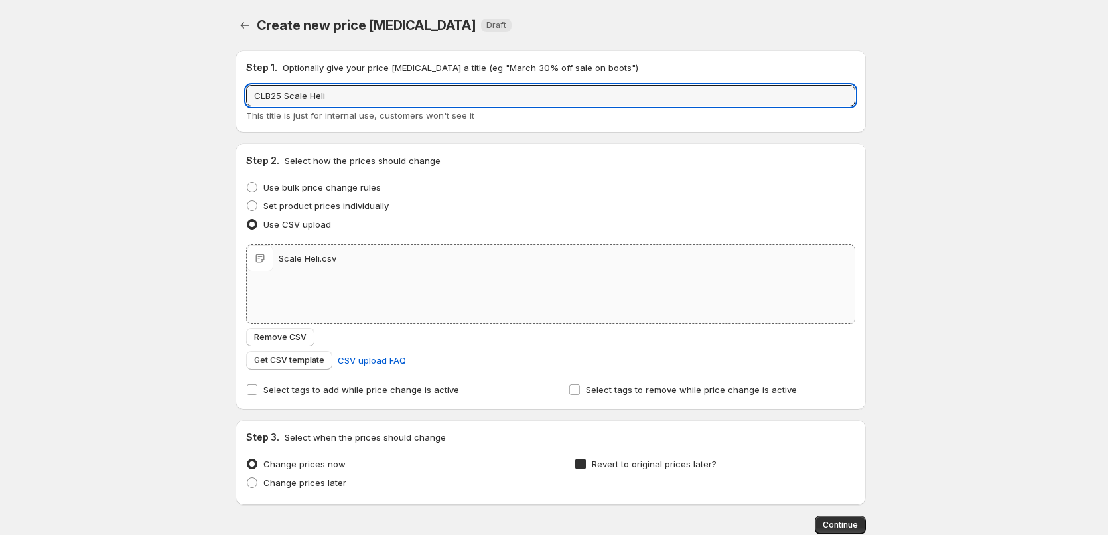
checkbox input "true"
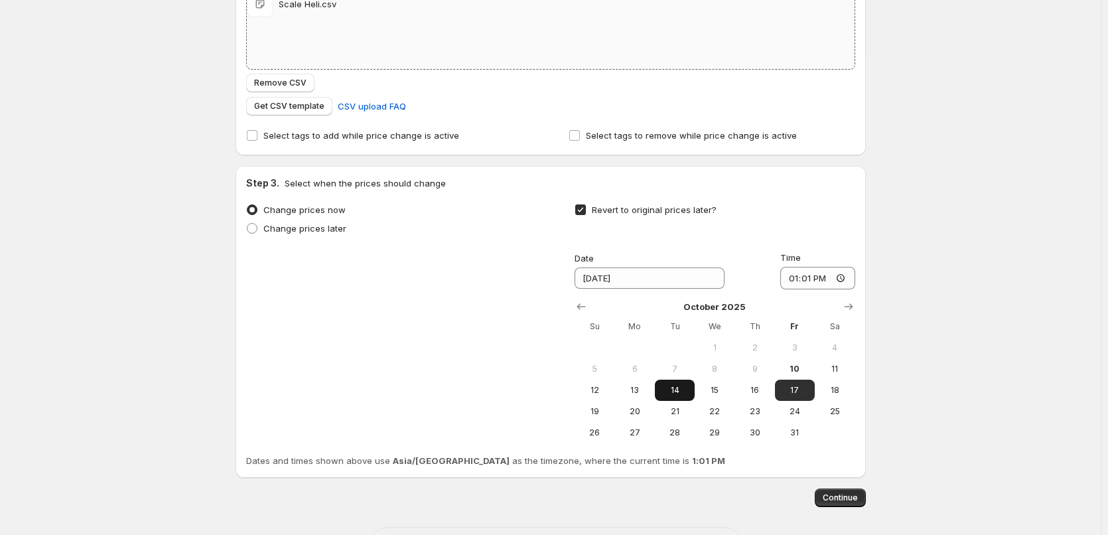
scroll to position [265, 0]
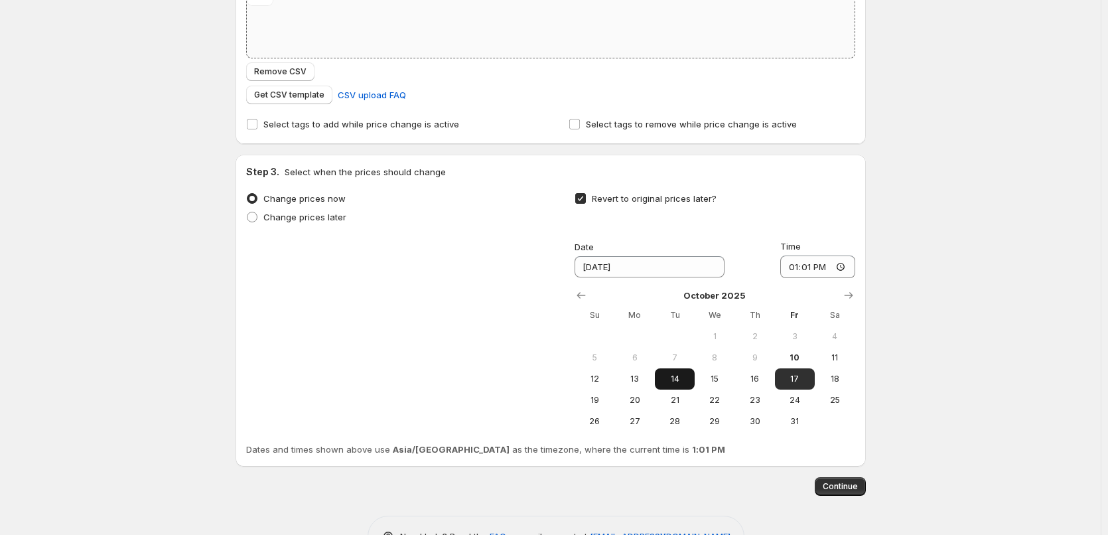
click at [681, 379] on span "14" at bounding box center [674, 378] width 29 height 11
type input "[DATE]"
click at [789, 266] on input "13:01" at bounding box center [817, 266] width 75 height 23
type input "11:00"
click at [898, 265] on div "Create new price [MEDICAL_DATA]. This page is ready Create new price [MEDICAL_D…" at bounding box center [550, 156] width 1100 height 842
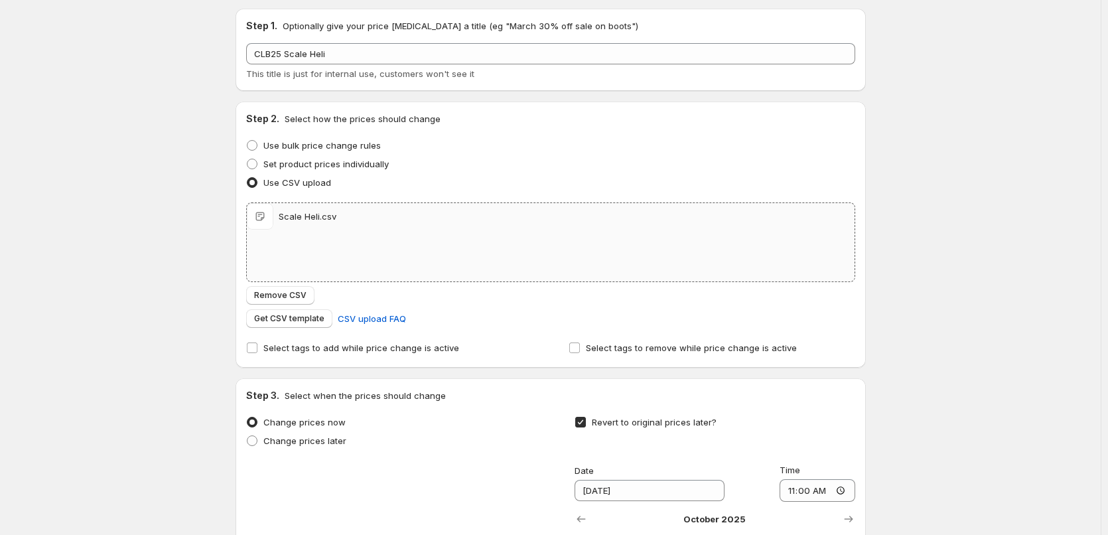
scroll to position [307, 0]
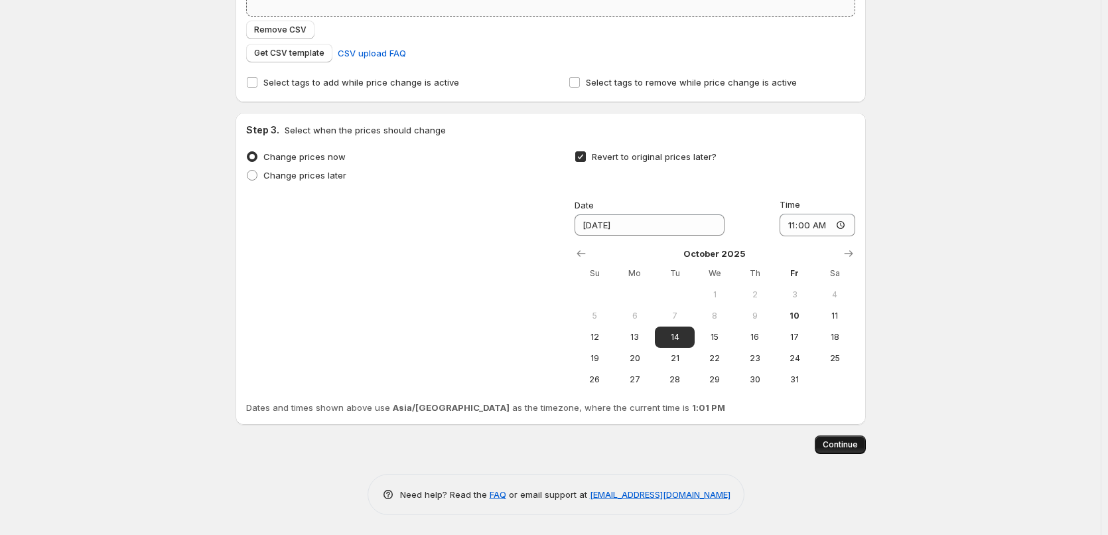
click at [849, 448] on span "Continue" at bounding box center [839, 444] width 35 height 11
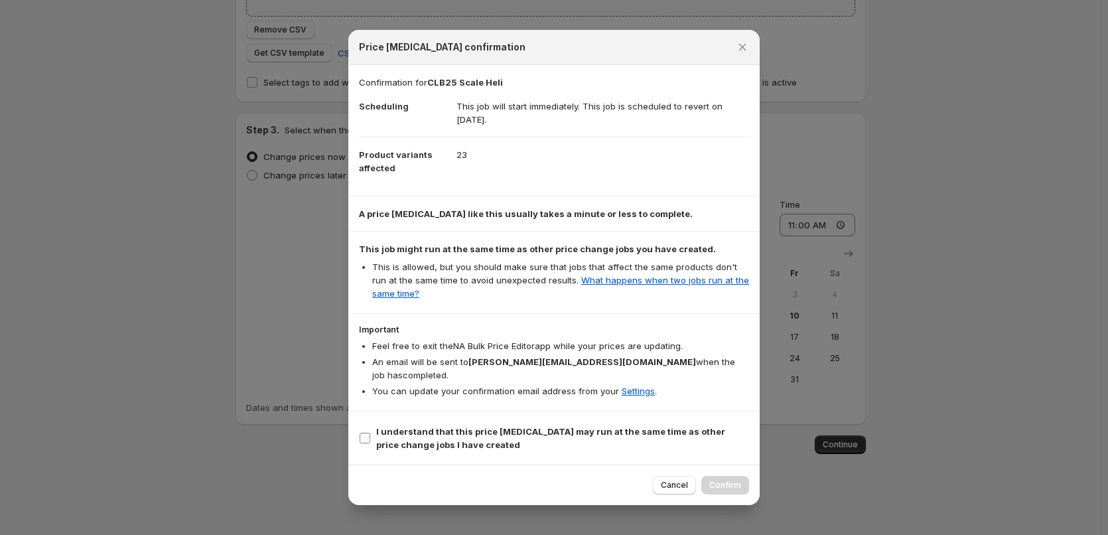
drag, startPoint x: 448, startPoint y: 419, endPoint x: 465, endPoint y: 421, distance: 17.4
click at [448, 426] on b "I understand that this price [MEDICAL_DATA] may run at the same time as other p…" at bounding box center [550, 438] width 349 height 24
click at [370, 432] on input "I understand that this price [MEDICAL_DATA] may run at the same time as other p…" at bounding box center [364, 437] width 11 height 11
checkbox input "true"
click at [720, 481] on span "Confirm" at bounding box center [725, 485] width 32 height 11
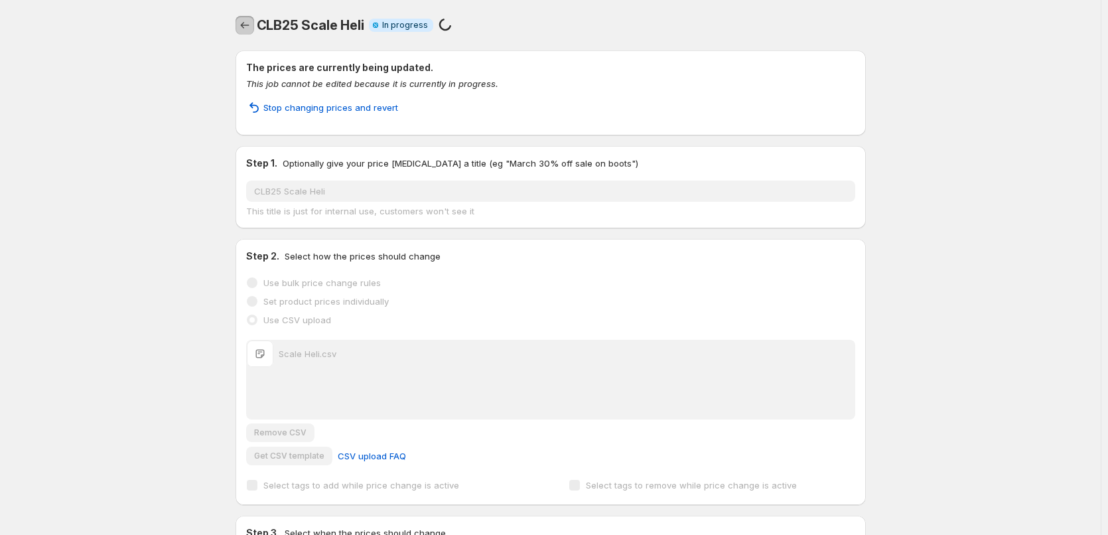
click at [246, 34] on button "Price change jobs" at bounding box center [244, 25] width 19 height 19
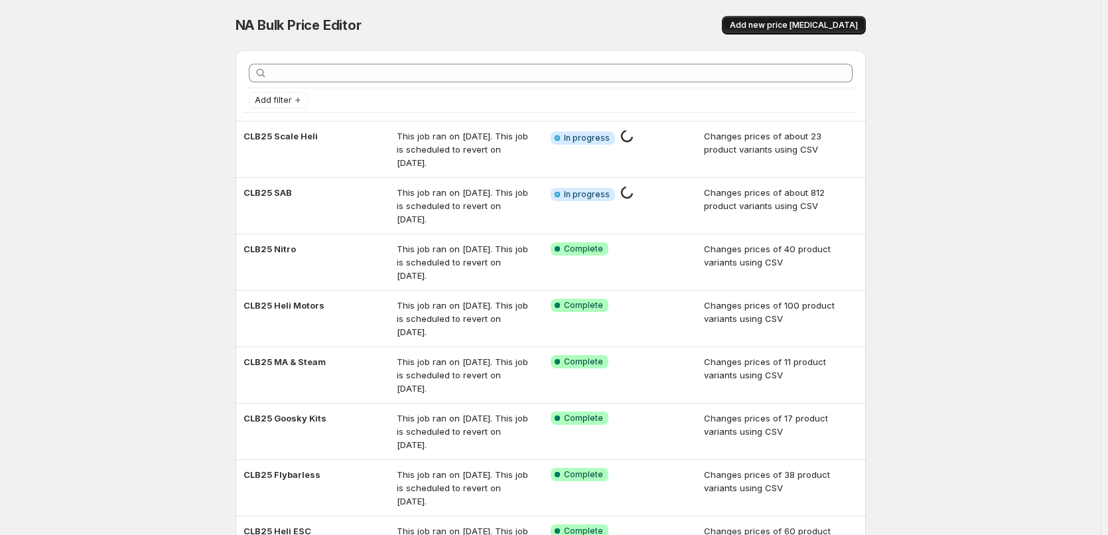
click at [822, 21] on span "Add new price [MEDICAL_DATA]" at bounding box center [794, 25] width 128 height 11
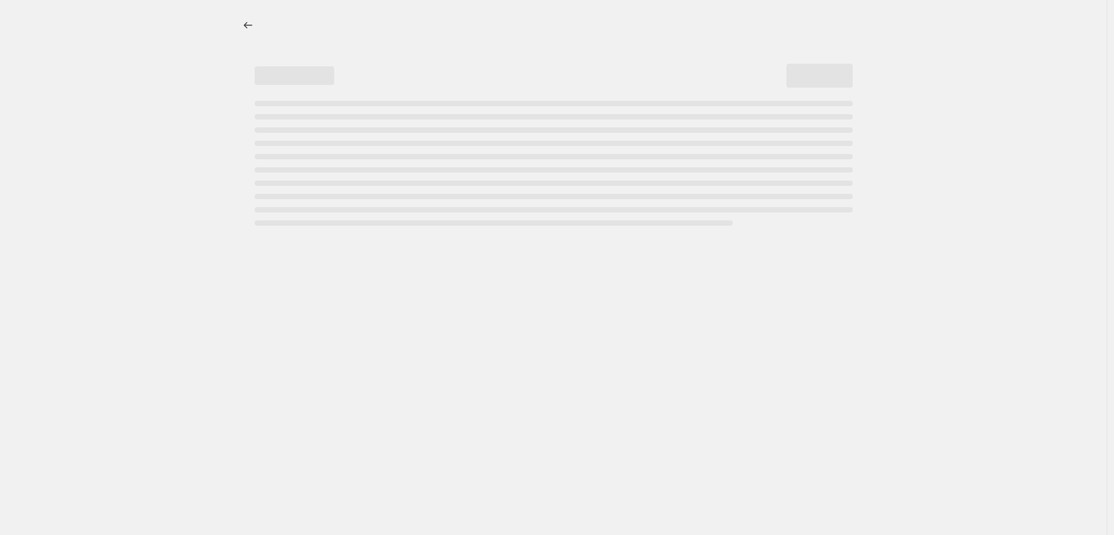
select select "percentage"
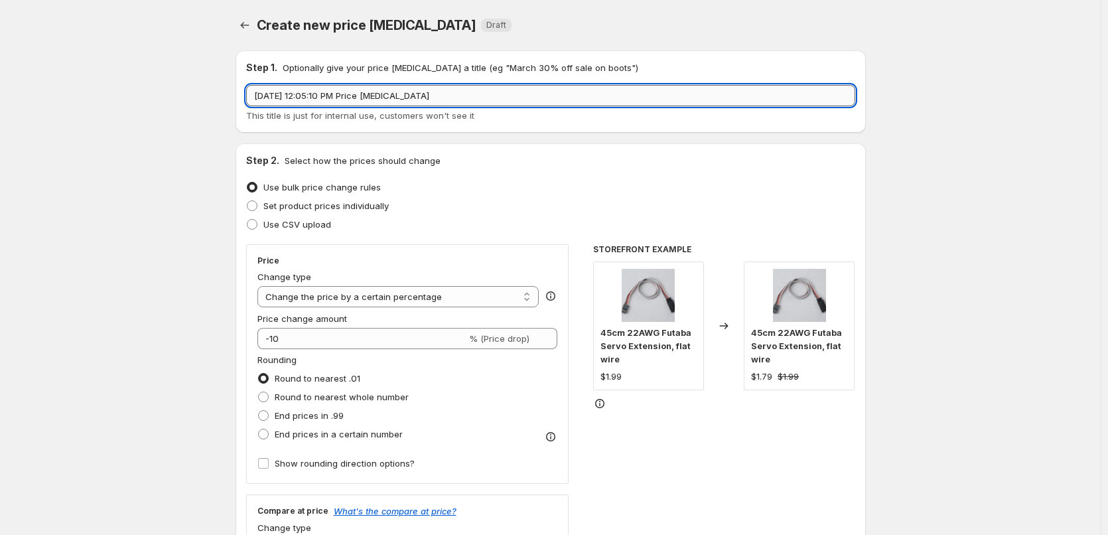
click at [371, 104] on input "[DATE] 12:05:10 PM Price [MEDICAL_DATA]" at bounding box center [550, 95] width 609 height 21
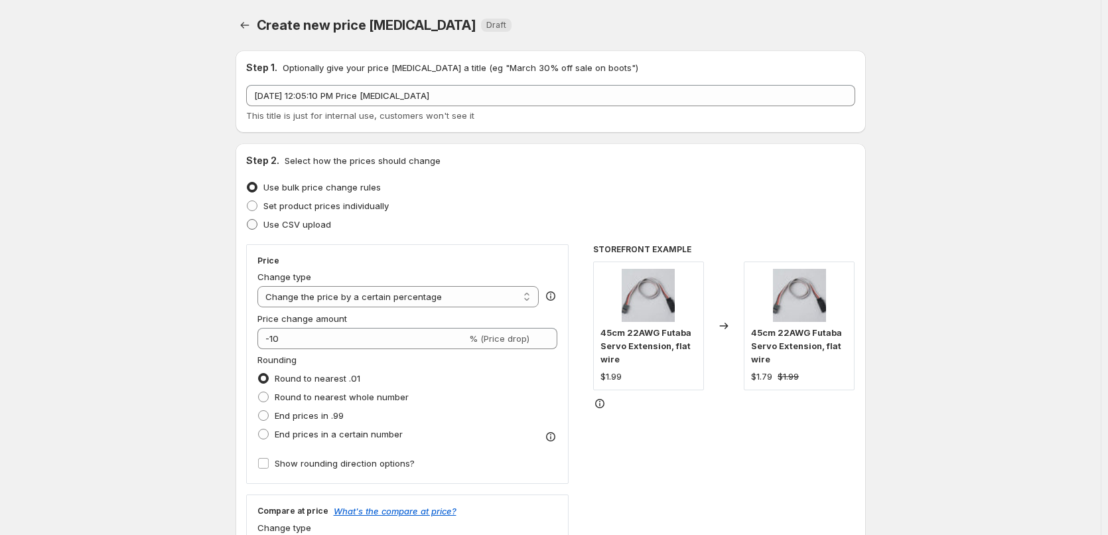
click at [276, 218] on span "Use CSV upload" at bounding box center [297, 224] width 68 height 13
click at [247, 219] on input "Use CSV upload" at bounding box center [247, 219] width 1 height 1
radio input "true"
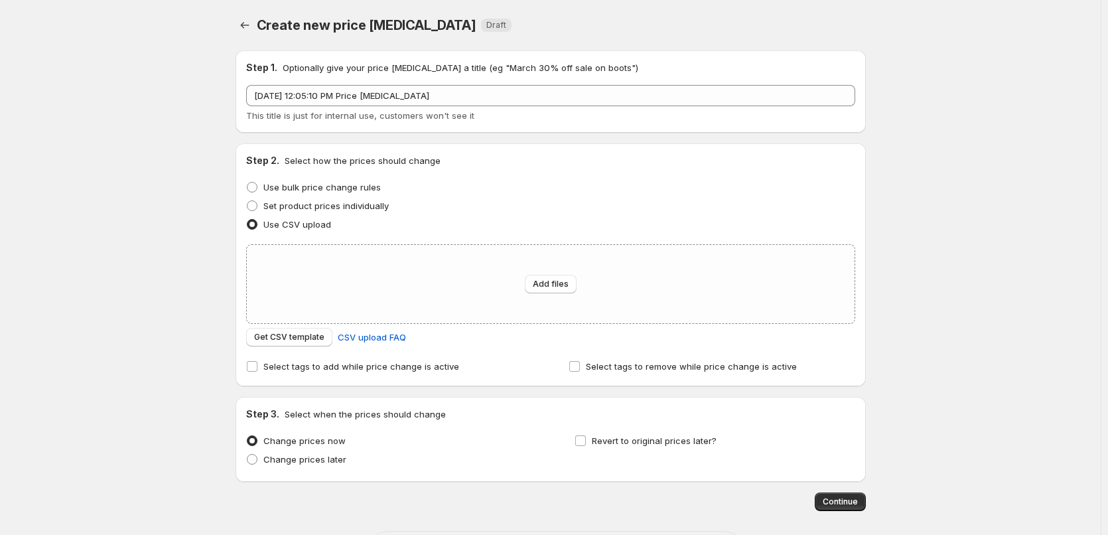
click at [547, 290] on button "Add files" at bounding box center [551, 284] width 52 height 19
type input "C:\fakepath\Servo.csv"
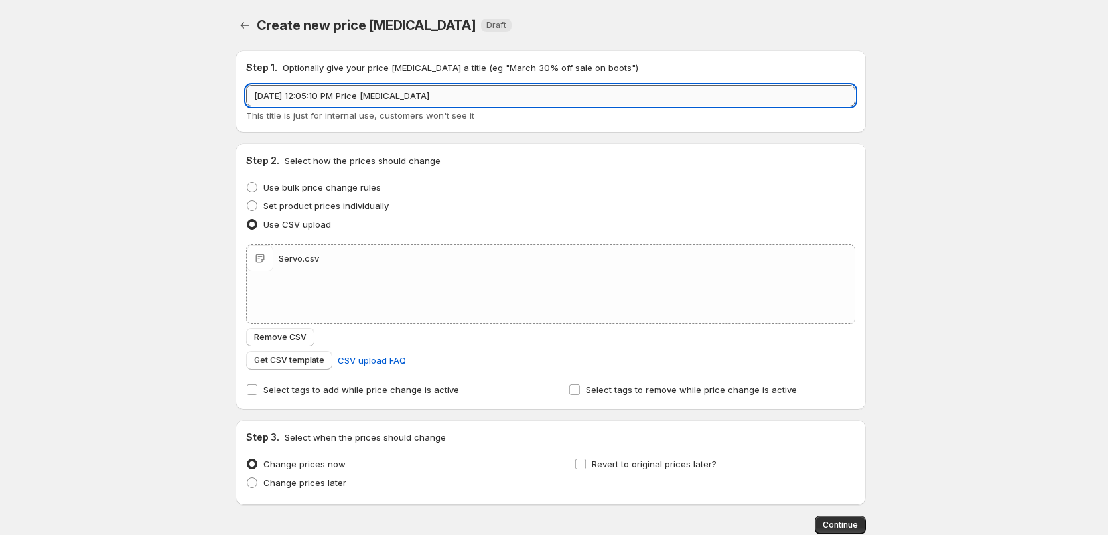
click at [367, 104] on input "[DATE] 12:05:10 PM Price [MEDICAL_DATA]" at bounding box center [550, 95] width 609 height 21
click at [282, 100] on input "CLB25 Servo" at bounding box center [550, 95] width 609 height 21
type input "CLB25 Servo"
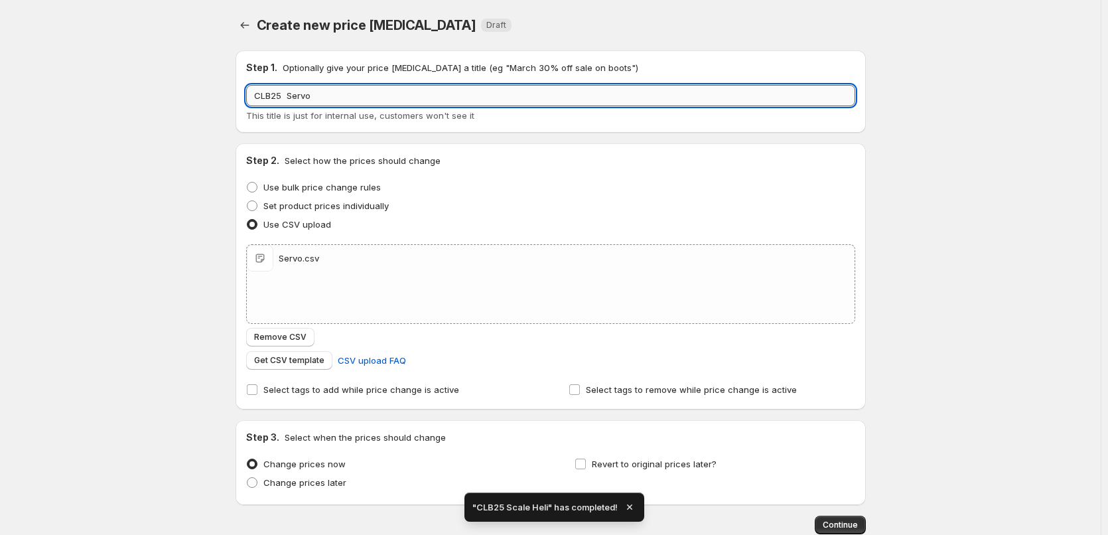
click at [287, 96] on input "CLB25 Servo" at bounding box center [550, 95] width 609 height 21
type input "CLB25 [PERSON_NAME]"
click at [193, 257] on div "Create new price [MEDICAL_DATA]. This page is ready Create new price [MEDICAL_D…" at bounding box center [550, 307] width 1100 height 615
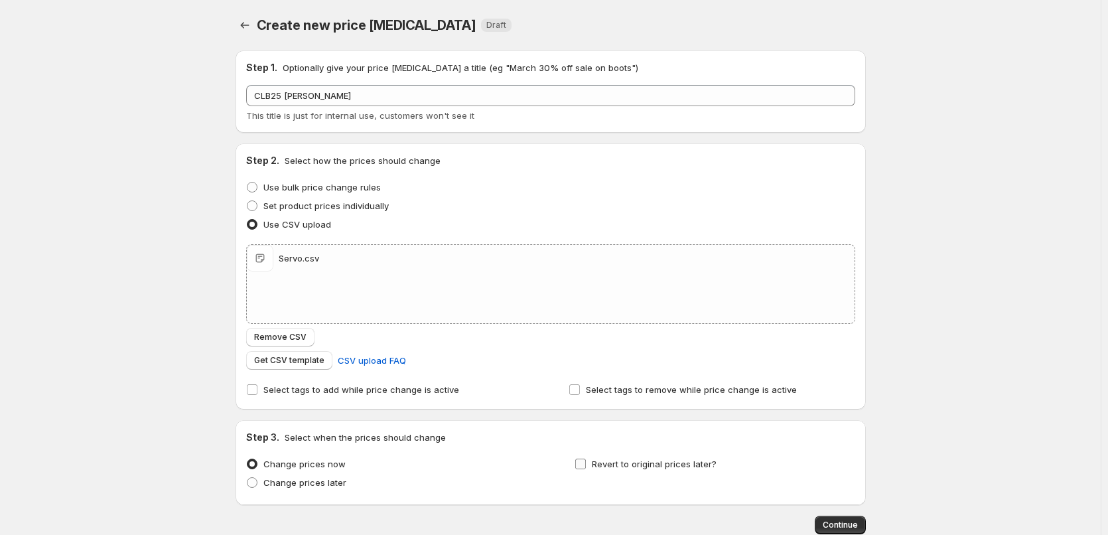
click at [659, 457] on span "Revert to original prices later?" at bounding box center [654, 463] width 125 height 13
click at [586, 458] on input "Revert to original prices later?" at bounding box center [580, 463] width 11 height 11
checkbox input "true"
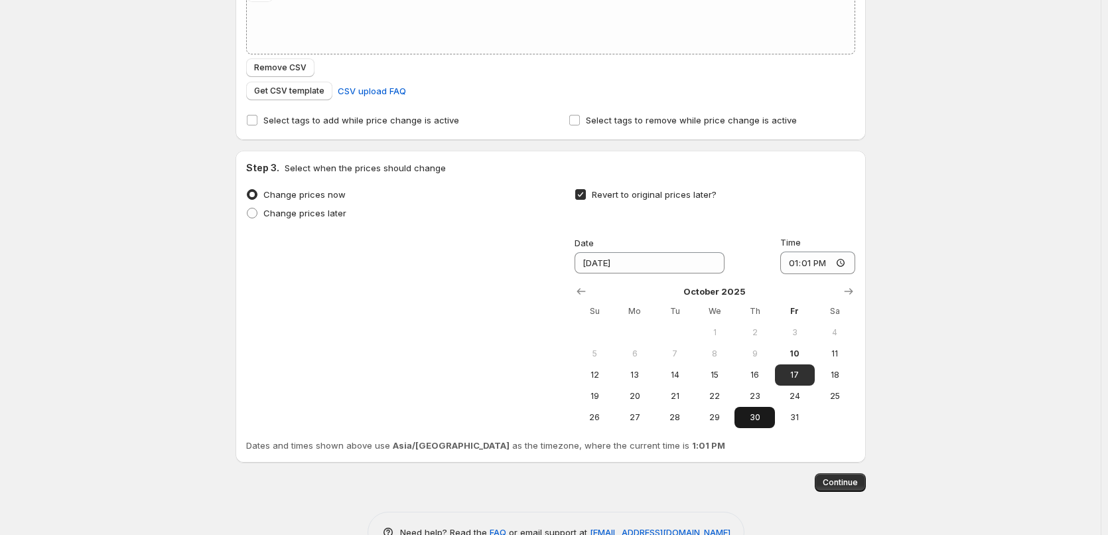
scroll to position [307, 0]
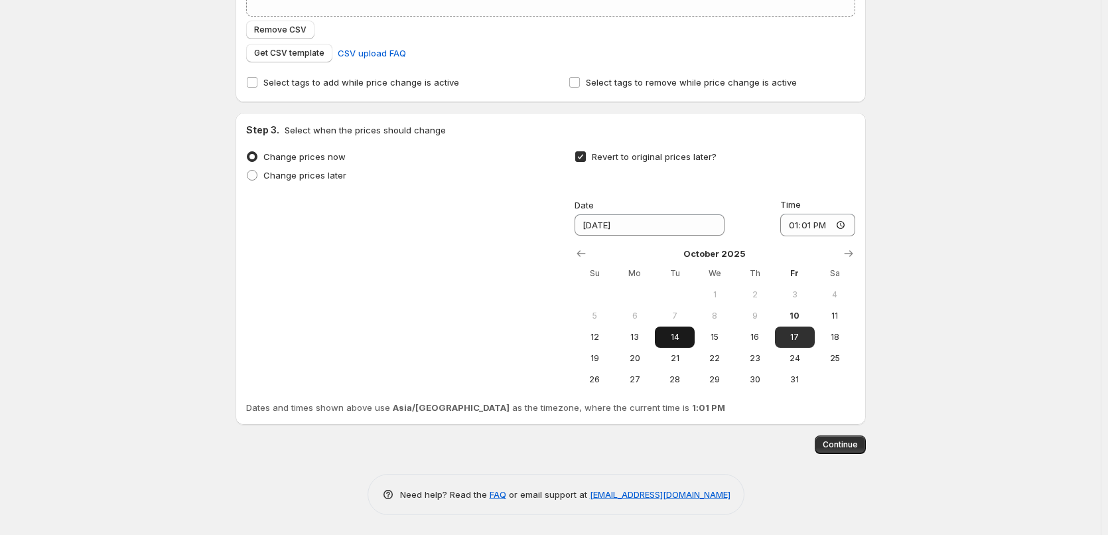
click at [681, 333] on span "14" at bounding box center [674, 337] width 29 height 11
type input "[DATE]"
click at [797, 229] on input "13:01" at bounding box center [817, 225] width 75 height 23
type input "11:00"
click at [940, 349] on div "Create new price [MEDICAL_DATA]. This page is ready Create new price [MEDICAL_D…" at bounding box center [550, 114] width 1100 height 842
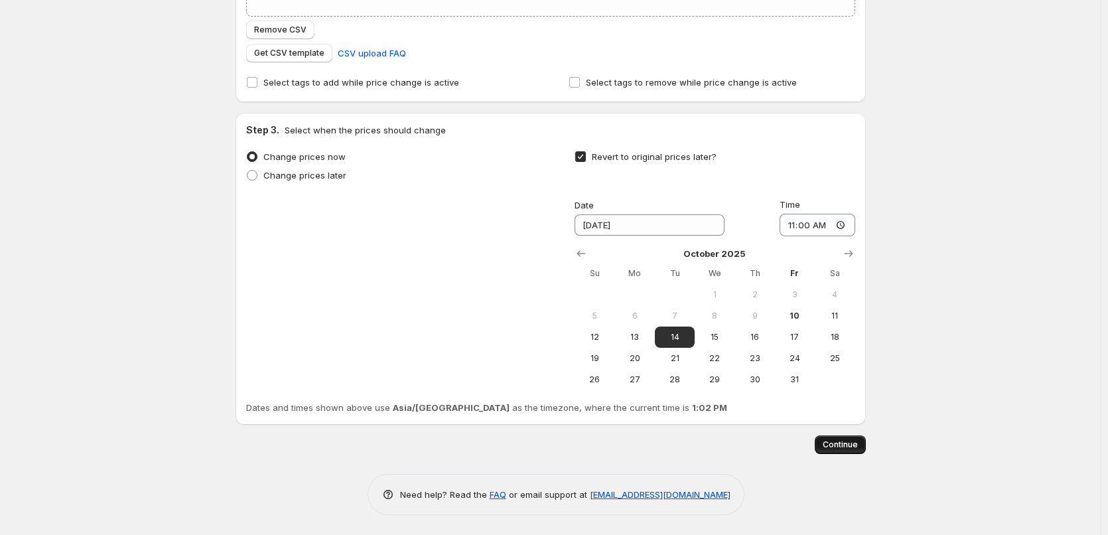
click at [842, 449] on span "Continue" at bounding box center [839, 444] width 35 height 11
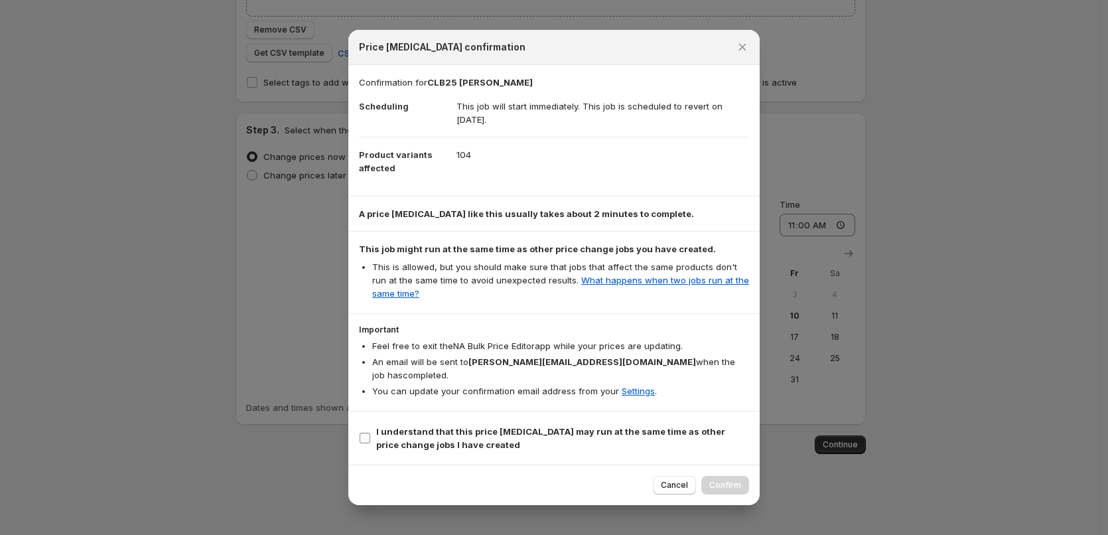
click at [459, 433] on span "I understand that this price [MEDICAL_DATA] may run at the same time as other p…" at bounding box center [562, 437] width 373 height 27
click at [370, 433] on input "I understand that this price [MEDICAL_DATA] may run at the same time as other p…" at bounding box center [364, 437] width 11 height 11
checkbox input "true"
click at [721, 480] on span "Confirm" at bounding box center [725, 485] width 32 height 11
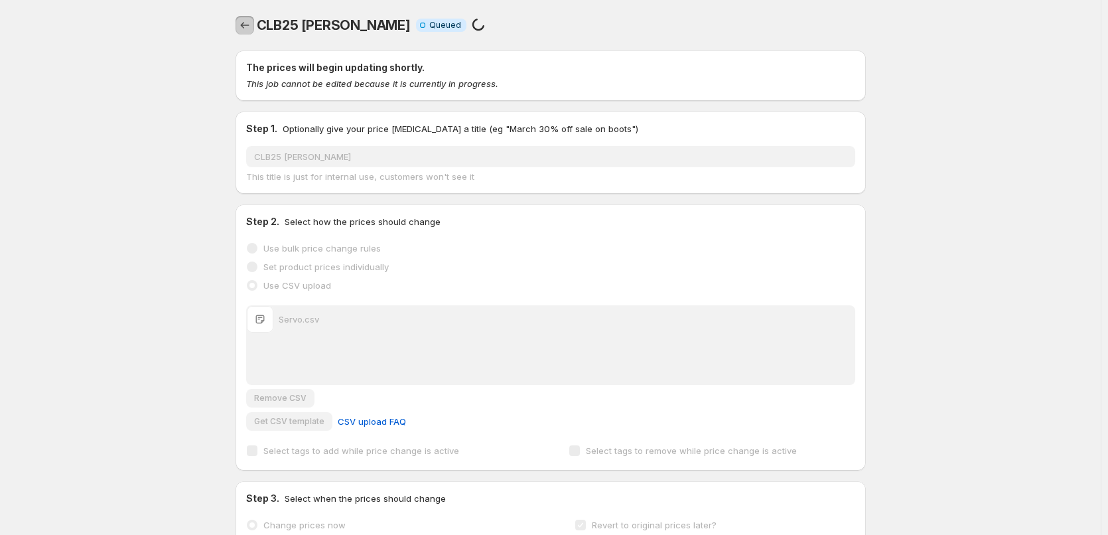
click at [249, 26] on icon "Price change jobs" at bounding box center [244, 25] width 13 height 13
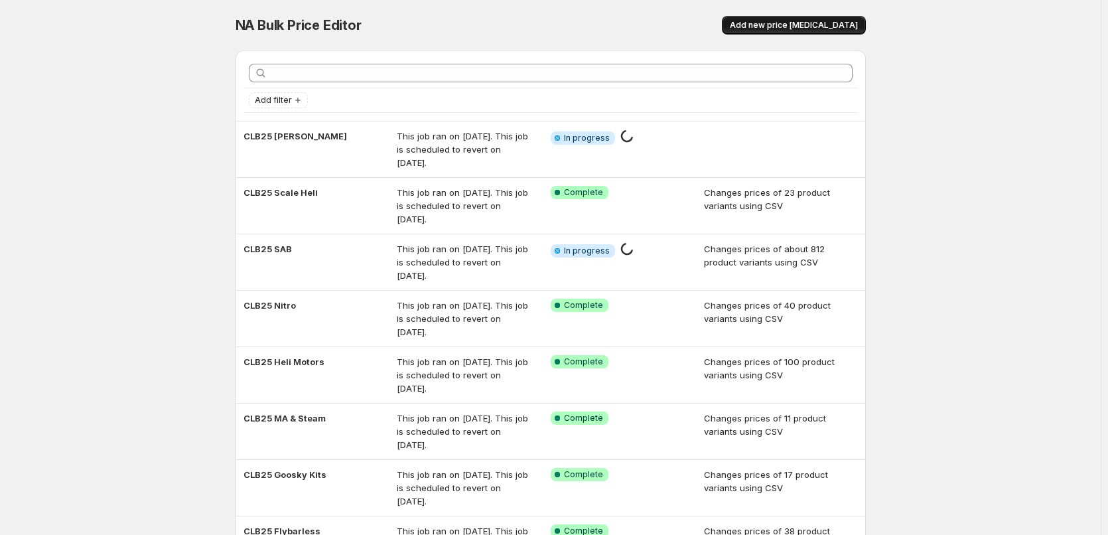
click at [809, 25] on span "Add new price [MEDICAL_DATA]" at bounding box center [794, 25] width 128 height 11
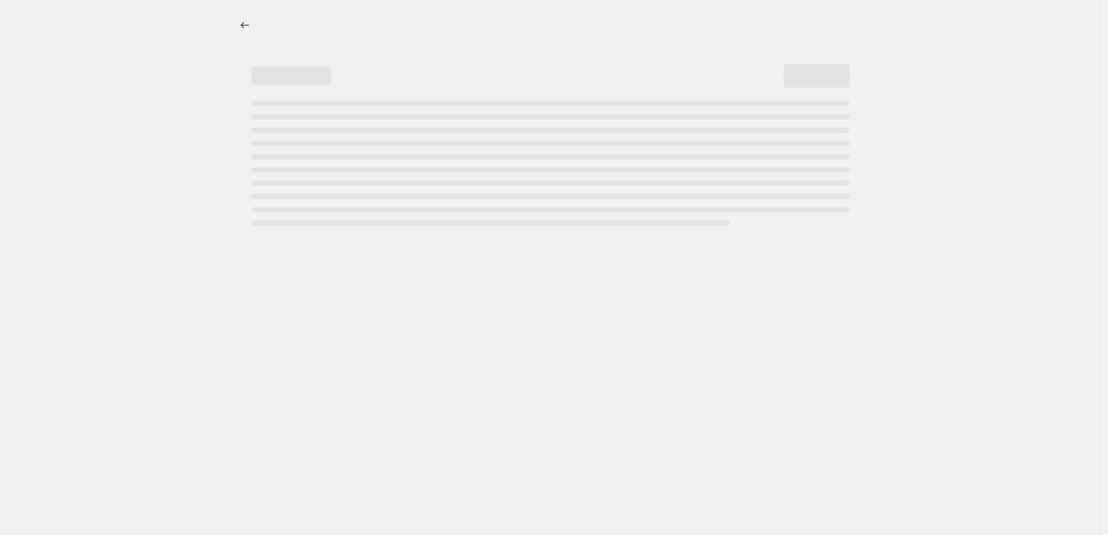
select select "percentage"
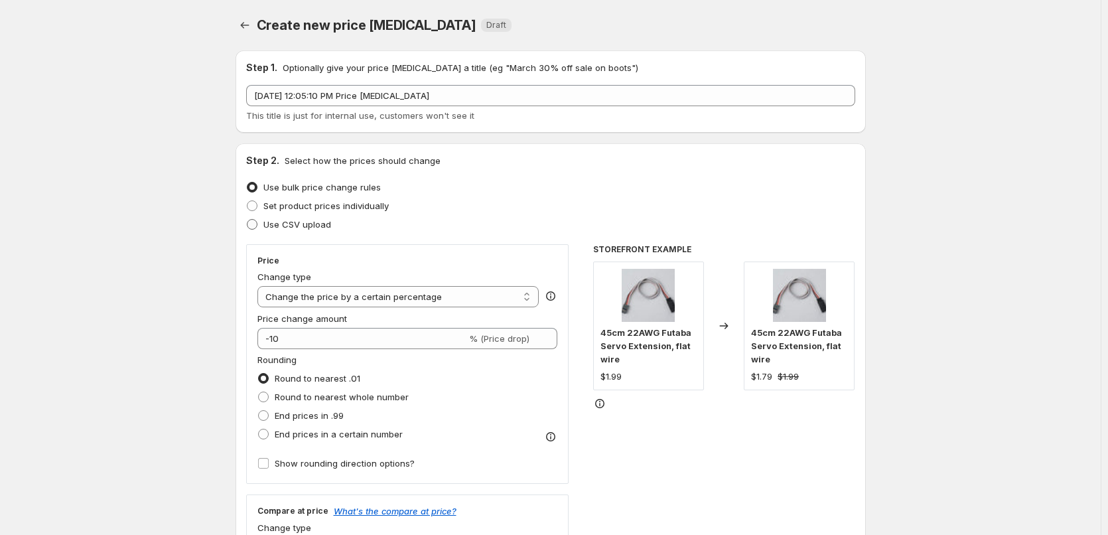
click at [309, 228] on span "Use CSV upload" at bounding box center [297, 224] width 68 height 11
click at [247, 220] on input "Use CSV upload" at bounding box center [247, 219] width 1 height 1
radio input "true"
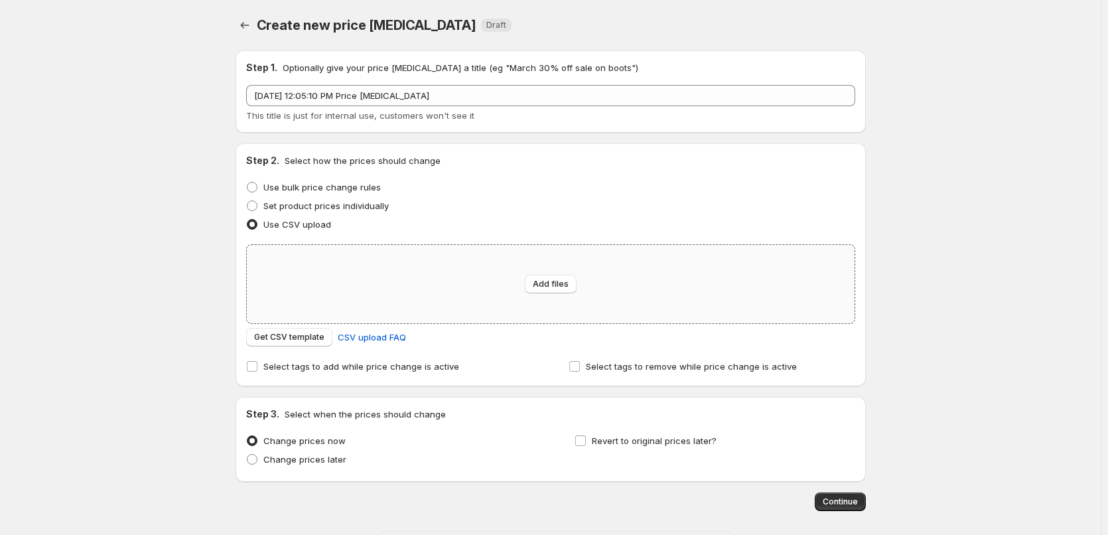
click at [407, 267] on div "Add files" at bounding box center [551, 284] width 608 height 78
type input "C:\fakepath\Sim.csv"
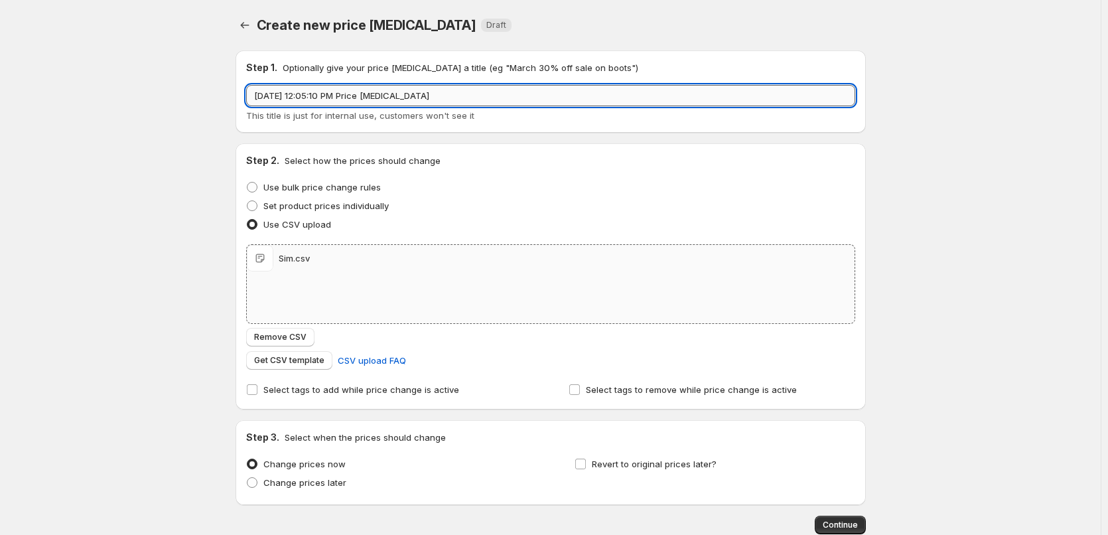
click at [334, 98] on input "[DATE] 12:05:10 PM Price [MEDICAL_DATA]" at bounding box center [550, 95] width 609 height 21
type input "CLB25 Sim"
click at [623, 466] on span "Revert to original prices later?" at bounding box center [654, 463] width 125 height 11
click at [586, 466] on input "Revert to original prices later?" at bounding box center [580, 463] width 11 height 11
checkbox input "true"
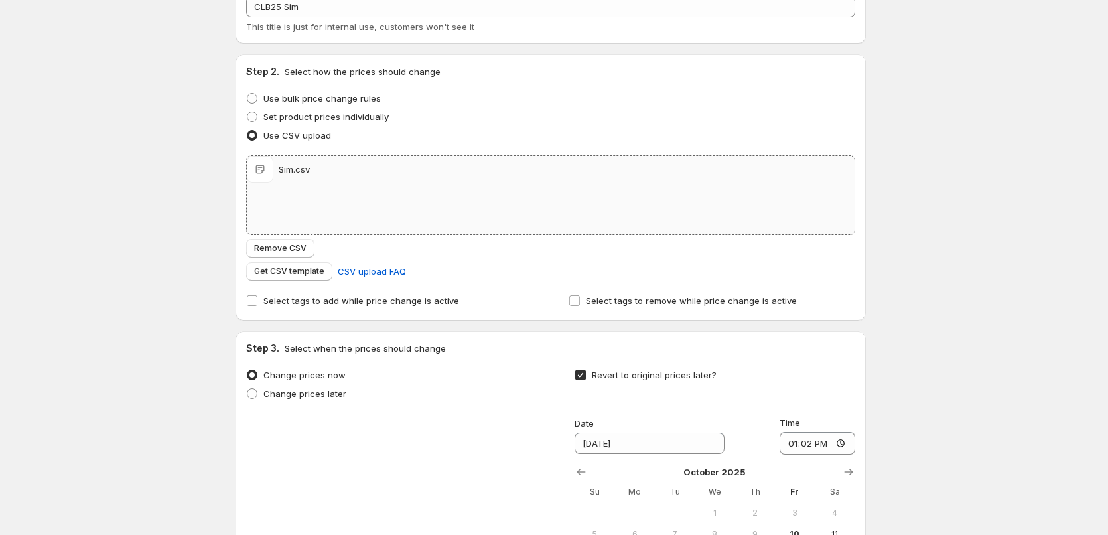
scroll to position [265, 0]
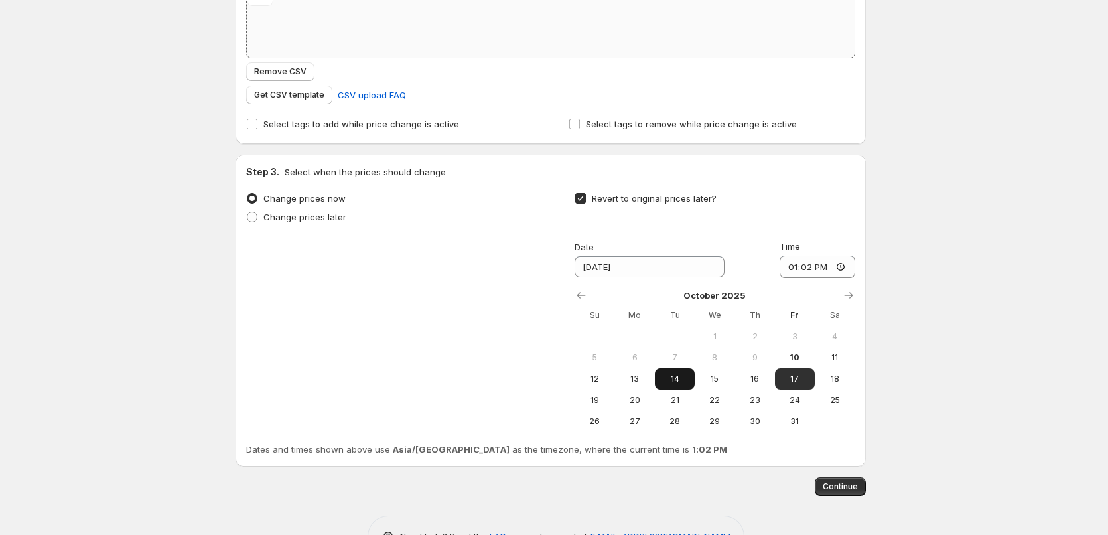
click at [681, 381] on span "14" at bounding box center [674, 378] width 29 height 11
type input "[DATE]"
click at [794, 260] on input "13:02" at bounding box center [817, 266] width 76 height 23
type input "11:00"
click at [856, 489] on span "Continue" at bounding box center [839, 486] width 35 height 11
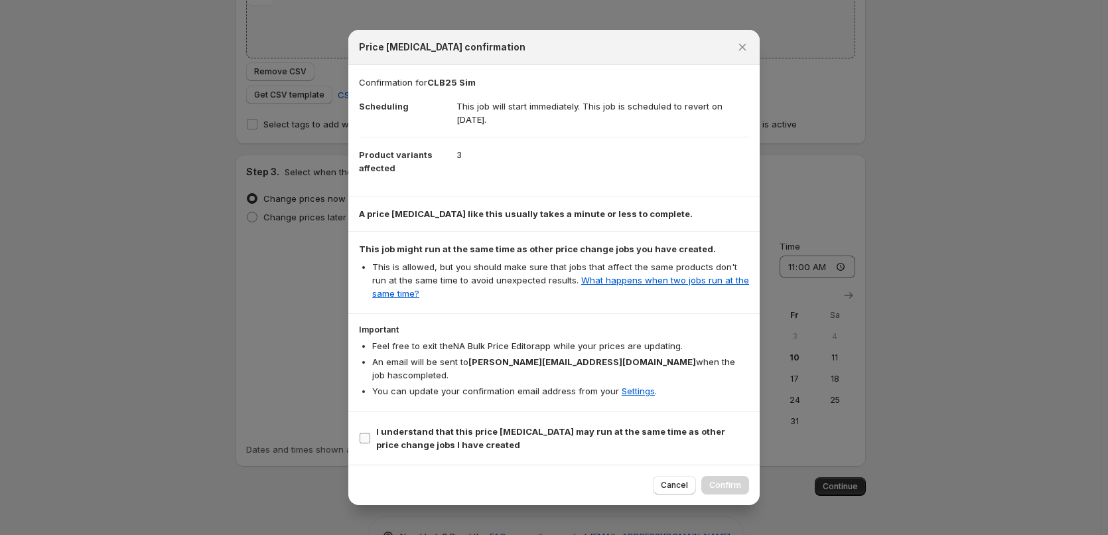
click at [544, 434] on span "I understand that this price [MEDICAL_DATA] may run at the same time as other p…" at bounding box center [562, 437] width 373 height 27
click at [370, 434] on input "I understand that this price [MEDICAL_DATA] may run at the same time as other p…" at bounding box center [364, 437] width 11 height 11
checkbox input "true"
click at [746, 478] on button "Confirm" at bounding box center [725, 485] width 48 height 19
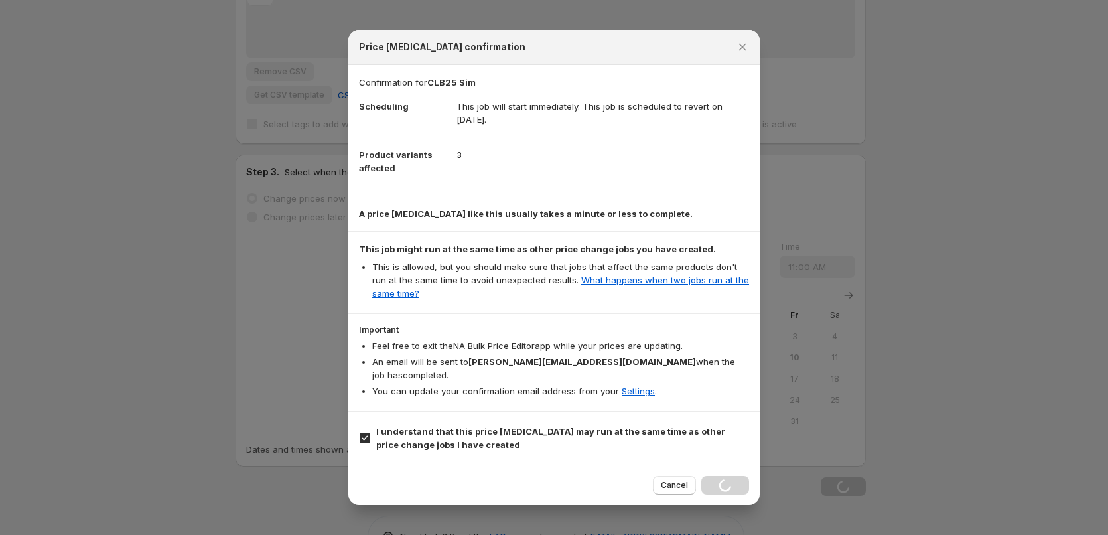
click at [179, 190] on div at bounding box center [554, 267] width 1108 height 535
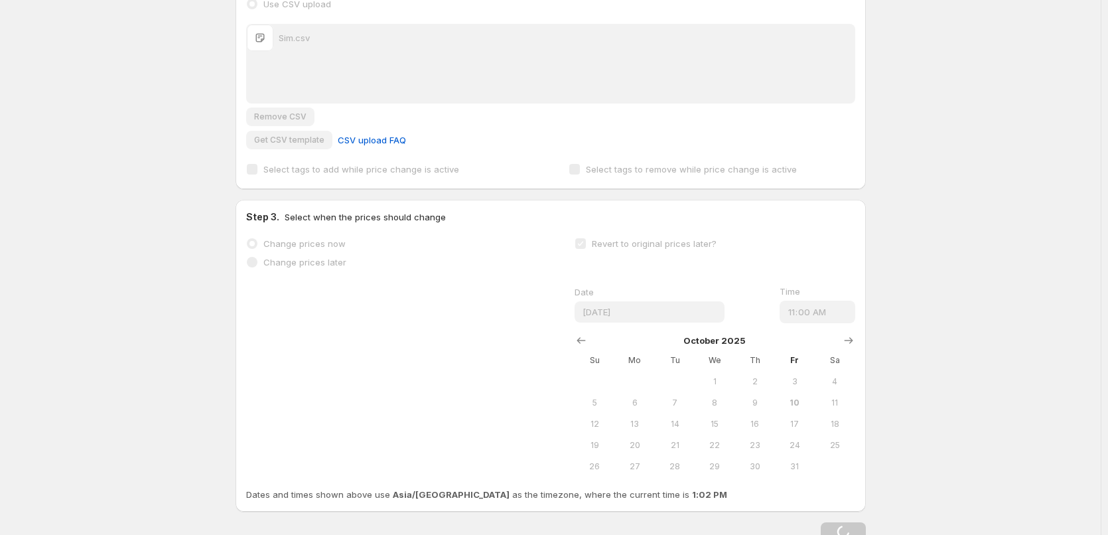
scroll to position [0, 0]
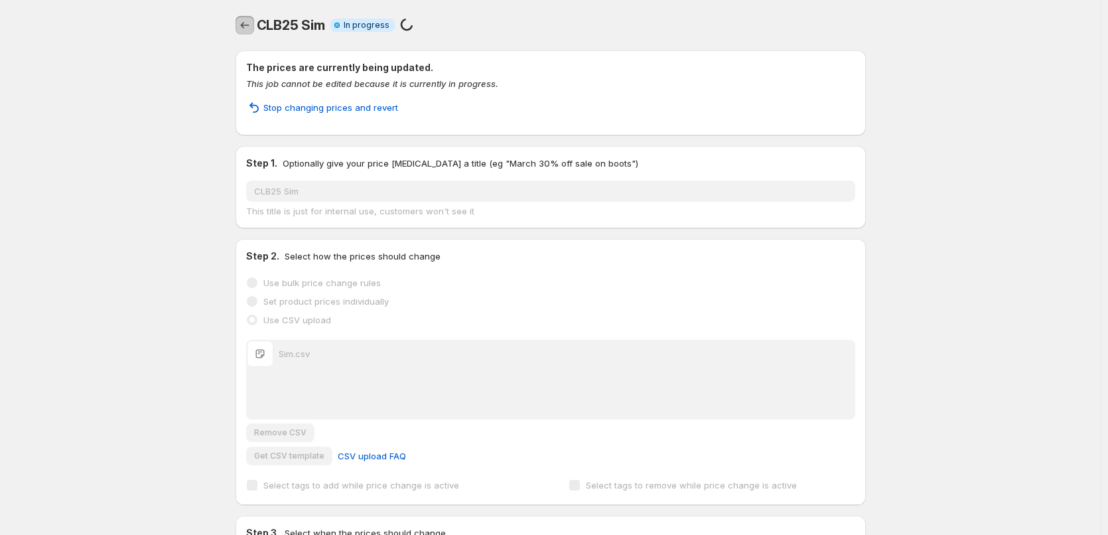
click at [251, 26] on icon "Price change jobs" at bounding box center [244, 25] width 13 height 13
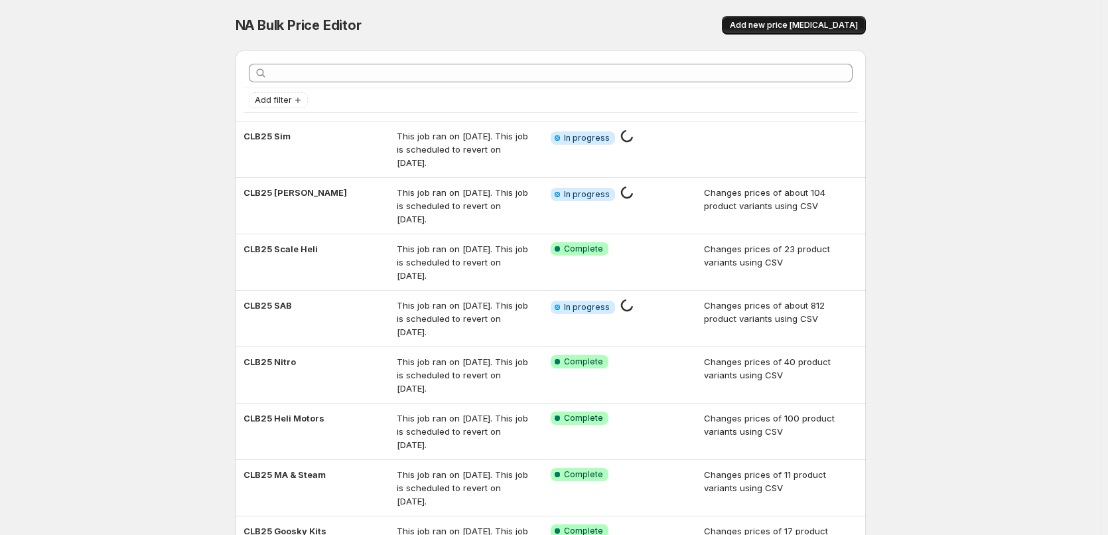
click at [851, 23] on span "Add new price [MEDICAL_DATA]" at bounding box center [794, 25] width 128 height 11
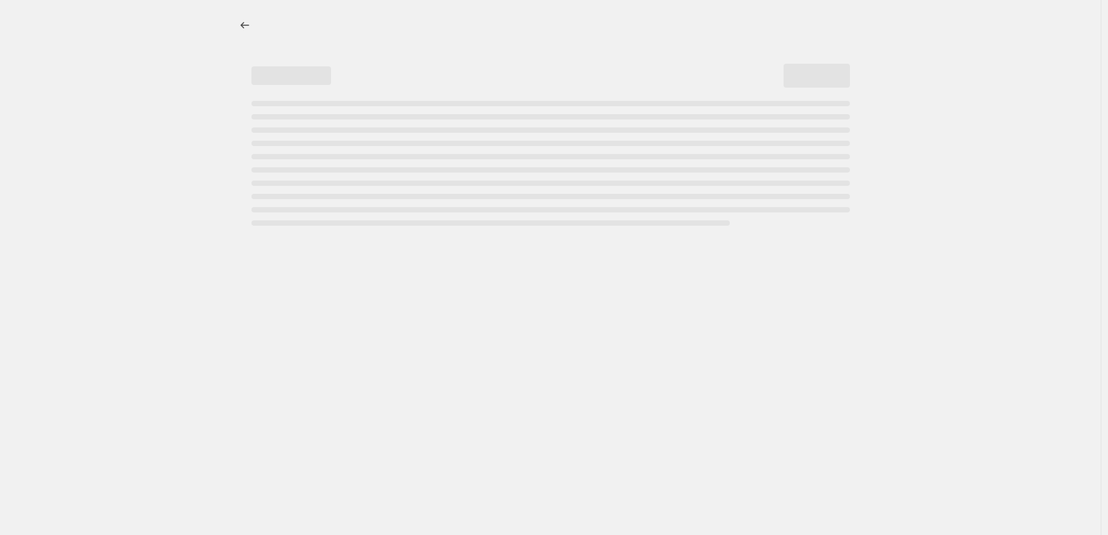
select select "percentage"
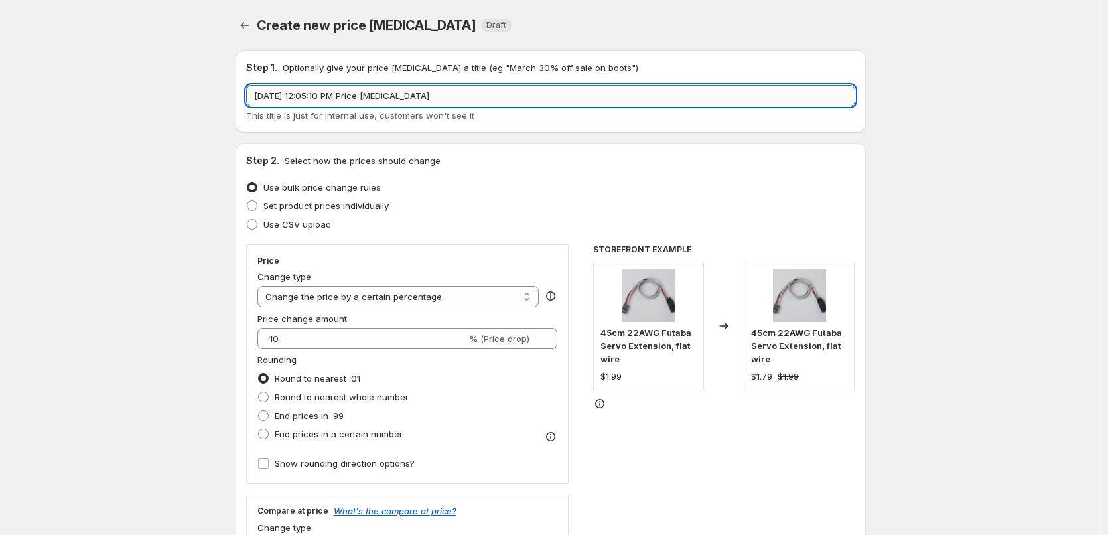
click at [387, 96] on input "[DATE] 12:05:10 PM Price [MEDICAL_DATA]" at bounding box center [550, 95] width 609 height 21
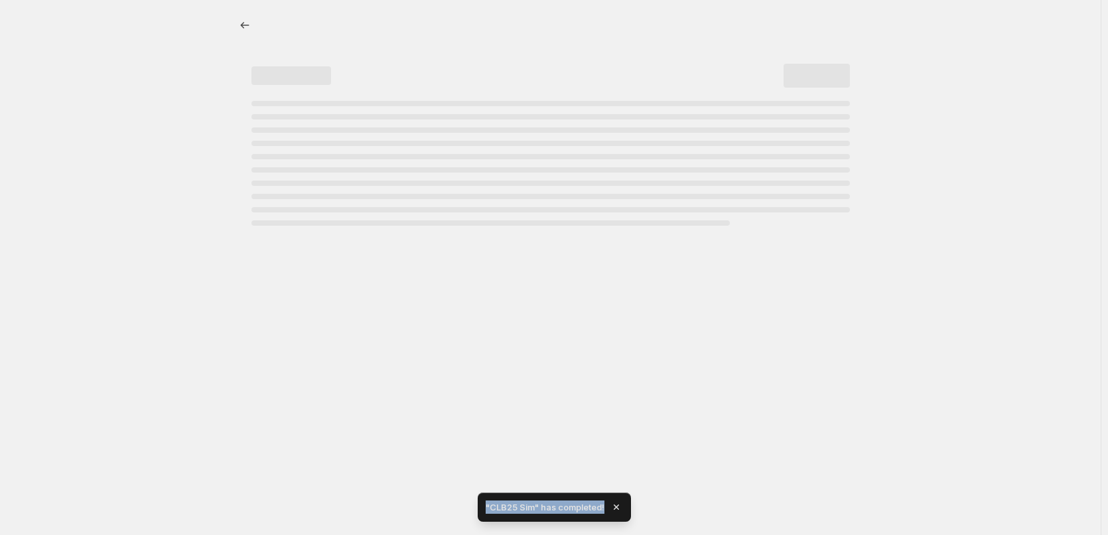
select select "percentage"
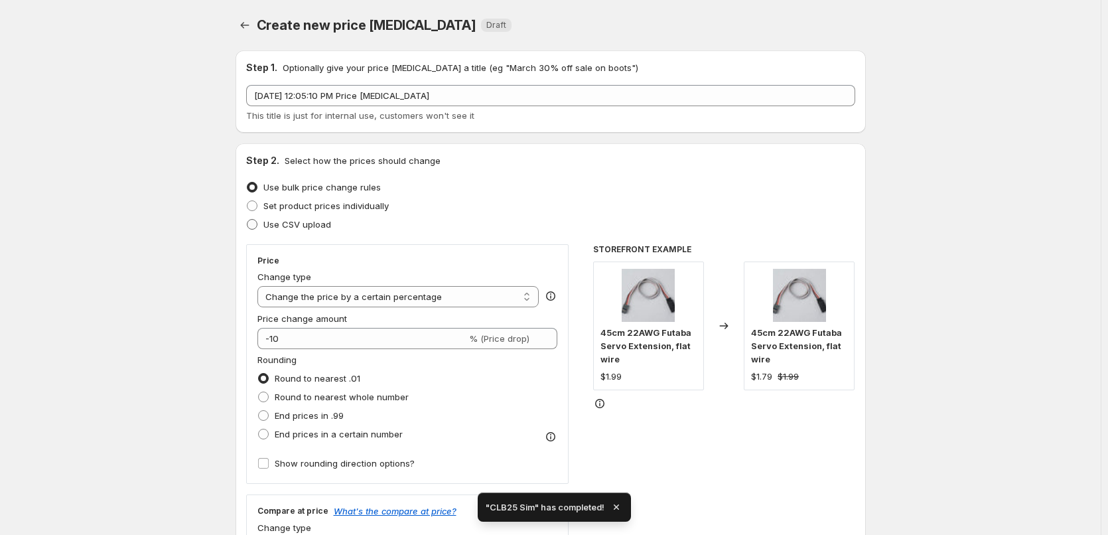
click at [275, 228] on span "Use CSV upload" at bounding box center [297, 224] width 68 height 11
click at [247, 220] on input "Use CSV upload" at bounding box center [247, 219] width 1 height 1
radio input "true"
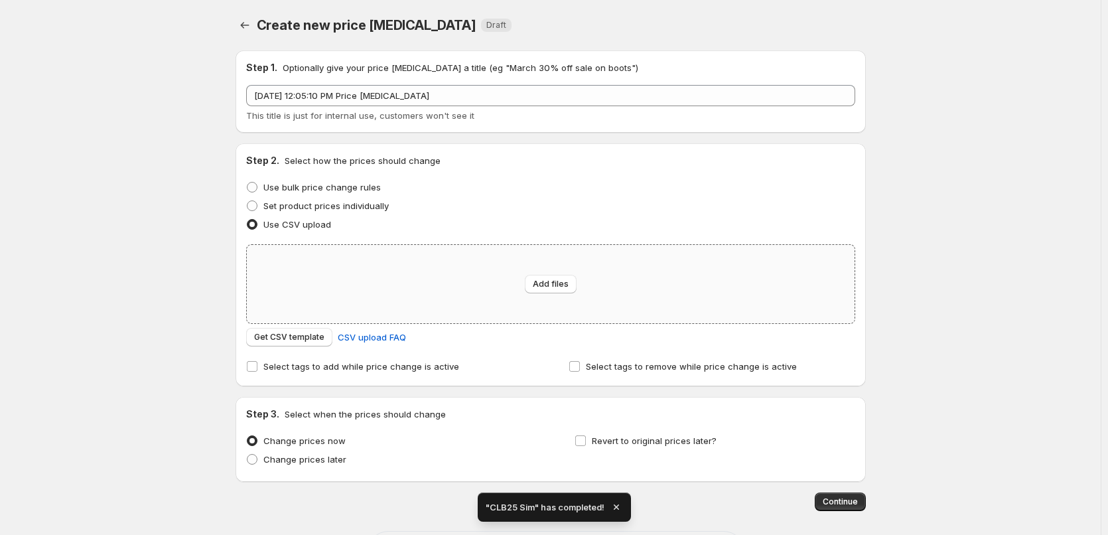
click at [450, 293] on div "Add files" at bounding box center [551, 284] width 608 height 78
type input "C:\fakepath\Spare Parts.csv"
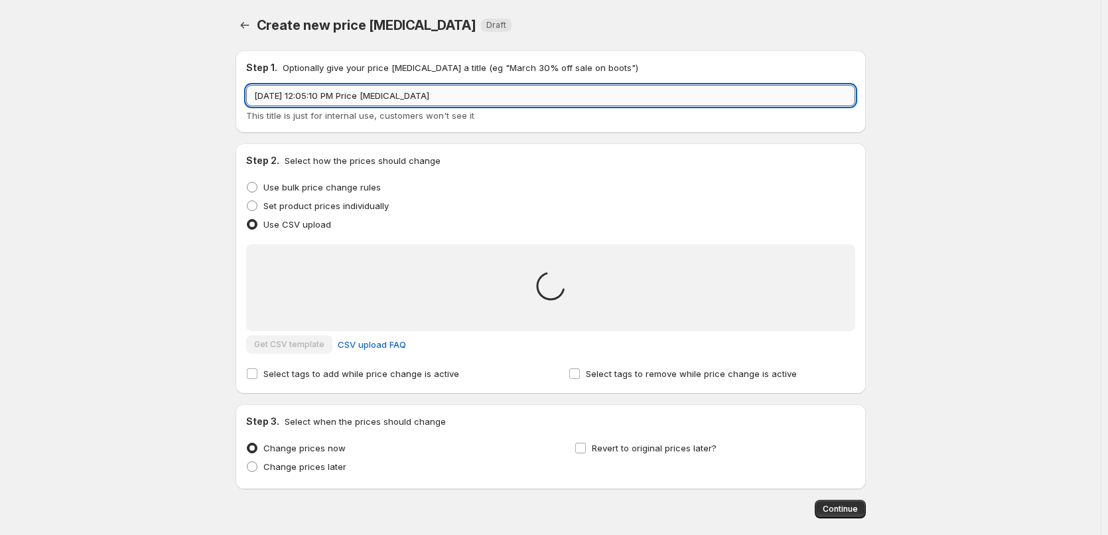
click at [314, 97] on input "[DATE] 12:05:10 PM Price [MEDICAL_DATA]" at bounding box center [550, 95] width 609 height 21
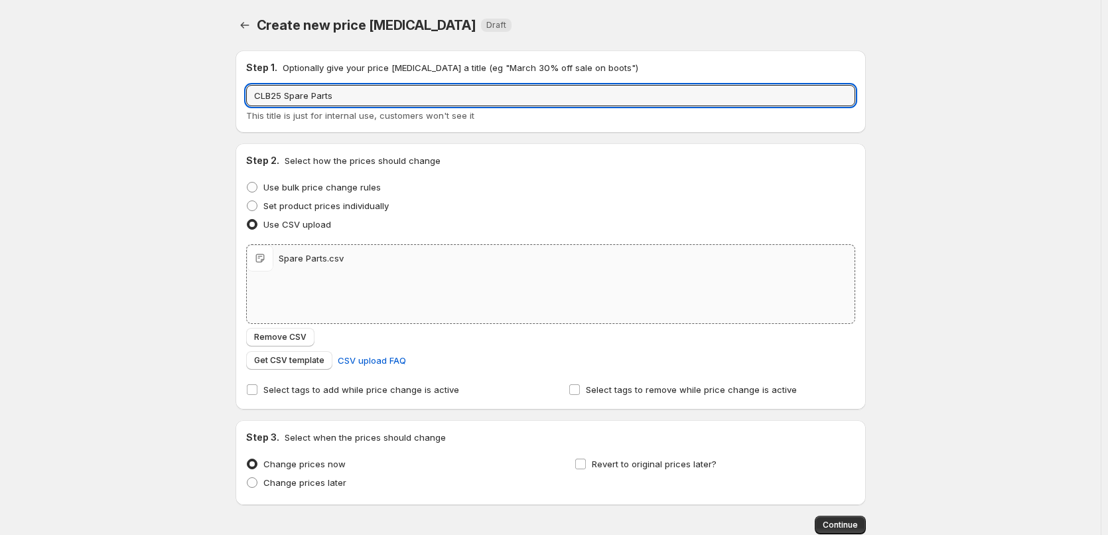
type input "CLB25 Spare Parts"
click at [639, 450] on div "Step 3. Select when the prices should change Change prices now Change prices la…" at bounding box center [550, 462] width 609 height 64
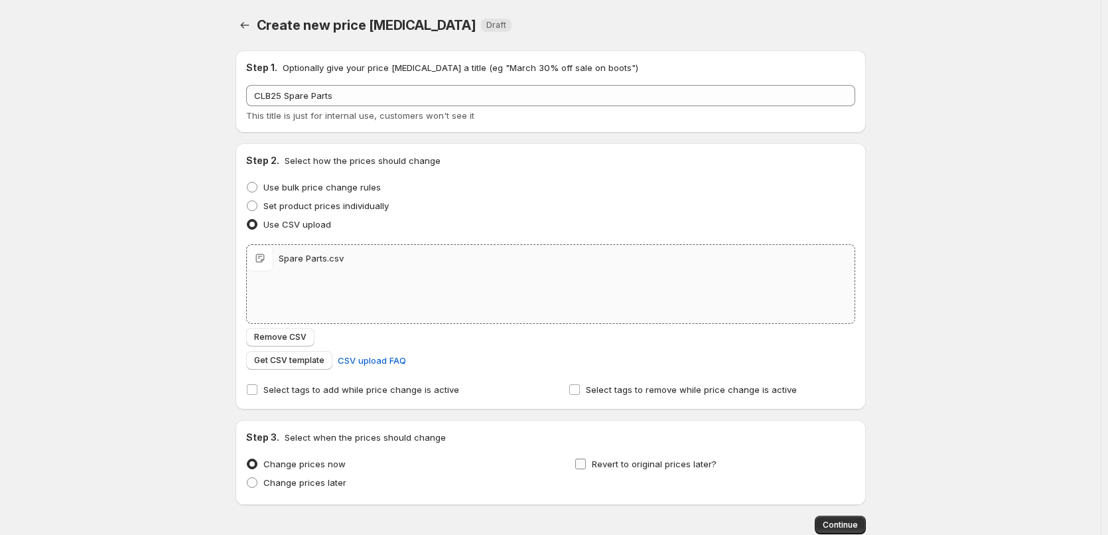
click at [639, 457] on span "Revert to original prices later?" at bounding box center [654, 463] width 125 height 13
click at [586, 458] on input "Revert to original prices later?" at bounding box center [580, 463] width 11 height 11
checkbox input "true"
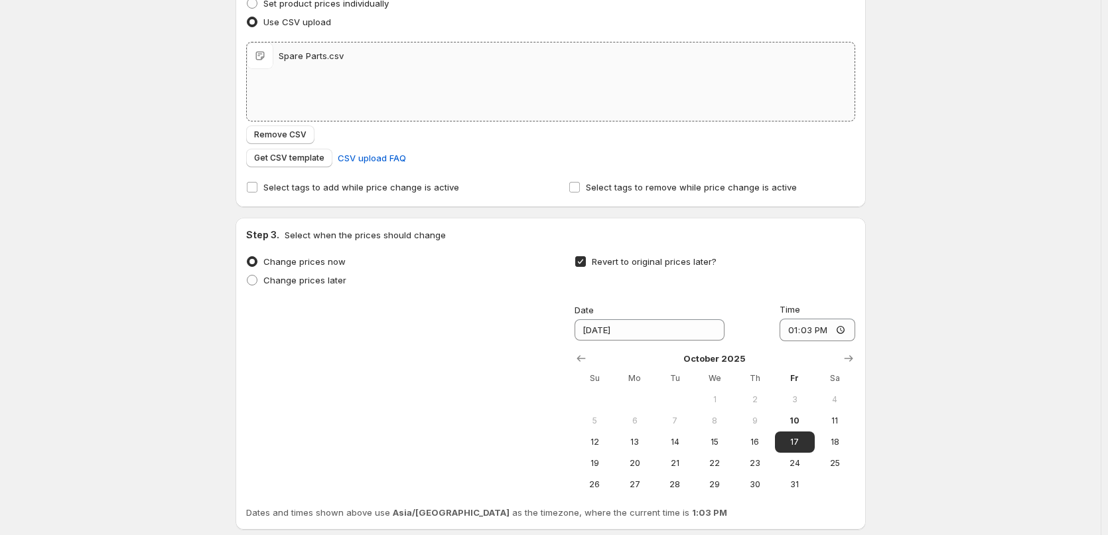
scroll to position [307, 0]
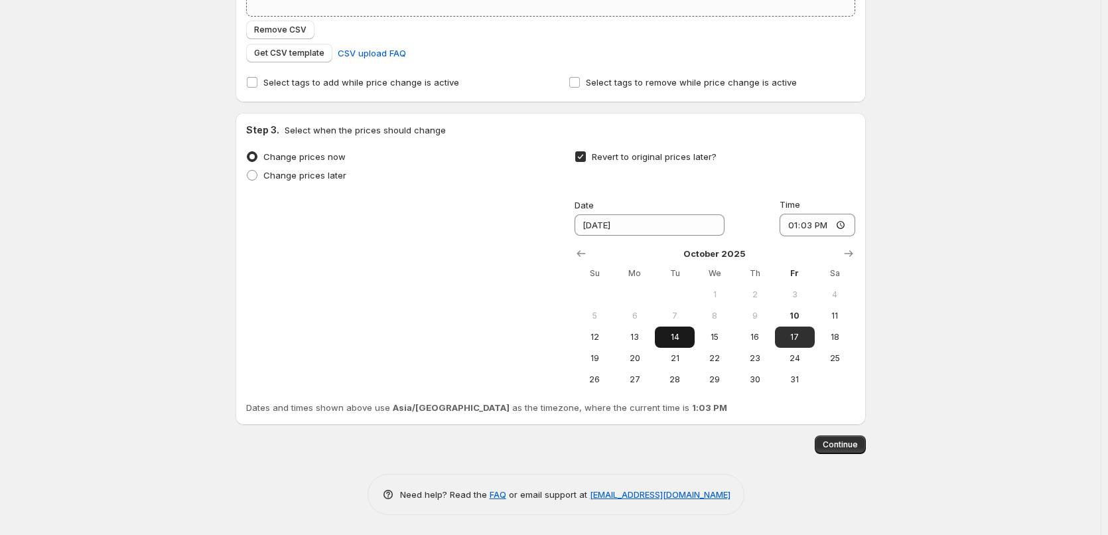
click at [684, 336] on span "14" at bounding box center [674, 337] width 29 height 11
type input "[DATE]"
click at [790, 224] on input "13:03" at bounding box center [817, 225] width 76 height 23
type input "11:00"
click at [988, 279] on div "Create new price [MEDICAL_DATA]. This page is ready Create new price [MEDICAL_D…" at bounding box center [550, 114] width 1100 height 842
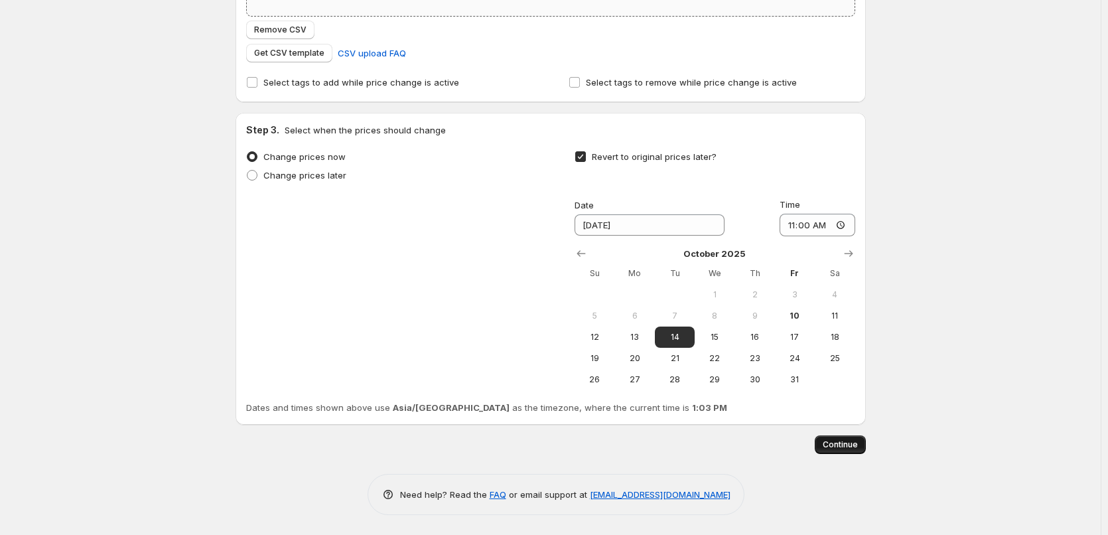
click at [840, 449] on span "Continue" at bounding box center [839, 444] width 35 height 11
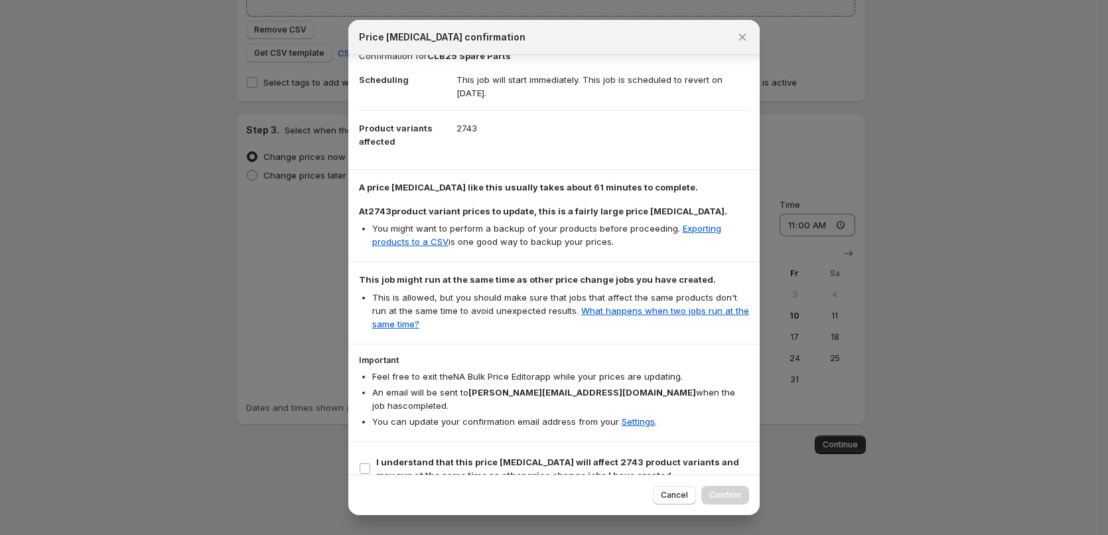
scroll to position [24, 0]
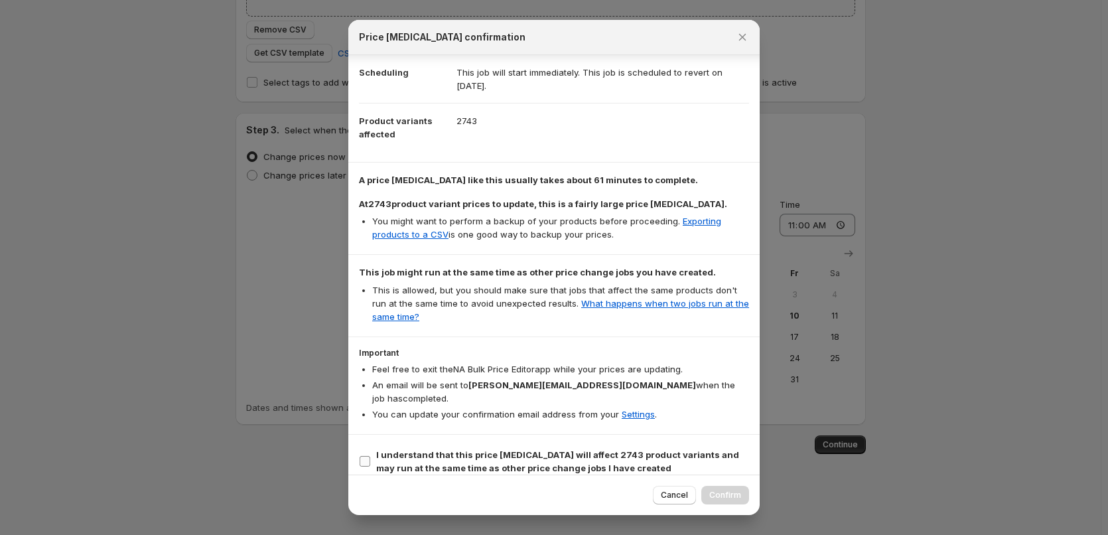
click at [456, 449] on b "I understand that this price [MEDICAL_DATA] will affect 2743 product variants a…" at bounding box center [557, 461] width 363 height 24
click at [370, 456] on input "I understand that this price [MEDICAL_DATA] will affect 2743 product variants a…" at bounding box center [364, 461] width 11 height 11
checkbox input "true"
click at [718, 489] on button "Confirm" at bounding box center [725, 495] width 48 height 19
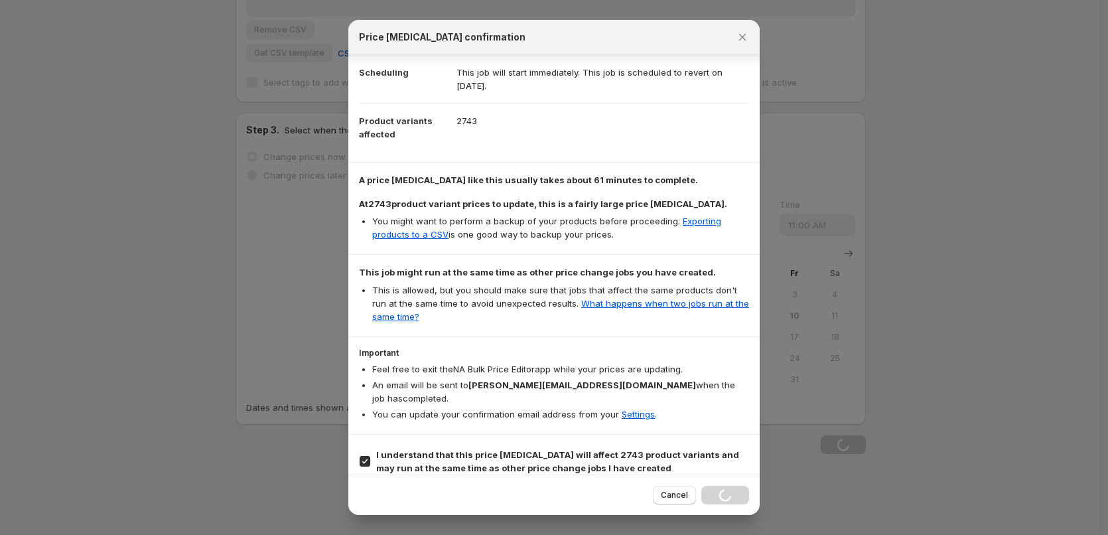
click at [199, 310] on div at bounding box center [554, 267] width 1108 height 535
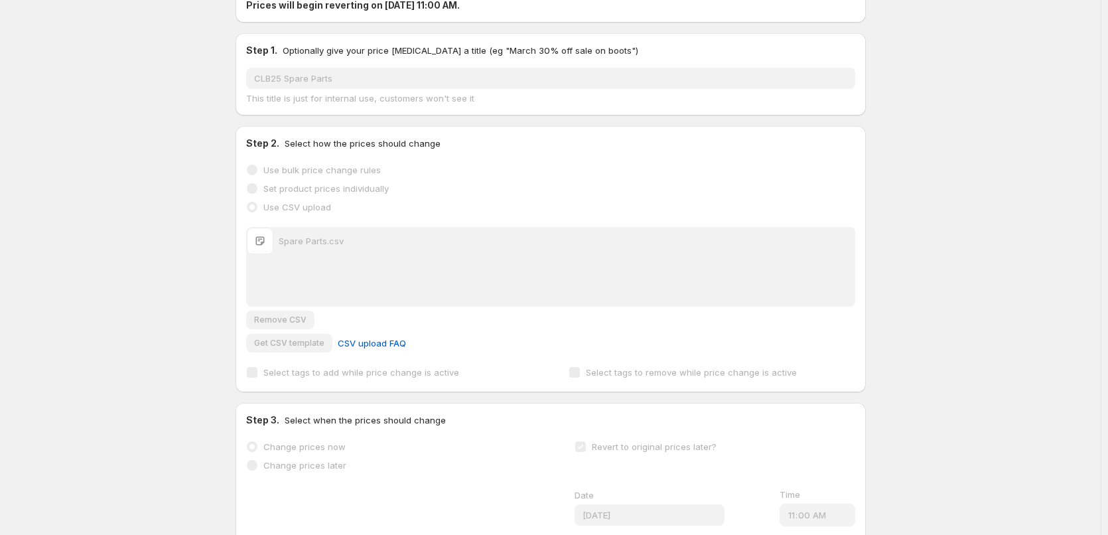
scroll to position [0, 0]
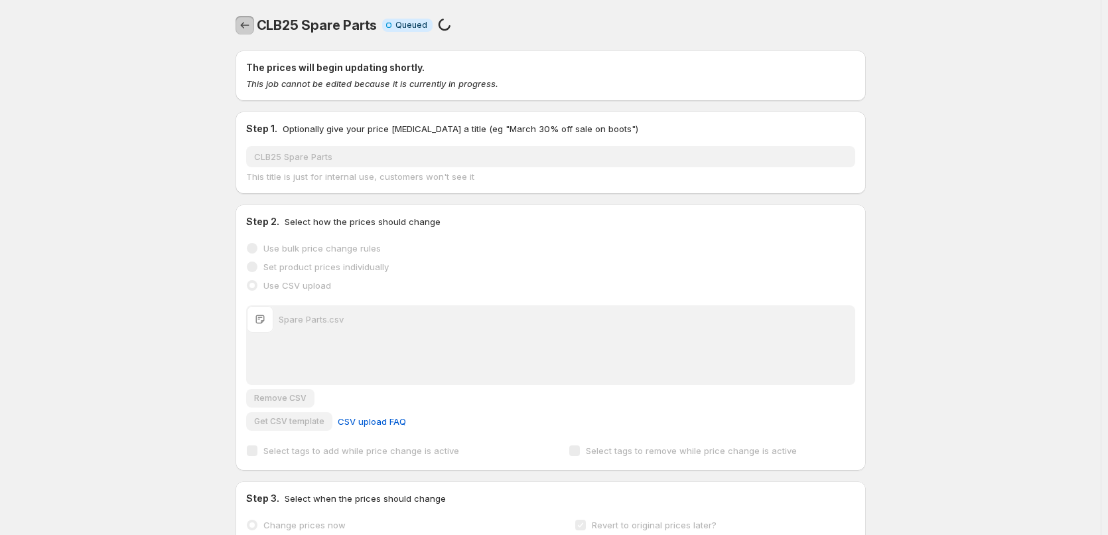
click at [250, 29] on icon "Price change jobs" at bounding box center [244, 25] width 13 height 13
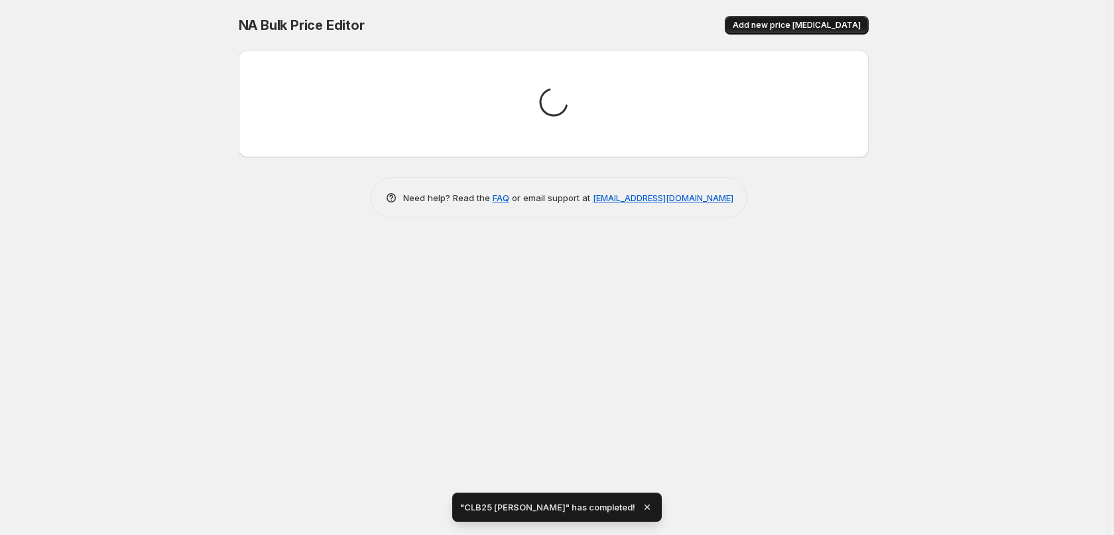
click at [795, 33] on button "Add new price [MEDICAL_DATA]" at bounding box center [797, 25] width 144 height 19
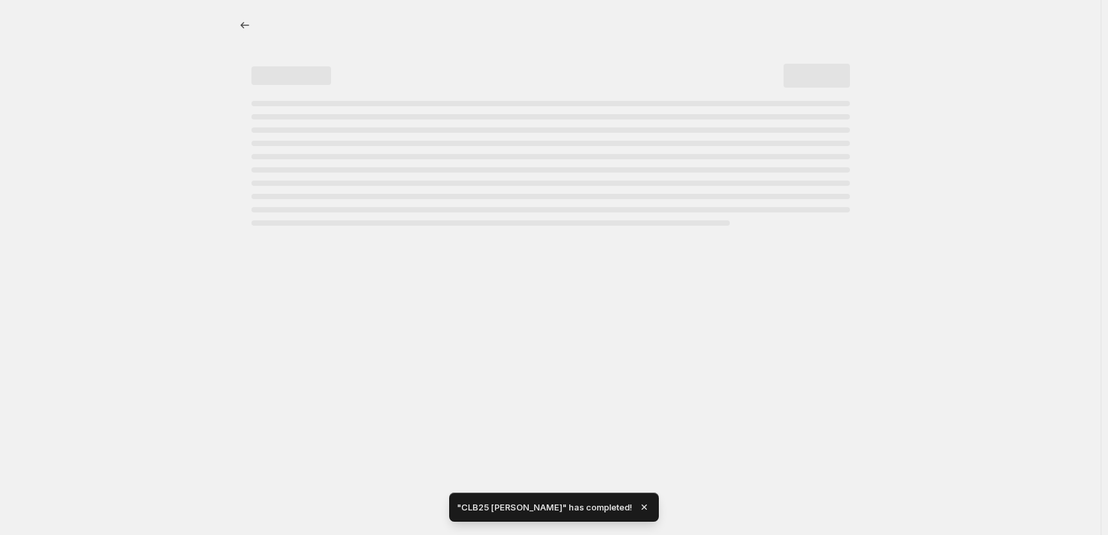
select select "percentage"
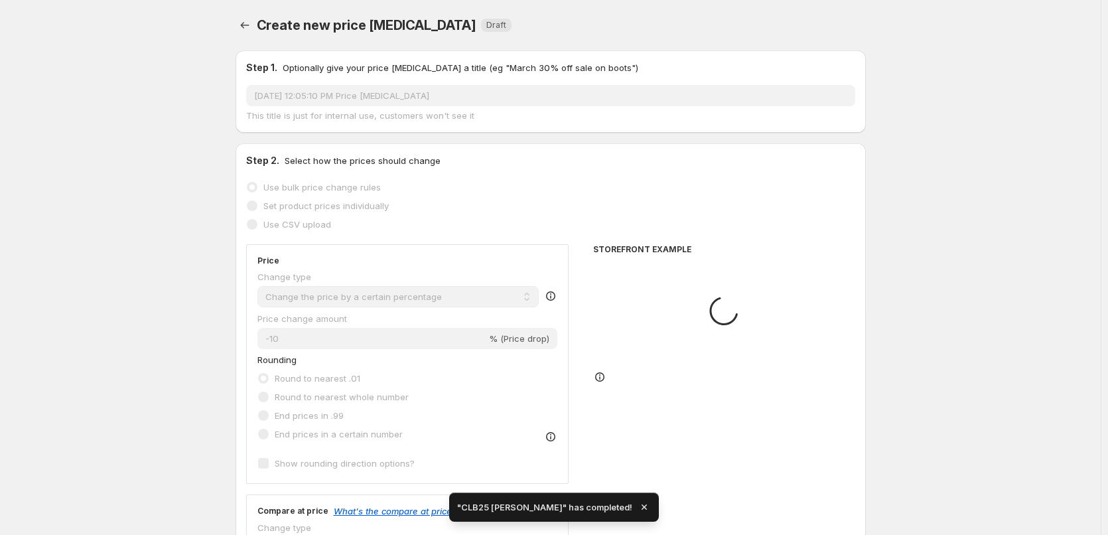
click at [316, 227] on span "Use CSV upload" at bounding box center [297, 224] width 68 height 11
click at [247, 220] on input "Use CSV upload" at bounding box center [247, 219] width 1 height 1
radio input "true"
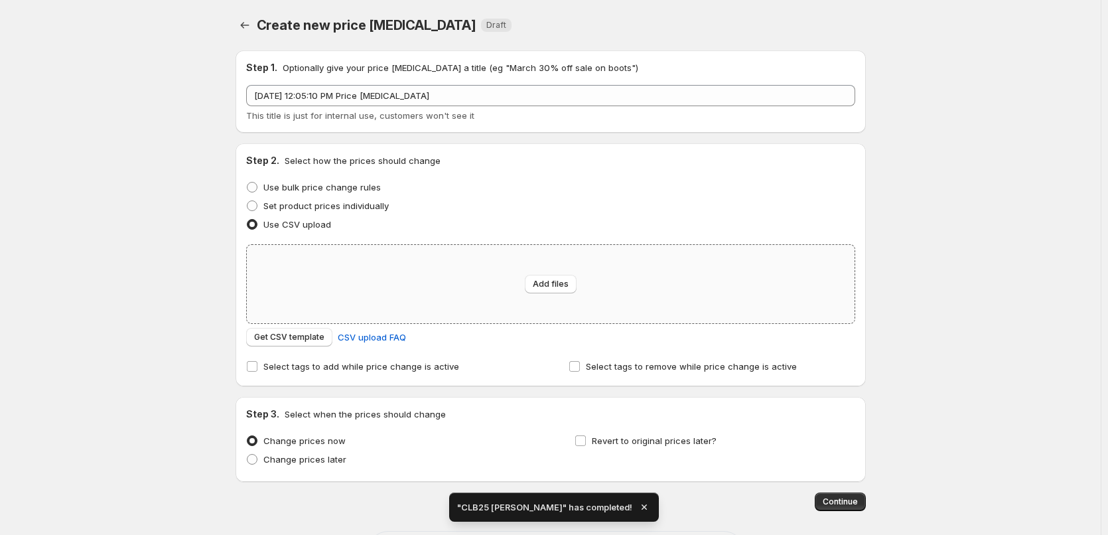
click at [515, 284] on div "Add files" at bounding box center [551, 284] width 608 height 78
type input "C:\fakepath\Tron.csv"
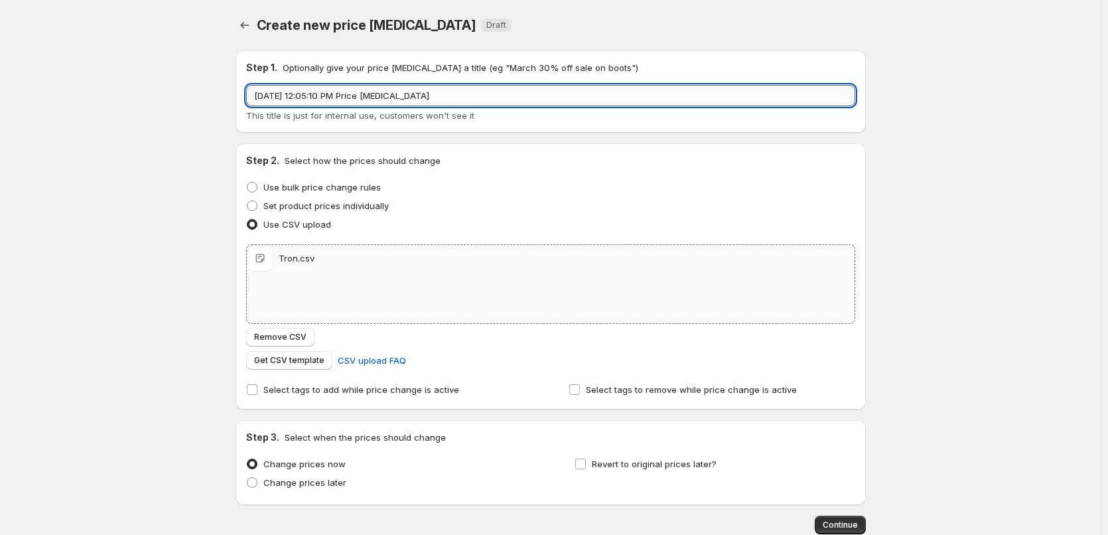
click at [385, 88] on input "[DATE] 12:05:10 PM Price [MEDICAL_DATA]" at bounding box center [550, 95] width 609 height 21
type input "CLB25 Tron Kits"
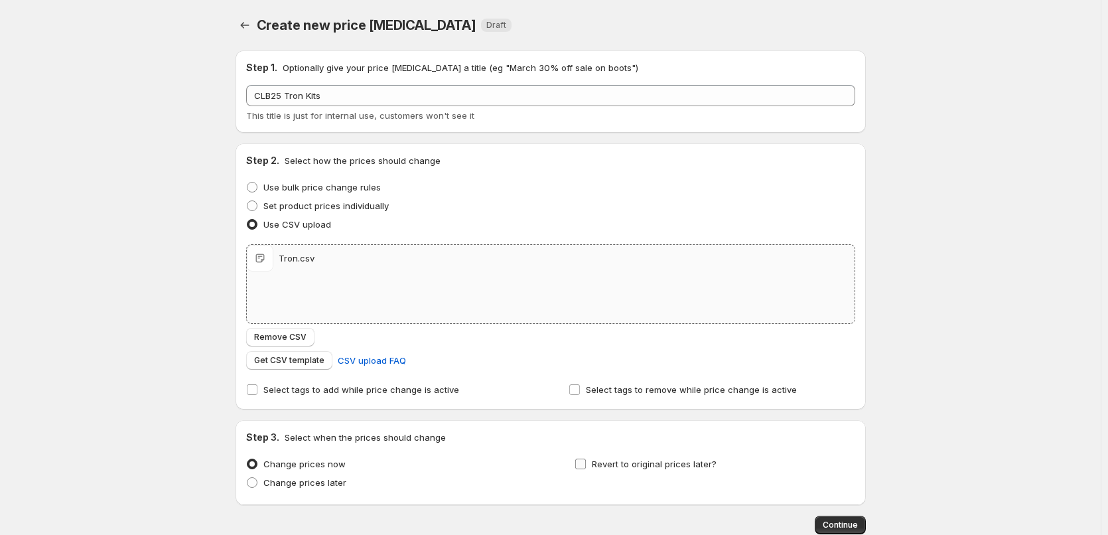
click at [606, 459] on span "Revert to original prices later?" at bounding box center [654, 463] width 125 height 11
click at [586, 459] on input "Revert to original prices later?" at bounding box center [580, 463] width 11 height 11
checkbox input "true"
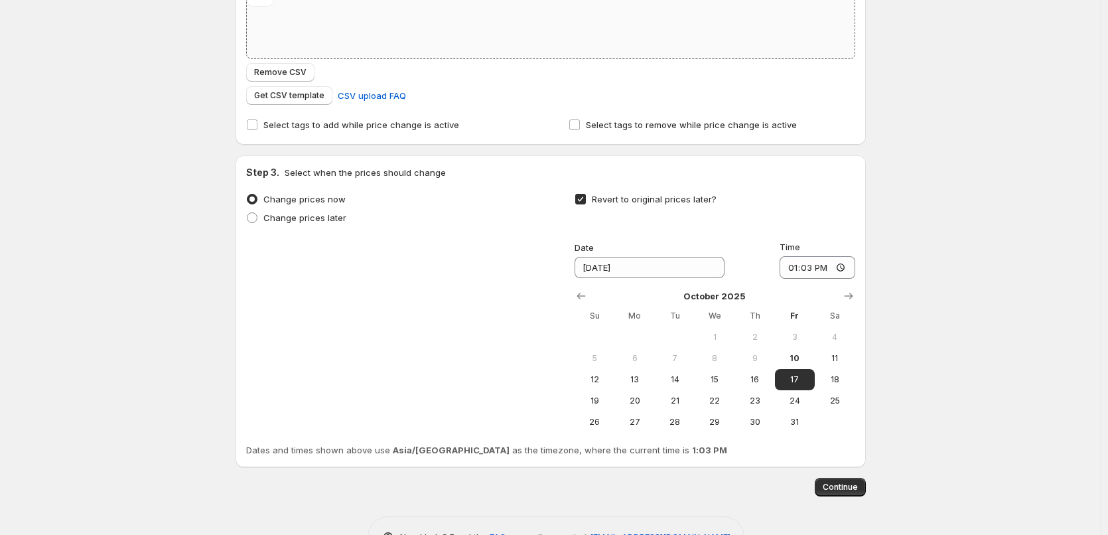
scroll to position [265, 0]
click at [658, 382] on button "14" at bounding box center [675, 378] width 40 height 21
type input "[DATE]"
click at [788, 271] on input "13:03" at bounding box center [817, 266] width 76 height 23
type input "11:00"
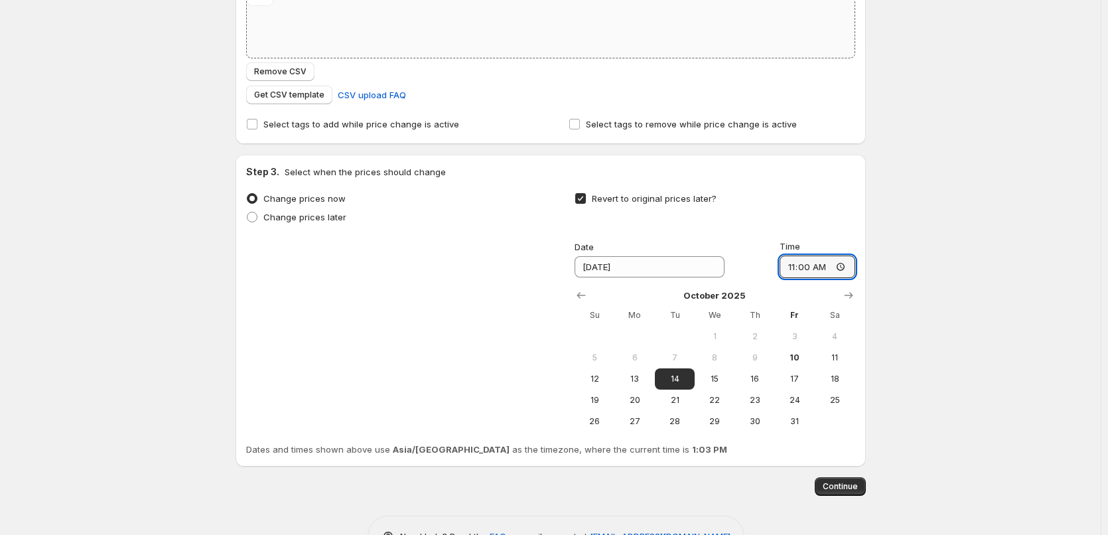
click at [961, 285] on div "Create new price [MEDICAL_DATA]. This page is ready Create new price [MEDICAL_D…" at bounding box center [550, 156] width 1100 height 842
click at [836, 495] on div "Step 1. Optionally give your price [MEDICAL_DATA] a title (eg "March 30% off sa…" at bounding box center [550, 165] width 630 height 782
click at [836, 486] on span "Continue" at bounding box center [839, 486] width 35 height 11
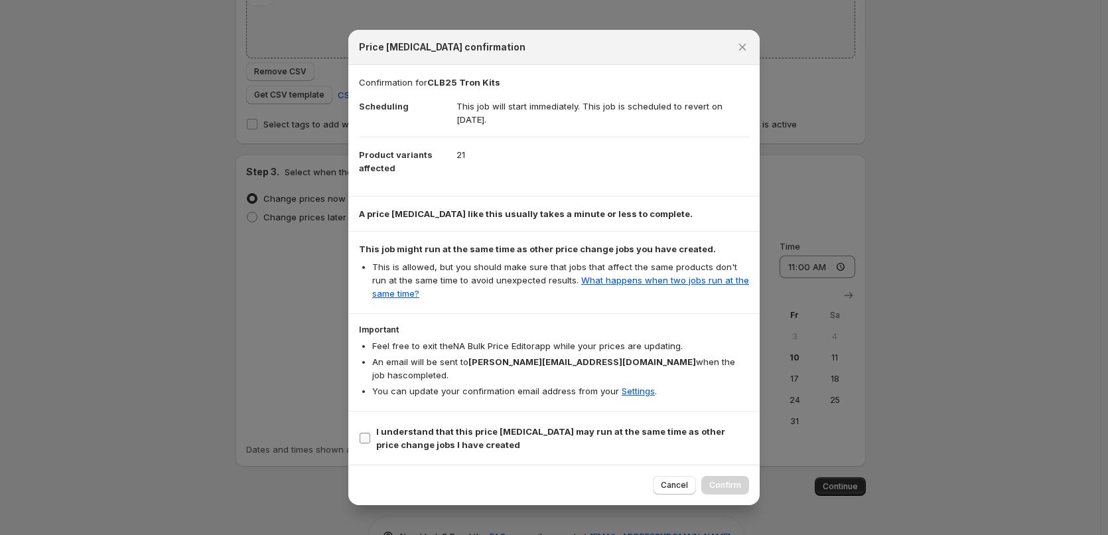
click at [421, 439] on b "I understand that this price [MEDICAL_DATA] may run at the same time as other p…" at bounding box center [550, 438] width 349 height 24
click at [370, 439] on input "I understand that this price [MEDICAL_DATA] may run at the same time as other p…" at bounding box center [364, 437] width 11 height 11
checkbox input "true"
click at [729, 480] on span "Confirm" at bounding box center [725, 485] width 32 height 11
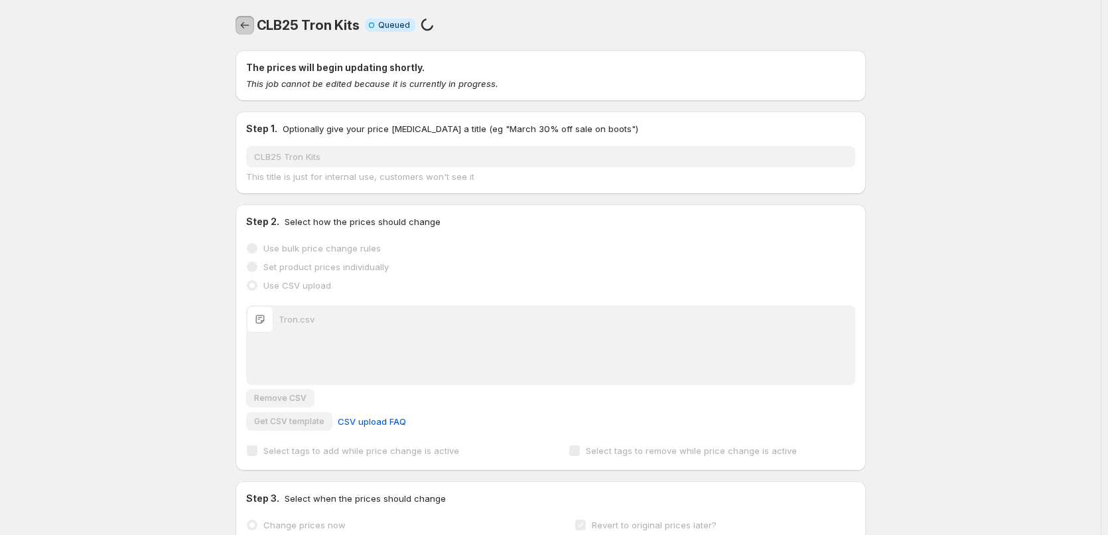
click at [251, 20] on icon "Price change jobs" at bounding box center [244, 25] width 13 height 13
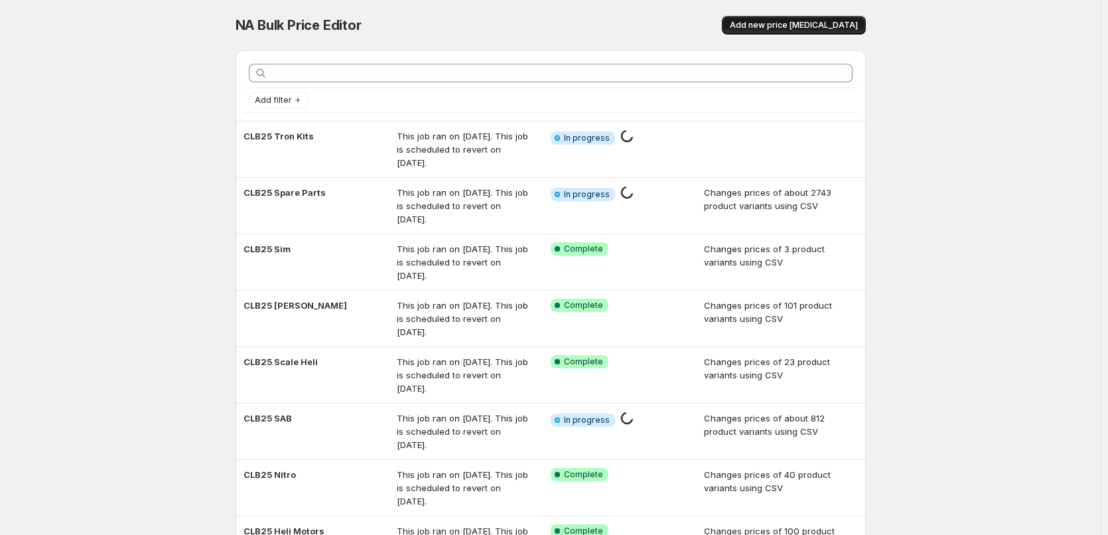
click at [816, 26] on span "Add new price [MEDICAL_DATA]" at bounding box center [794, 25] width 128 height 11
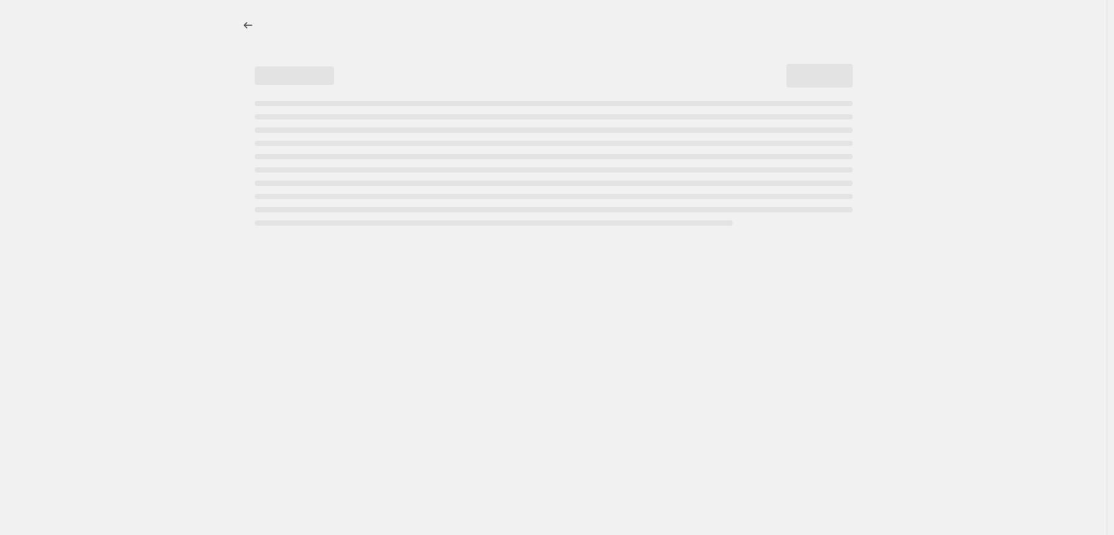
select select "percentage"
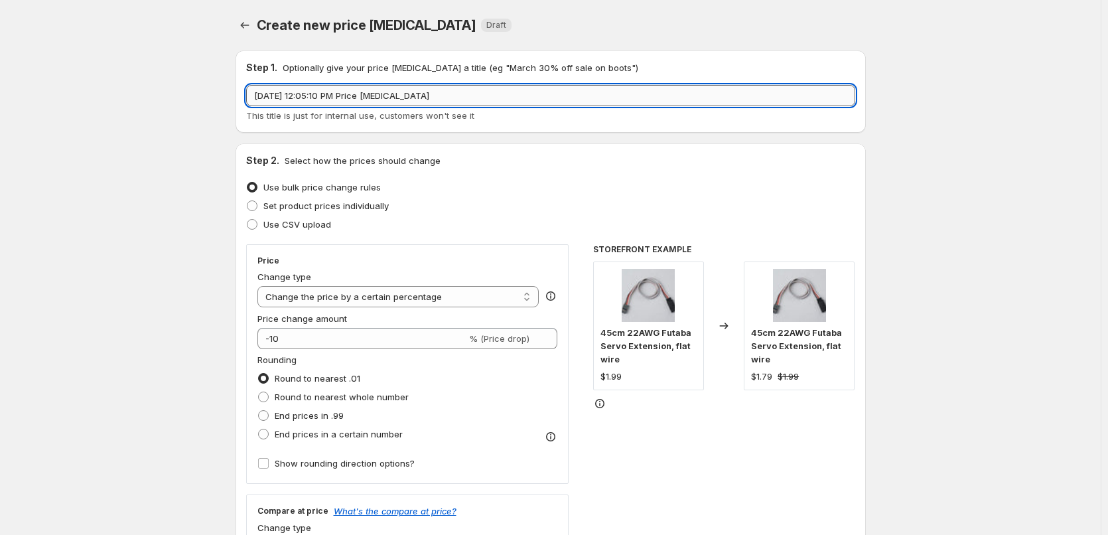
click at [419, 98] on input "[DATE] 12:05:10 PM Price [MEDICAL_DATA]" at bounding box center [550, 95] width 609 height 21
type input "CLB25 XLPower"
click at [312, 216] on label "Use CSV upload" at bounding box center [288, 224] width 85 height 19
click at [247, 219] on input "Use CSV upload" at bounding box center [247, 219] width 1 height 1
radio input "true"
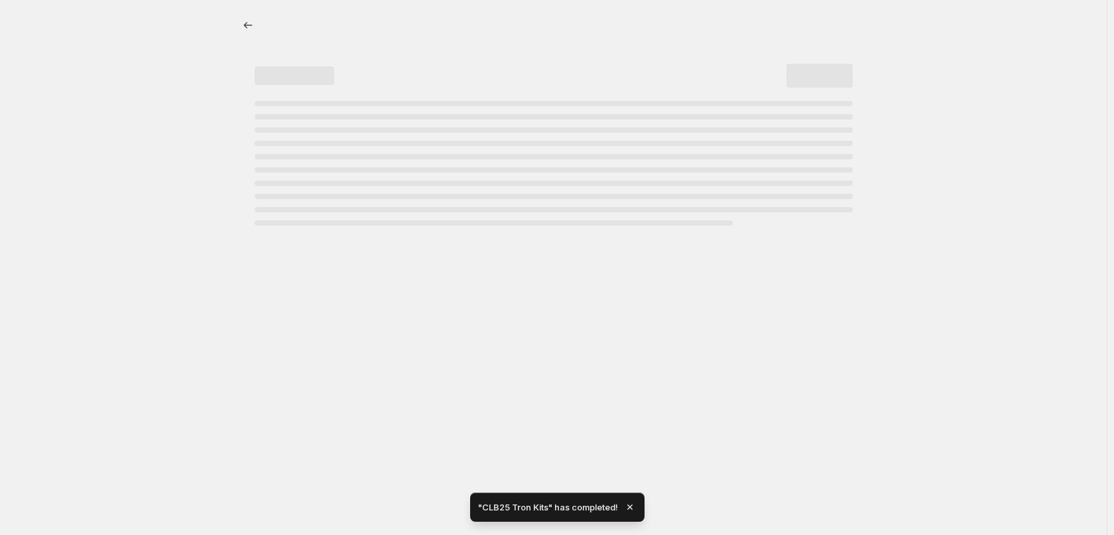
click at [472, 306] on div at bounding box center [553, 267] width 1107 height 535
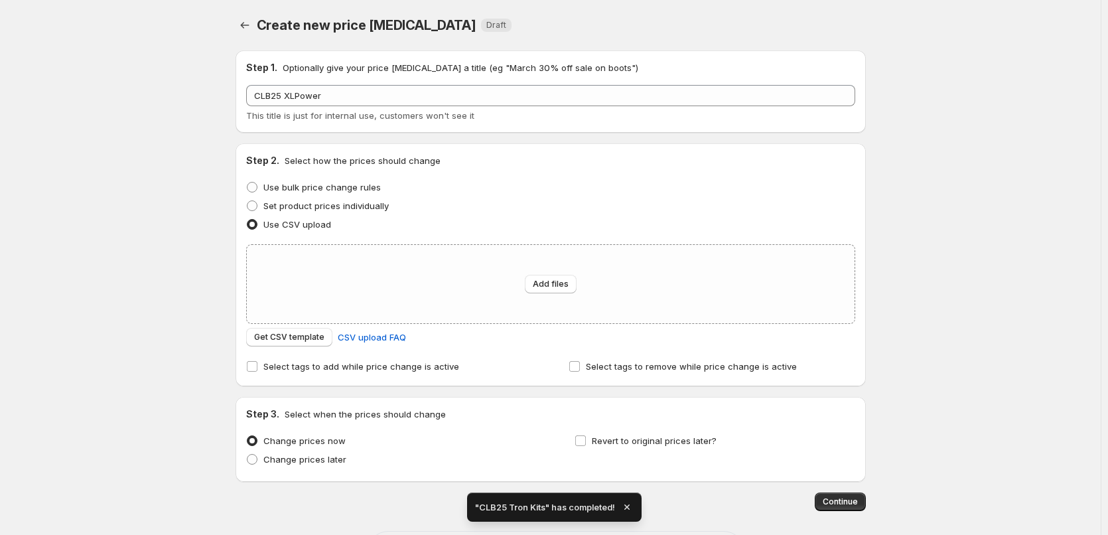
click at [468, 298] on div "Add files" at bounding box center [551, 284] width 608 height 78
type input "C:\fakepath\XLPower.csv"
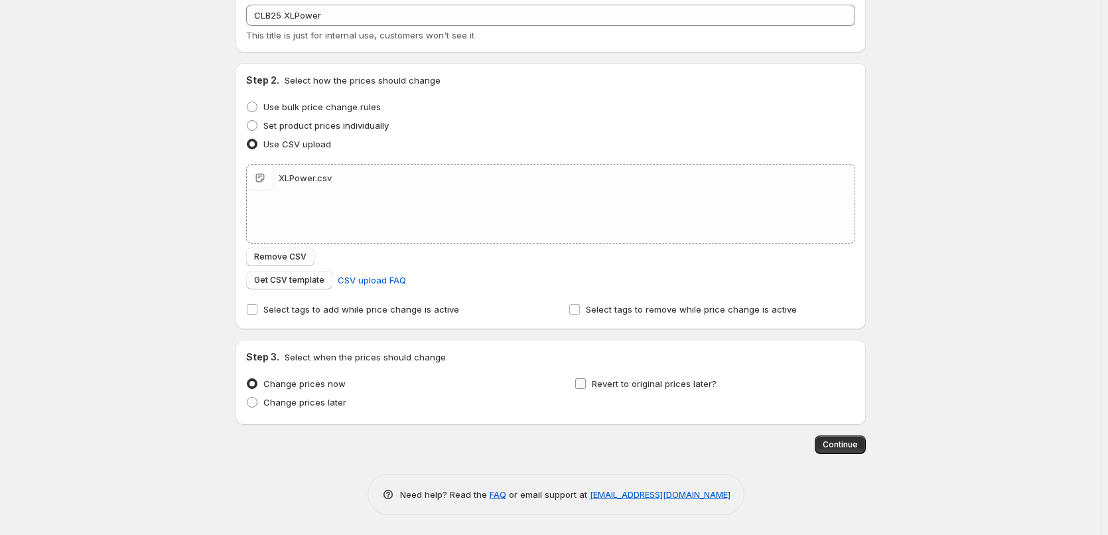
click at [669, 382] on span "Revert to original prices later?" at bounding box center [654, 383] width 125 height 11
click at [586, 382] on input "Revert to original prices later?" at bounding box center [580, 383] width 11 height 11
checkbox input "true"
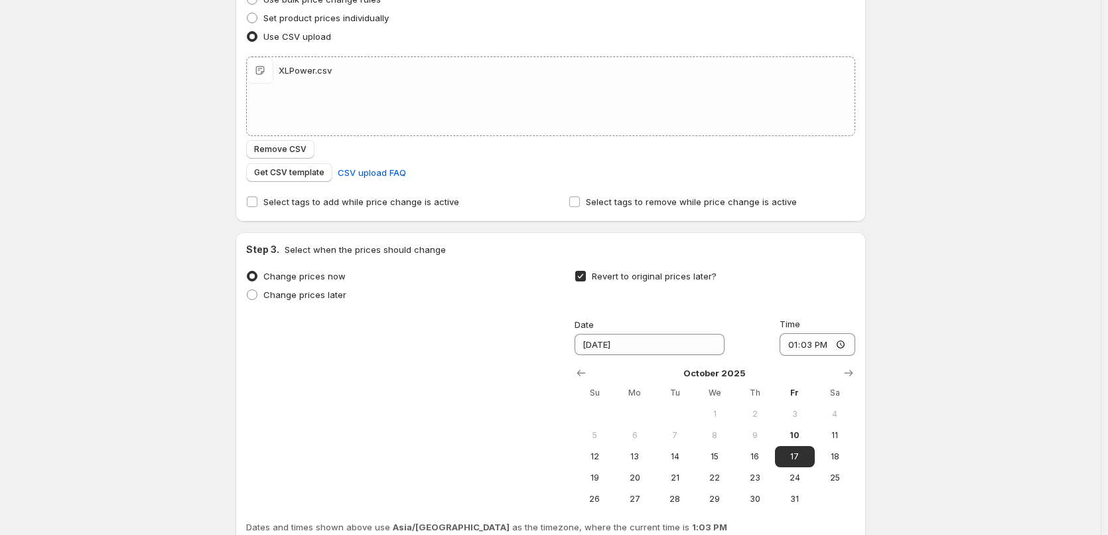
scroll to position [307, 0]
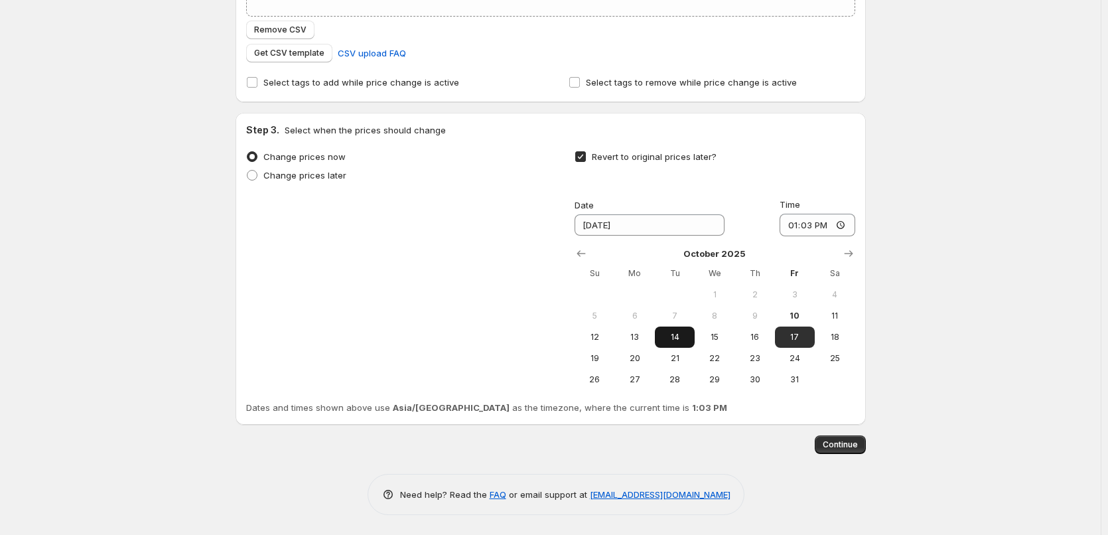
click at [674, 332] on span "14" at bounding box center [674, 337] width 29 height 11
type input "[DATE]"
click at [796, 229] on input "13:03" at bounding box center [817, 225] width 76 height 23
type input "11:00"
click at [1060, 261] on div "Create new price [MEDICAL_DATA]. This page is ready Create new price [MEDICAL_D…" at bounding box center [550, 114] width 1100 height 842
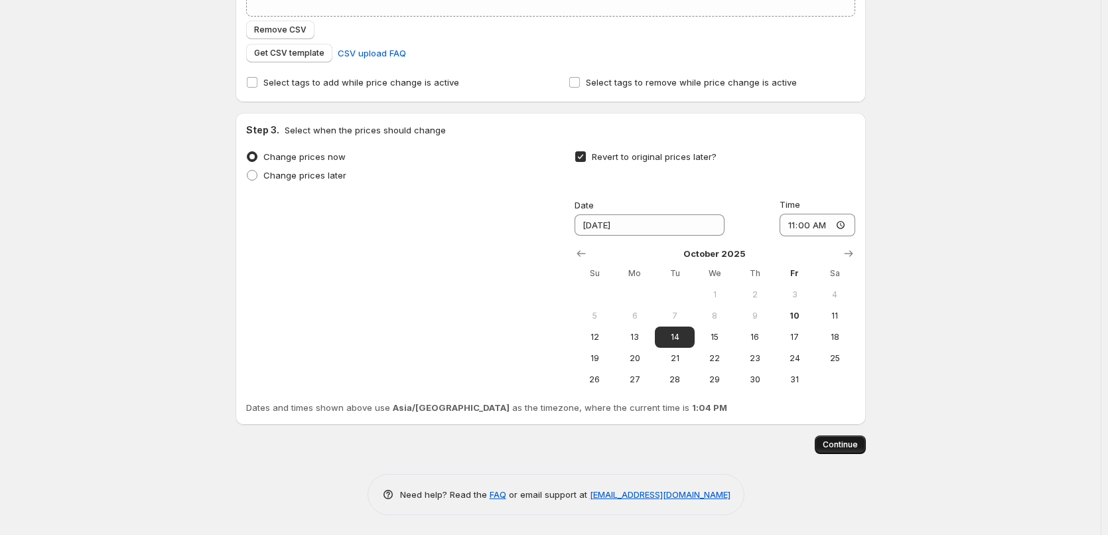
click at [844, 440] on span "Continue" at bounding box center [839, 444] width 35 height 11
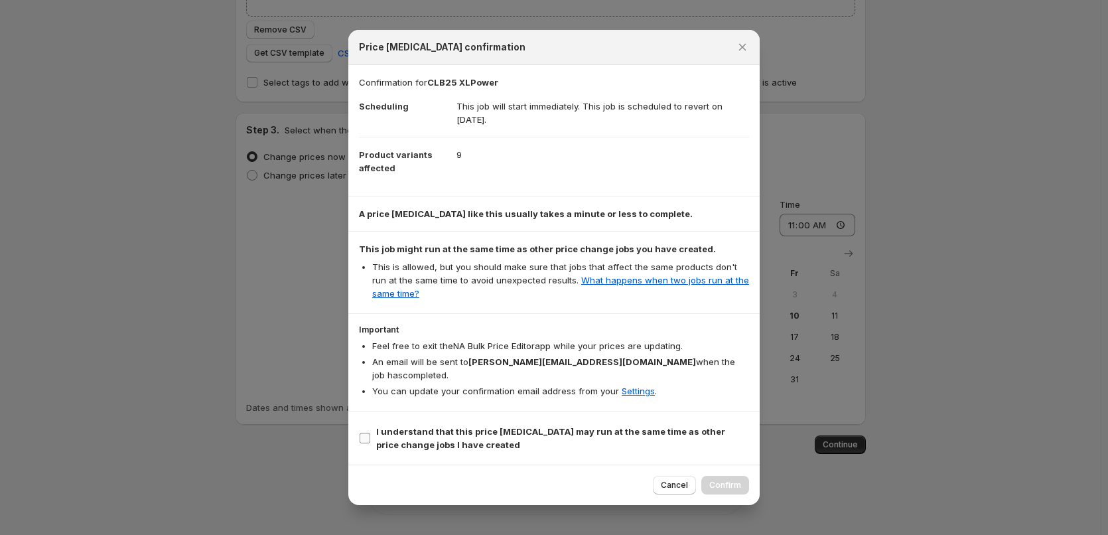
click at [523, 428] on b "I understand that this price [MEDICAL_DATA] may run at the same time as other p…" at bounding box center [550, 438] width 349 height 24
click at [370, 432] on input "I understand that this price [MEDICAL_DATA] may run at the same time as other p…" at bounding box center [364, 437] width 11 height 11
checkbox input "true"
click at [716, 480] on span "Confirm" at bounding box center [725, 485] width 32 height 11
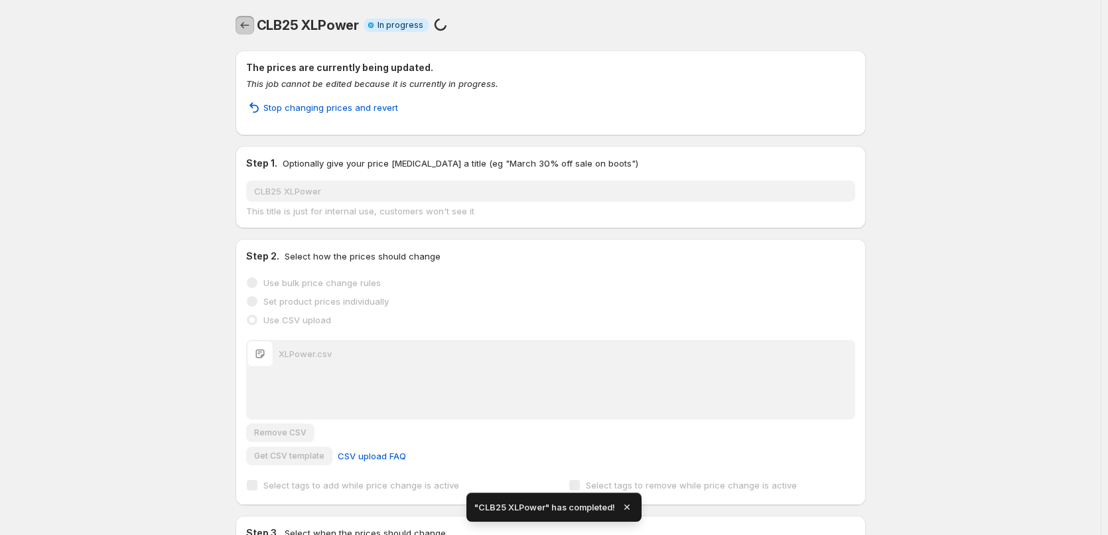
click at [248, 27] on icon "Price change jobs" at bounding box center [244, 25] width 13 height 13
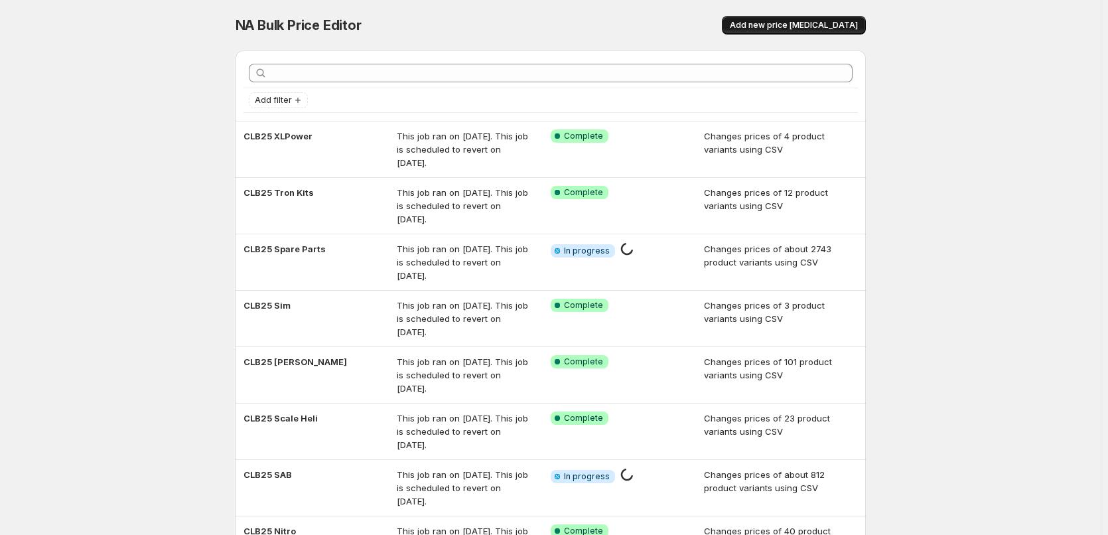
click at [794, 27] on span "Add new price [MEDICAL_DATA]" at bounding box center [794, 25] width 128 height 11
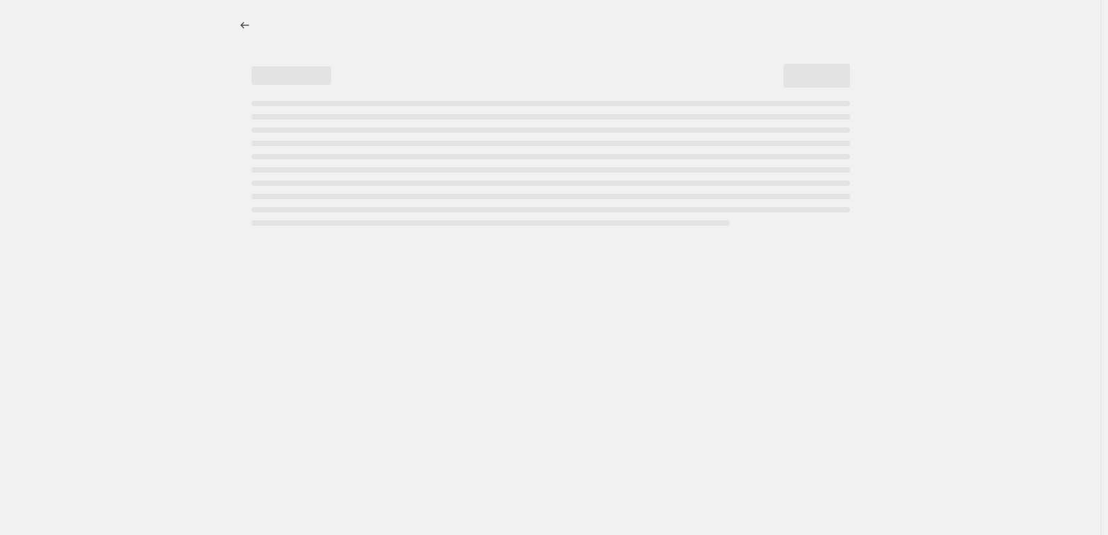
select select "percentage"
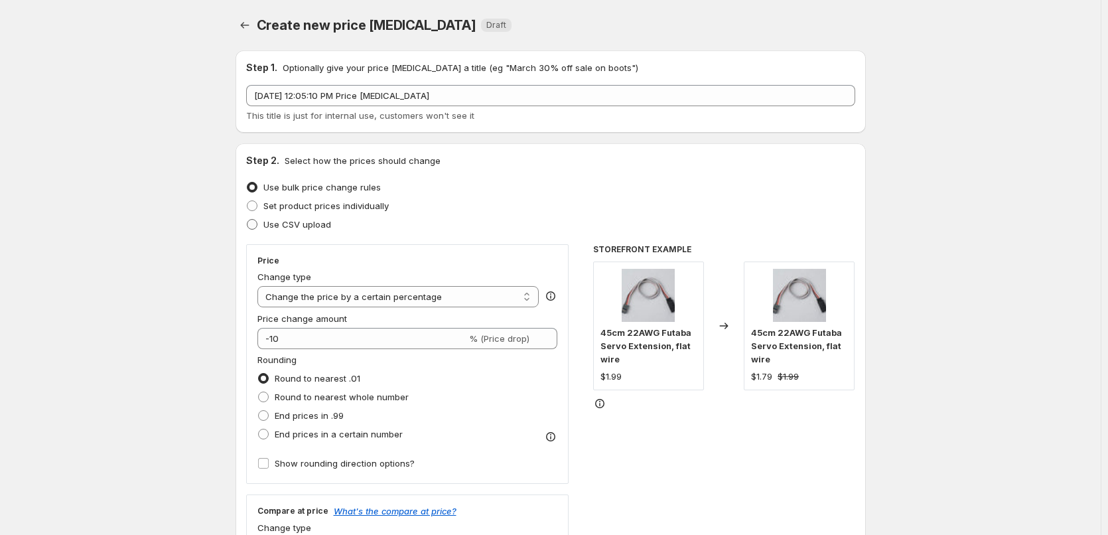
click at [293, 222] on span "Use CSV upload" at bounding box center [297, 224] width 68 height 11
click at [247, 220] on input "Use CSV upload" at bounding box center [247, 219] width 1 height 1
radio input "true"
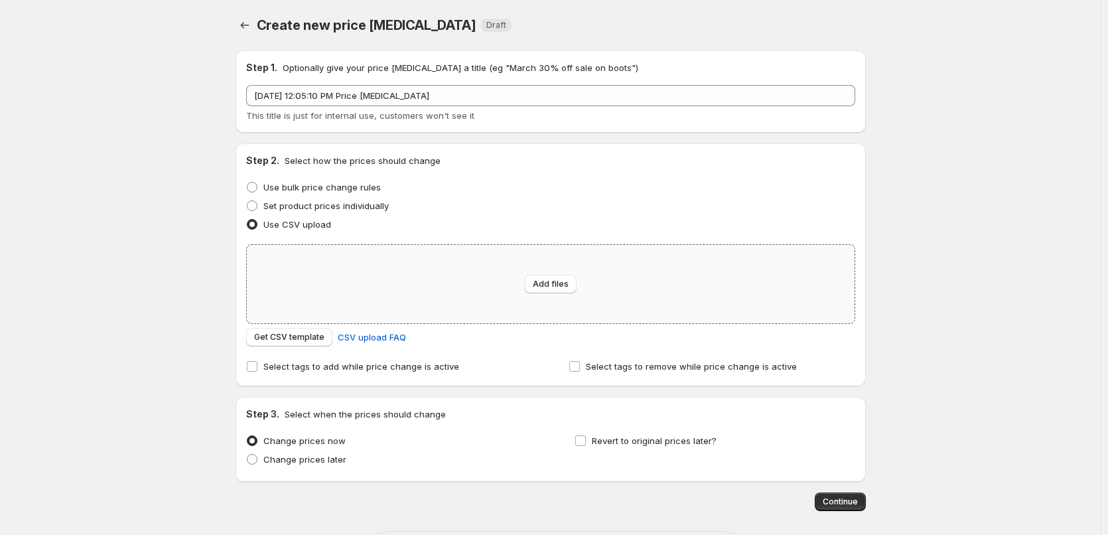
click at [505, 258] on div "Add files" at bounding box center [551, 284] width 608 height 78
type input "C:\fakepath\Radio.csv"
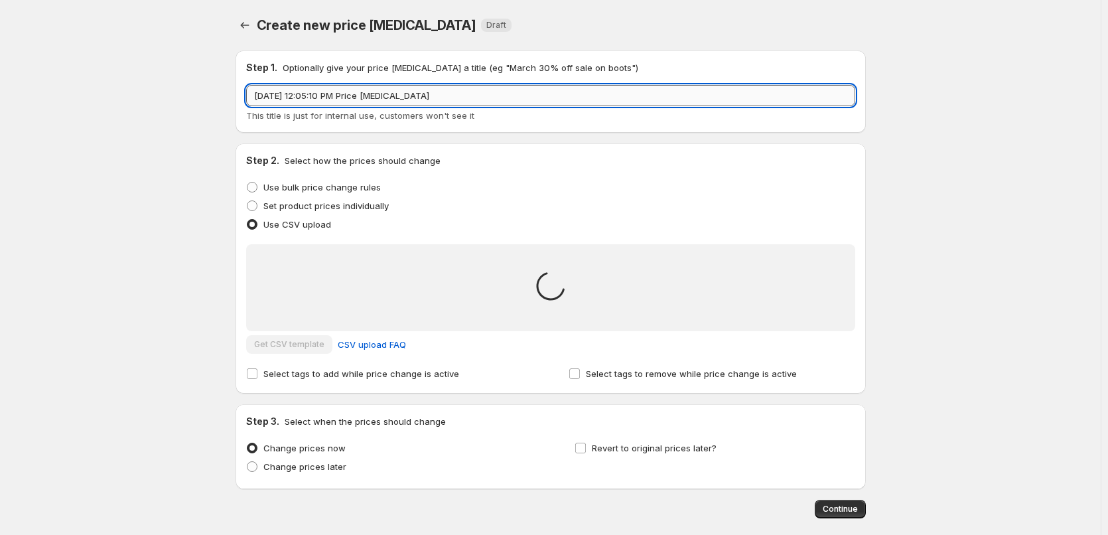
click at [432, 93] on input "[DATE] 12:05:10 PM Price [MEDICAL_DATA]" at bounding box center [550, 95] width 609 height 21
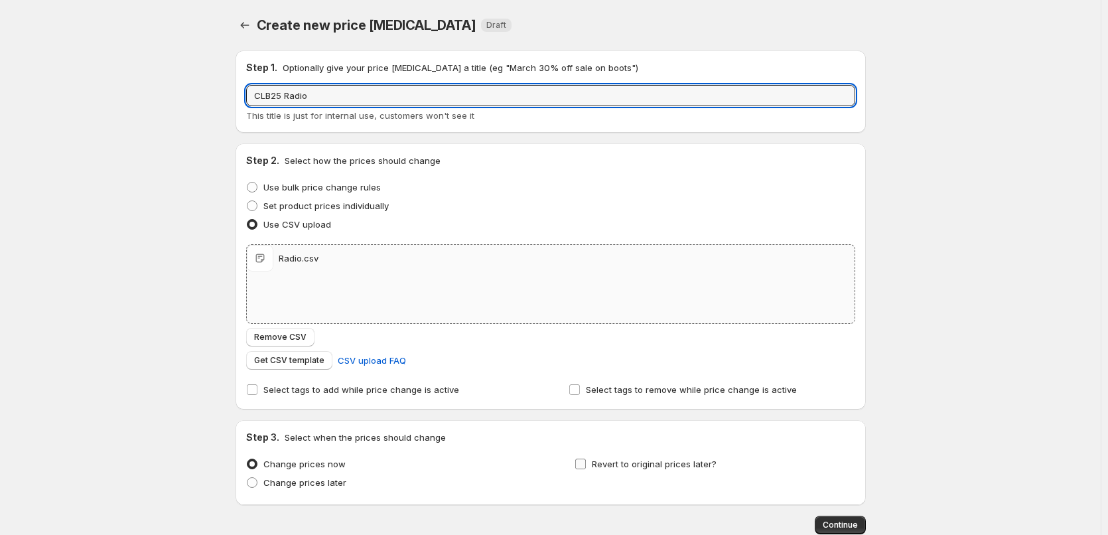
type input "CLB25 Radio"
click at [629, 462] on span "Revert to original prices later?" at bounding box center [654, 463] width 125 height 11
click at [586, 462] on input "Revert to original prices later?" at bounding box center [580, 463] width 11 height 11
checkbox input "true"
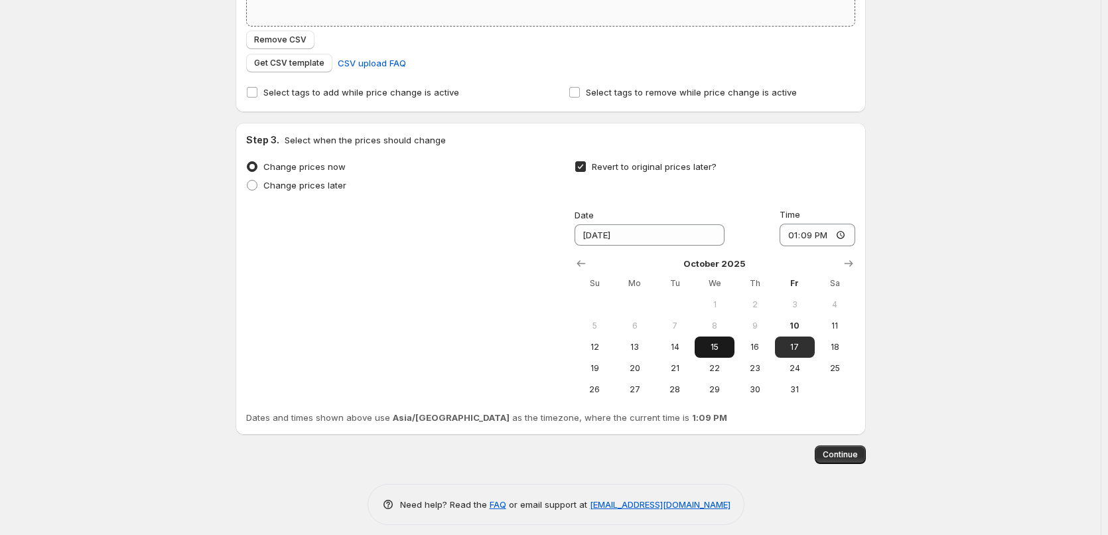
scroll to position [307, 0]
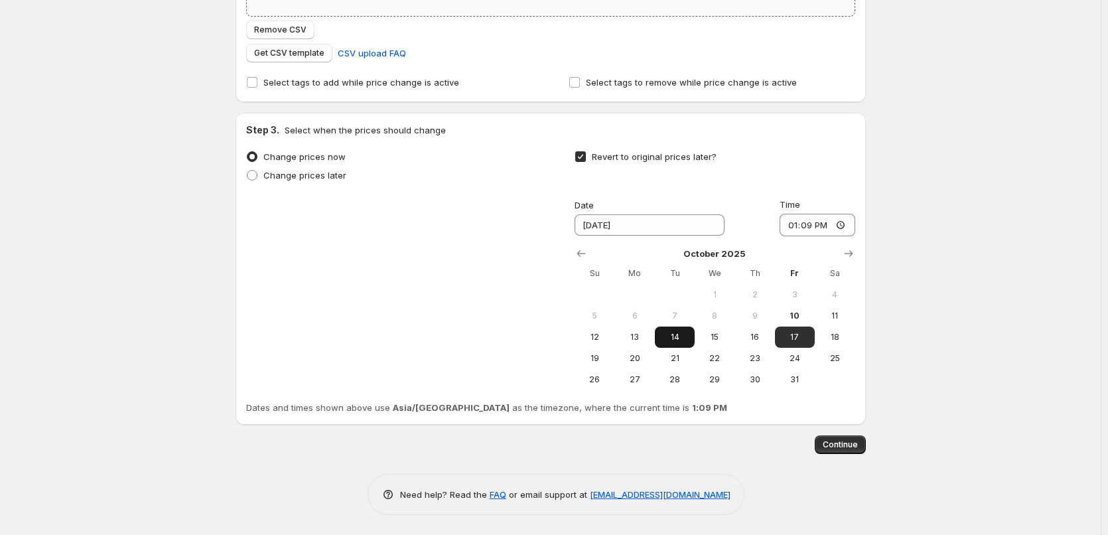
click at [665, 341] on span "14" at bounding box center [674, 337] width 29 height 11
type input "[DATE]"
click at [785, 233] on input "13:09" at bounding box center [817, 225] width 76 height 23
type input "11:00"
click at [964, 239] on div "Create new price [MEDICAL_DATA]. This page is ready Create new price [MEDICAL_D…" at bounding box center [550, 114] width 1100 height 842
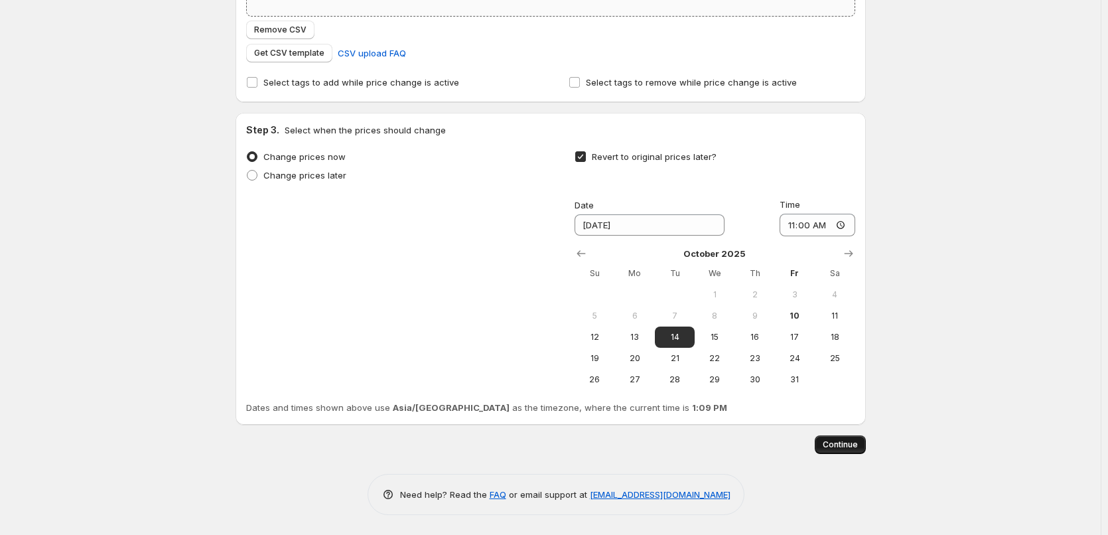
click at [824, 447] on button "Continue" at bounding box center [839, 444] width 51 height 19
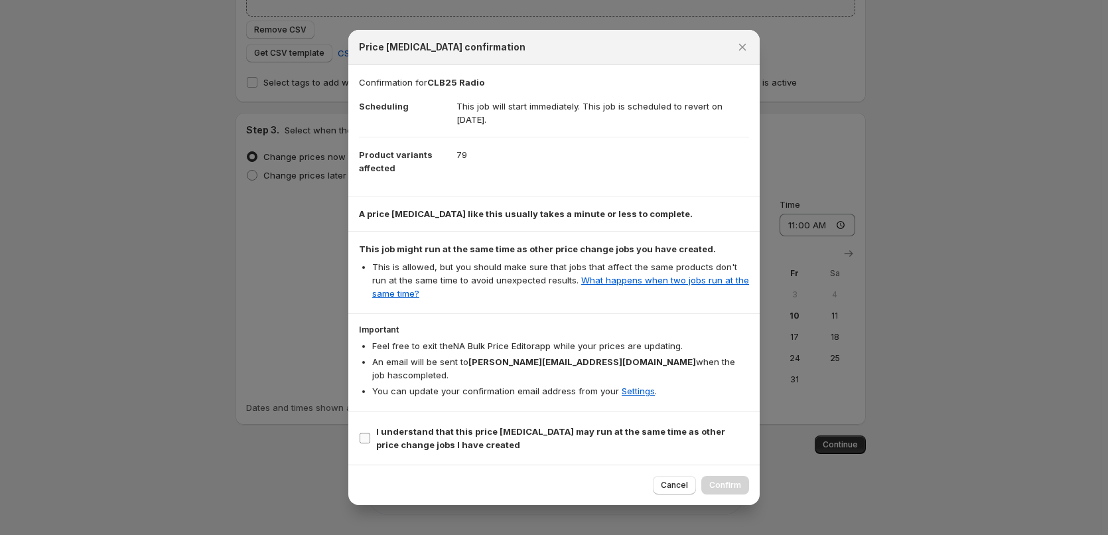
click at [452, 426] on b "I understand that this price [MEDICAL_DATA] may run at the same time as other p…" at bounding box center [550, 438] width 349 height 24
click at [370, 432] on input "I understand that this price [MEDICAL_DATA] may run at the same time as other p…" at bounding box center [364, 437] width 11 height 11
checkbox input "true"
click at [734, 480] on span "Confirm" at bounding box center [725, 485] width 32 height 11
